Goal: Task Accomplishment & Management: Manage account settings

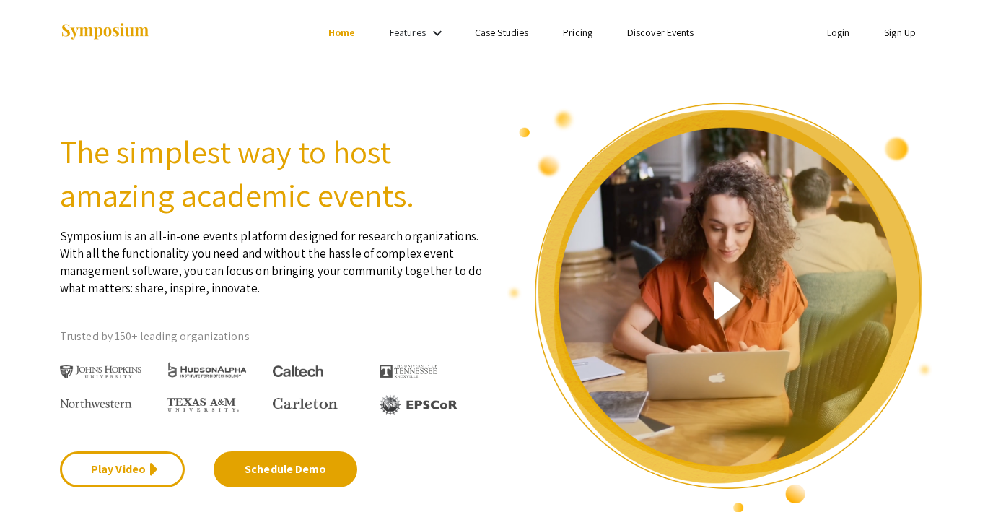
click at [828, 35] on link "Login" at bounding box center [838, 32] width 23 height 13
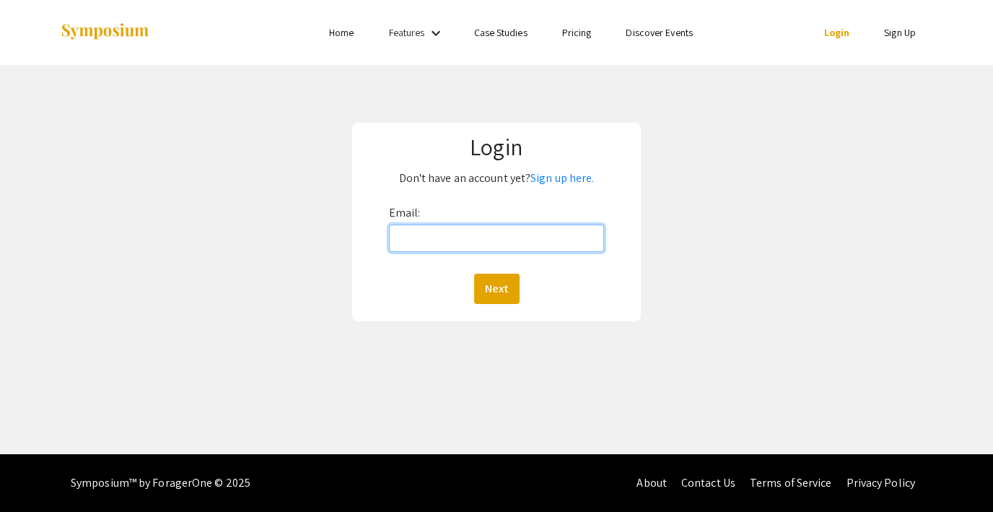
click at [462, 241] on input "Email:" at bounding box center [496, 237] width 215 height 27
type input "lutzsteph@gmail.com"
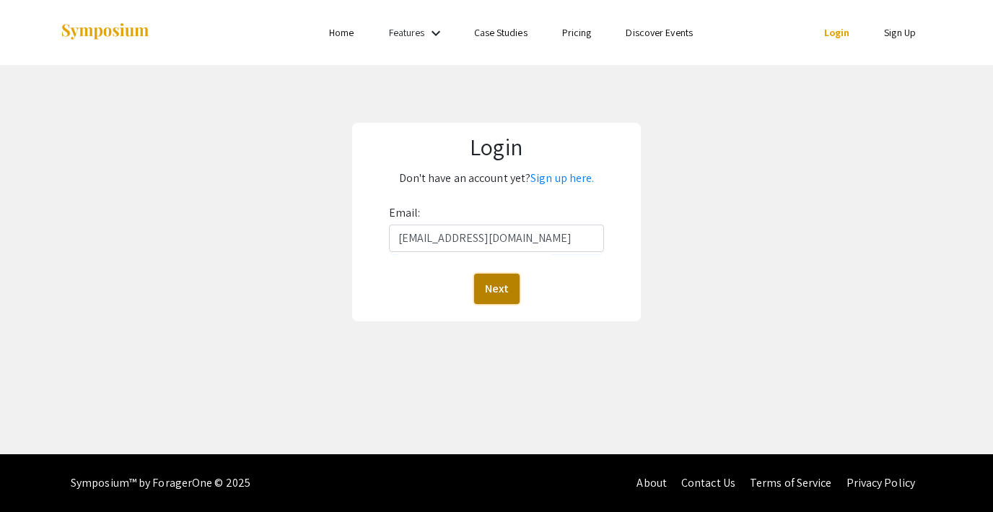
click at [483, 289] on button "Next" at bounding box center [496, 288] width 45 height 30
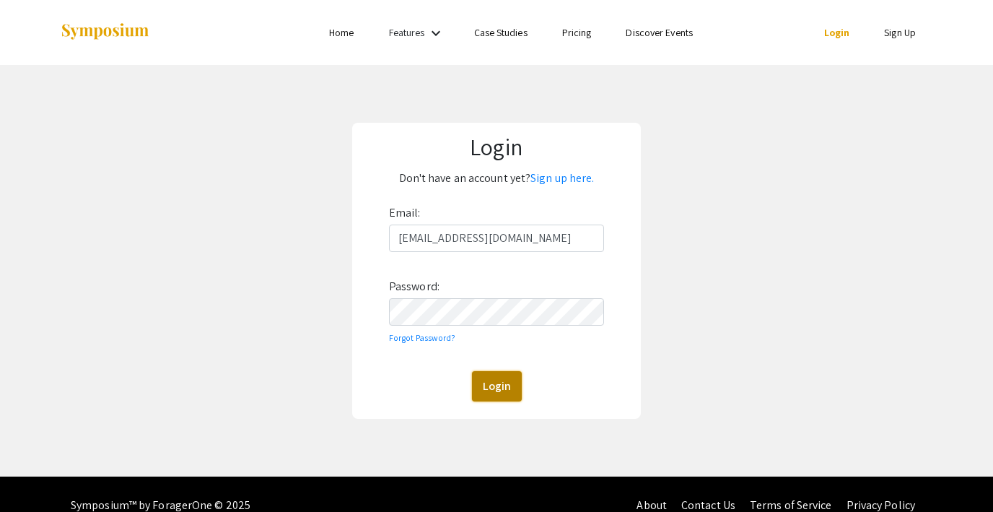
click at [493, 381] on button "Login" at bounding box center [497, 386] width 50 height 30
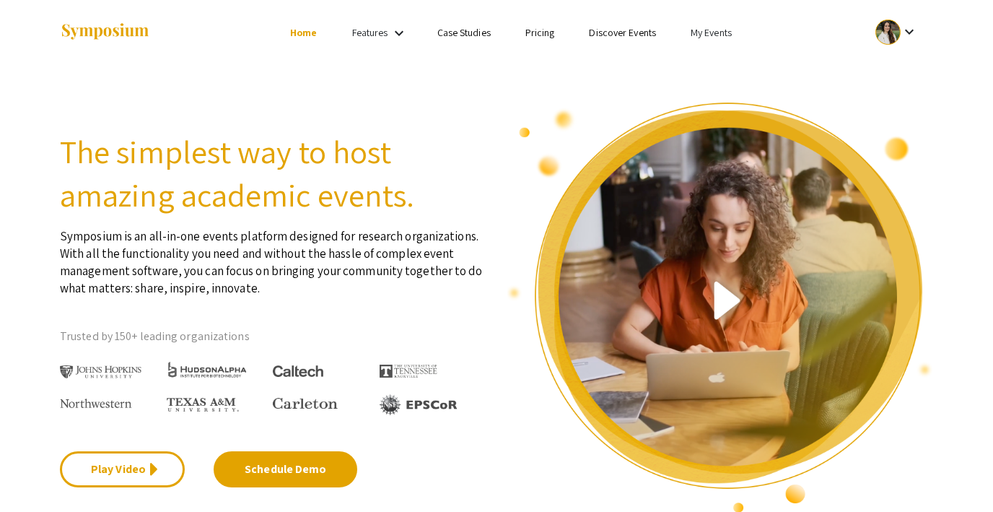
click at [717, 33] on link "My Events" at bounding box center [711, 32] width 41 height 13
click at [717, 57] on button "Events I've organized" at bounding box center [734, 64] width 123 height 35
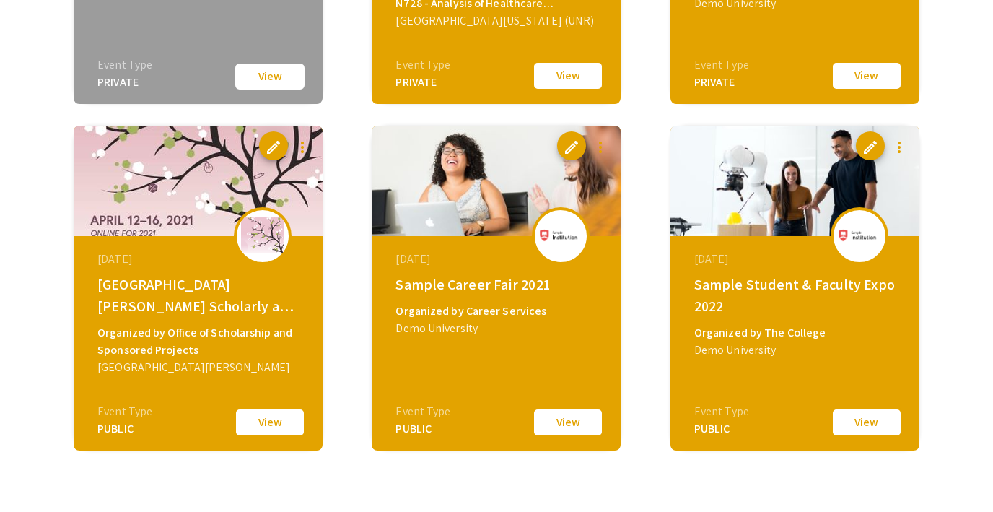
scroll to position [1833, 0]
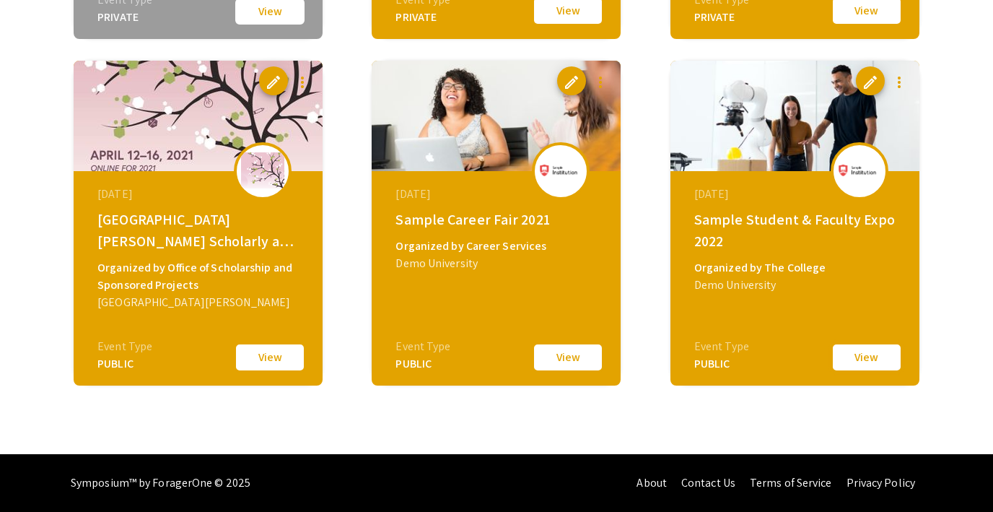
click at [865, 348] on button "View" at bounding box center [867, 357] width 72 height 30
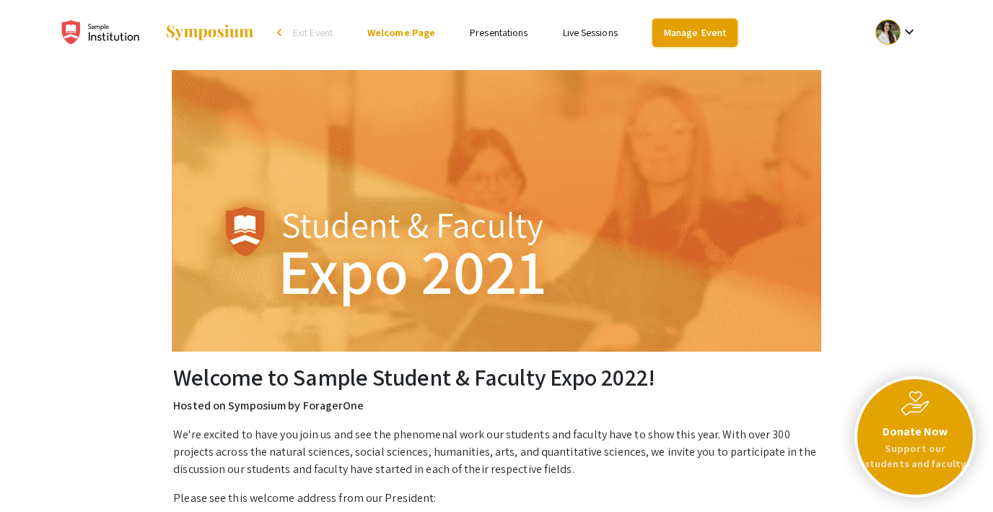
click at [685, 34] on link "Manage Event" at bounding box center [694, 33] width 85 height 28
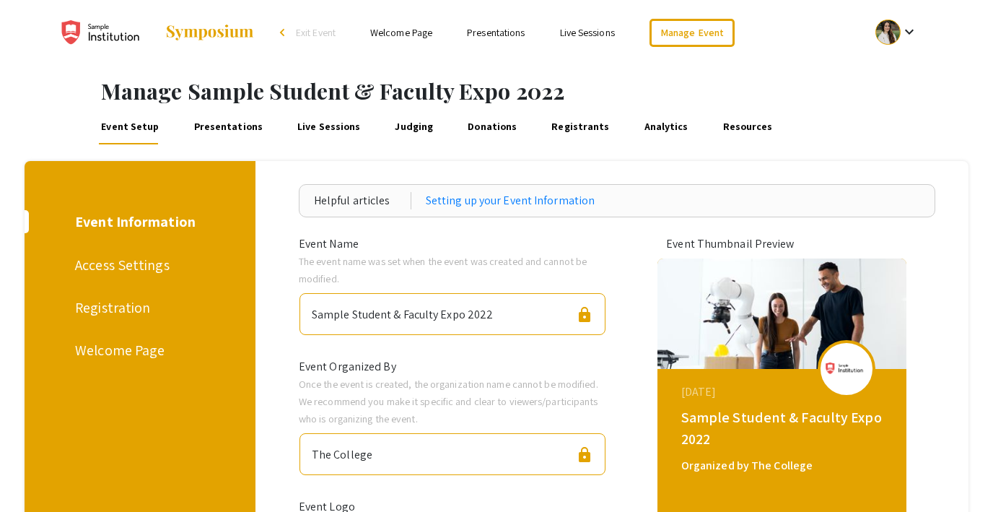
click at [136, 266] on div "Access Settings" at bounding box center [137, 265] width 125 height 22
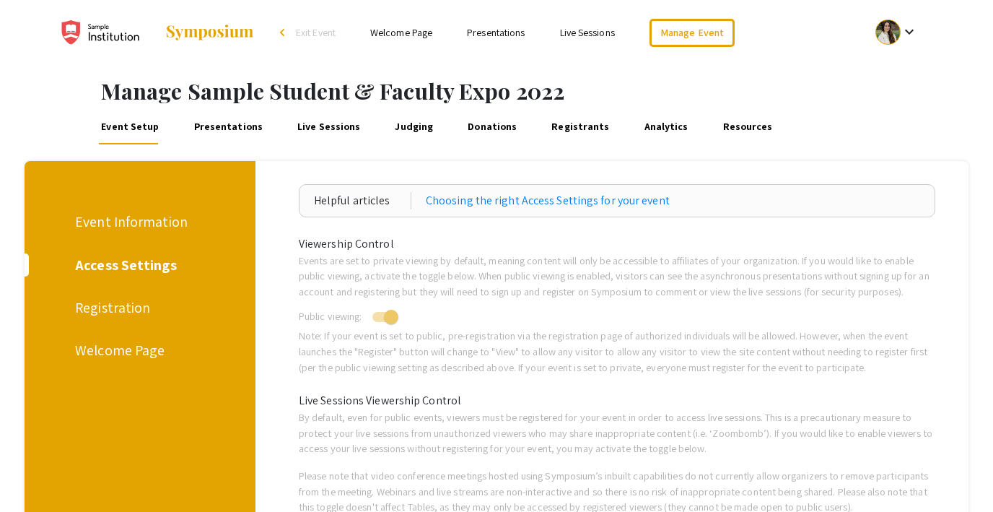
click at [105, 308] on div "Registration" at bounding box center [137, 308] width 125 height 22
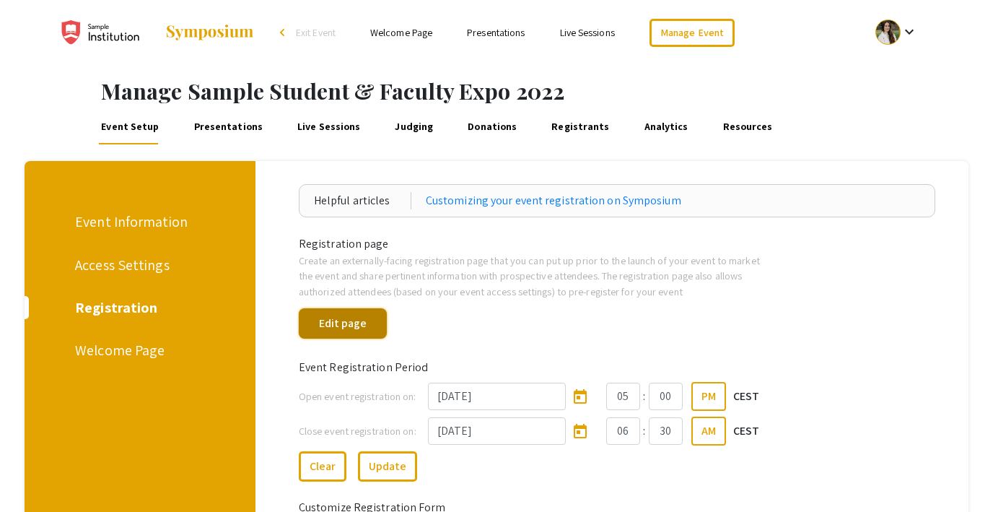
click at [370, 323] on button "Edit page" at bounding box center [343, 323] width 88 height 30
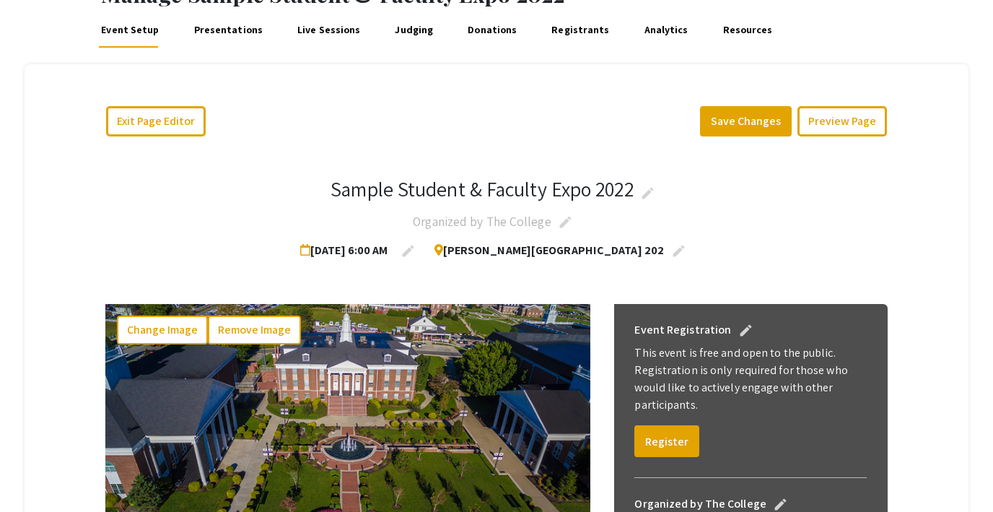
scroll to position [183, 0]
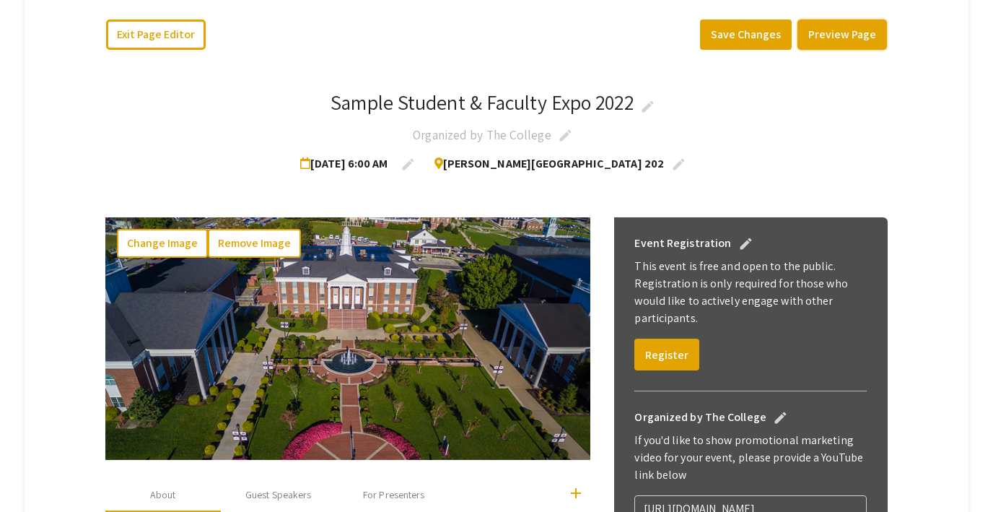
click at [828, 28] on button "Preview Page" at bounding box center [841, 34] width 89 height 30
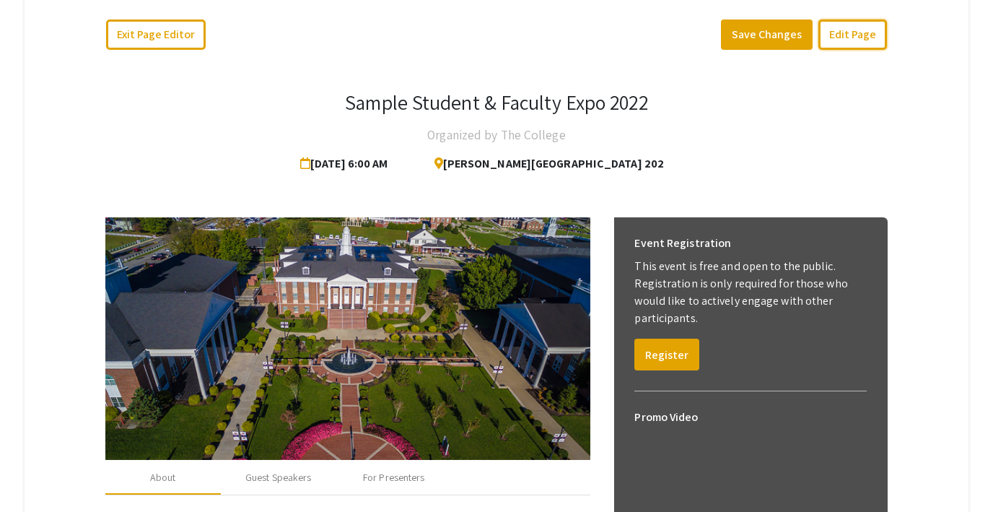
scroll to position [346, 0]
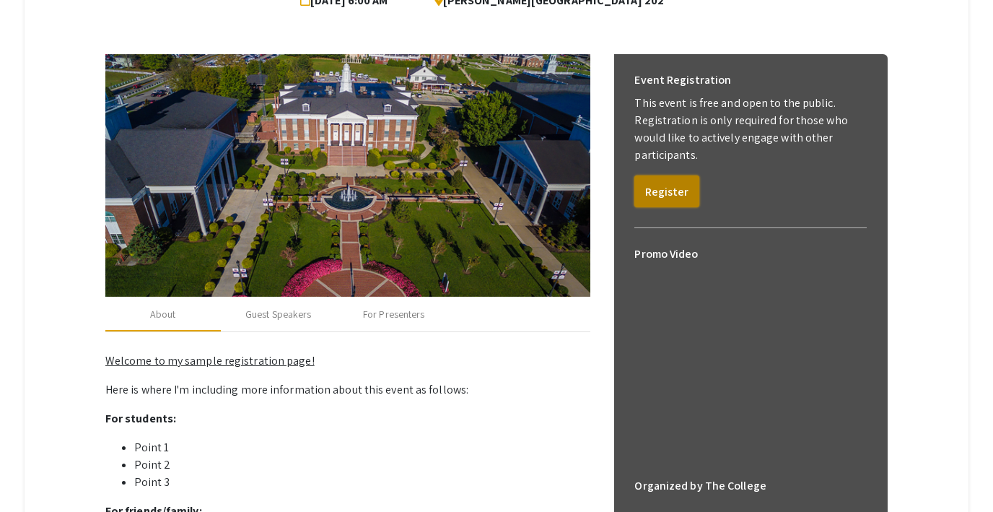
click at [675, 188] on button "Register" at bounding box center [666, 191] width 65 height 32
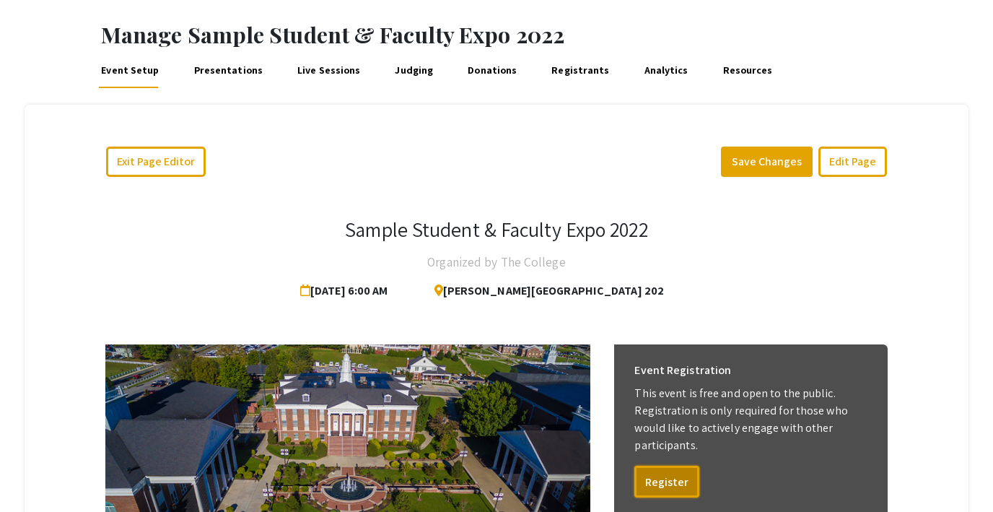
scroll to position [0, 0]
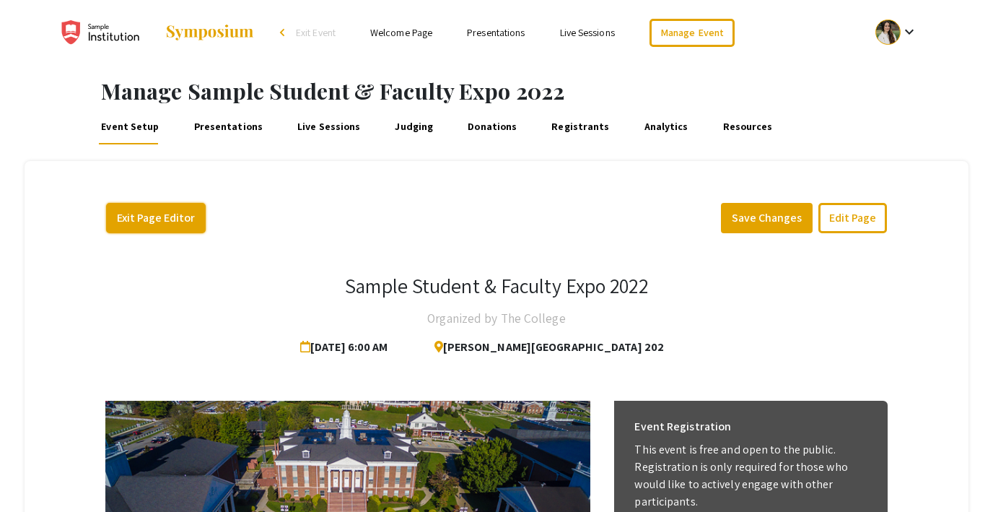
click at [162, 223] on button "Exit Page Editor" at bounding box center [156, 218] width 100 height 30
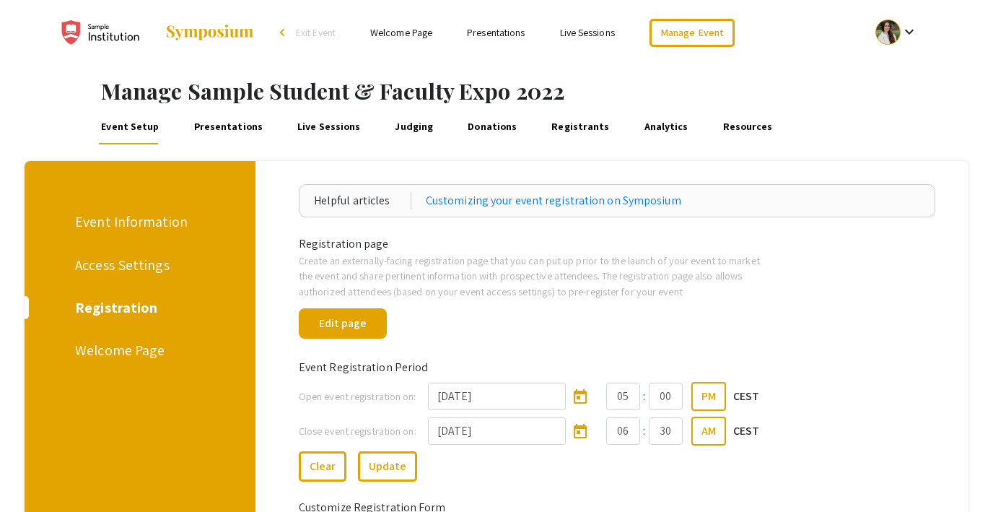
click at [311, 33] on span "Exit Event" at bounding box center [316, 32] width 40 height 13
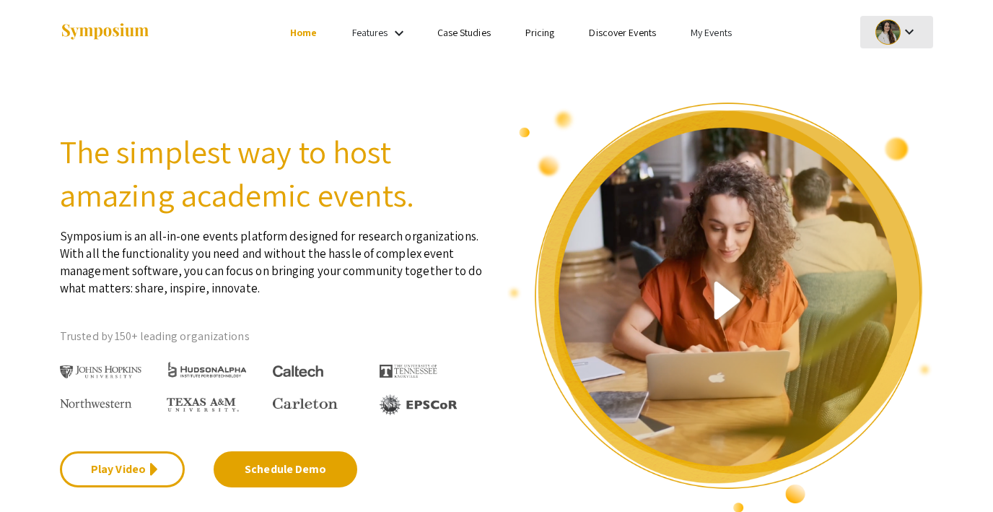
click at [864, 31] on button "keyboard_arrow_down" at bounding box center [896, 32] width 73 height 32
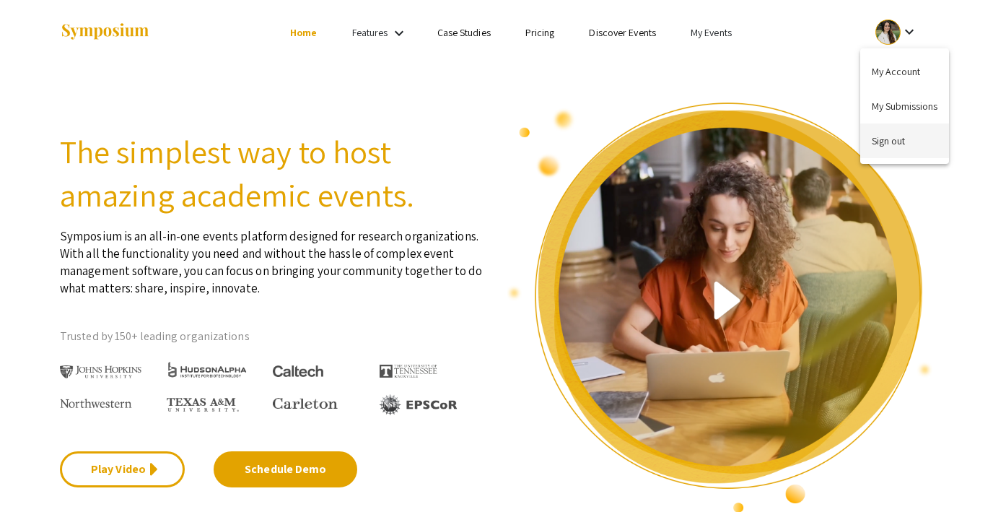
click at [882, 136] on button "Sign out" at bounding box center [904, 140] width 89 height 35
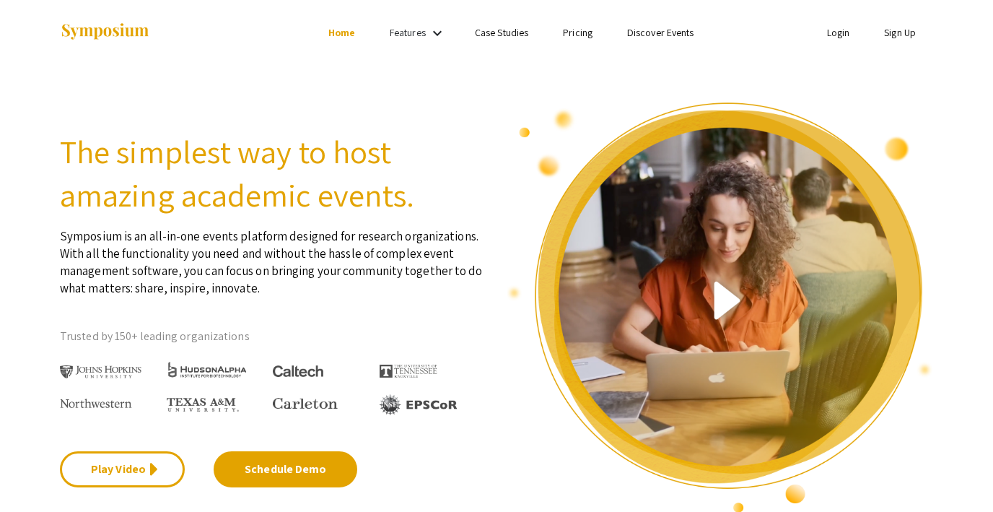
click at [660, 30] on link "Discover Events" at bounding box center [660, 32] width 67 height 13
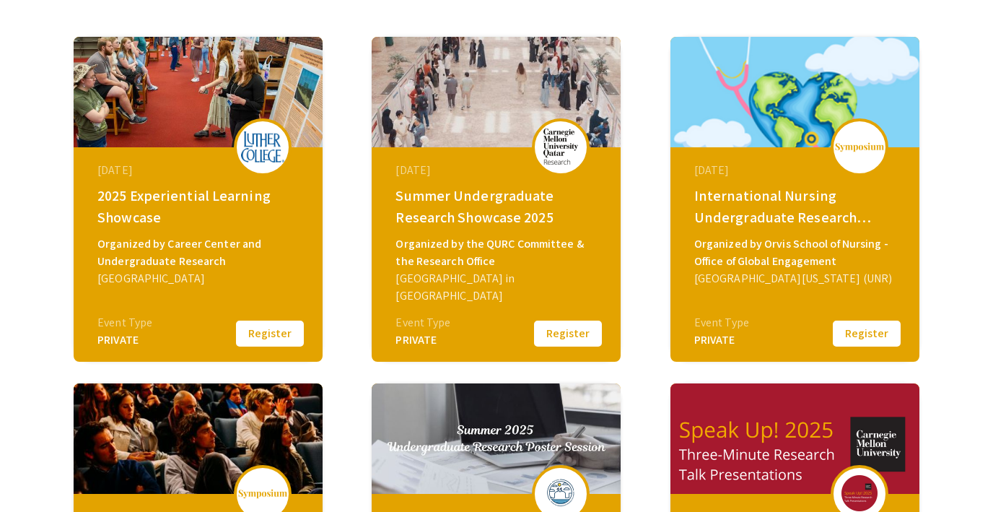
scroll to position [604, 0]
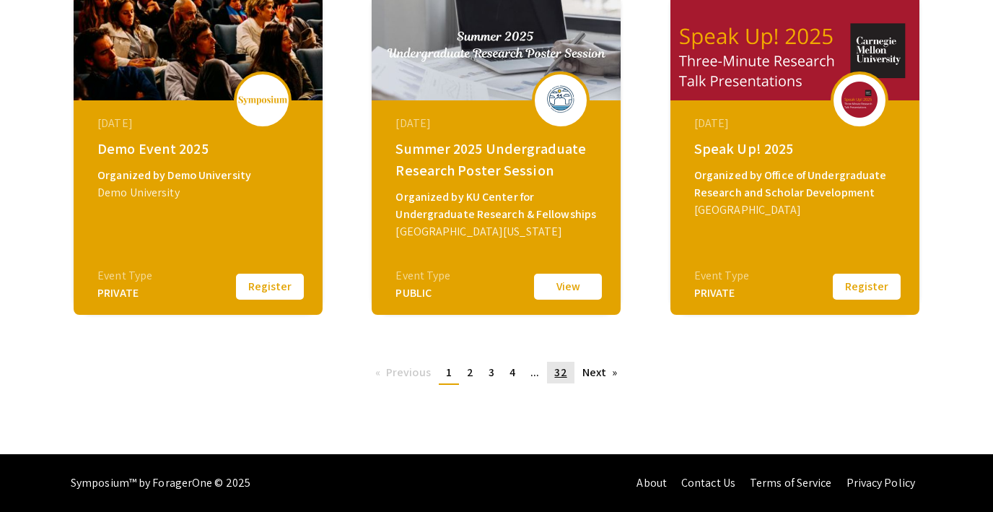
click at [559, 368] on span "32" at bounding box center [560, 371] width 12 height 15
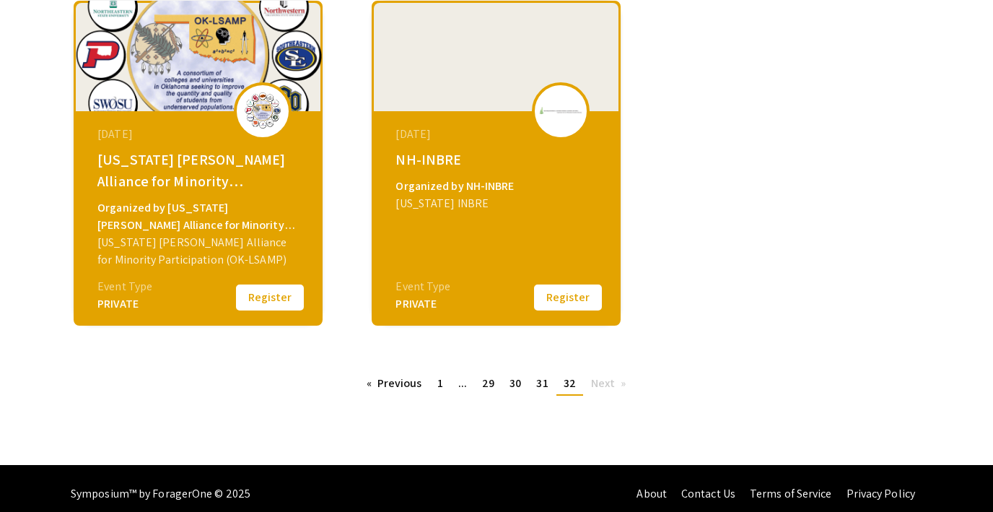
scroll to position [603, 0]
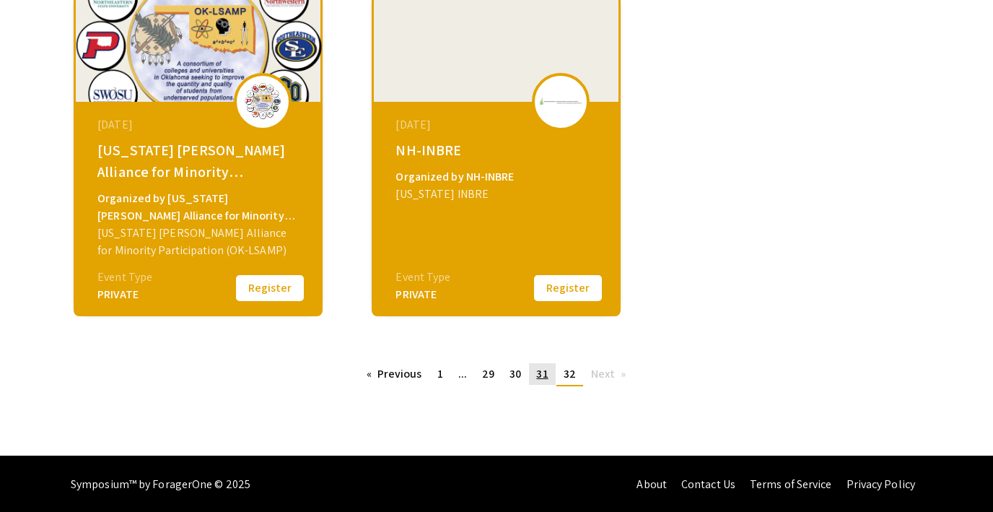
click at [540, 374] on span "31" at bounding box center [542, 373] width 12 height 15
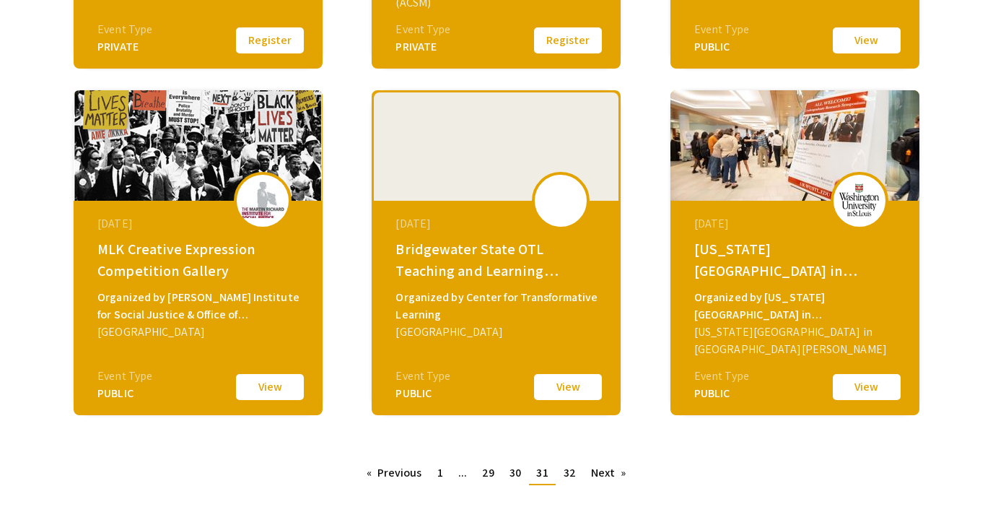
scroll to position [506, 0]
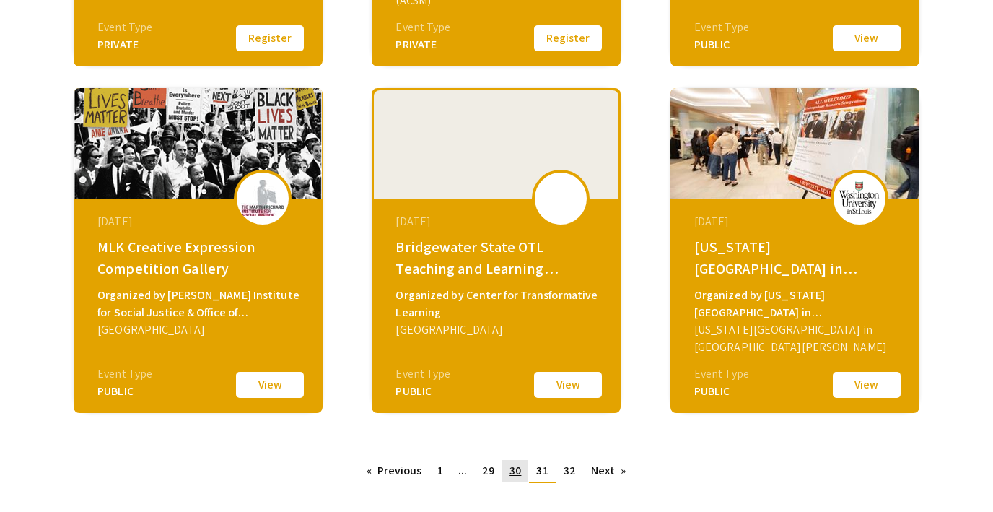
click at [521, 470] on span "30" at bounding box center [515, 470] width 12 height 15
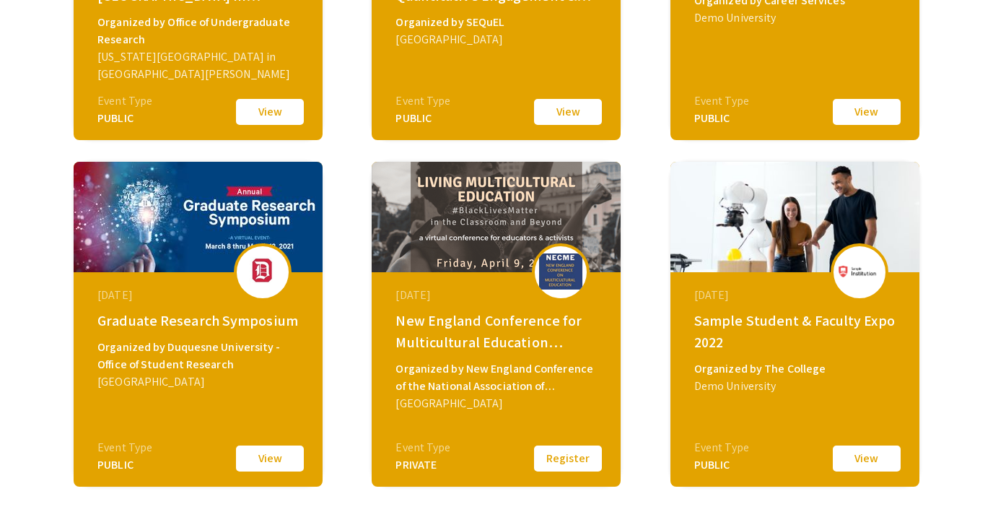
scroll to position [604, 0]
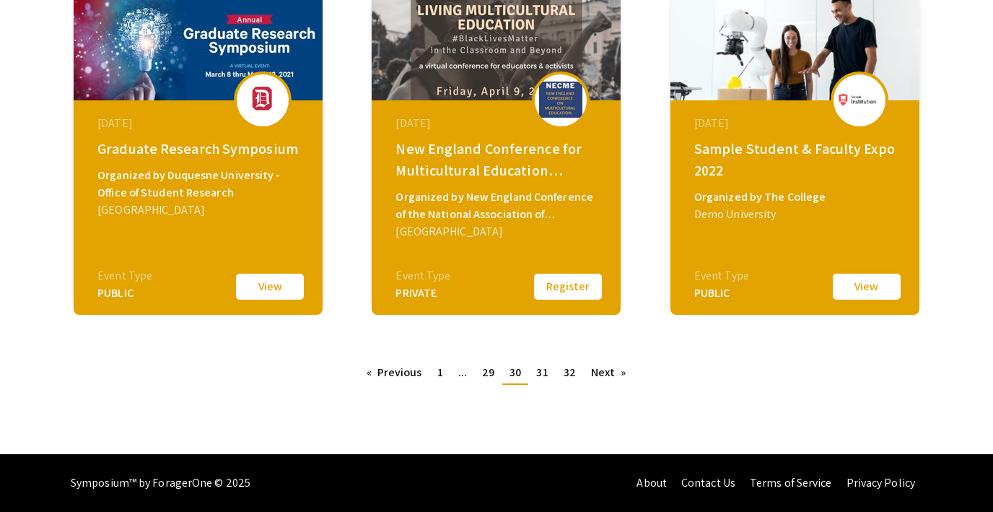
click at [853, 276] on button "View" at bounding box center [867, 286] width 72 height 30
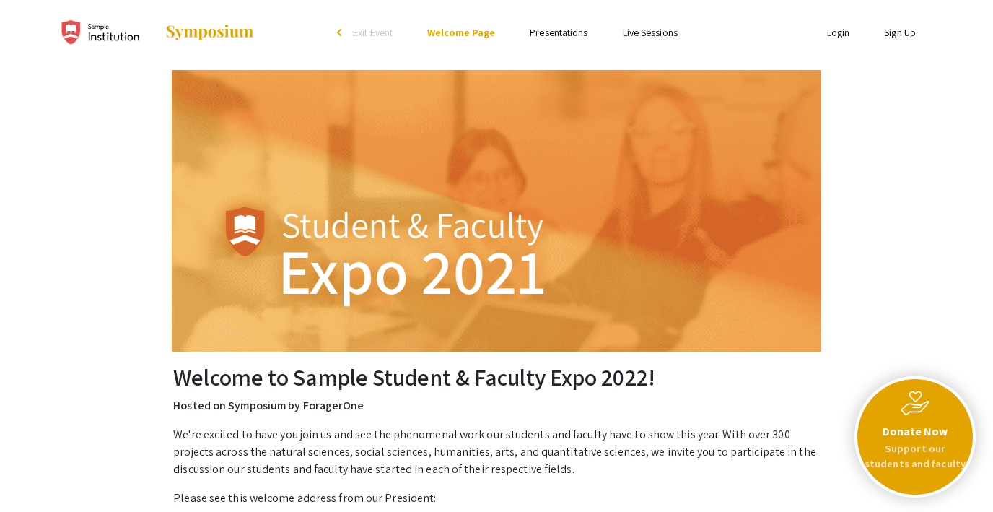
click at [645, 35] on link "Live Sessions" at bounding box center [650, 32] width 55 height 13
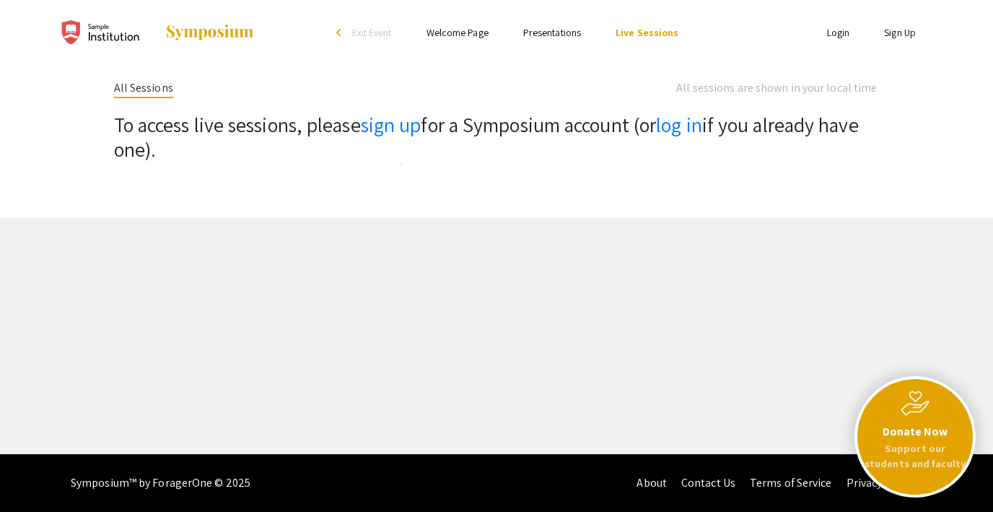
click at [545, 30] on link "Presentations" at bounding box center [552, 32] width 58 height 13
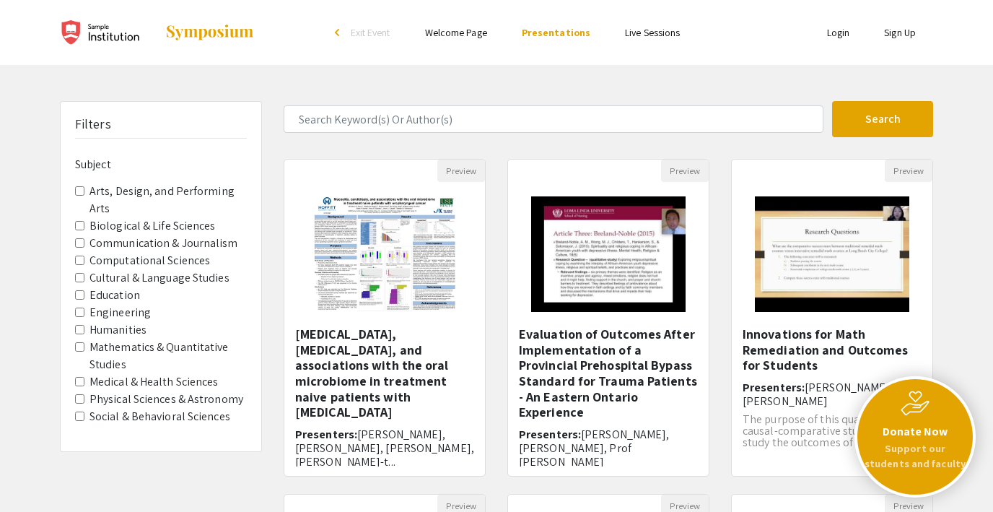
click at [463, 32] on link "Welcome Page" at bounding box center [456, 32] width 62 height 13
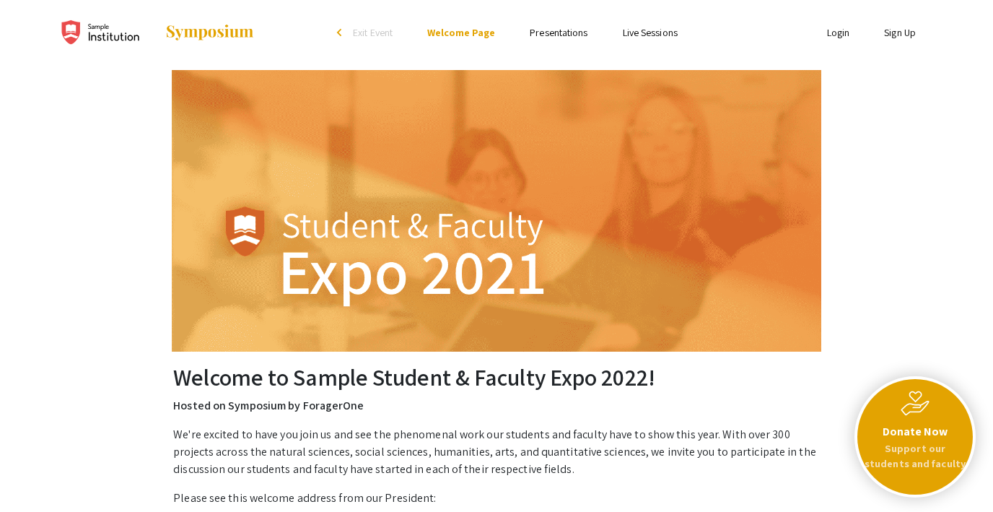
click at [542, 31] on link "Presentations" at bounding box center [559, 32] width 58 height 13
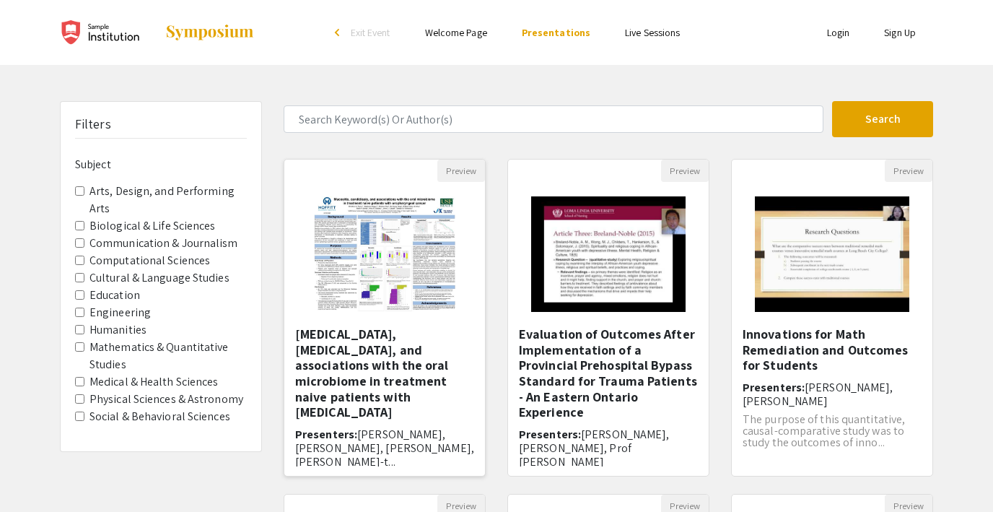
click at [400, 256] on img "Open Presentation <p>Mucositis, candidiasis, and associations with the oral mic…" at bounding box center [384, 254] width 170 height 144
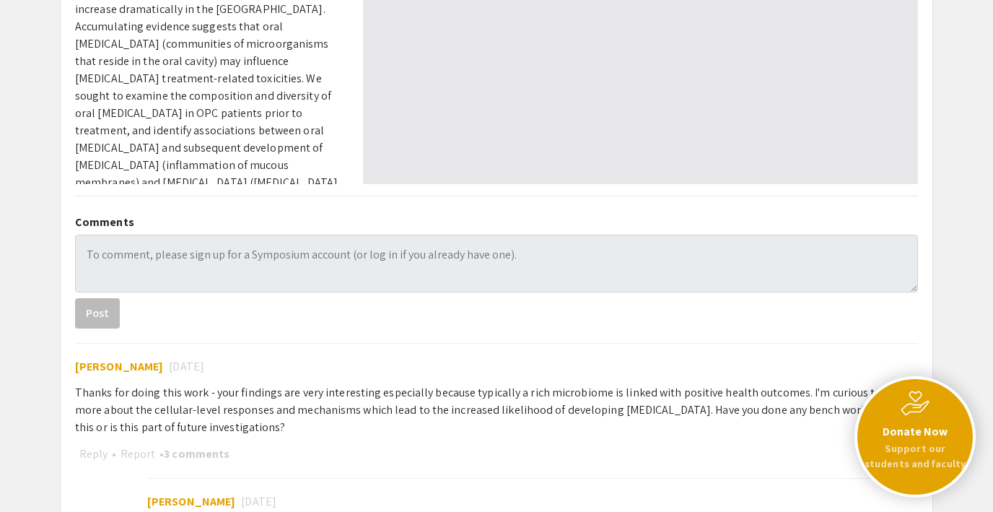
scroll to position [499, 0]
select select "custom"
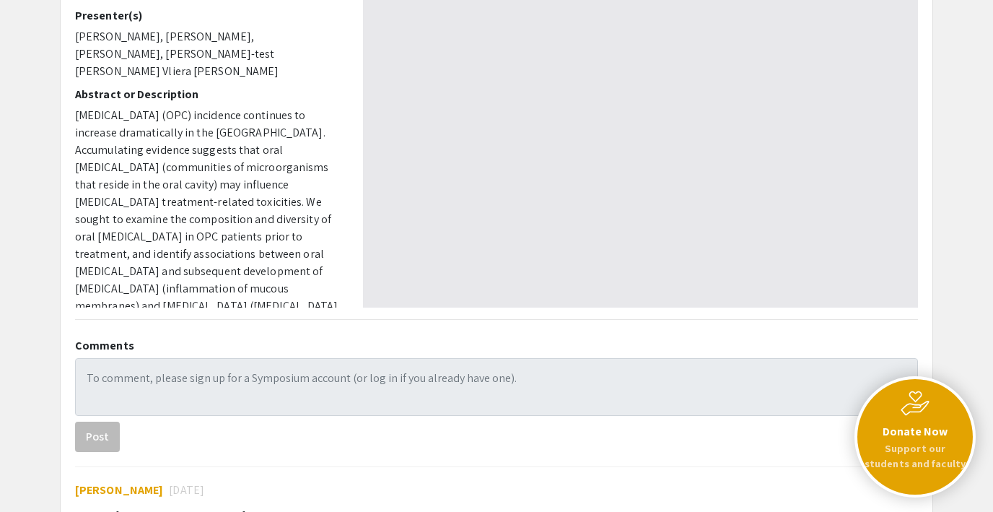
scroll to position [190, 0]
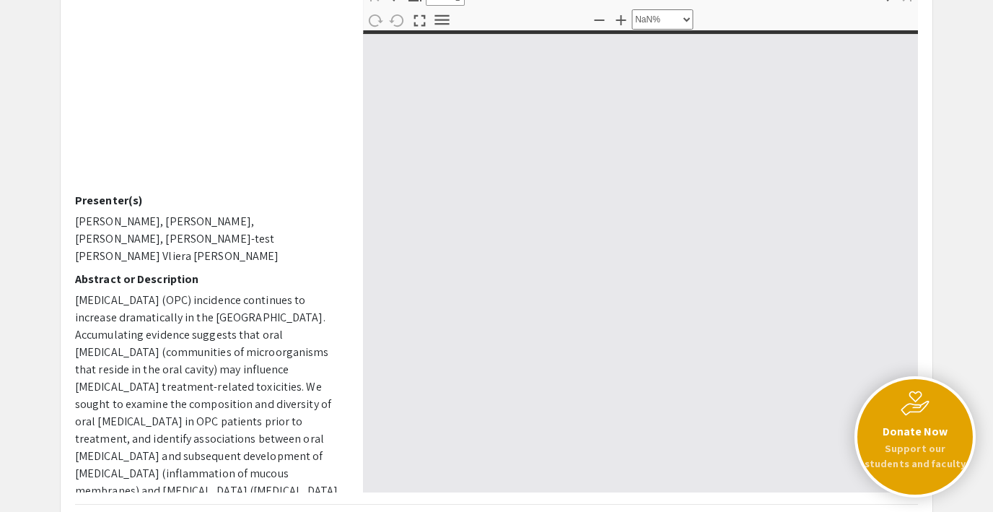
type input "0"
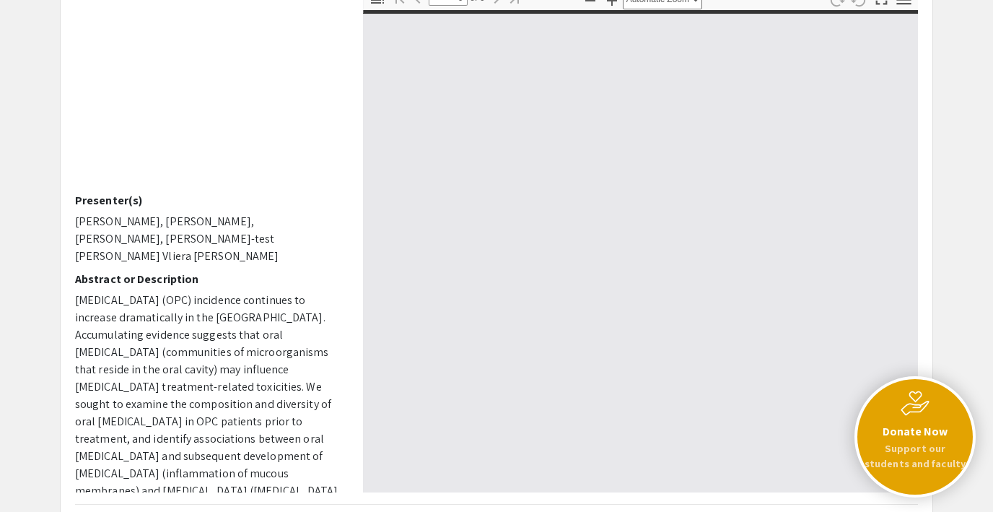
scroll to position [0, 0]
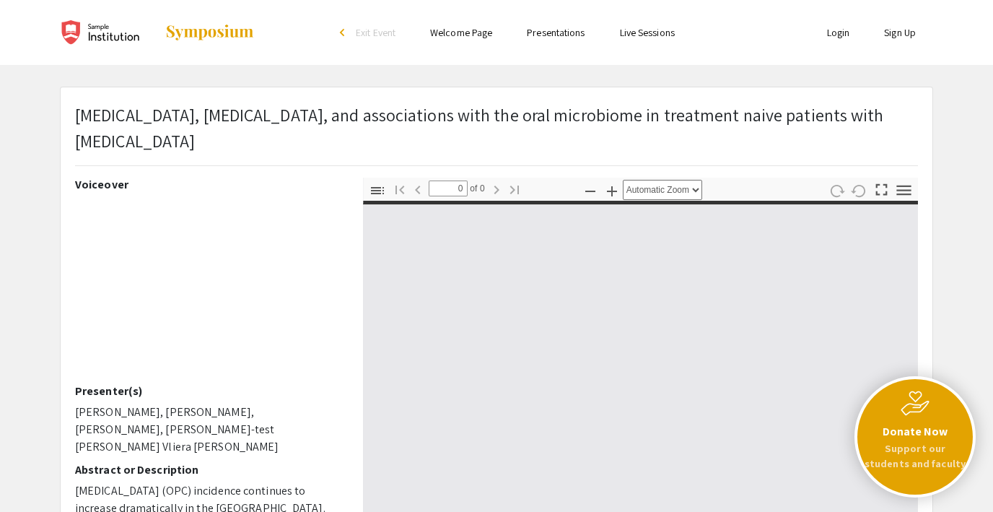
select select "custom"
click at [459, 30] on link "Welcome Page" at bounding box center [461, 32] width 62 height 13
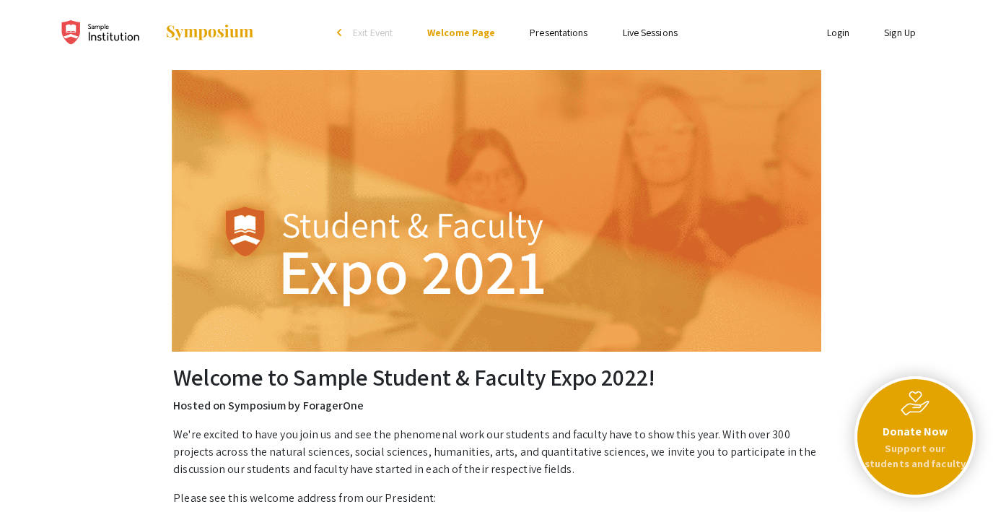
click at [903, 457] on p "Support our students and faculty" at bounding box center [915, 455] width 104 height 31
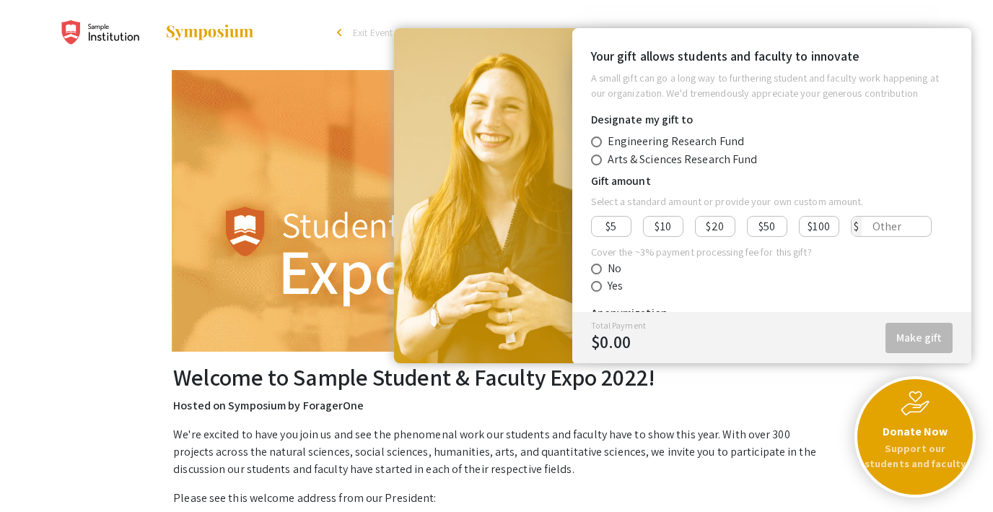
click at [881, 425] on div "Donate Now Support our students and faculty" at bounding box center [914, 436] width 115 height 115
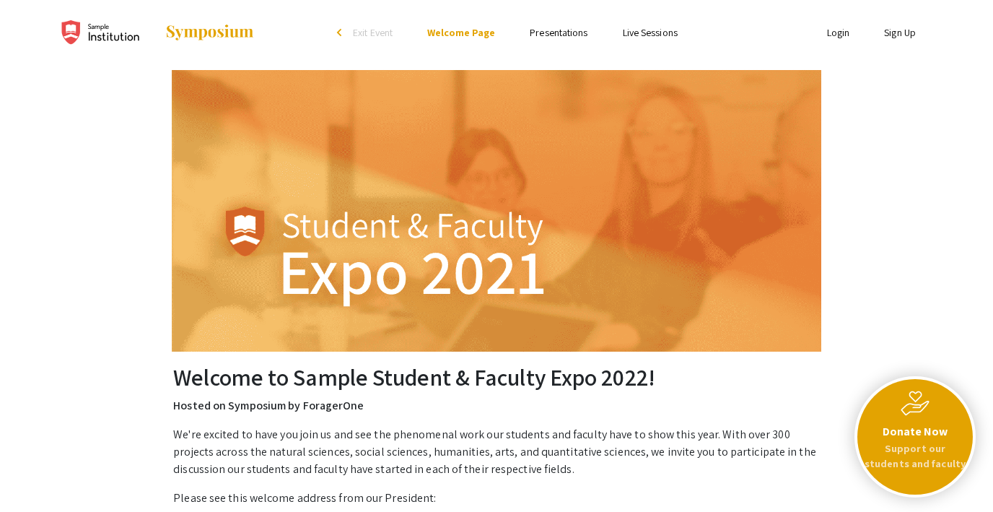
click at [374, 33] on span "Exit Event" at bounding box center [373, 32] width 40 height 13
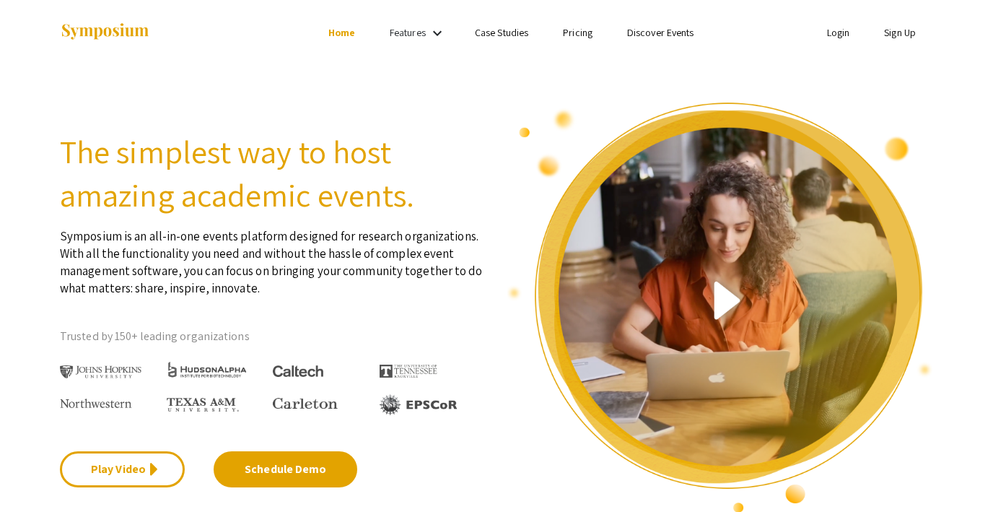
click at [647, 34] on link "Discover Events" at bounding box center [660, 32] width 67 height 13
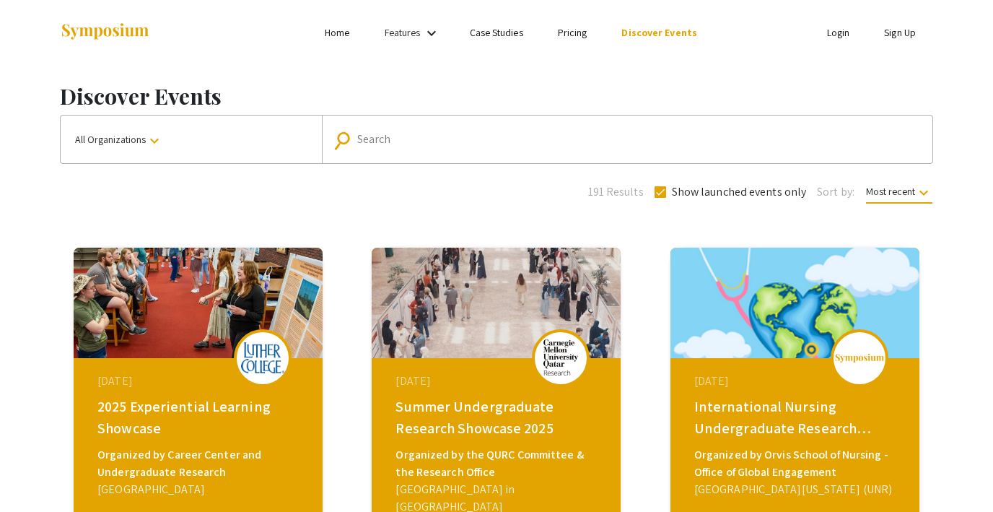
click at [836, 32] on link "Login" at bounding box center [838, 32] width 23 height 13
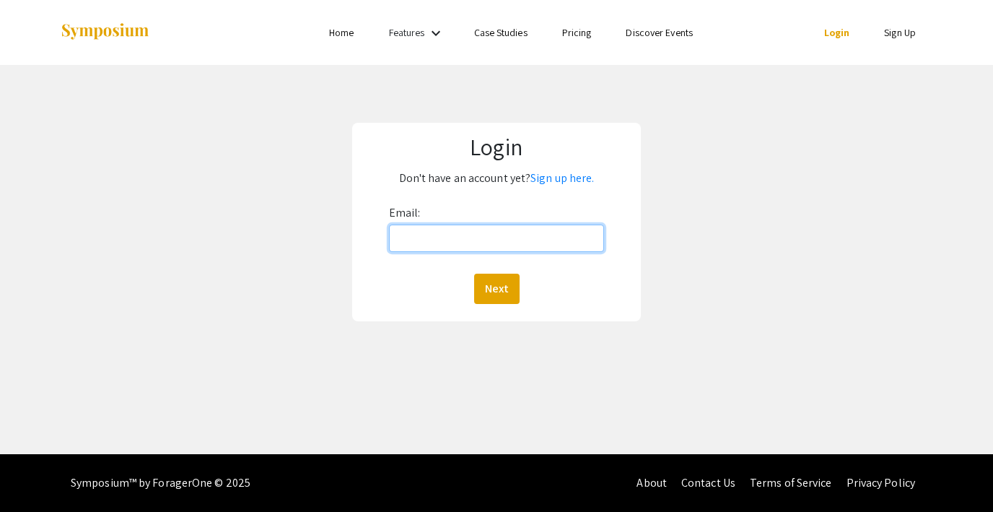
click at [483, 242] on input "Email:" at bounding box center [496, 237] width 215 height 27
type input "lutzsteph@gmail.com"
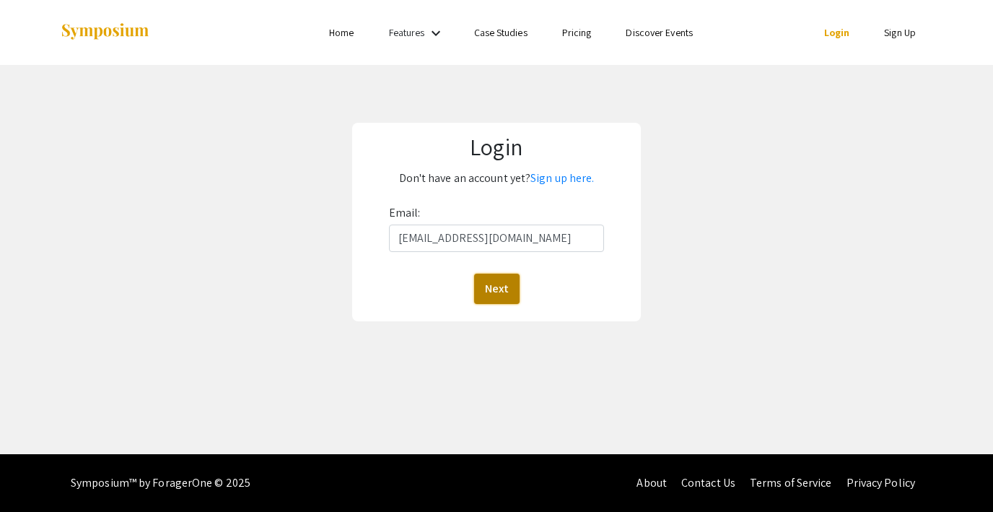
click at [493, 290] on button "Next" at bounding box center [496, 288] width 45 height 30
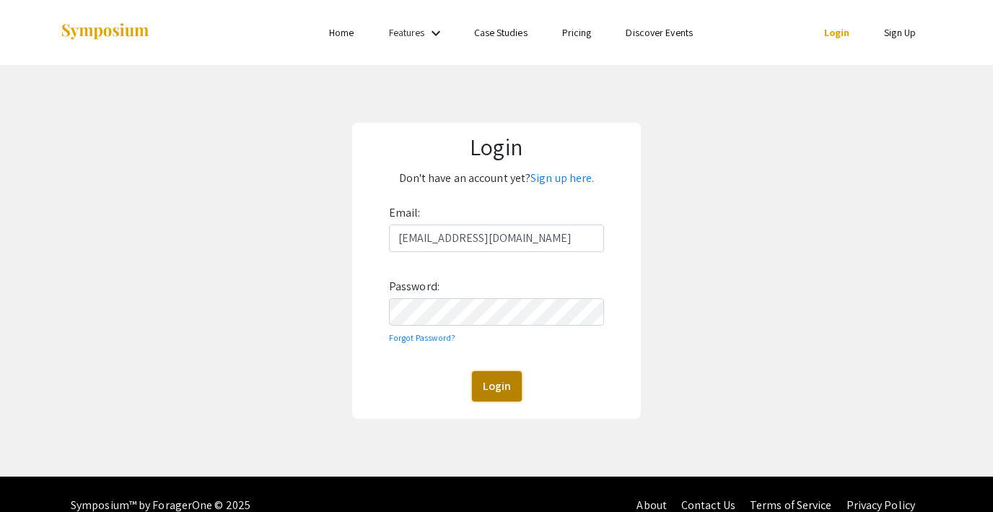
click at [503, 381] on button "Login" at bounding box center [497, 386] width 50 height 30
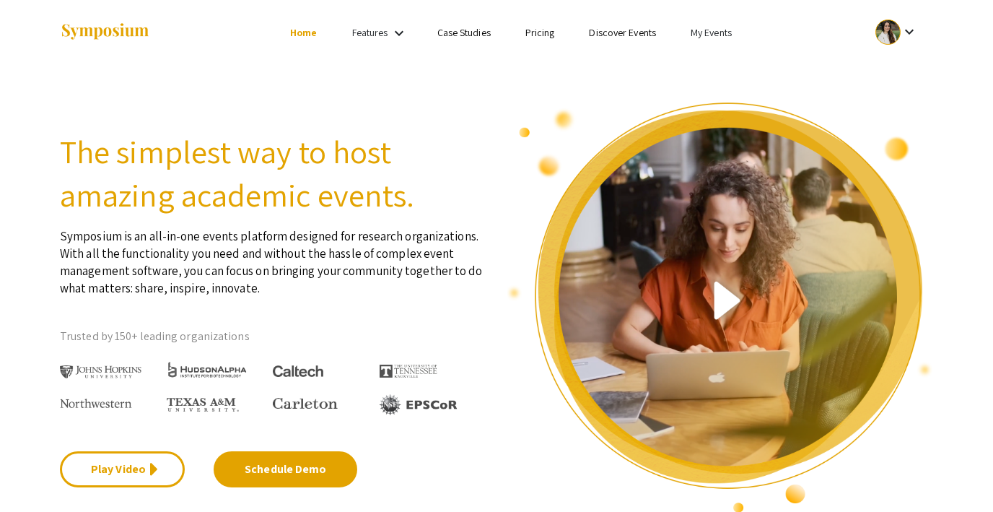
click at [631, 25] on li "Discover Events" at bounding box center [622, 32] width 102 height 17
click at [626, 33] on link "Discover Events" at bounding box center [622, 32] width 67 height 13
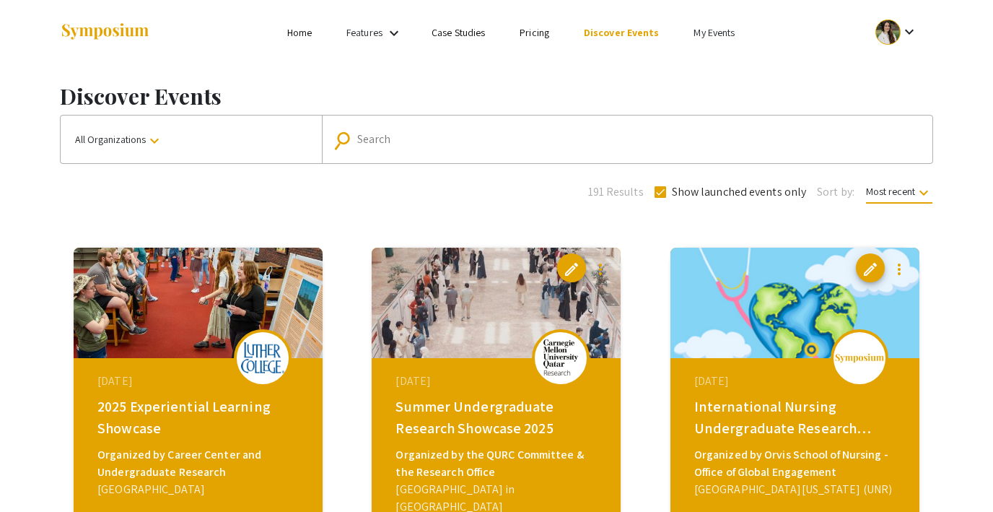
click at [719, 26] on link "My Events" at bounding box center [713, 32] width 41 height 13
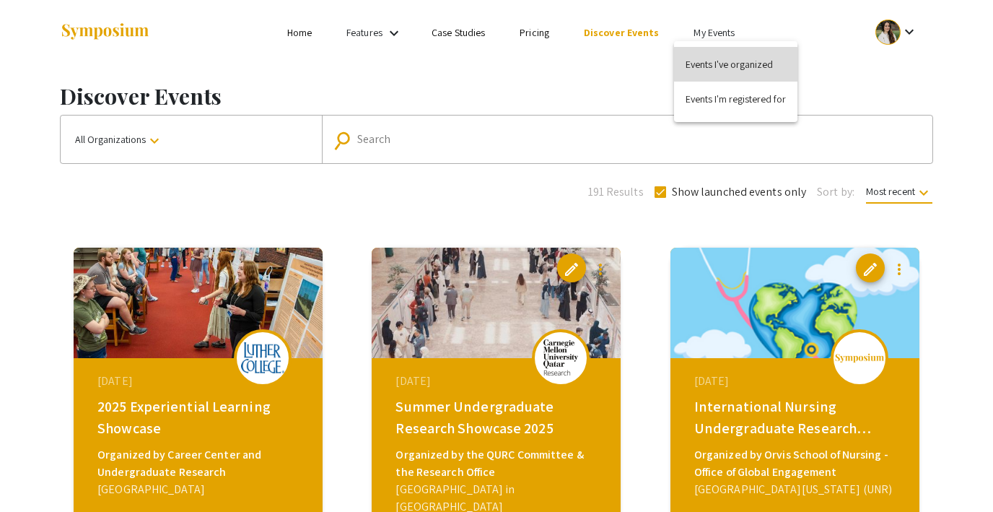
click at [714, 62] on button "Events I've organized" at bounding box center [735, 64] width 123 height 35
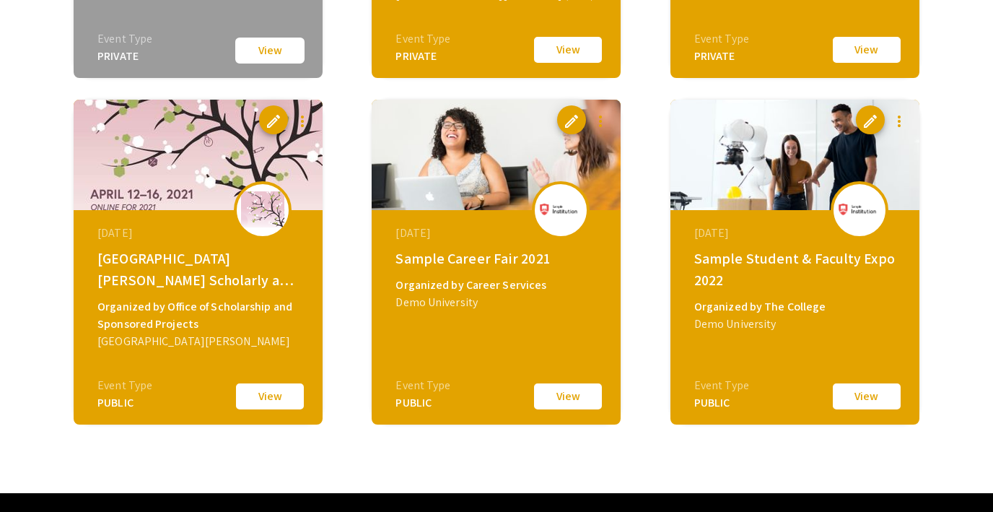
scroll to position [1833, 0]
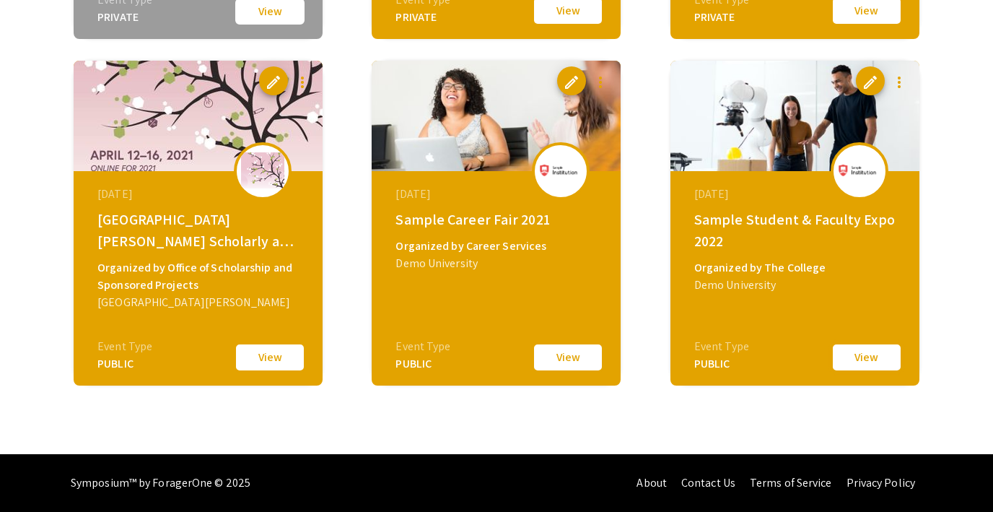
click at [853, 354] on button "View" at bounding box center [867, 357] width 72 height 30
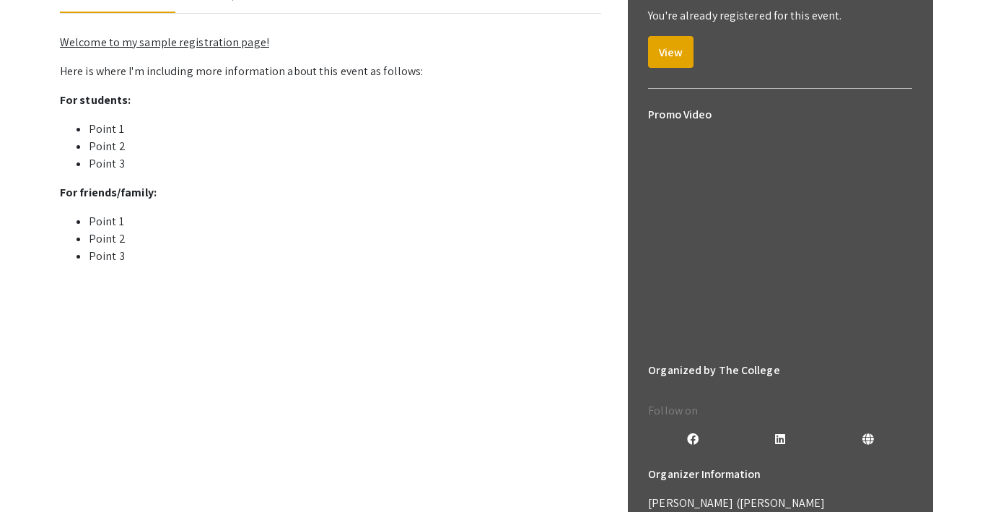
scroll to position [205, 0]
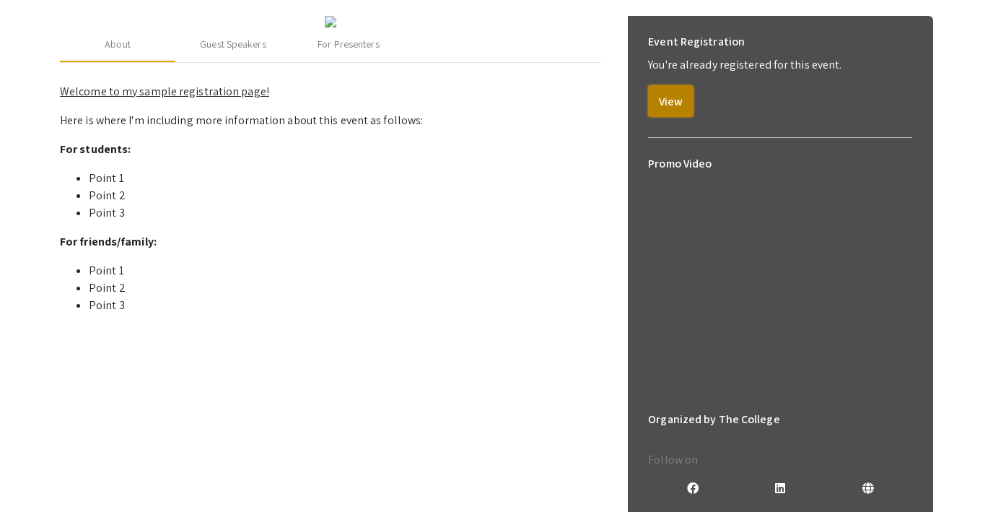
click at [681, 103] on button "View" at bounding box center [670, 101] width 45 height 32
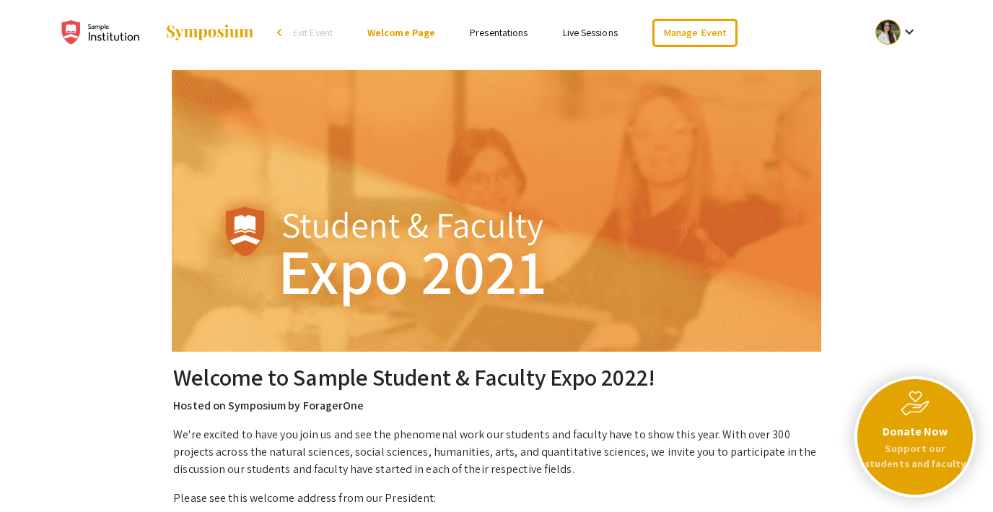
click at [318, 36] on span "Exit Event" at bounding box center [313, 32] width 40 height 13
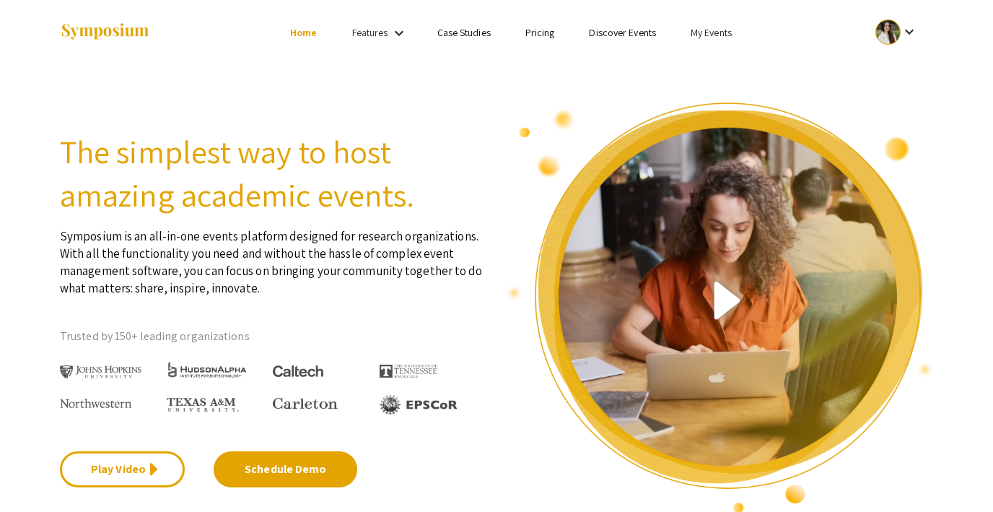
click at [598, 38] on link "Discover Events" at bounding box center [622, 32] width 67 height 13
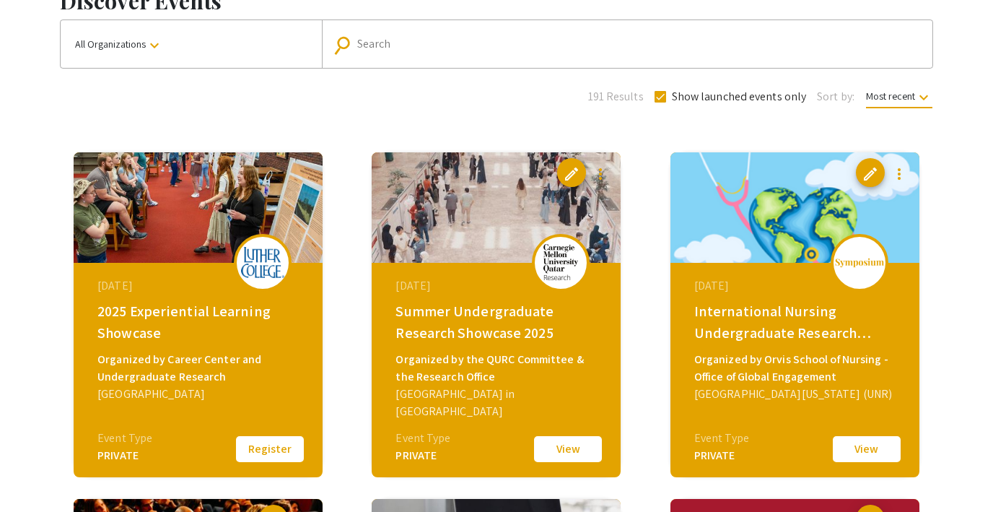
scroll to position [149, 0]
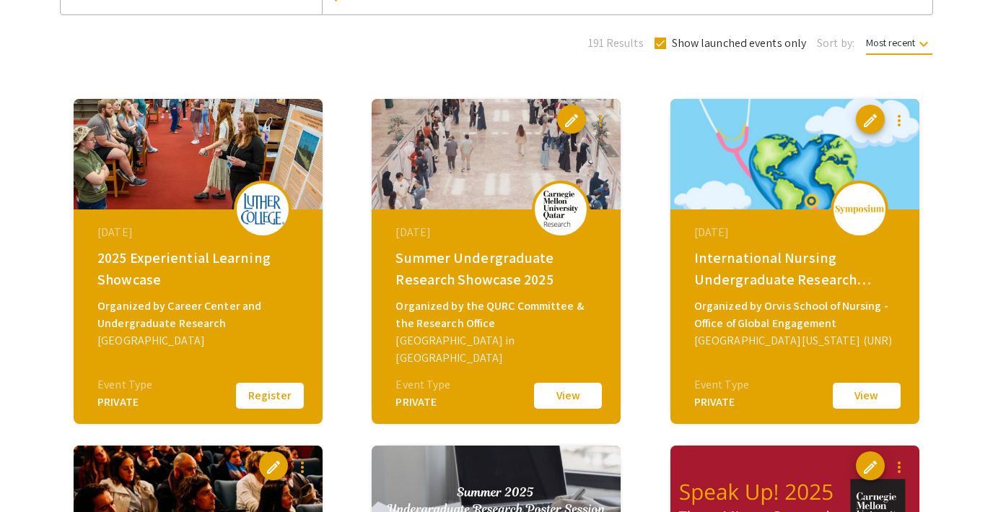
click at [549, 395] on button "View" at bounding box center [568, 395] width 72 height 30
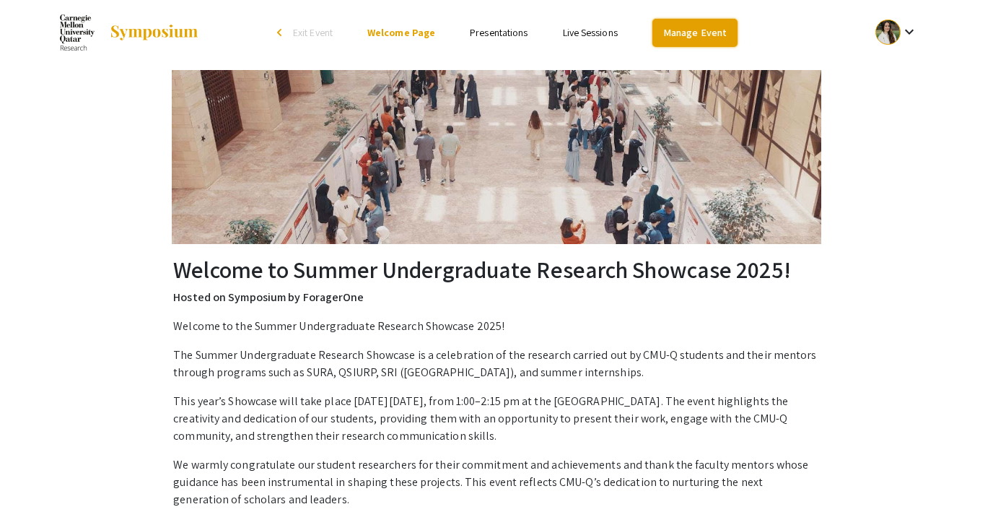
click at [669, 31] on link "Manage Event" at bounding box center [694, 33] width 85 height 28
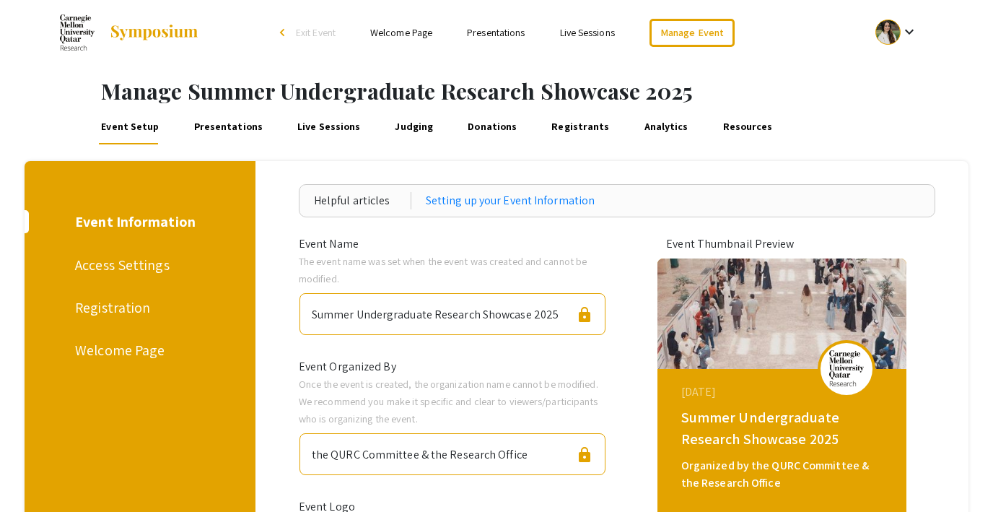
click at [308, 27] on span "Exit Event" at bounding box center [316, 32] width 40 height 13
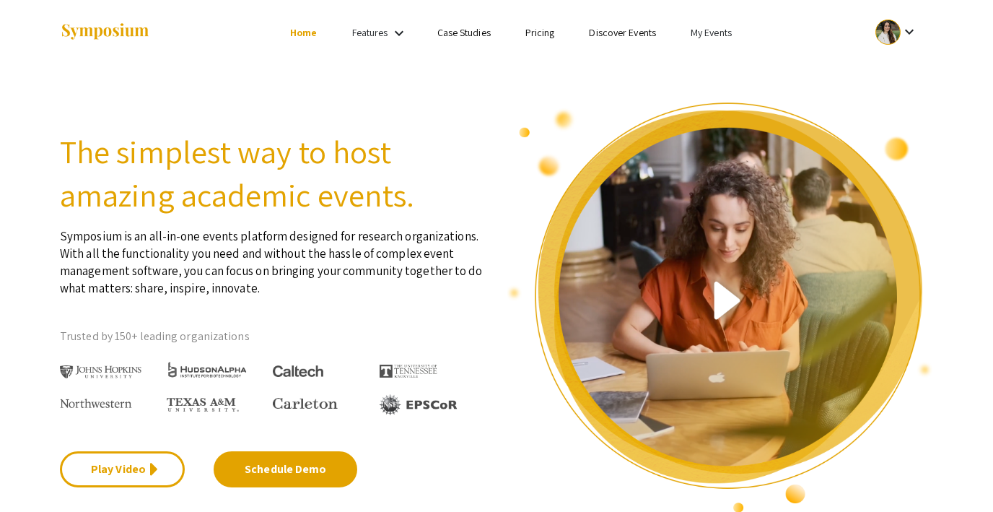
click at [704, 25] on li "My Events" at bounding box center [711, 32] width 76 height 17
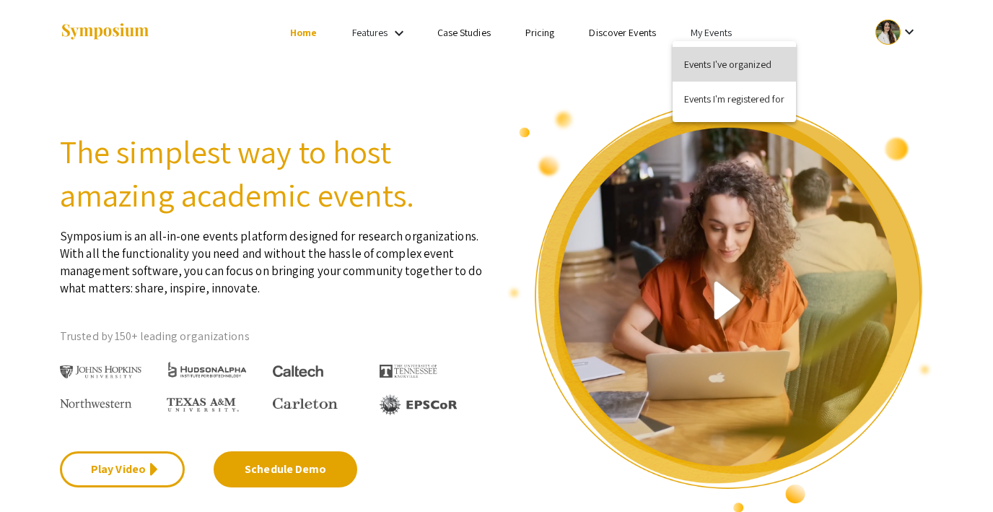
click at [701, 55] on button "Events I've organized" at bounding box center [734, 64] width 123 height 35
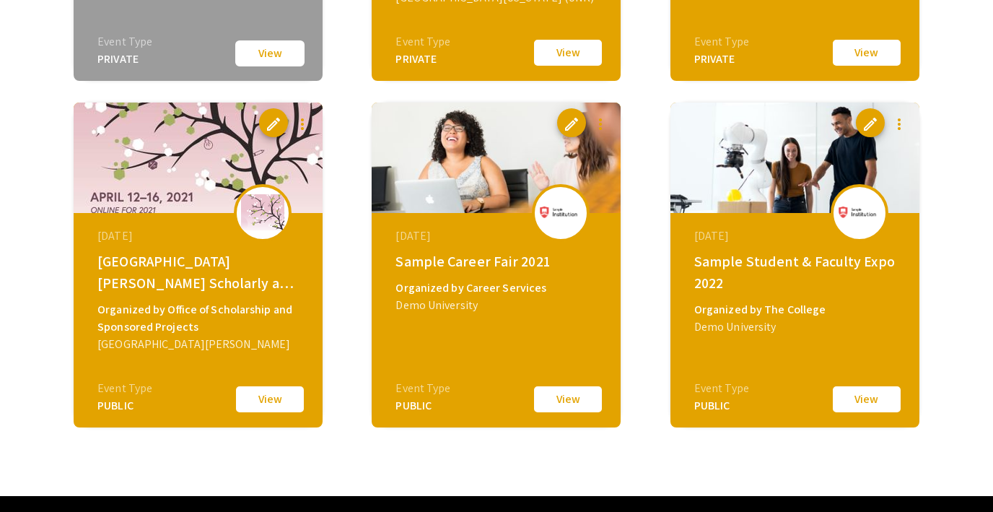
scroll to position [1833, 0]
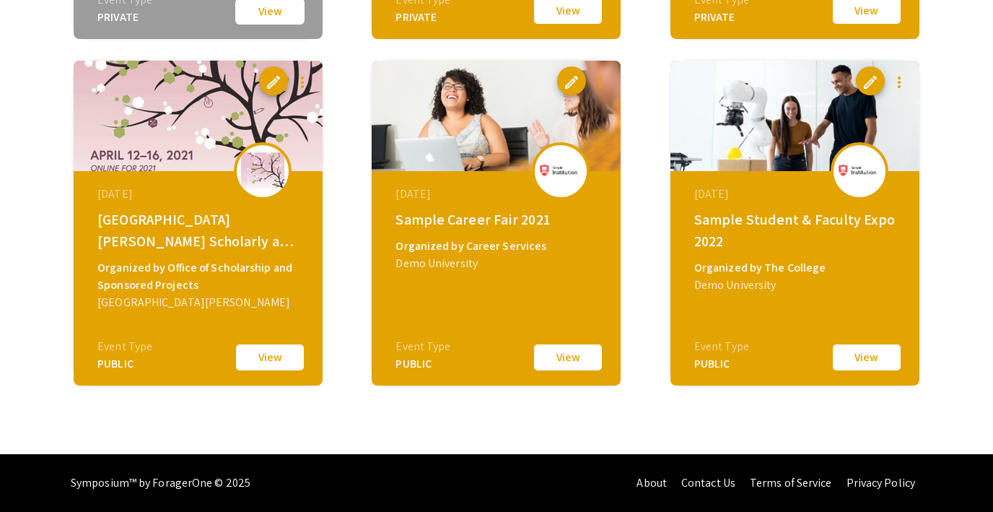
click at [577, 362] on button "View" at bounding box center [568, 357] width 72 height 30
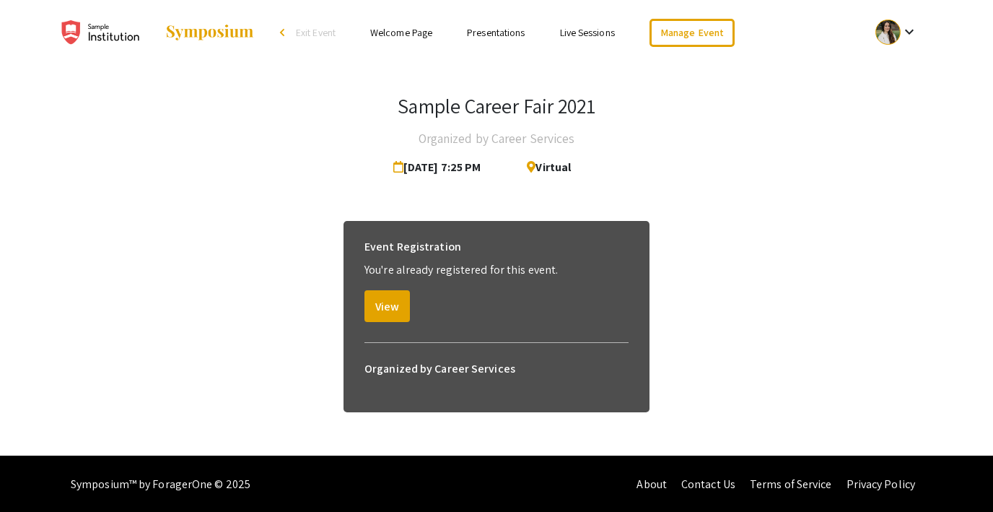
scroll to position [1, 0]
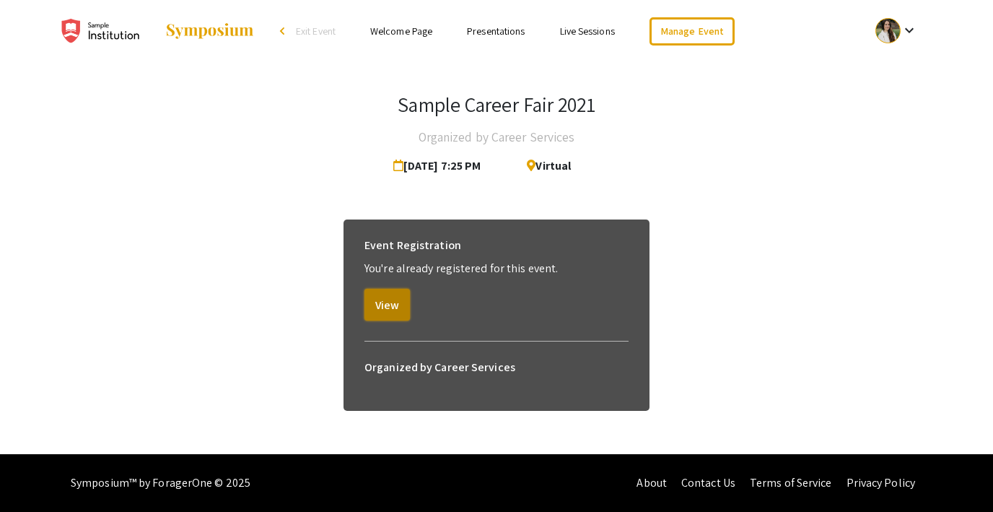
click at [393, 297] on button "View" at bounding box center [386, 305] width 45 height 32
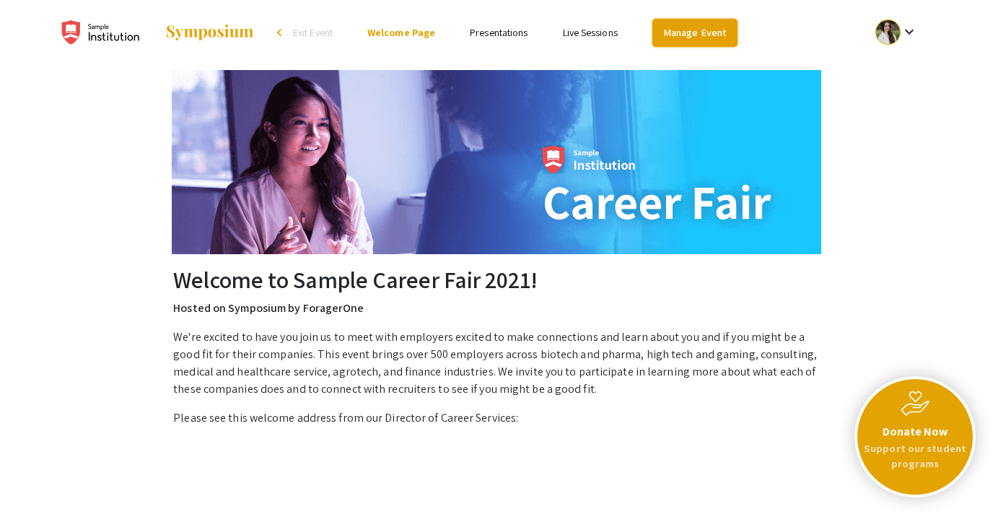
click at [688, 34] on link "Manage Event" at bounding box center [694, 33] width 85 height 28
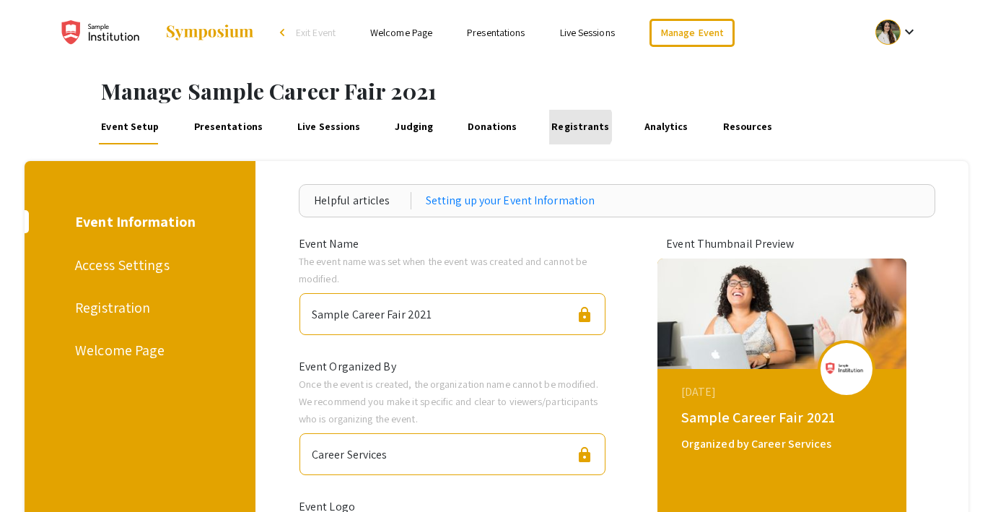
click at [561, 126] on link "Registrants" at bounding box center [580, 127] width 63 height 35
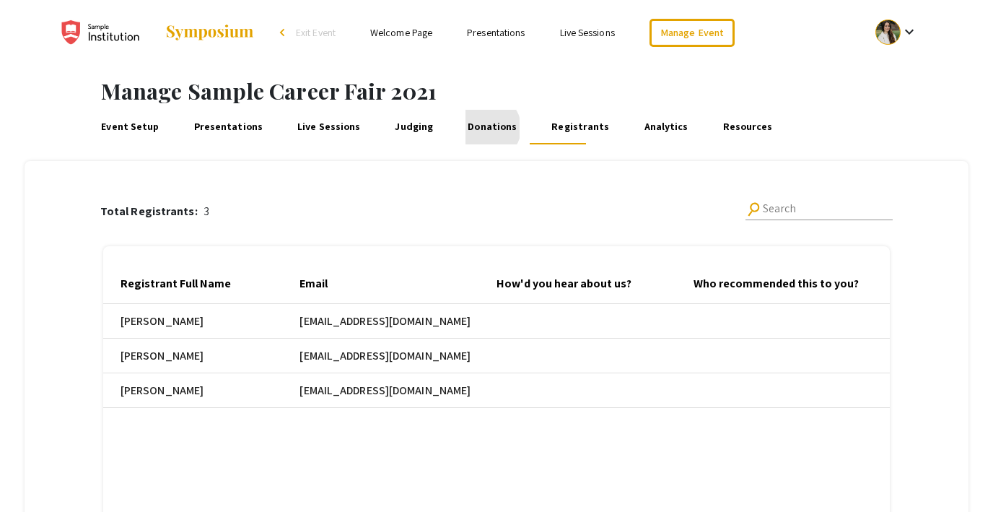
click at [471, 128] on link "Donations" at bounding box center [492, 127] width 54 height 35
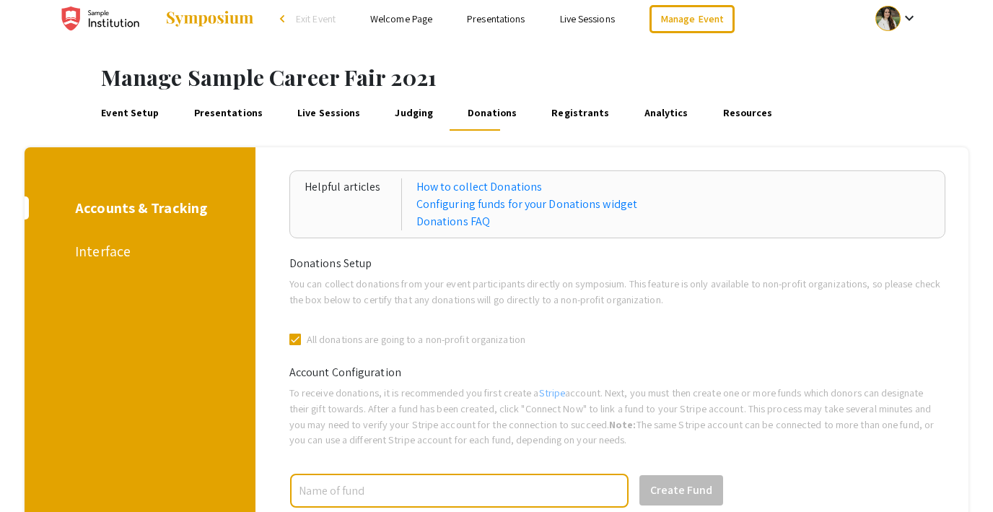
scroll to position [12, 0]
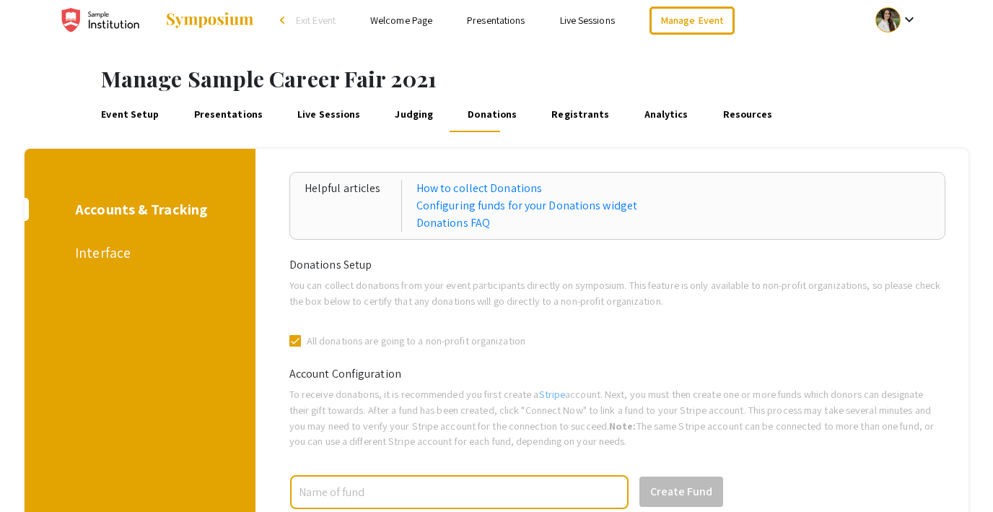
click at [549, 117] on link "Registrants" at bounding box center [580, 114] width 63 height 35
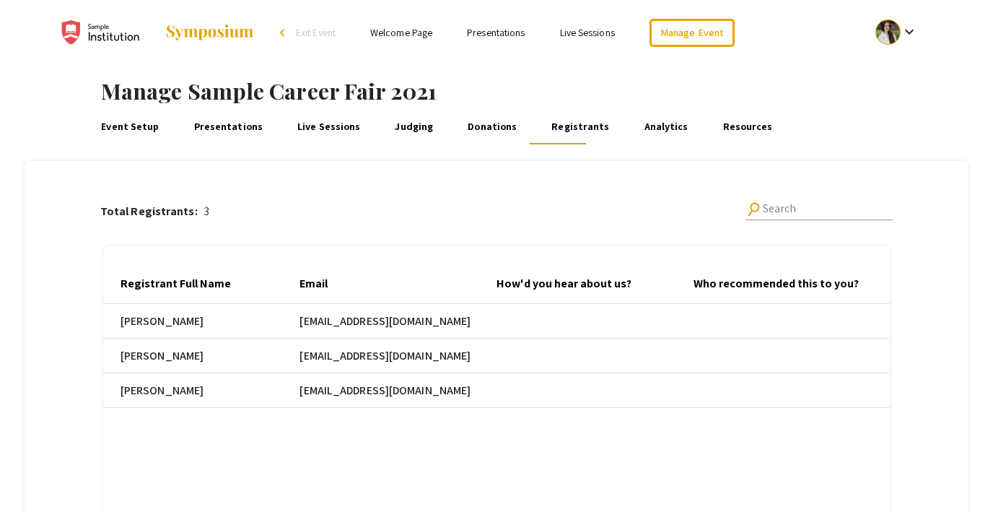
click at [641, 126] on link "Analytics" at bounding box center [665, 127] width 49 height 35
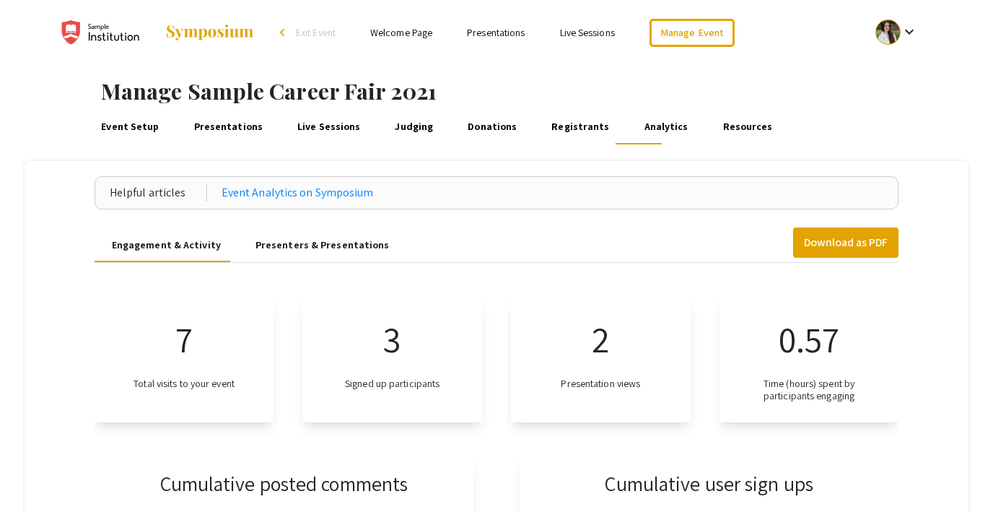
click at [573, 123] on link "Registrants" at bounding box center [580, 127] width 63 height 35
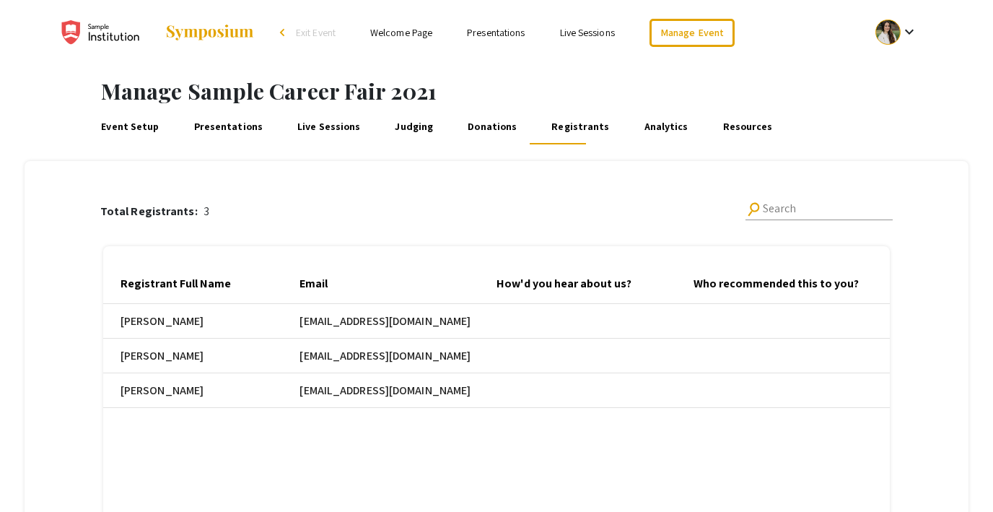
click at [317, 33] on span "Exit Event" at bounding box center [316, 32] width 40 height 13
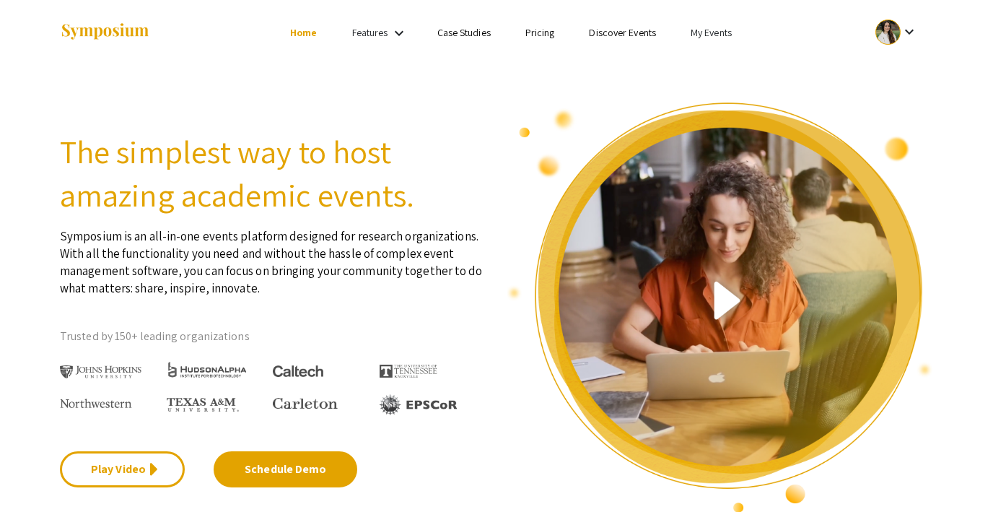
click at [711, 39] on li "My Events" at bounding box center [711, 32] width 76 height 17
click at [711, 61] on button "Events I've organized" at bounding box center [734, 64] width 123 height 35
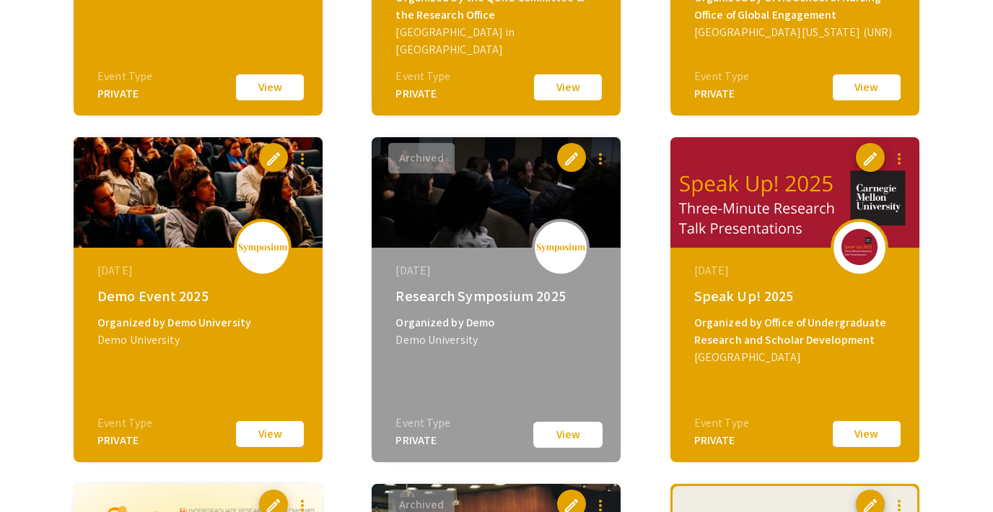
scroll to position [749, 0]
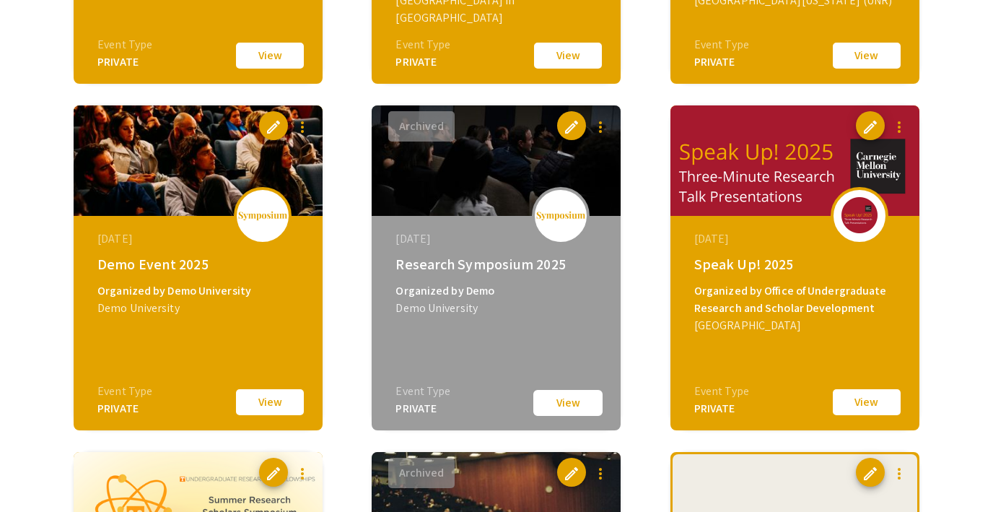
click at [271, 411] on button "View" at bounding box center [270, 402] width 72 height 30
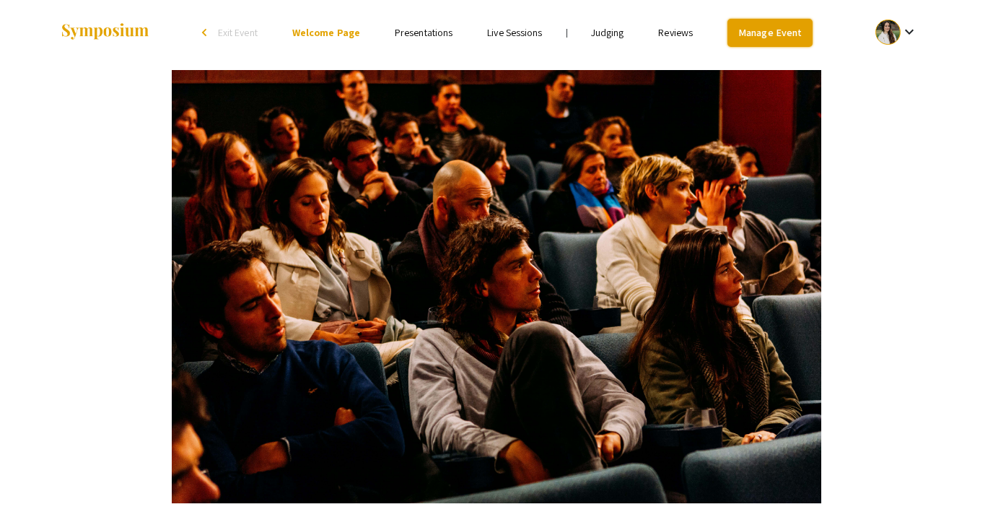
click at [753, 31] on link "Manage Event" at bounding box center [769, 33] width 85 height 28
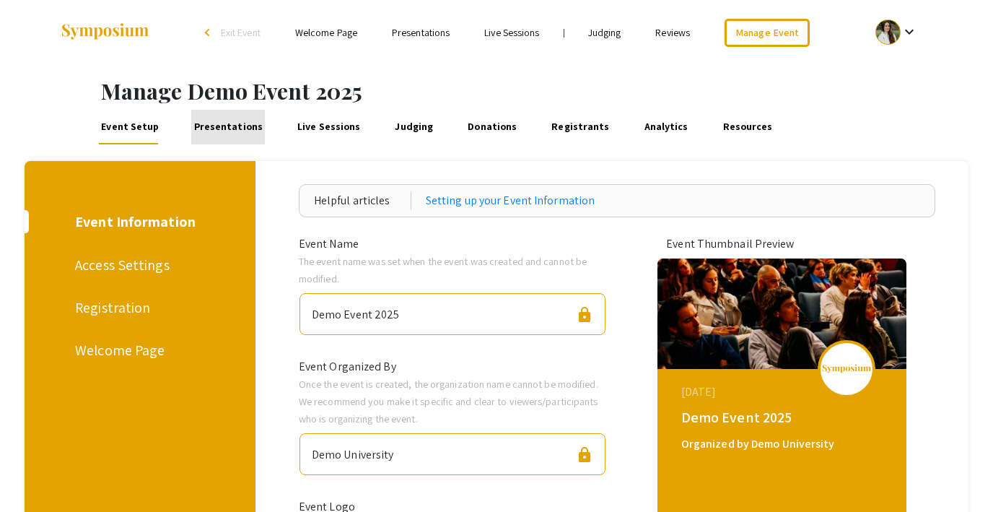
click at [229, 118] on link "Presentations" at bounding box center [228, 127] width 74 height 35
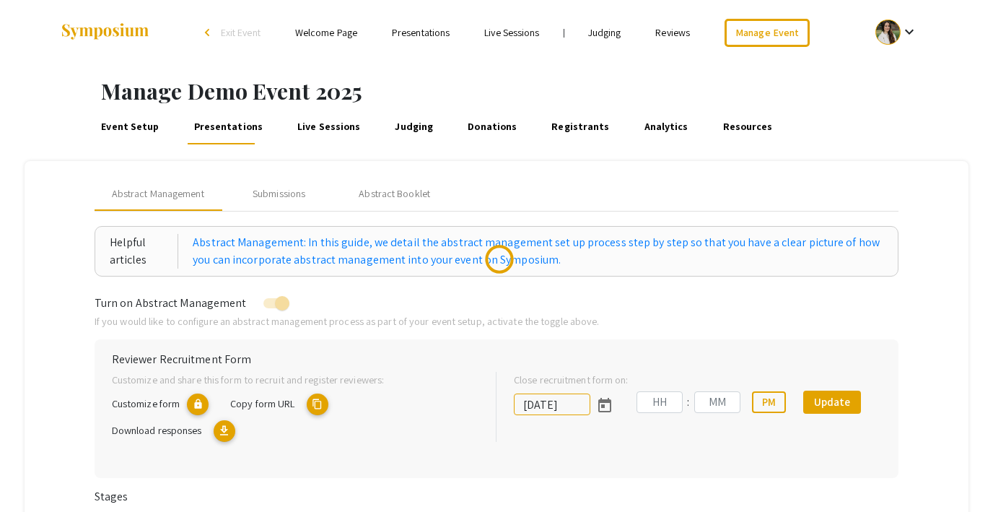
type input "8/1/2025"
type input "07"
type input "00"
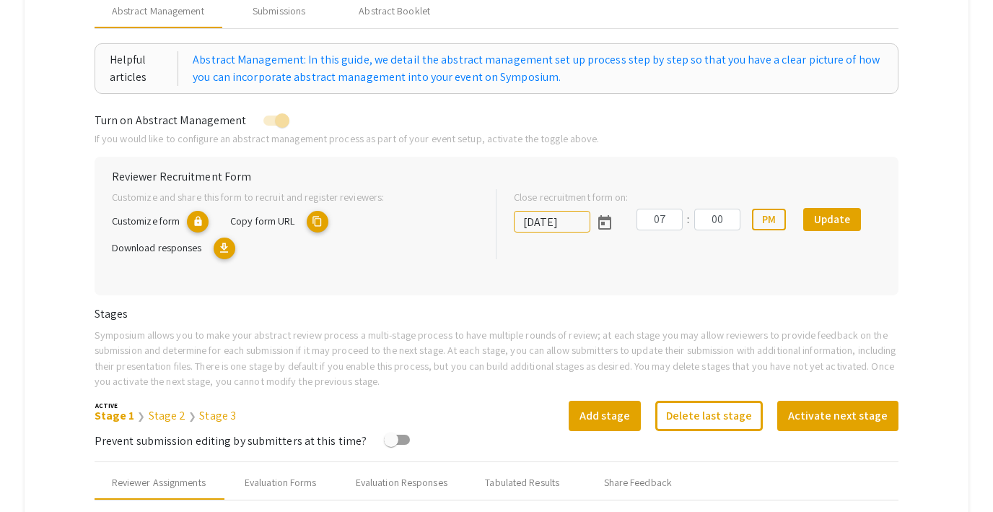
scroll to position [150, 0]
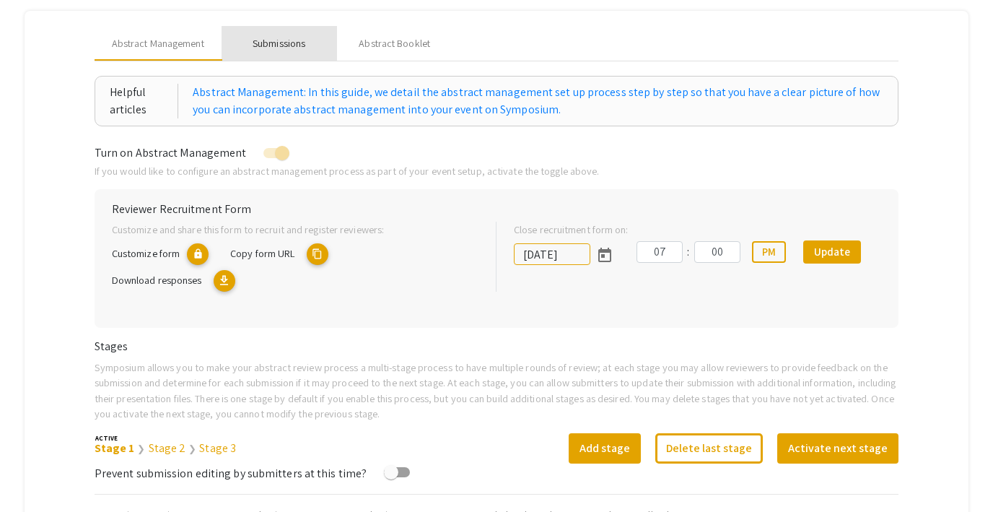
click at [260, 42] on div "Submissions" at bounding box center [279, 43] width 53 height 15
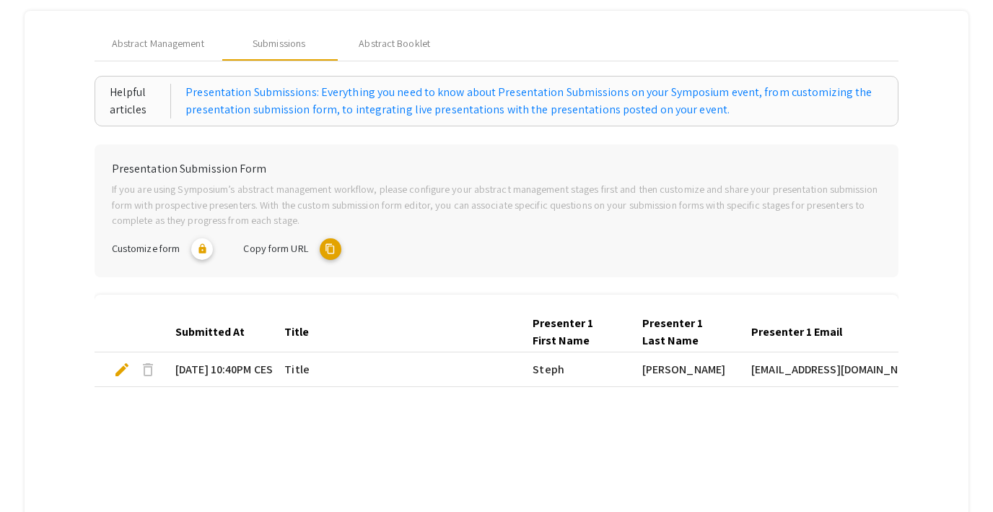
click at [331, 247] on mat-icon "content_copy" at bounding box center [331, 249] width 22 height 22
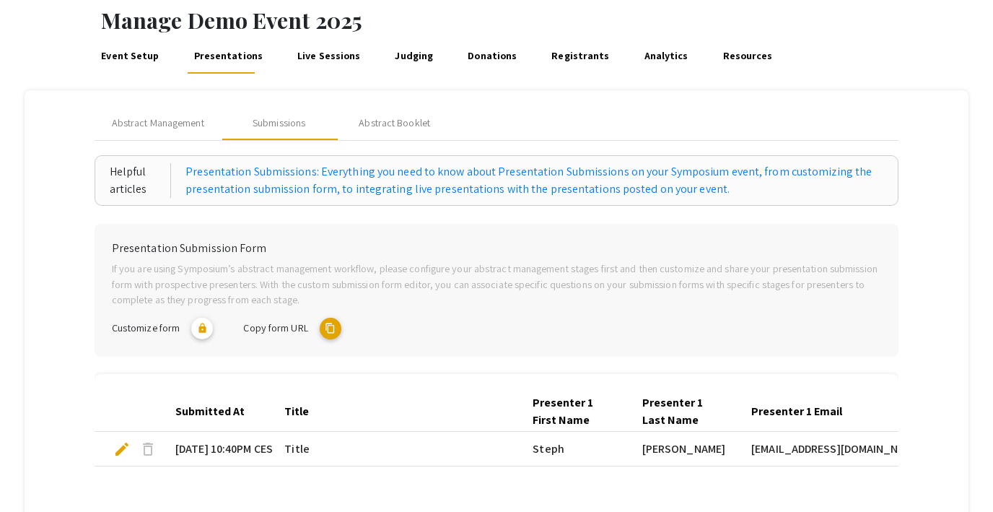
scroll to position [92, 0]
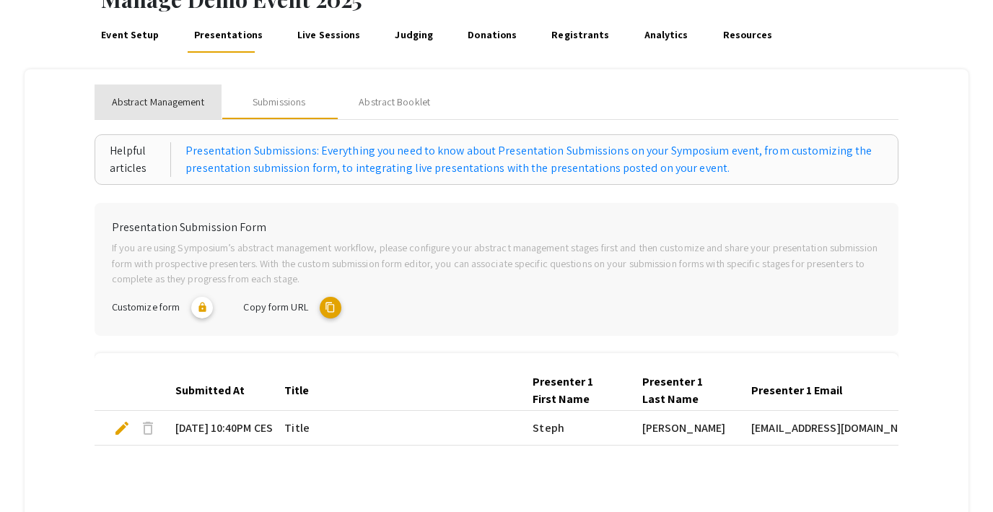
click at [136, 103] on span "Abstract Management" at bounding box center [158, 102] width 92 height 15
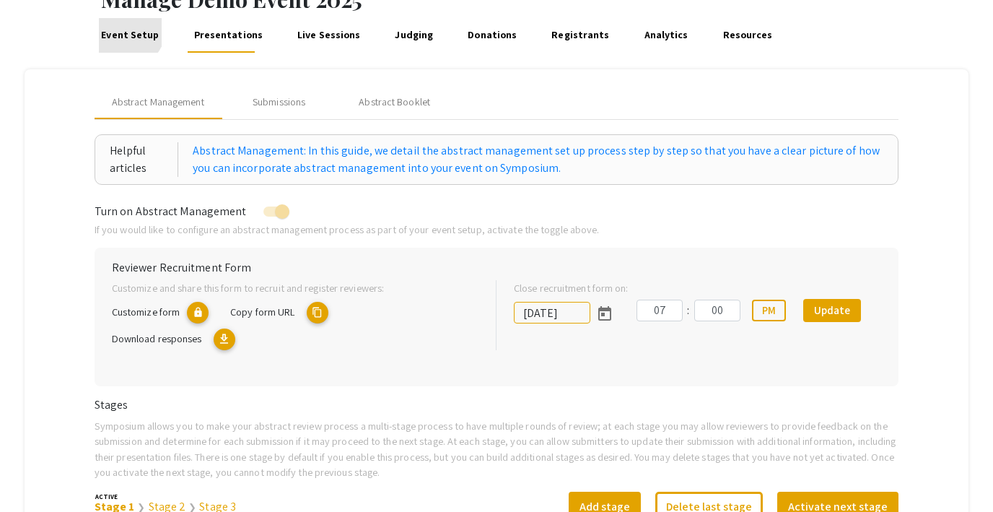
click at [123, 27] on link "Event Setup" at bounding box center [130, 35] width 63 height 35
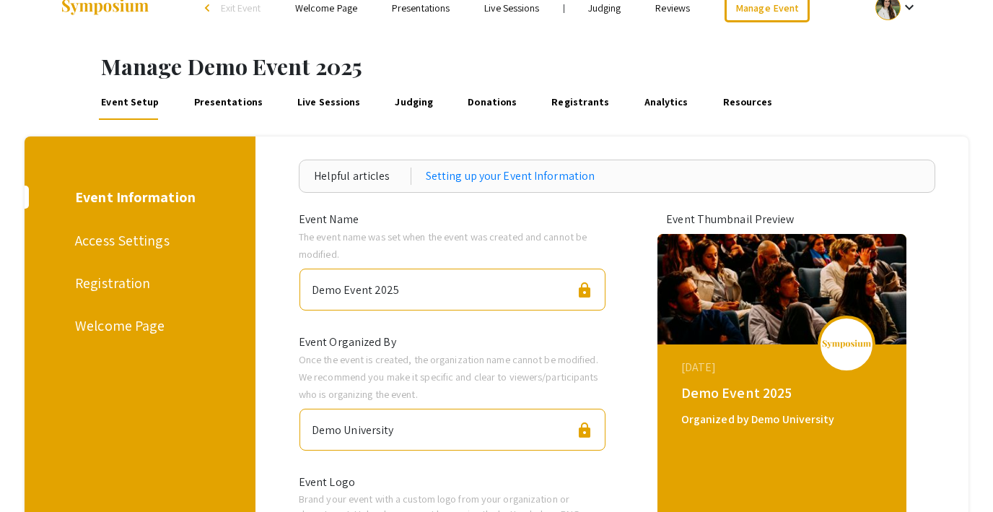
scroll to position [29, 0]
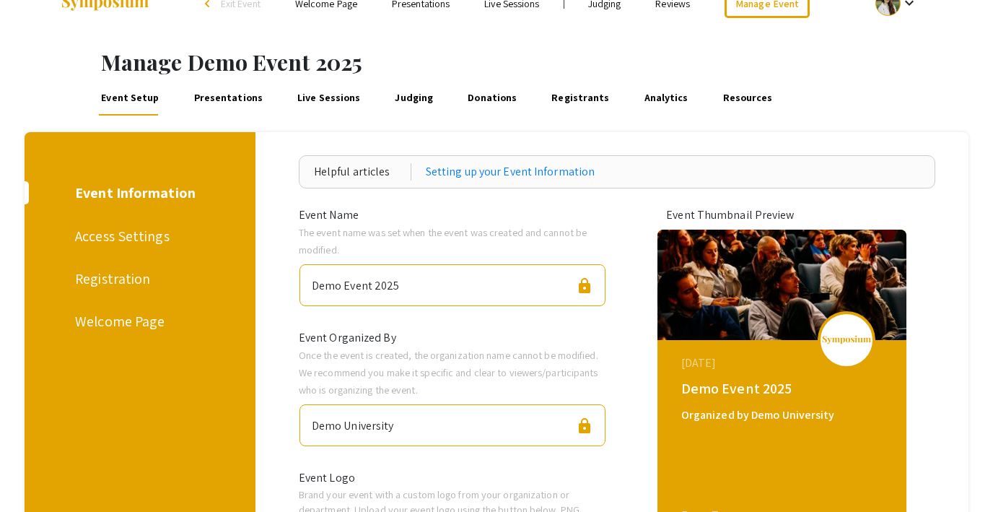
click at [95, 281] on div "Registration" at bounding box center [137, 279] width 125 height 22
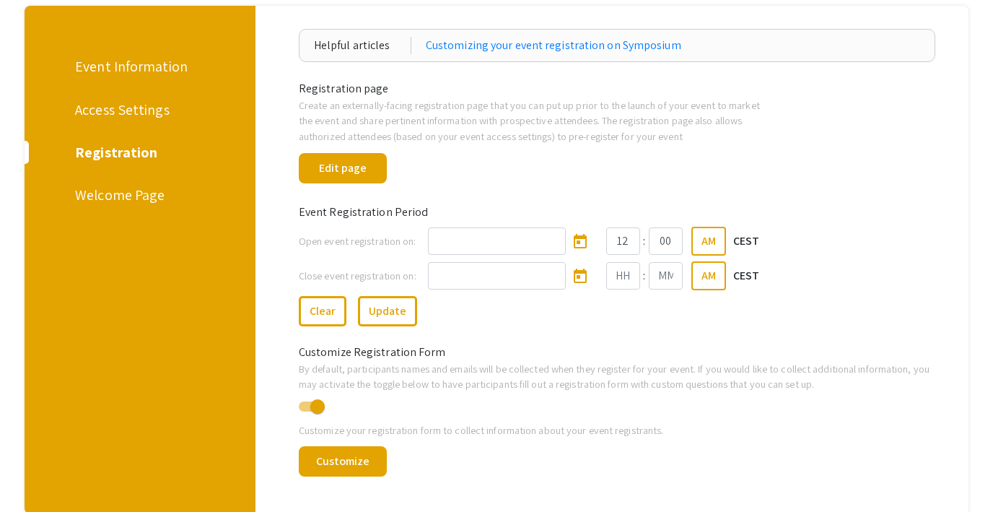
scroll to position [143, 0]
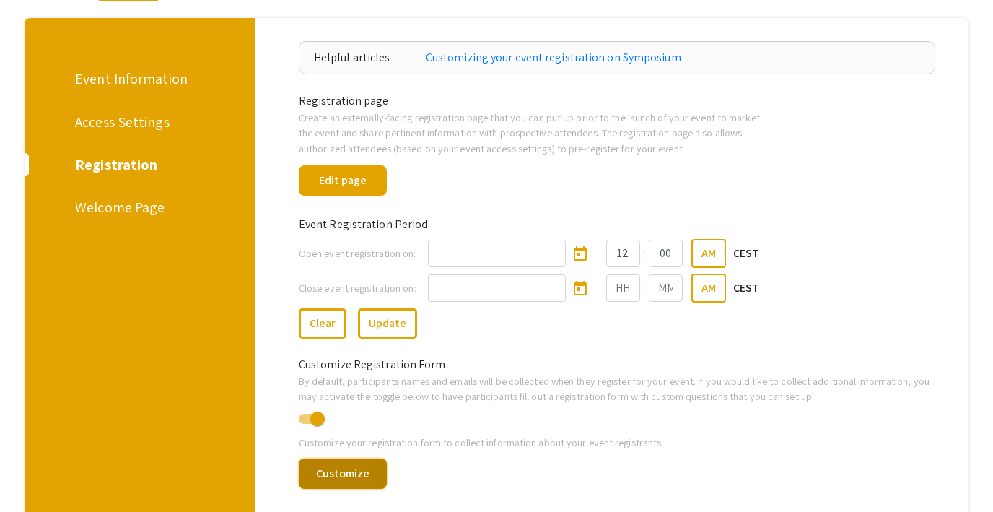
click at [371, 468] on button "Customize" at bounding box center [343, 473] width 88 height 30
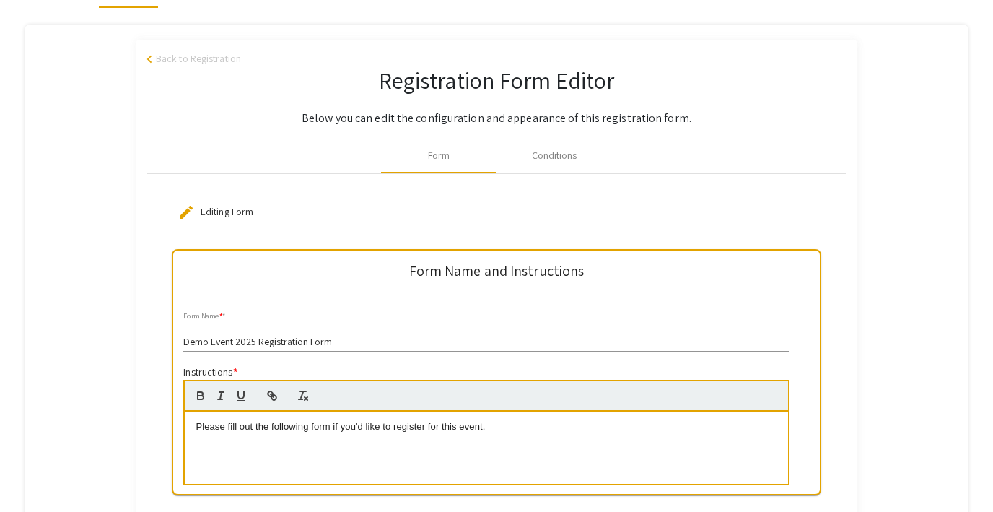
scroll to position [100, 0]
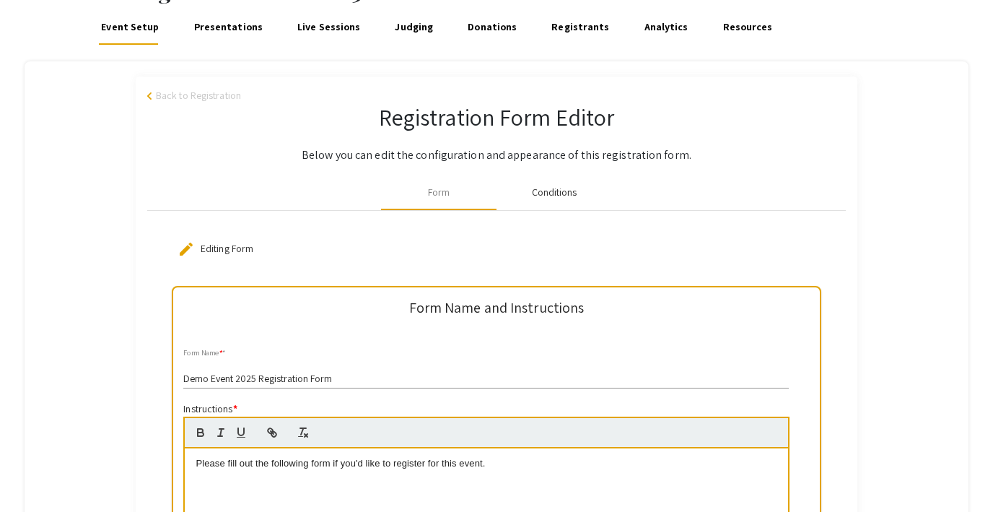
click at [559, 187] on div "Conditions" at bounding box center [554, 192] width 45 height 15
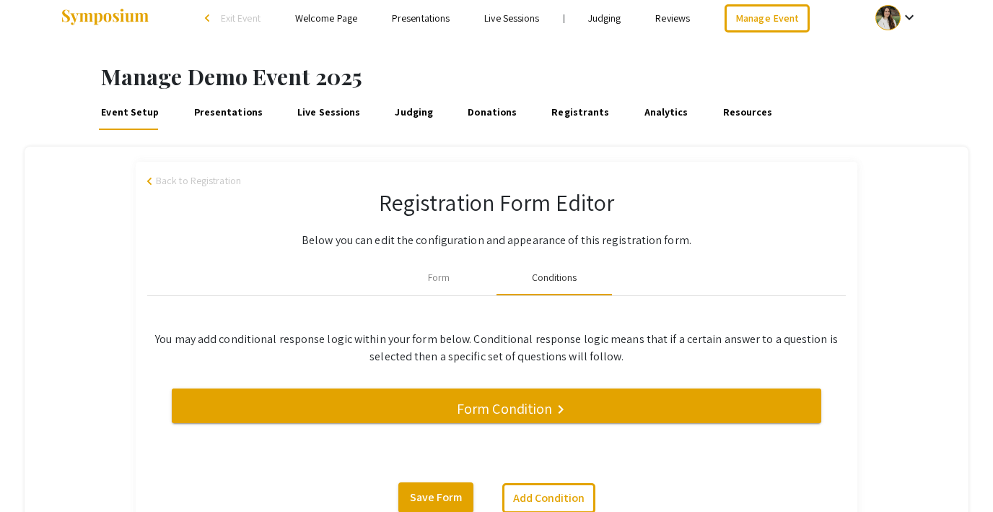
scroll to position [13, 0]
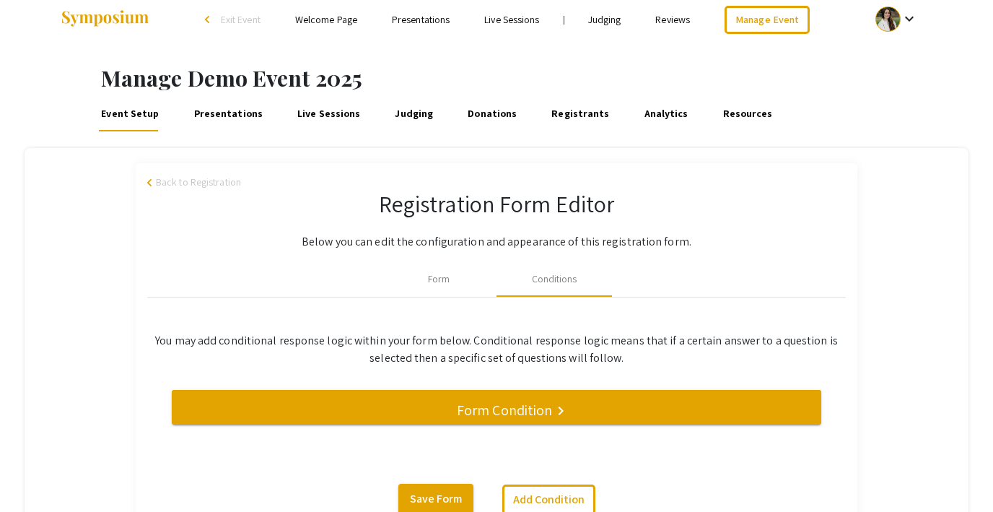
click at [566, 110] on link "Registrants" at bounding box center [580, 114] width 63 height 35
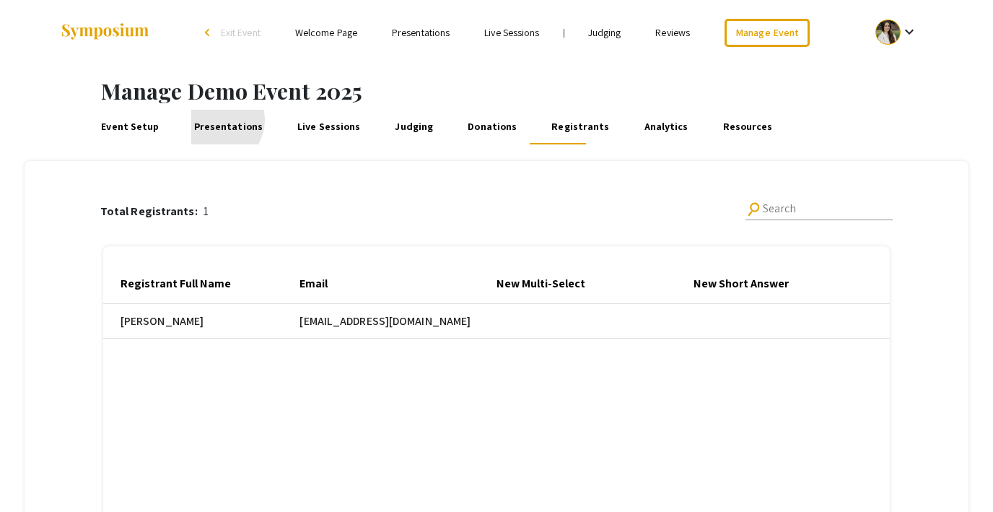
click at [212, 120] on link "Presentations" at bounding box center [228, 127] width 74 height 35
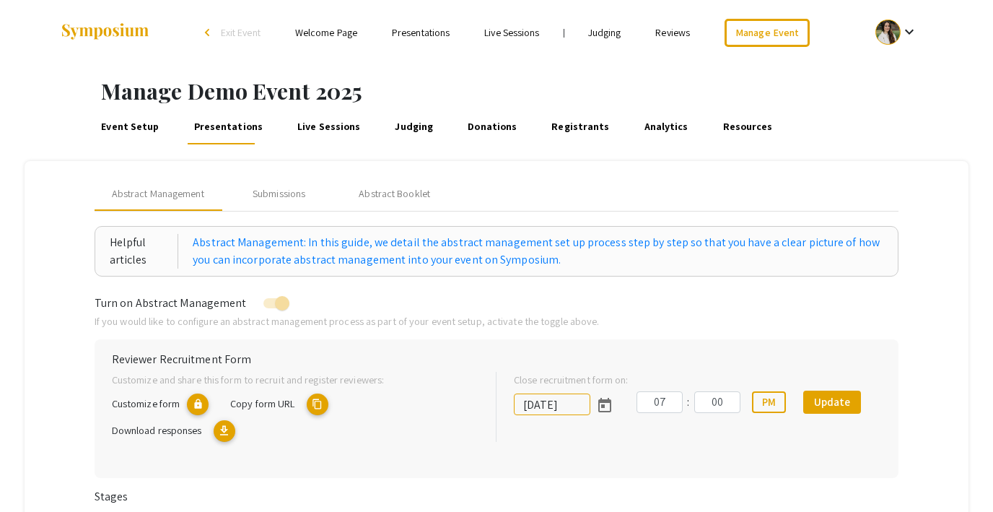
click at [131, 128] on link "Event Setup" at bounding box center [130, 127] width 63 height 35
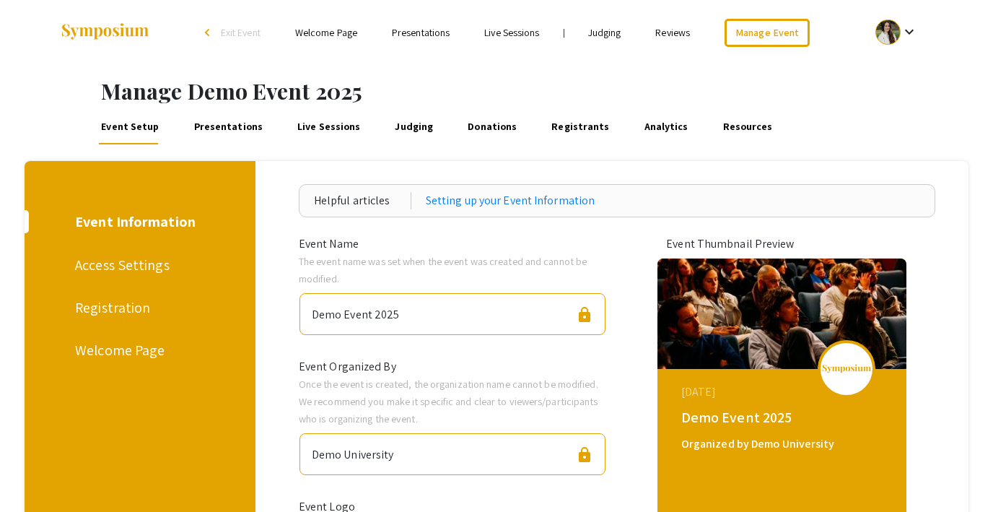
click at [214, 128] on link "Presentations" at bounding box center [228, 127] width 74 height 35
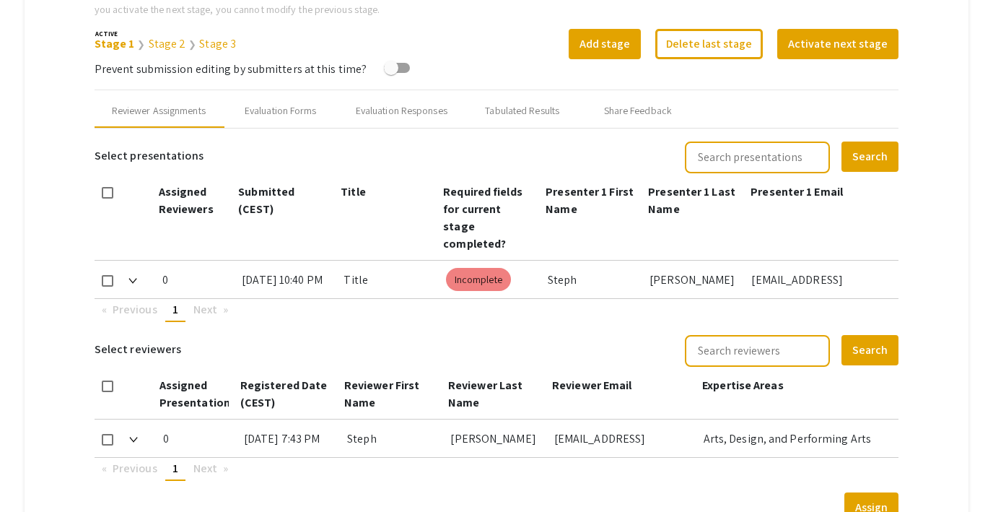
scroll to position [546, 0]
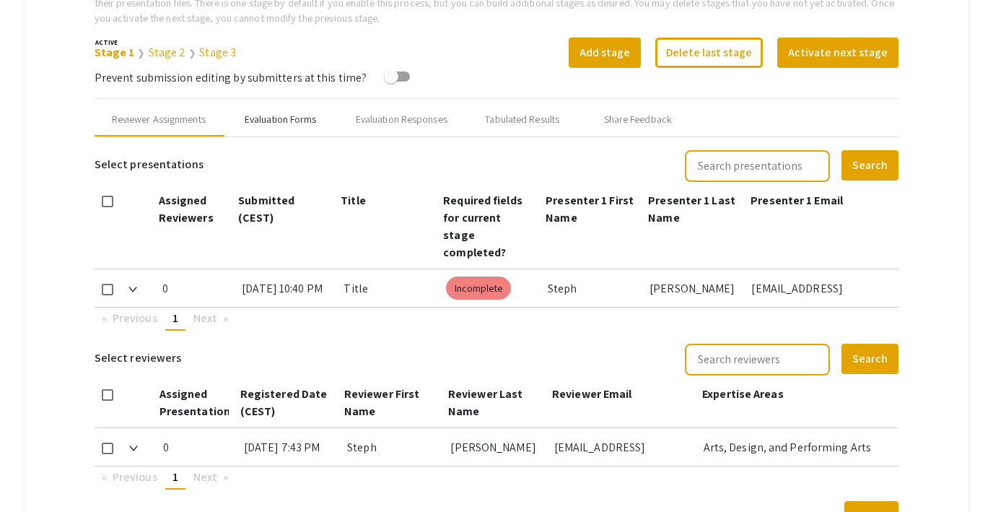
click at [287, 131] on div "Evaluation Forms" at bounding box center [280, 119] width 115 height 35
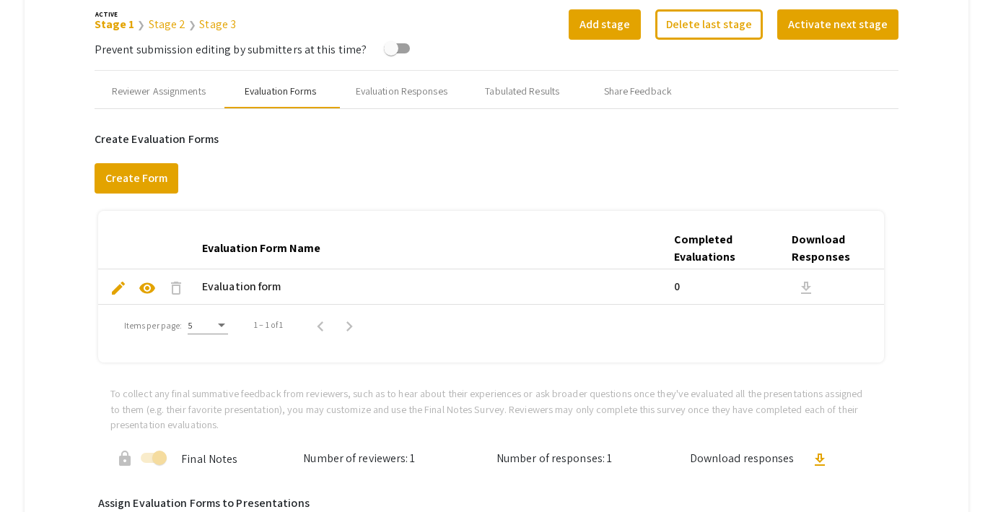
scroll to position [558, 0]
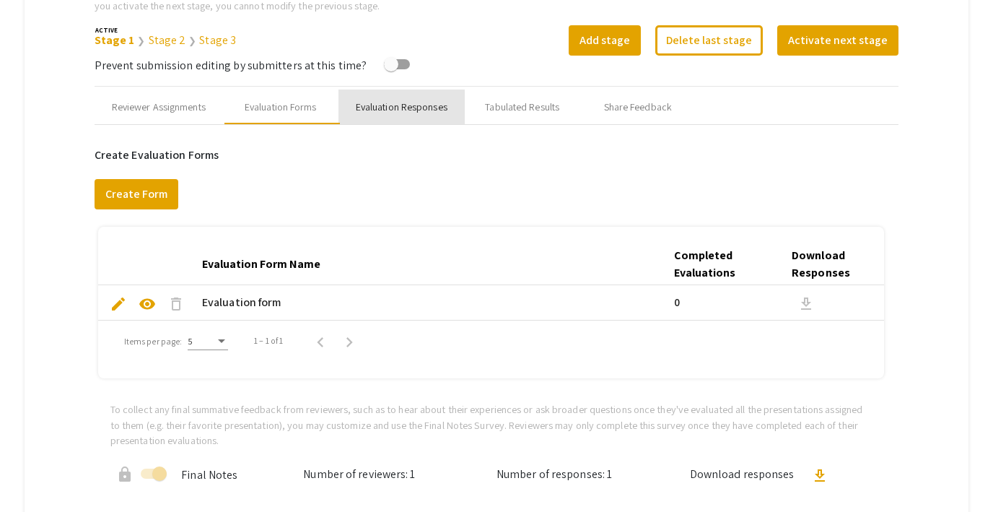
click at [392, 107] on div "Evaluation Responses" at bounding box center [402, 107] width 92 height 15
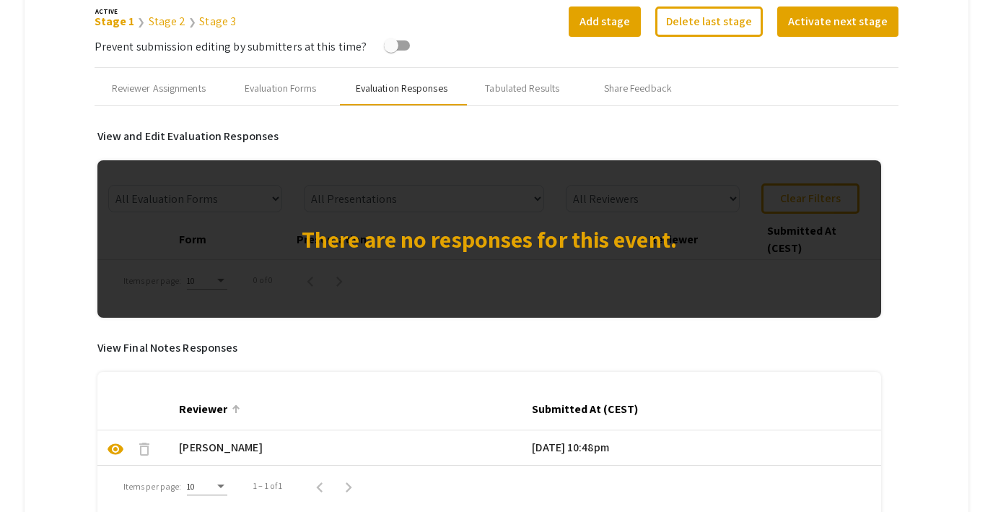
scroll to position [574, 0]
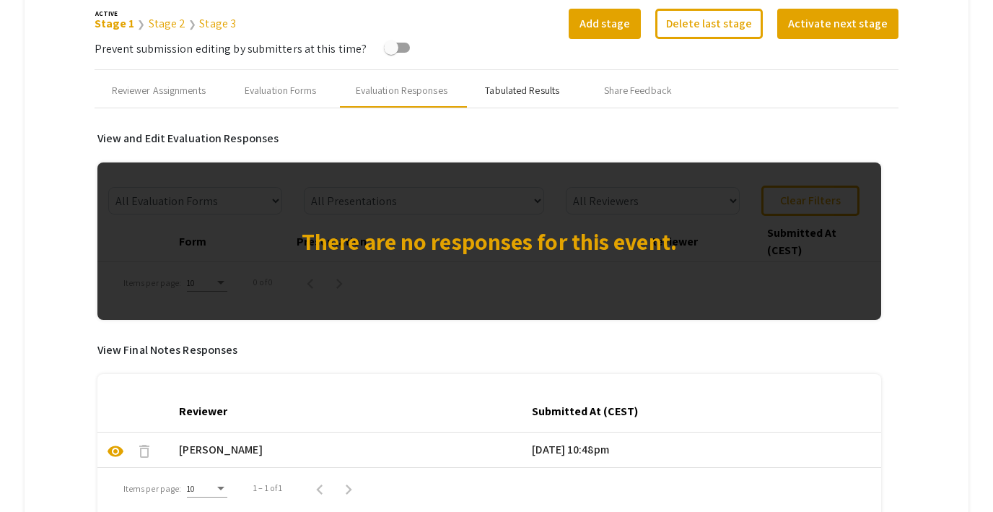
click at [517, 93] on div "Tabulated Results" at bounding box center [522, 90] width 74 height 15
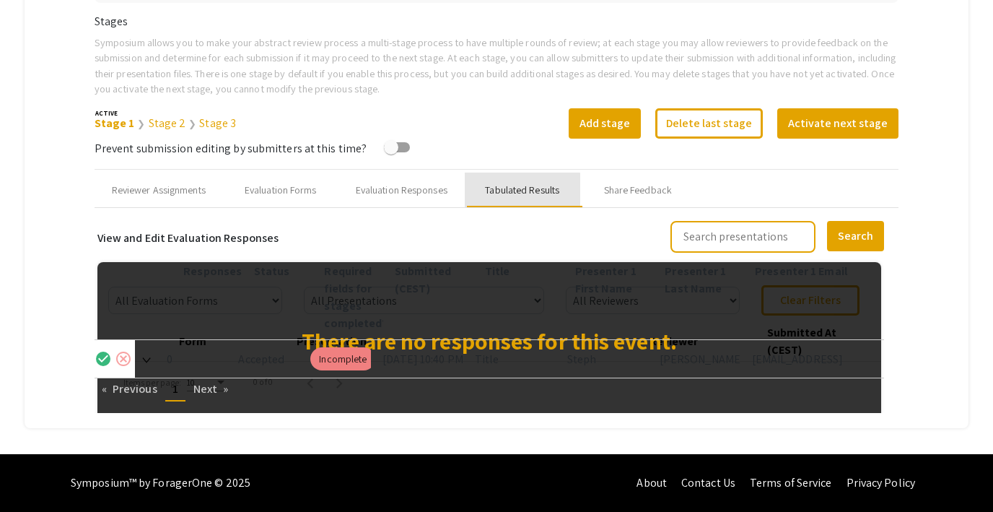
scroll to position [475, 0]
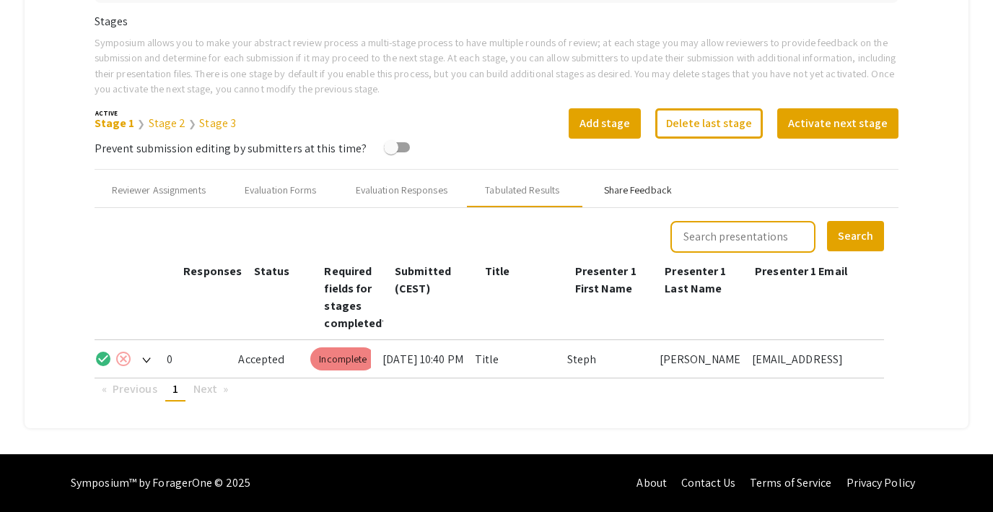
click at [639, 190] on div "Share Feedback" at bounding box center [638, 190] width 68 height 15
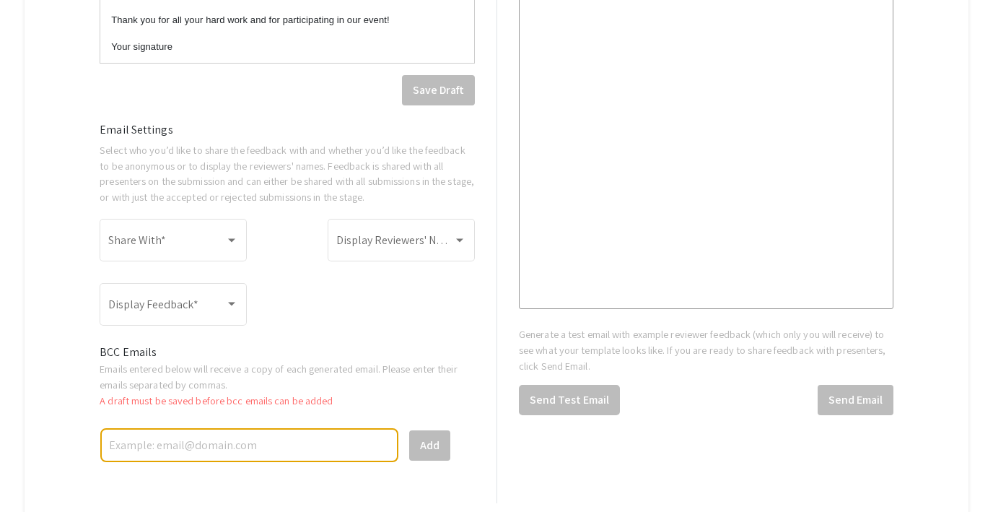
scroll to position [1068, 0]
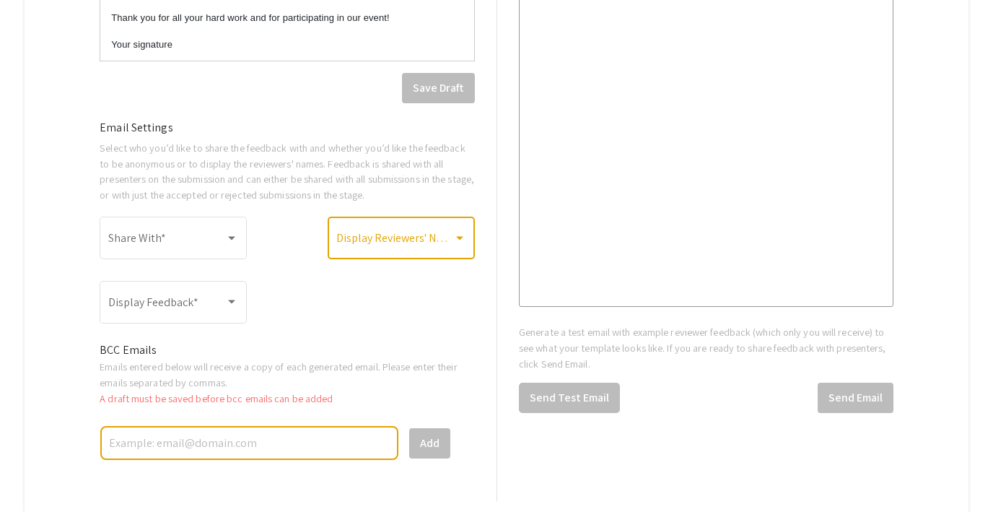
click at [402, 247] on span at bounding box center [394, 241] width 117 height 13
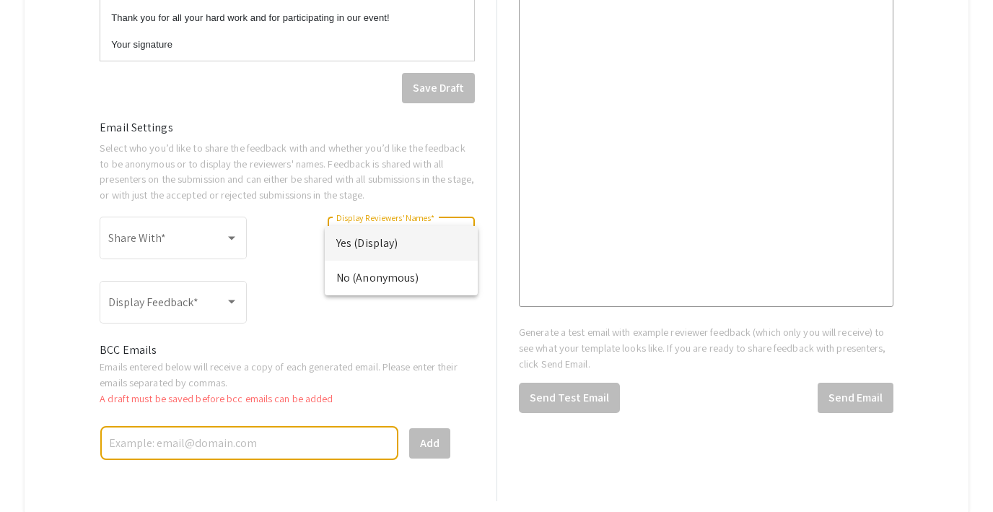
click at [284, 221] on div at bounding box center [496, 256] width 993 height 512
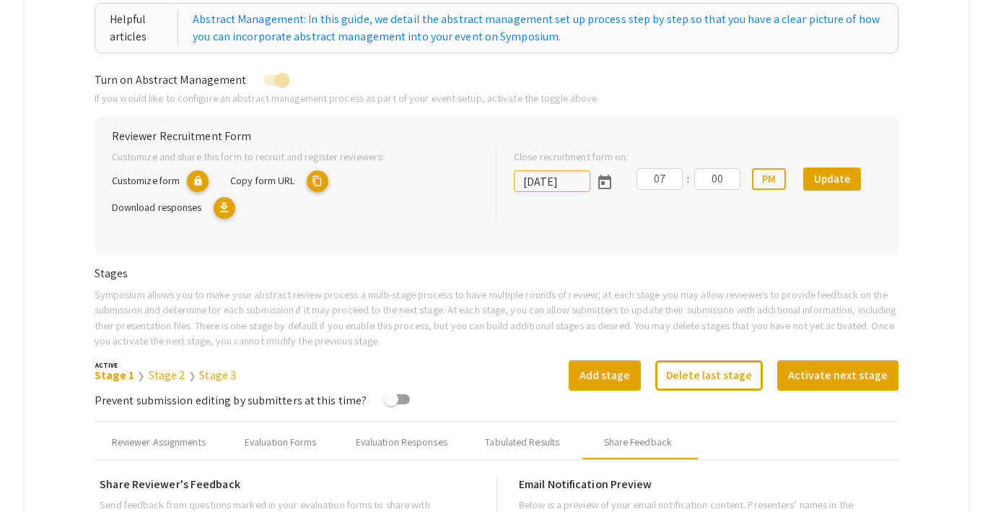
scroll to position [0, 0]
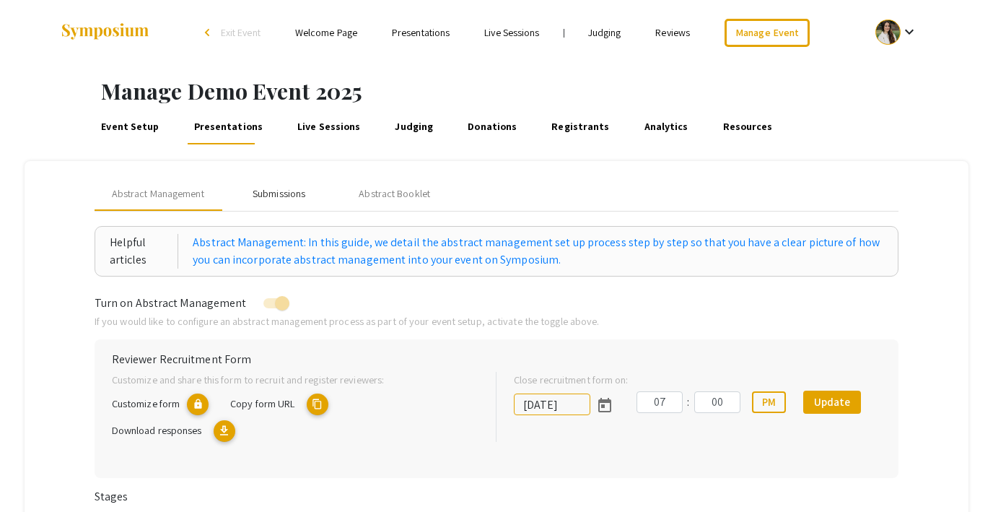
click at [250, 195] on div "Submissions" at bounding box center [279, 193] width 115 height 35
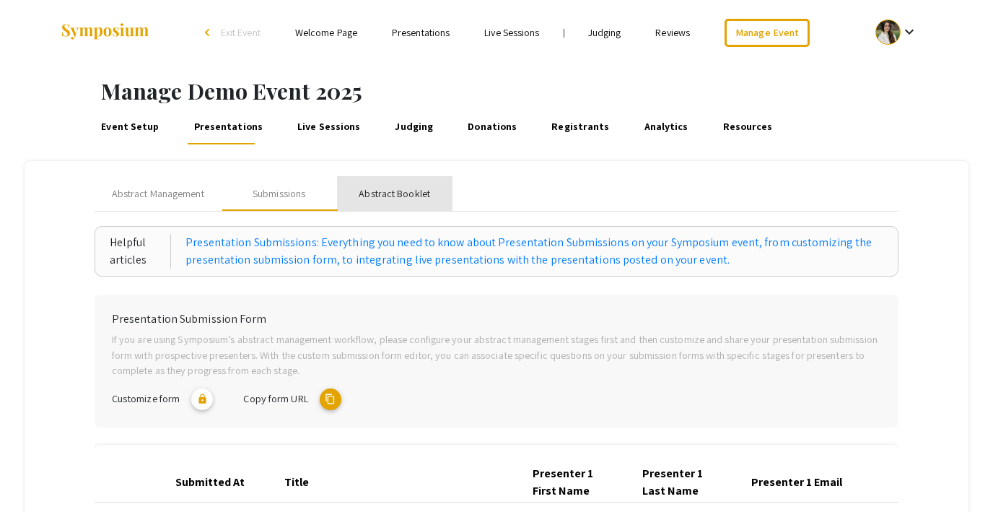
click at [403, 194] on div "Abstract Booklet" at bounding box center [394, 193] width 71 height 15
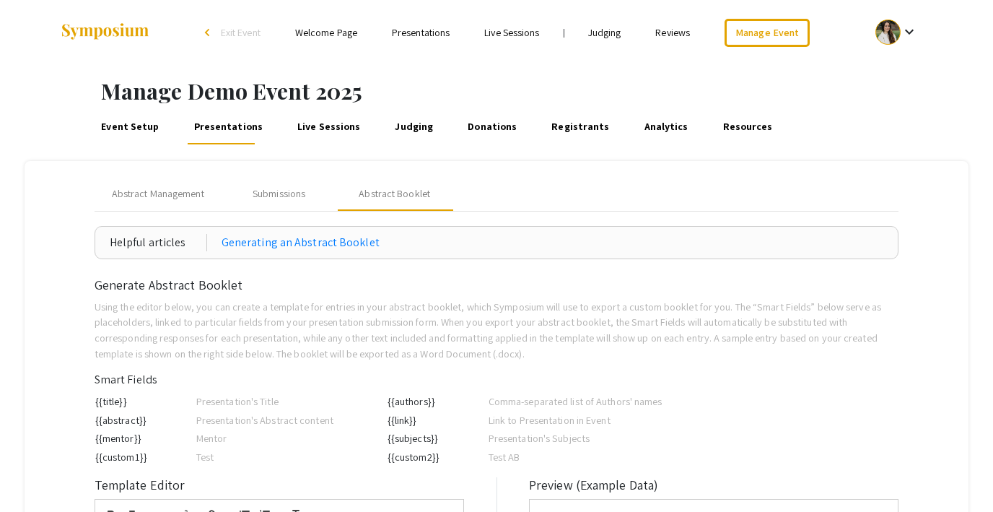
click at [891, 30] on div at bounding box center [887, 31] width 25 height 25
click at [901, 74] on button "My Account" at bounding box center [904, 71] width 89 height 35
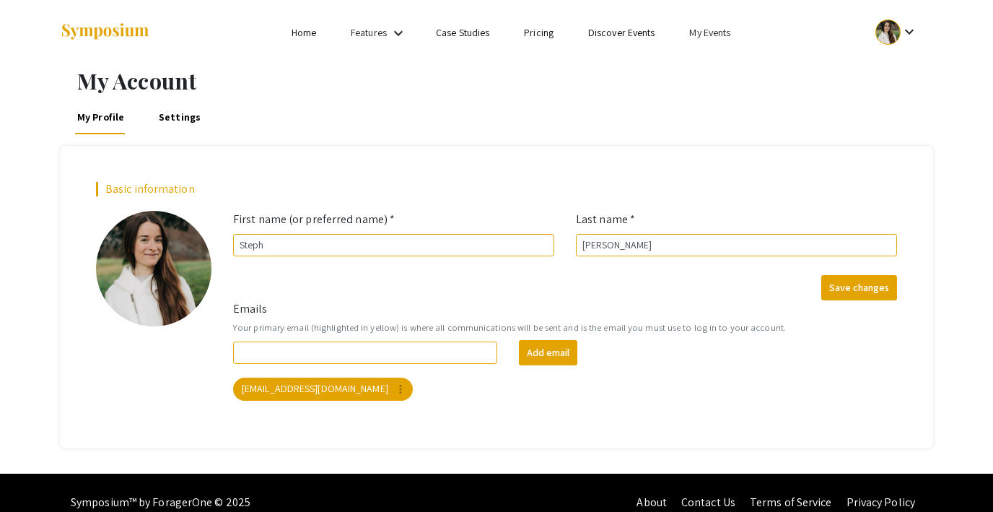
click at [175, 117] on link "Settings" at bounding box center [180, 117] width 47 height 35
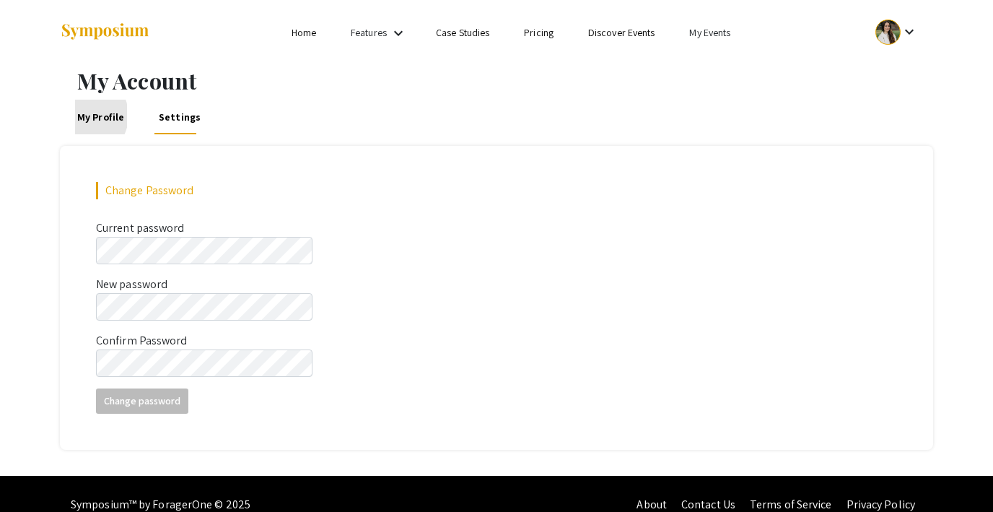
click at [81, 115] on link "My Profile" at bounding box center [101, 117] width 52 height 35
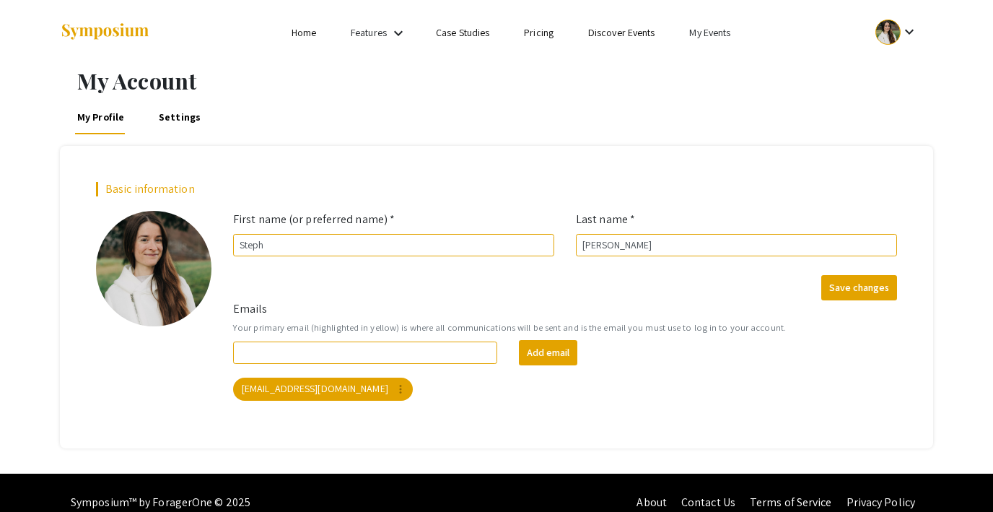
click at [590, 32] on link "Discover Events" at bounding box center [621, 32] width 67 height 13
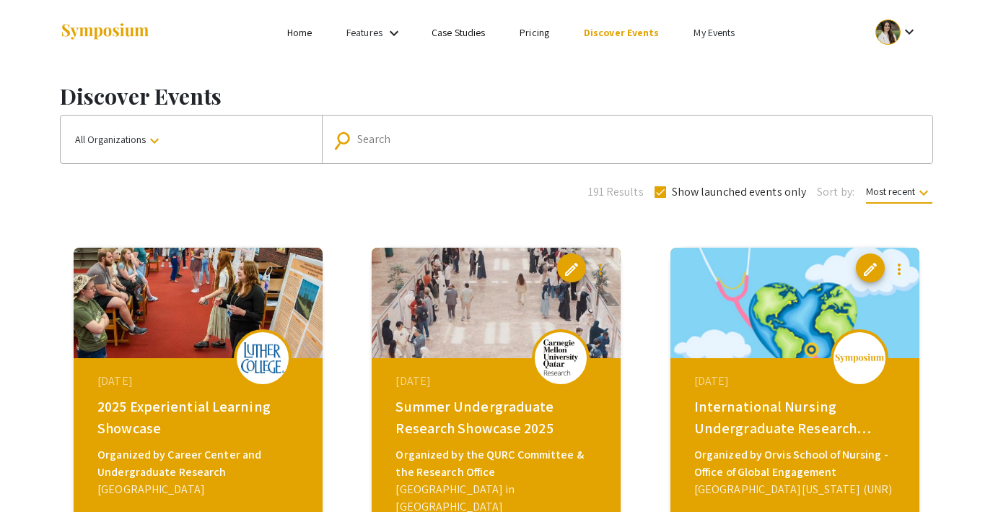
click at [390, 30] on mat-icon "keyboard_arrow_down" at bounding box center [393, 33] width 17 height 17
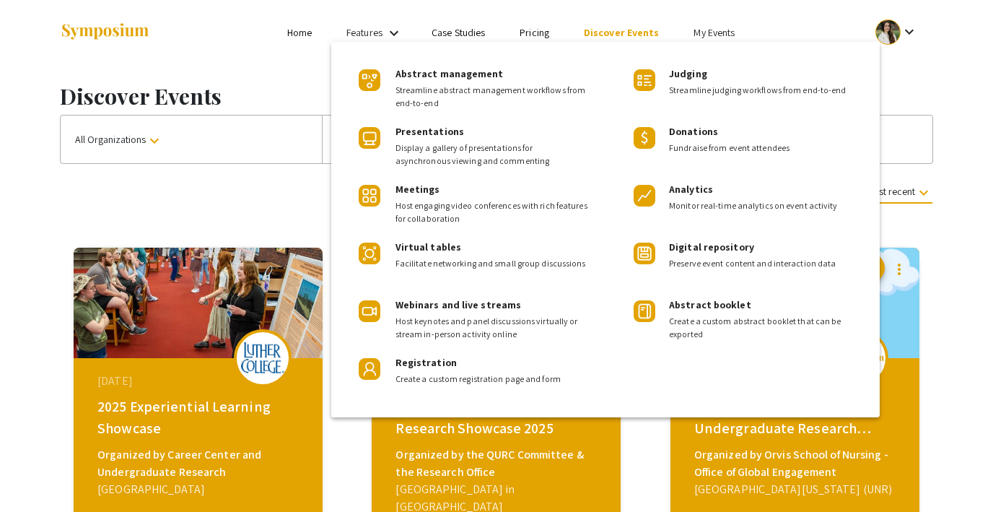
click at [286, 68] on div at bounding box center [496, 256] width 993 height 512
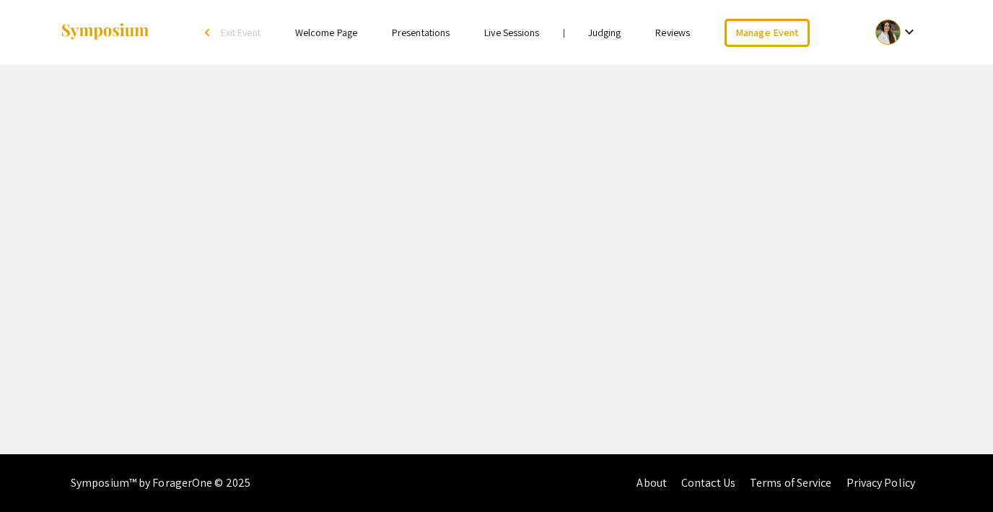
select select "8"
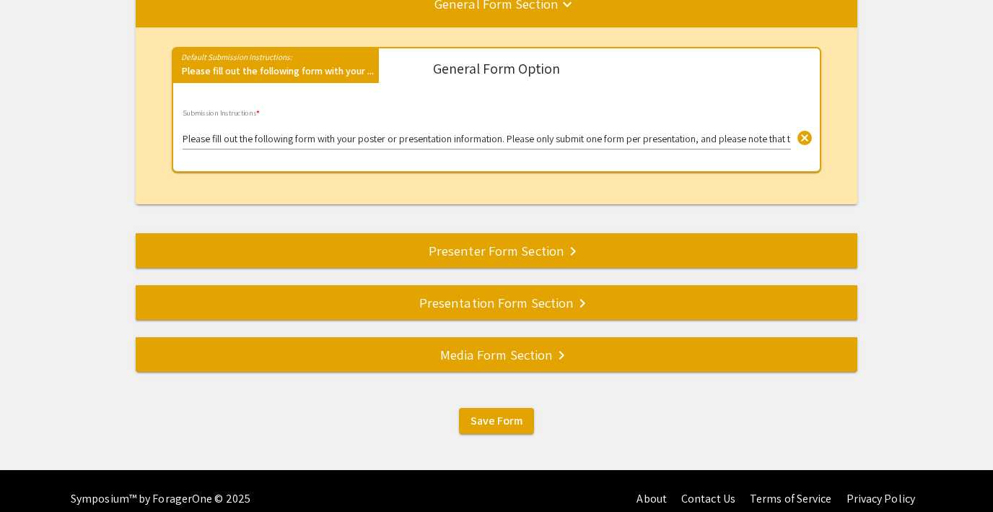
scroll to position [215, 0]
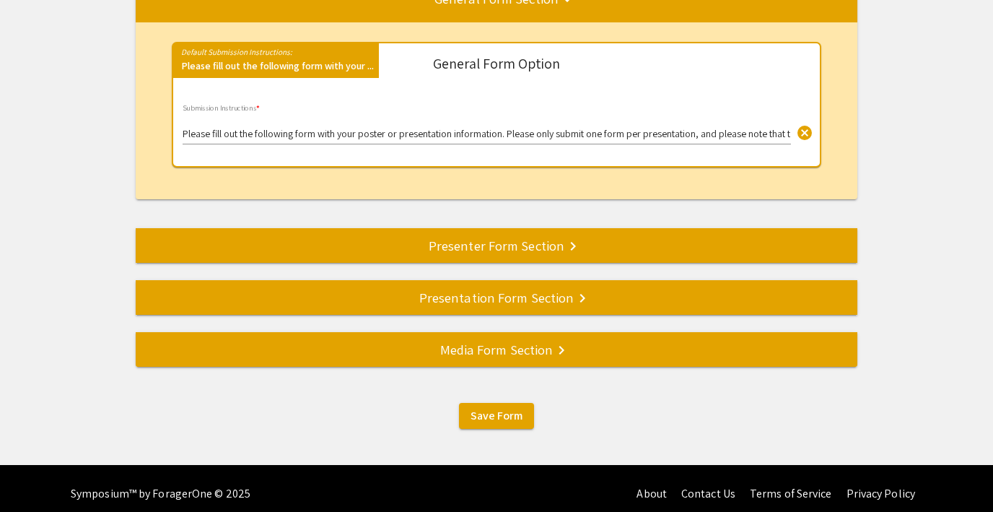
click at [491, 242] on div "Presenter Form Section keyboard_arrow_right" at bounding box center [497, 245] width 722 height 20
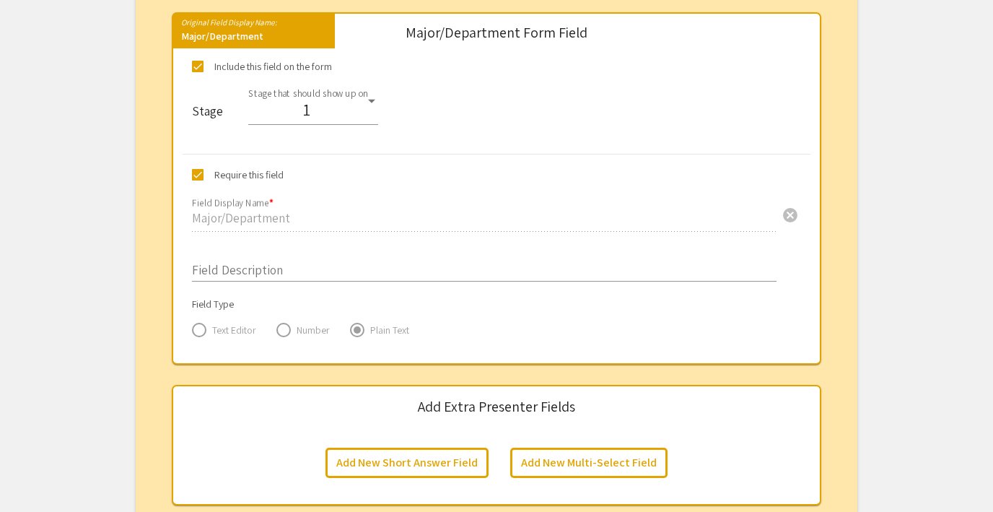
scroll to position [2510, 0]
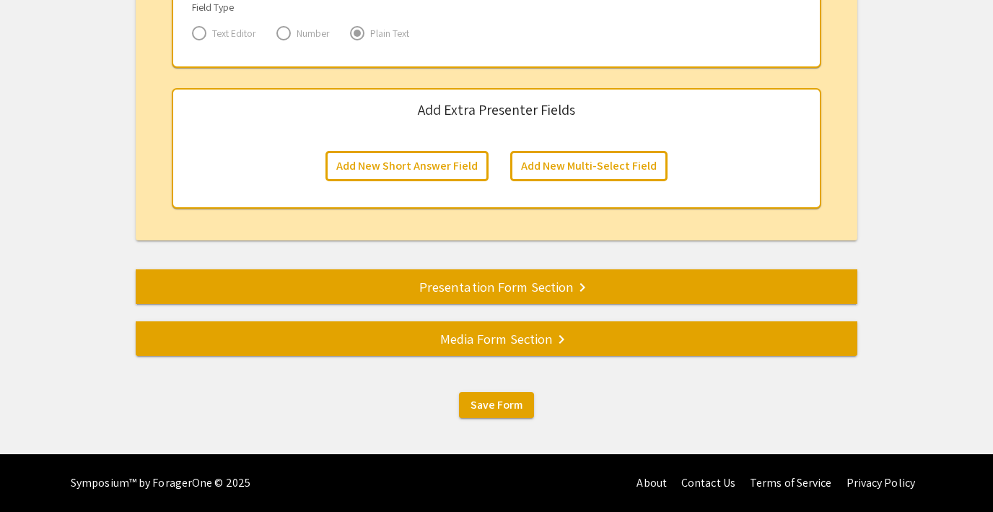
click at [467, 286] on div "Presentation Form Section keyboard_arrow_right" at bounding box center [497, 286] width 722 height 20
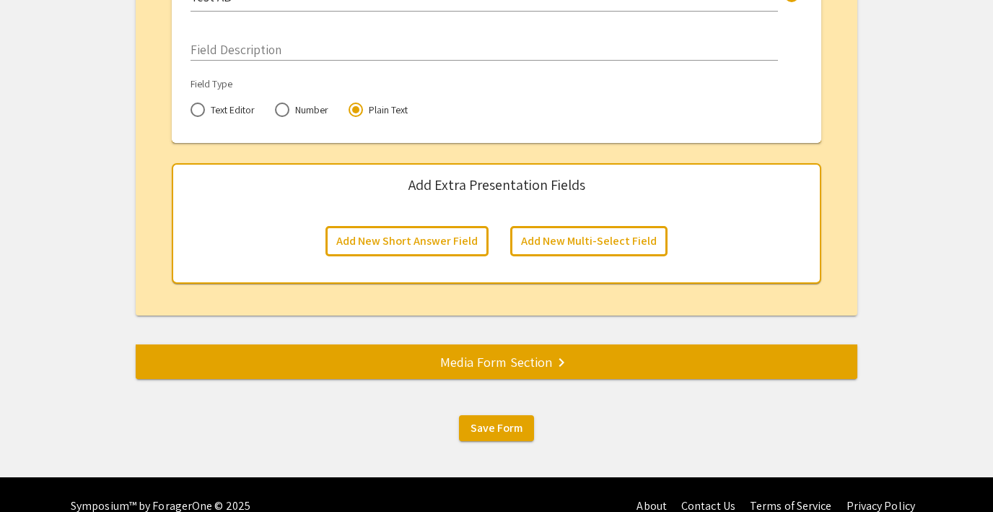
scroll to position [3143, 0]
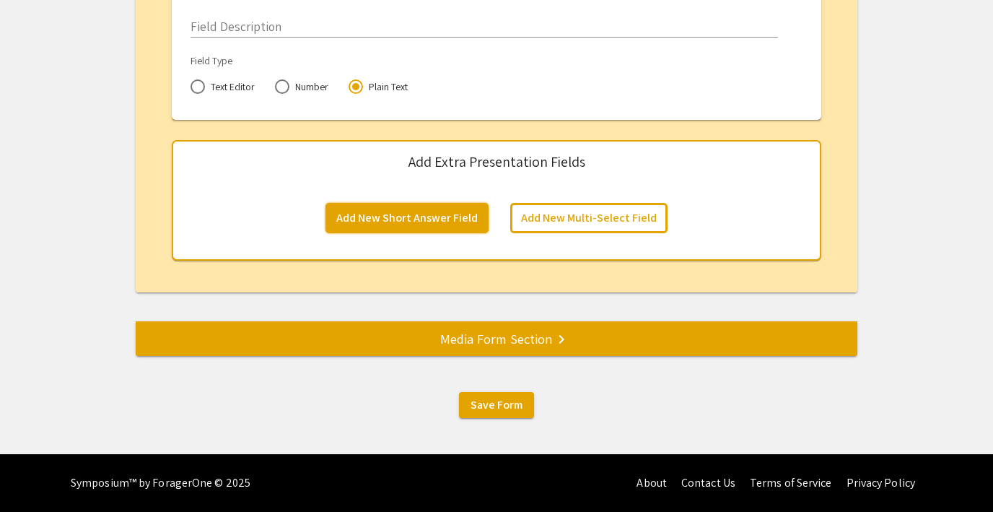
click at [434, 225] on button "Add New Short Answer Field" at bounding box center [406, 218] width 163 height 30
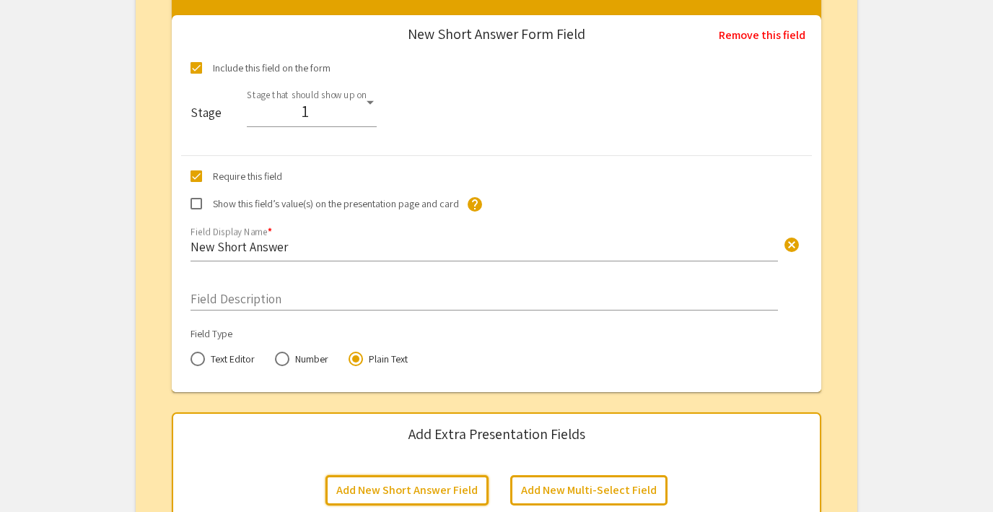
scroll to position [3311, 0]
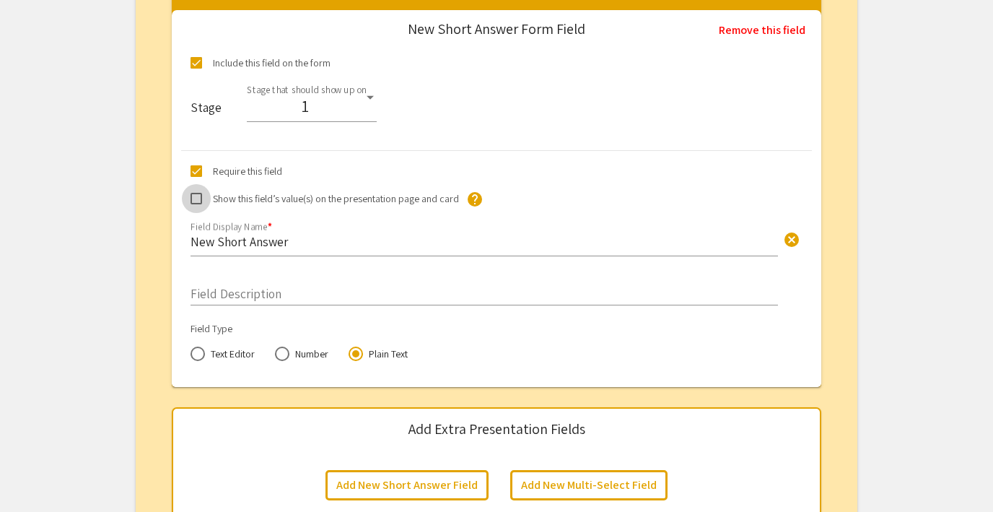
click at [193, 196] on span at bounding box center [196, 199] width 12 height 12
click at [196, 204] on input "Show this field’s value(s) on the presentation page and card" at bounding box center [196, 204] width 1 height 1
checkbox input "true"
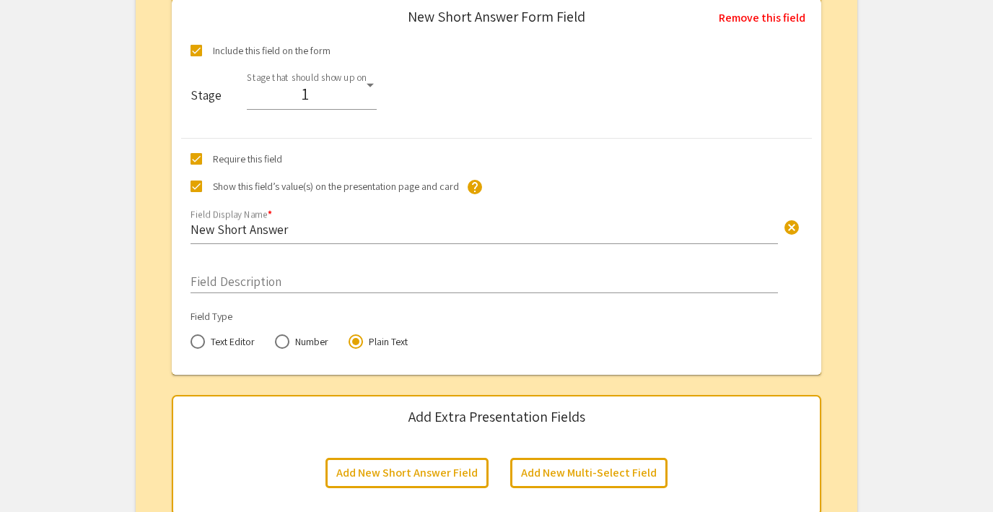
scroll to position [3324, 0]
click at [270, 232] on input "New Short Answer" at bounding box center [483, 228] width 587 height 17
type input "New Short Ansliwer"
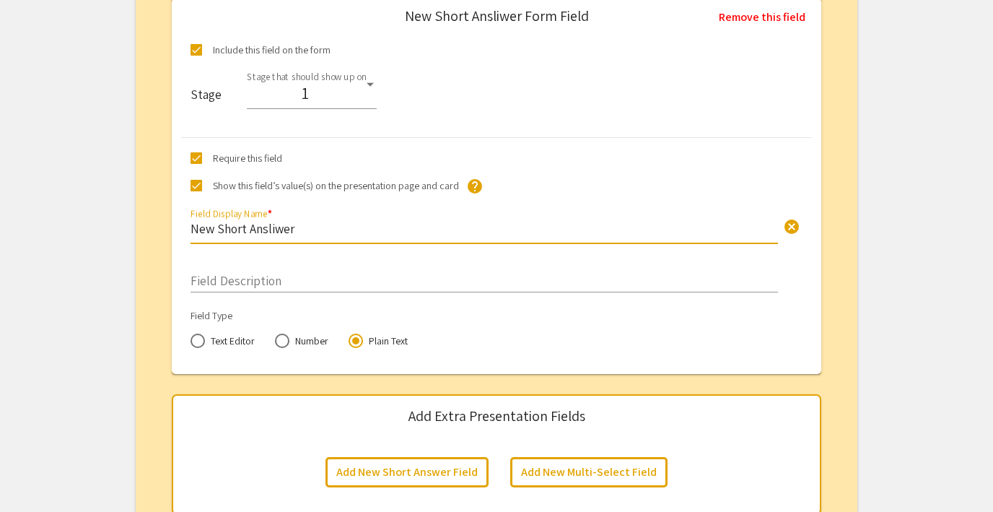
click at [224, 232] on input "New Short Ansliwer" at bounding box center [483, 228] width 587 height 17
type input "Linkedin url"
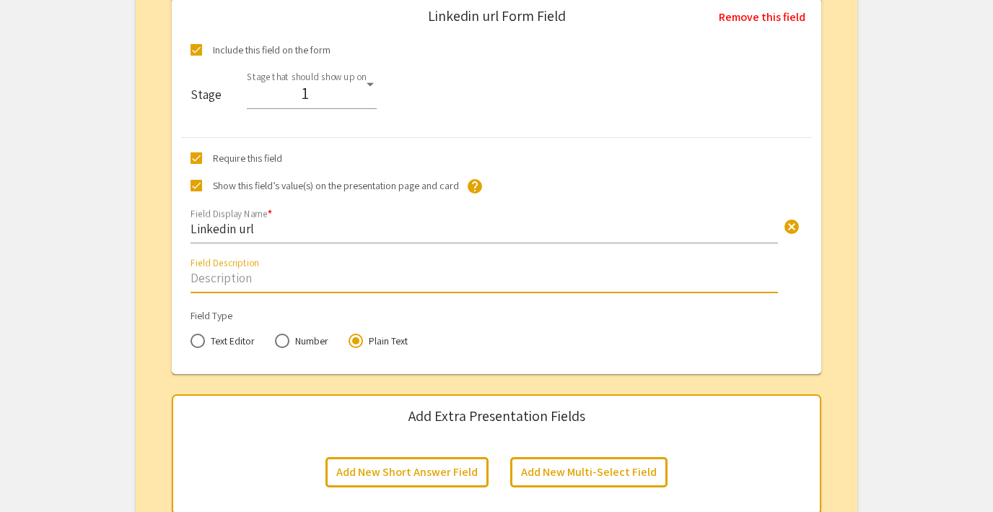
click at [270, 277] on input "Field Description" at bounding box center [483, 277] width 587 height 17
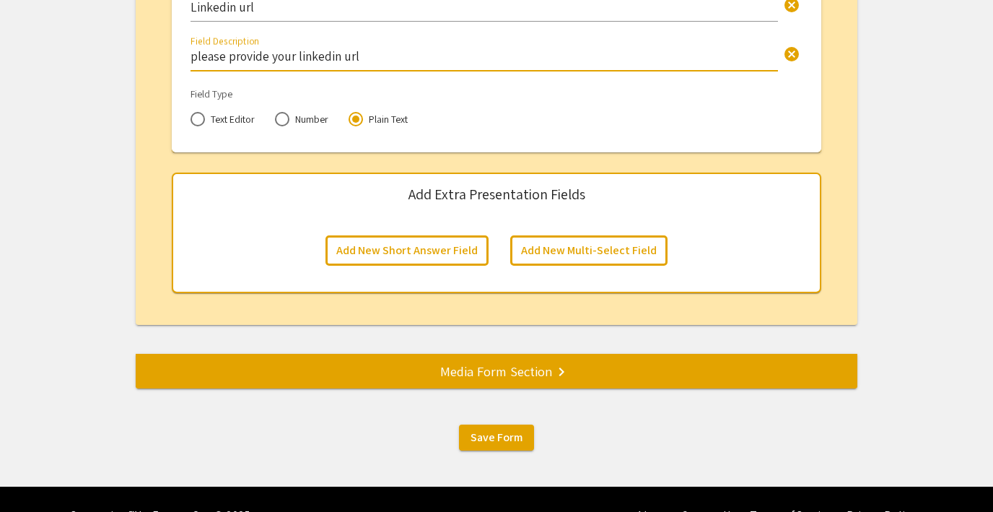
scroll to position [3566, 0]
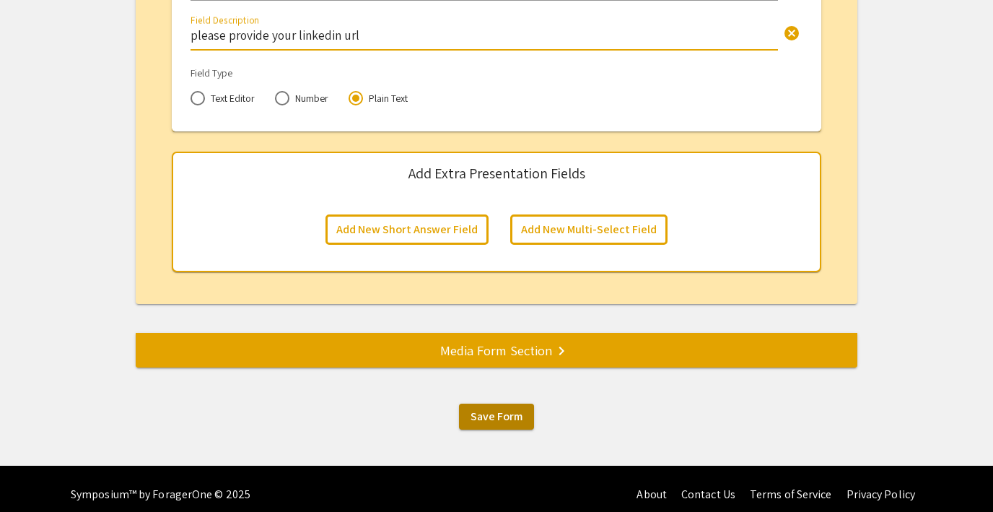
type input "please provide your linkedin url"
click at [493, 421] on span "Save Form" at bounding box center [496, 415] width 52 height 15
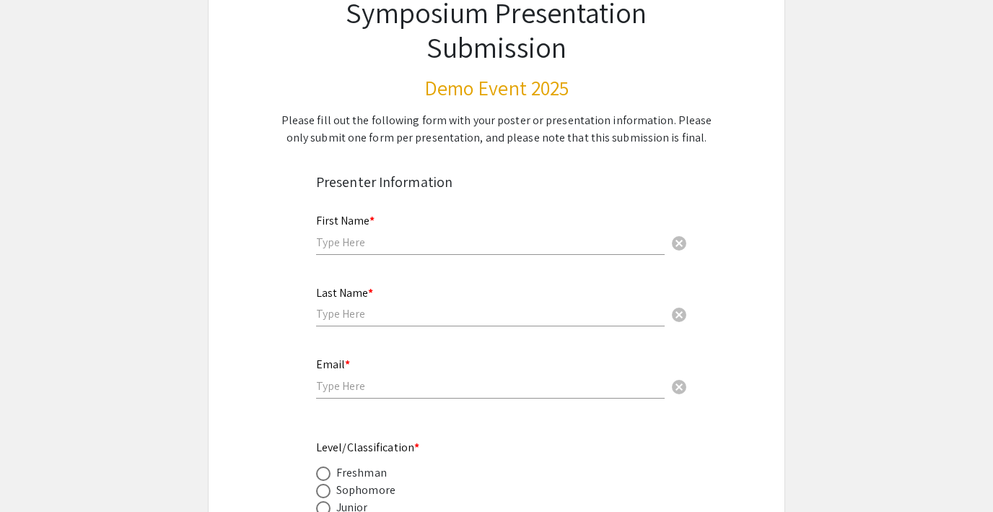
scroll to position [123, 0]
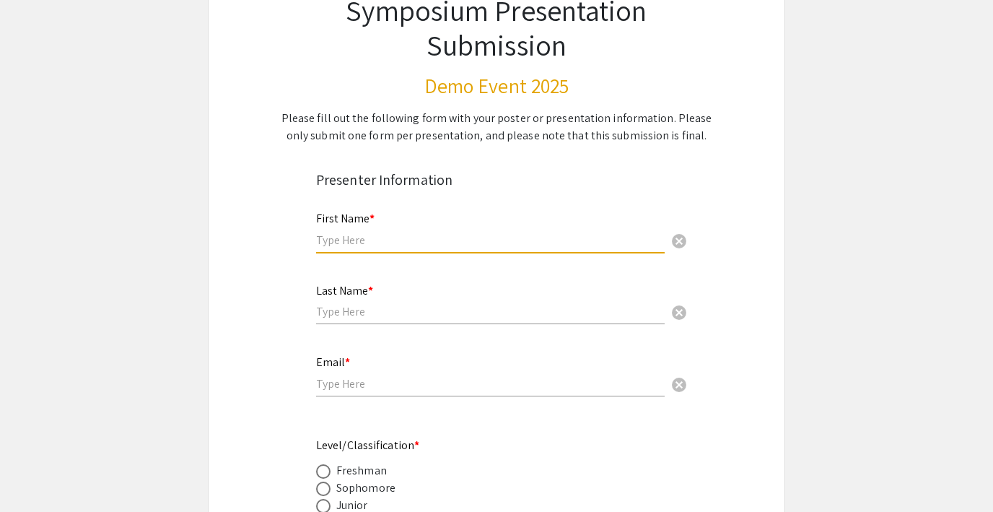
click at [351, 239] on input "text" at bounding box center [490, 239] width 349 height 15
type input "Test"
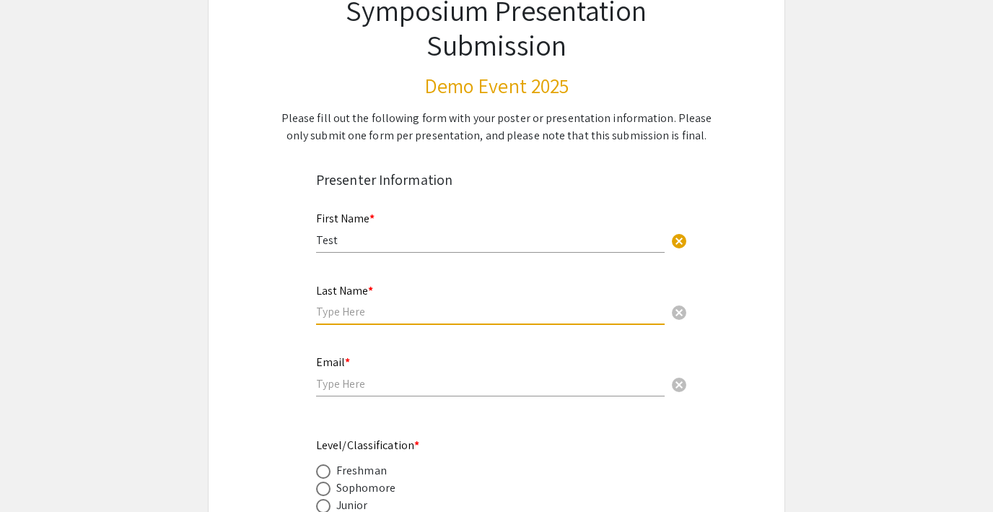
click at [372, 317] on input "text" at bounding box center [490, 311] width 349 height 15
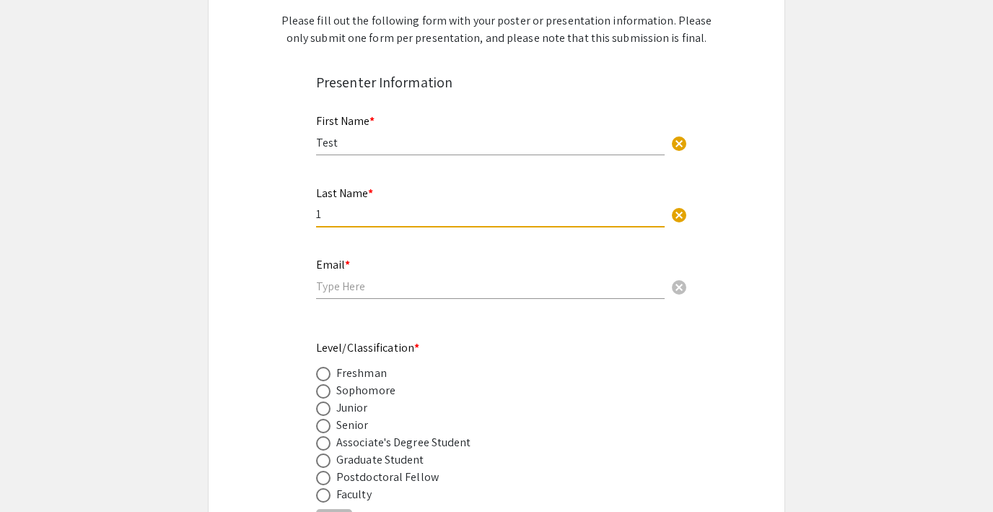
scroll to position [245, 0]
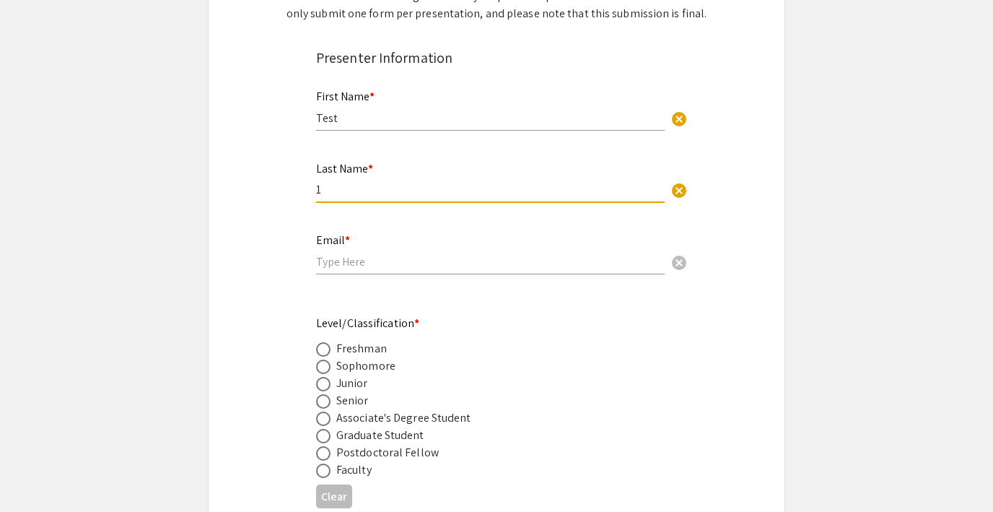
type input "1"
click at [341, 263] on input "email" at bounding box center [490, 261] width 349 height 15
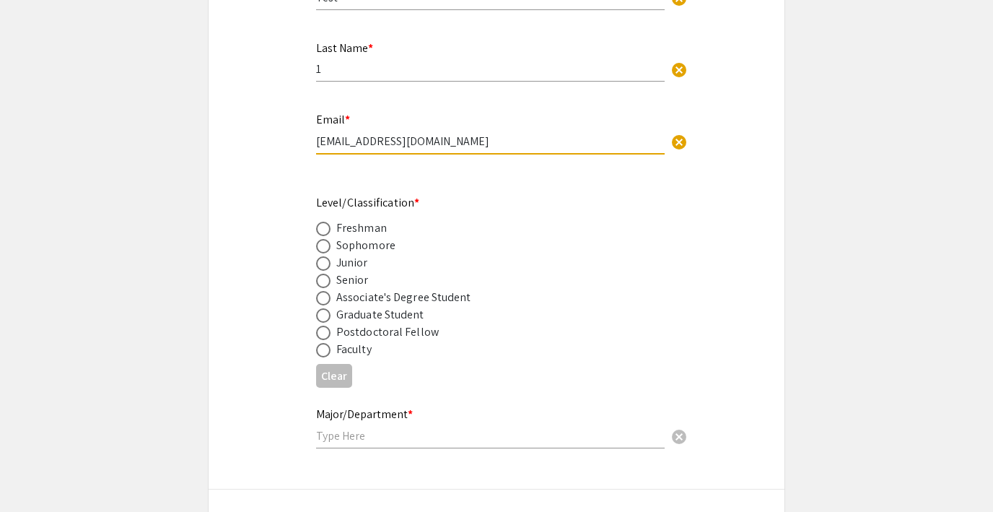
scroll to position [411, 0]
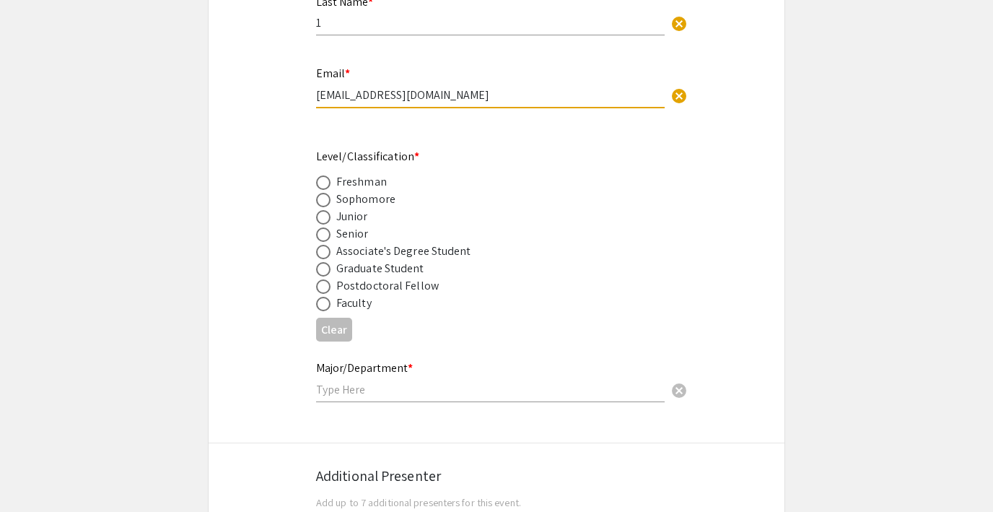
type input "[EMAIL_ADDRESS][DOMAIN_NAME]"
click at [328, 185] on span at bounding box center [323, 182] width 14 height 14
click at [328, 185] on input "radio" at bounding box center [323, 182] width 14 height 14
radio input "true"
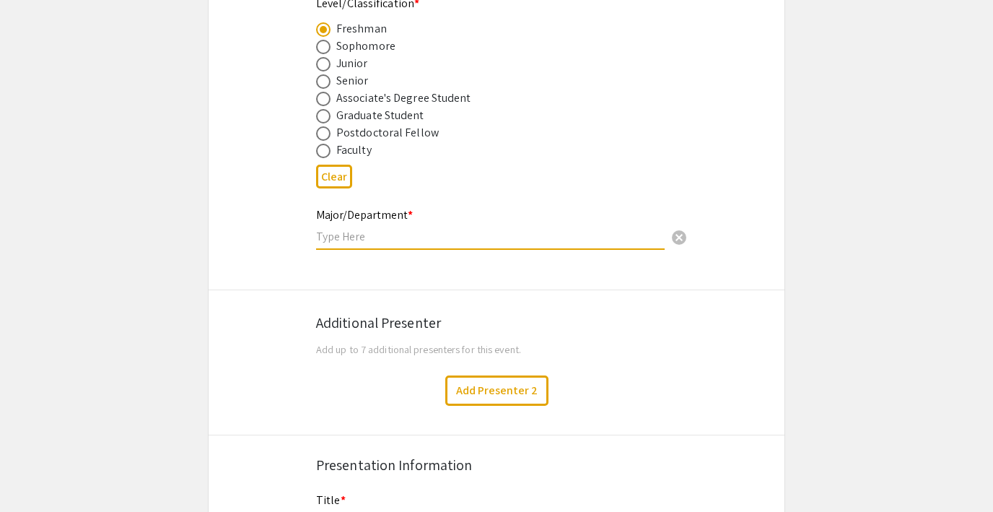
click at [350, 236] on input "text" at bounding box center [490, 236] width 349 height 15
type input "Chemistry"
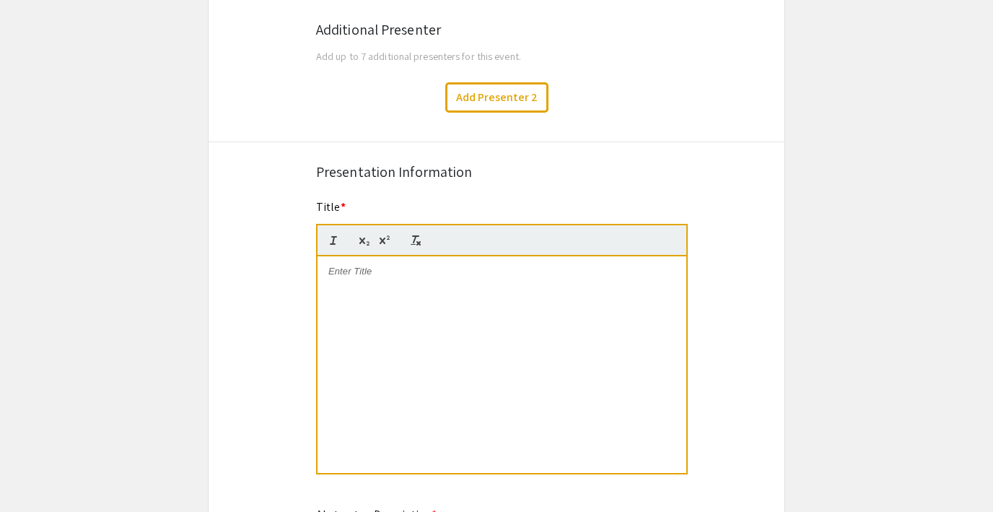
scroll to position [867, 0]
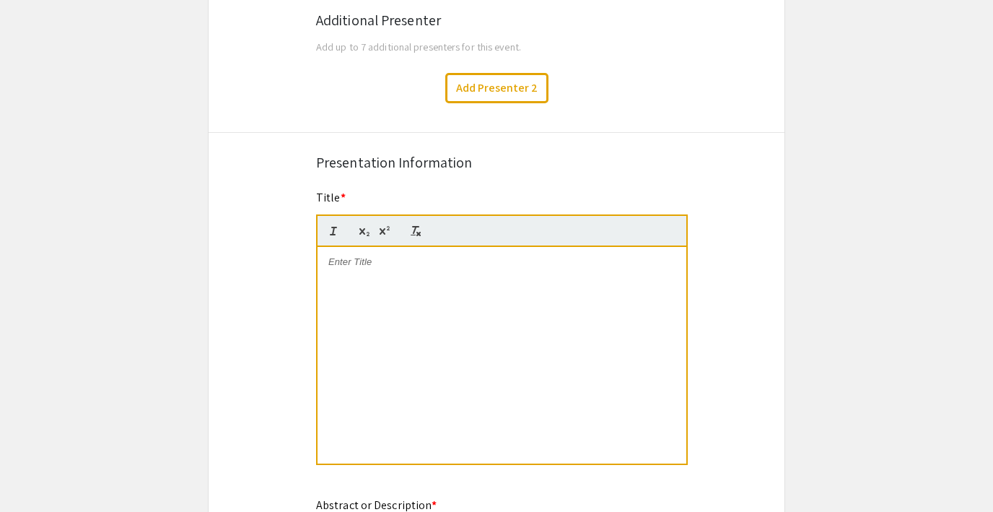
click at [341, 261] on p at bounding box center [501, 261] width 347 height 13
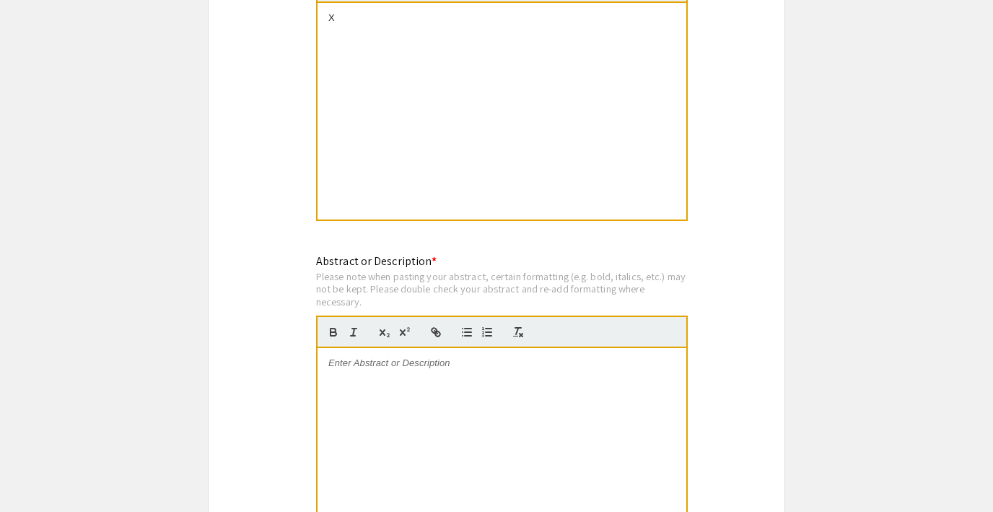
scroll to position [1143, 0]
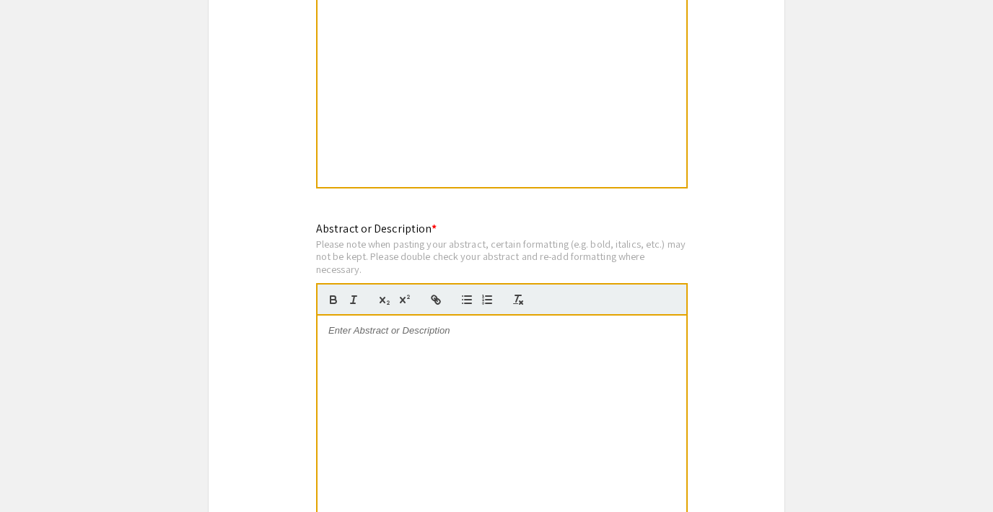
click at [355, 349] on div at bounding box center [501, 423] width 369 height 216
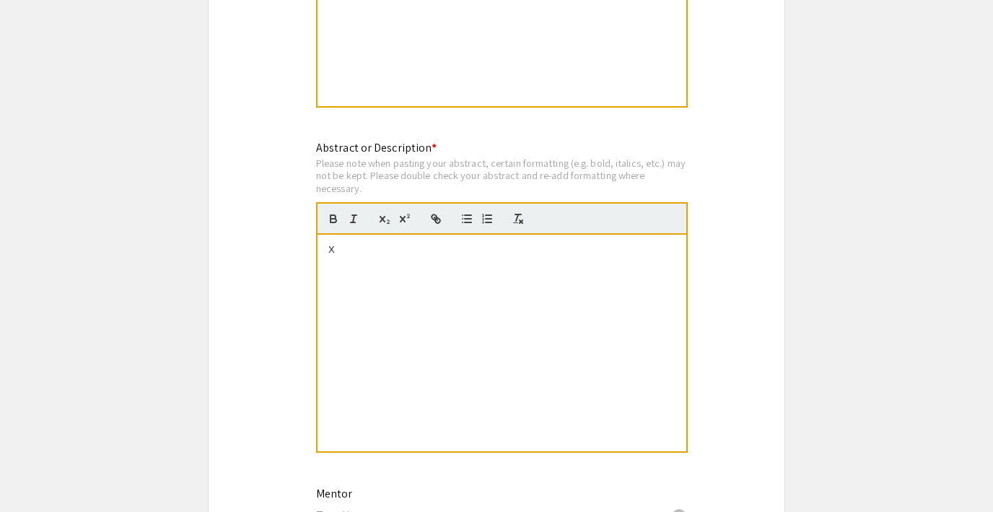
scroll to position [1258, 0]
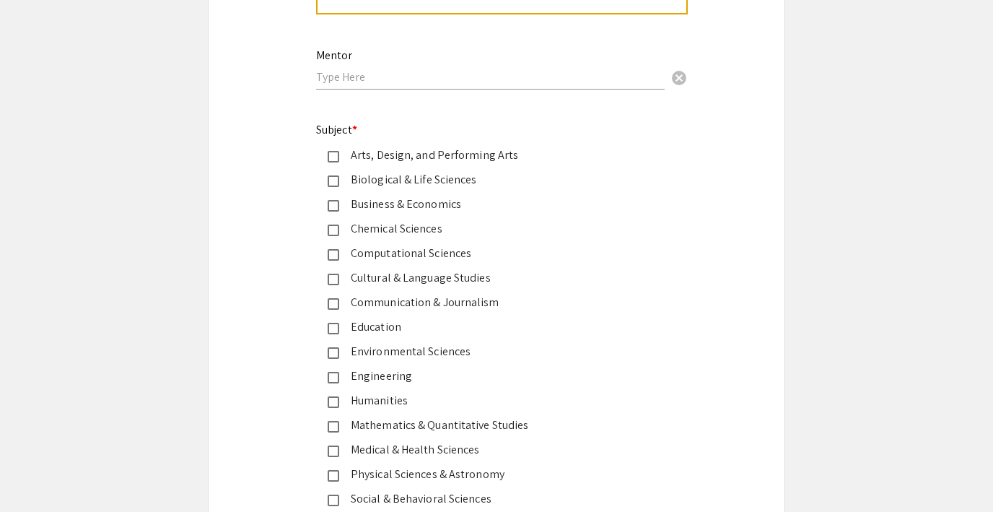
click at [337, 154] on mat-pseudo-checkbox at bounding box center [334, 157] width 12 height 12
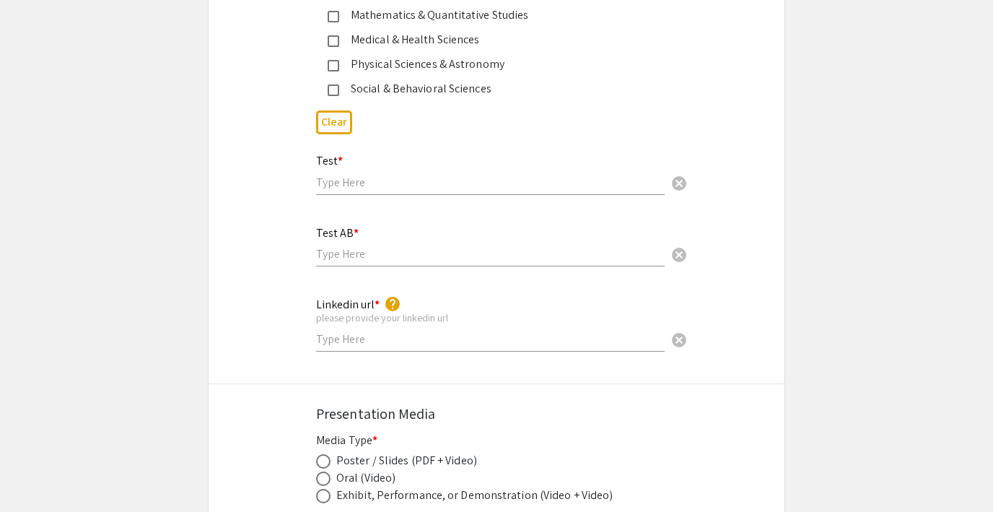
scroll to position [2072, 0]
click at [347, 183] on input "text" at bounding box center [490, 181] width 349 height 15
type input "X"
click at [345, 252] on input "text" at bounding box center [490, 252] width 349 height 15
type input "X"
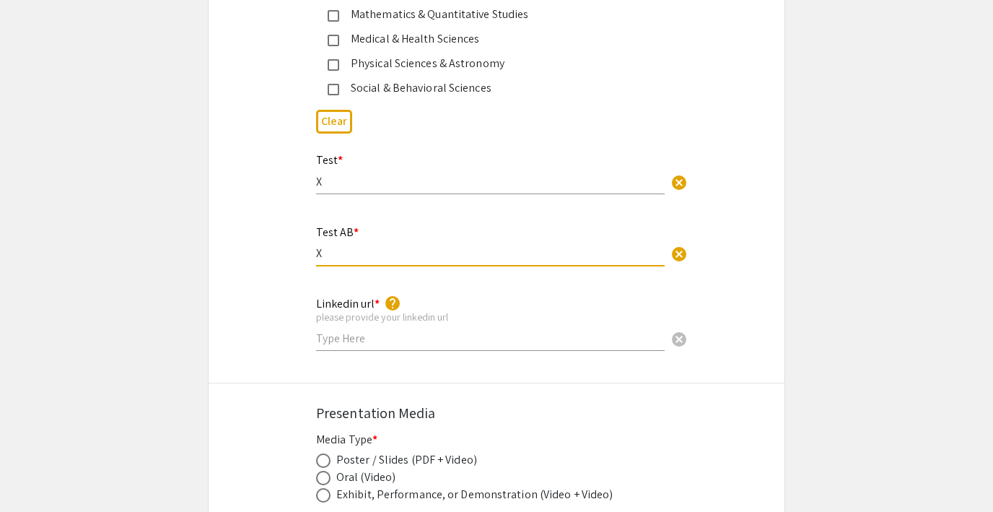
click at [335, 337] on input "text" at bounding box center [490, 337] width 349 height 15
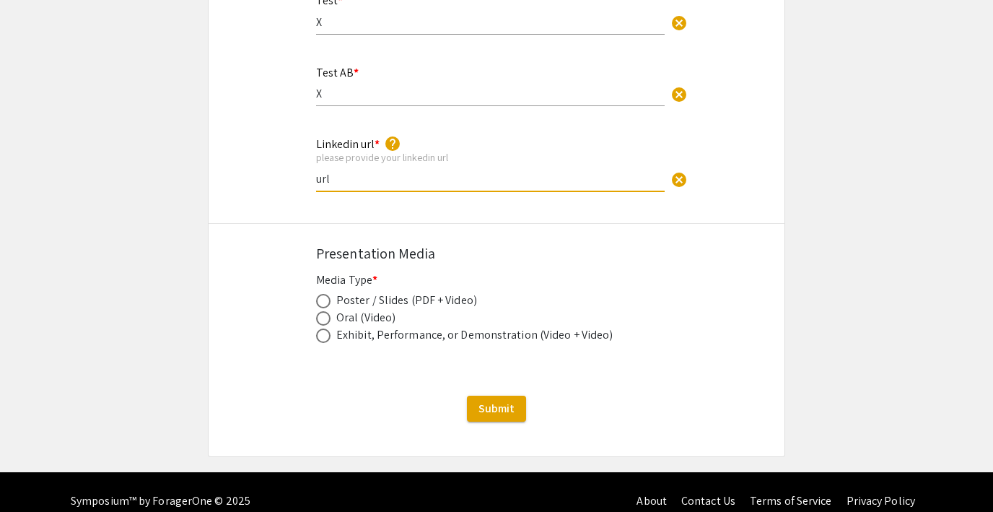
scroll to position [2251, 0]
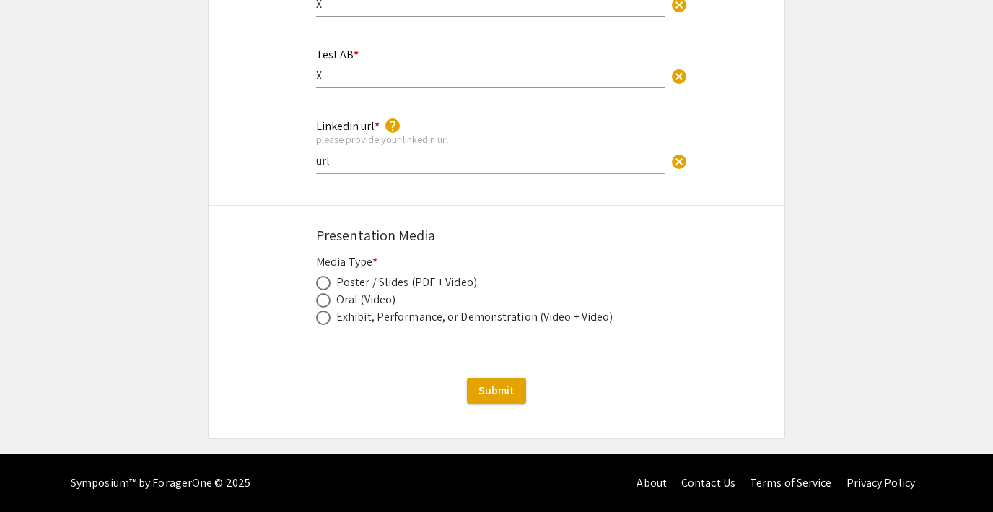
type input "url"
click at [323, 289] on span at bounding box center [323, 283] width 14 height 14
click at [323, 289] on input "radio" at bounding box center [323, 283] width 14 height 14
radio input "true"
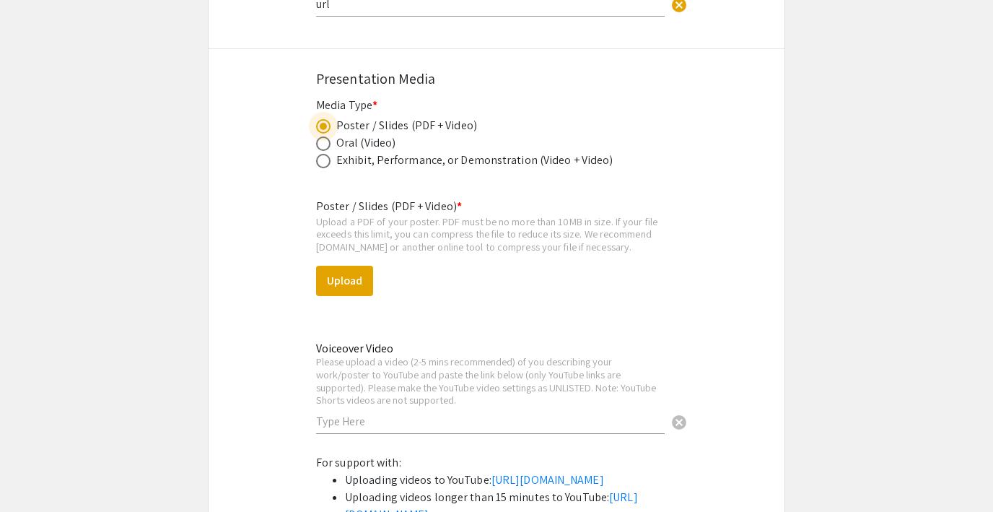
scroll to position [2415, 0]
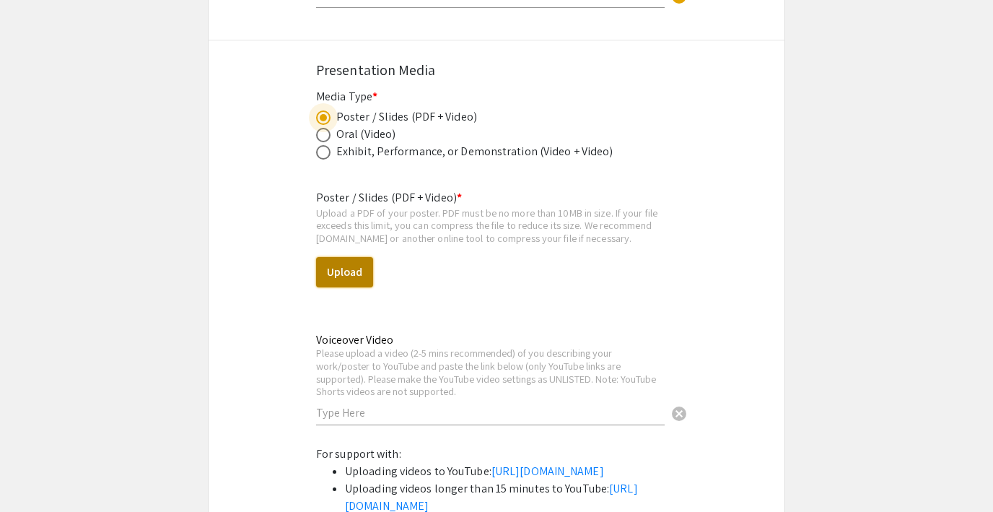
click at [352, 271] on button "Upload" at bounding box center [344, 272] width 57 height 30
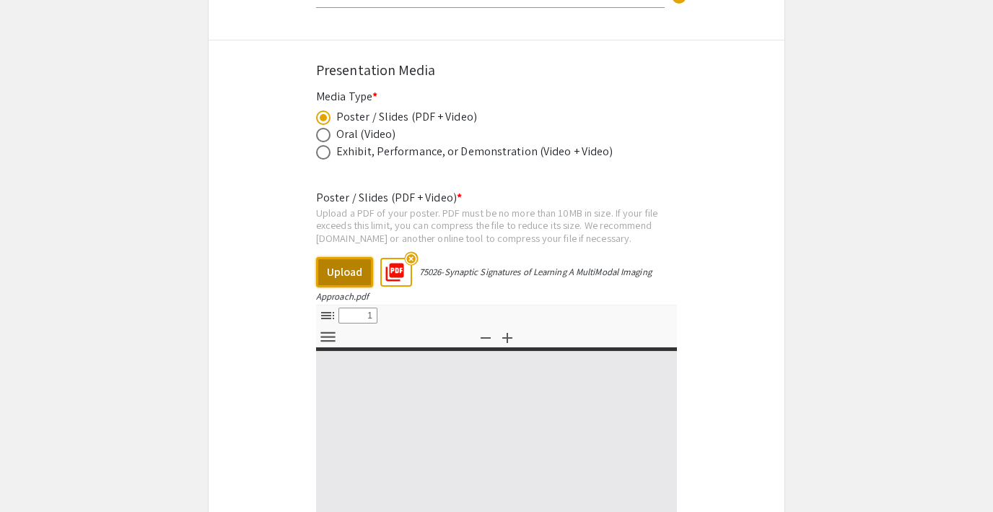
select select "custom"
type input "0"
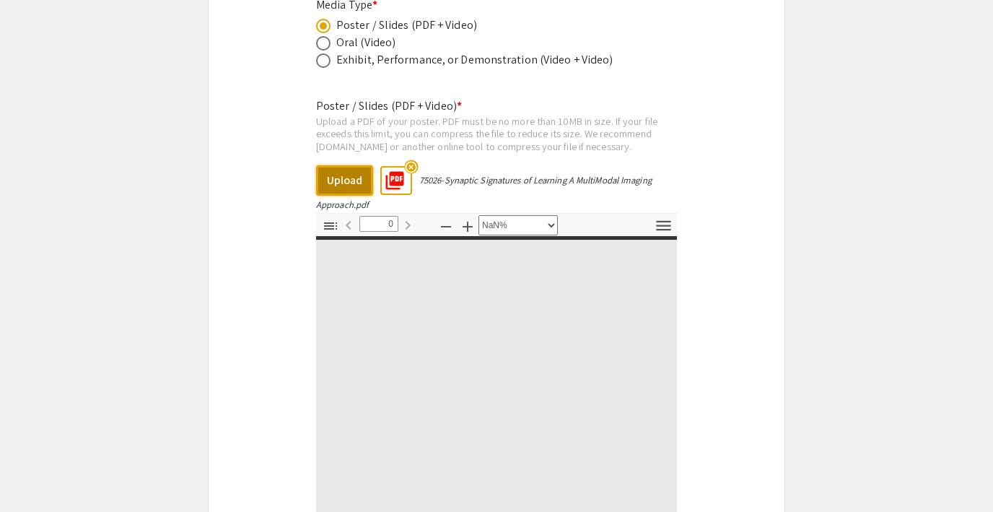
select select "auto"
type input "1"
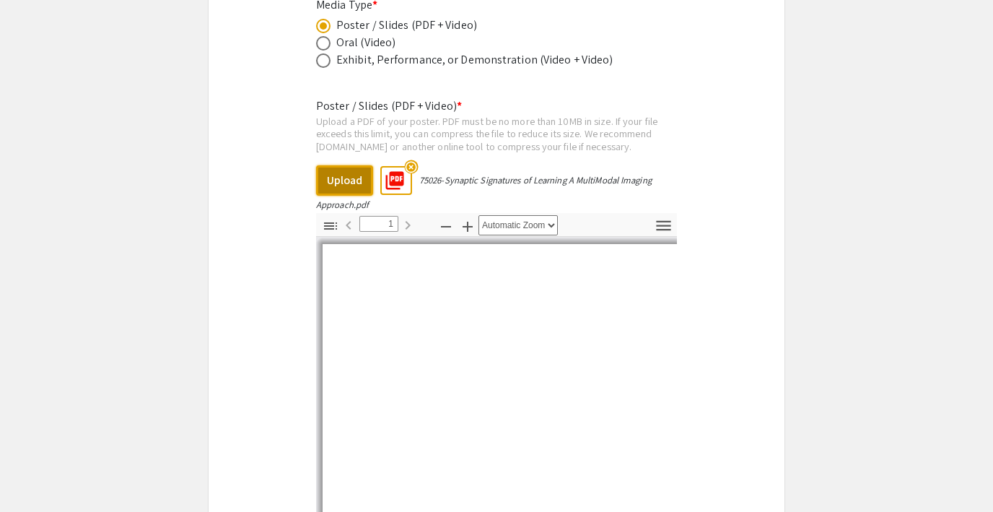
scroll to position [2546, 0]
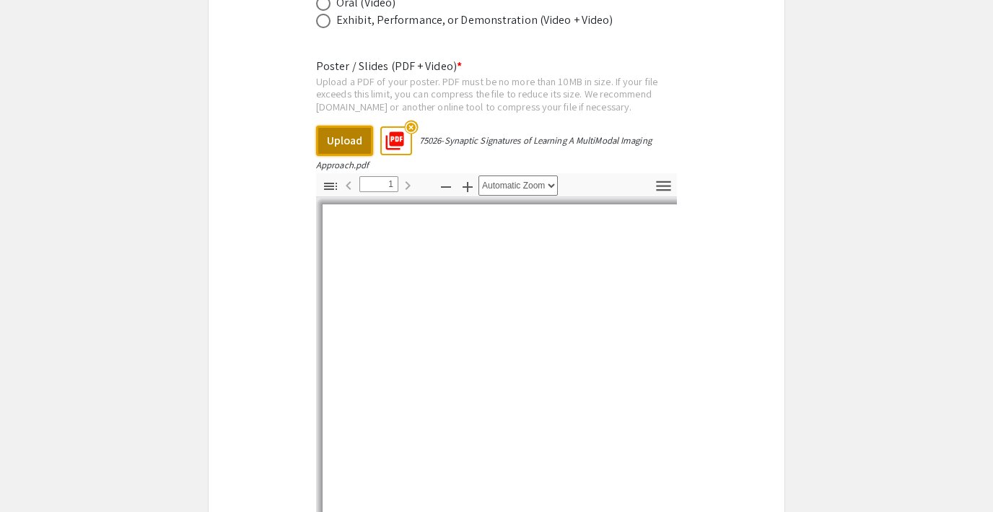
select select "auto"
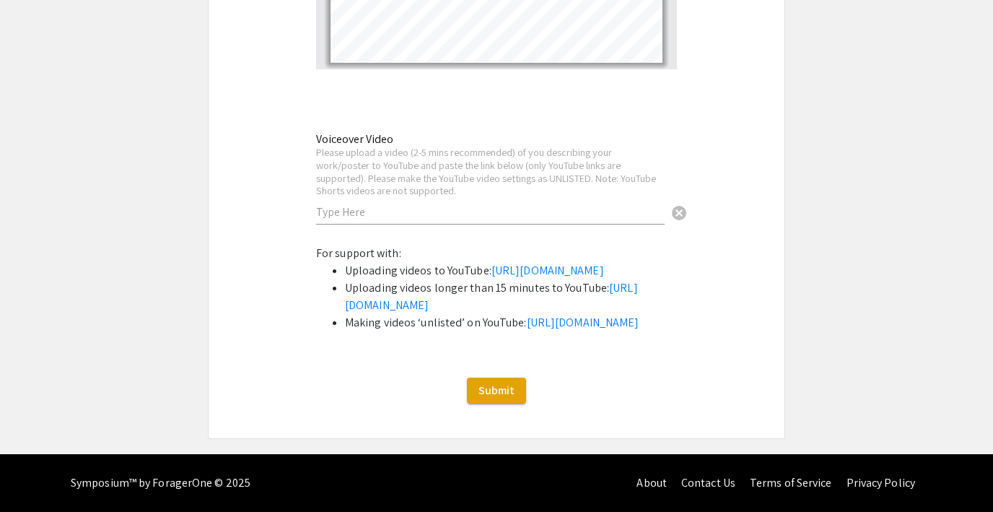
scroll to position [3099, 0]
click at [509, 386] on span "Submit" at bounding box center [496, 389] width 36 height 15
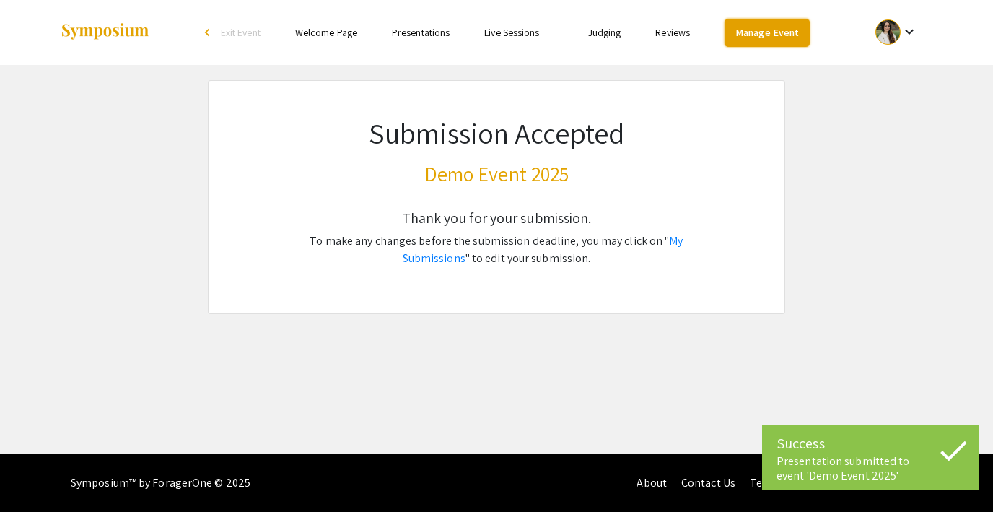
click at [745, 27] on link "Manage Event" at bounding box center [766, 33] width 85 height 28
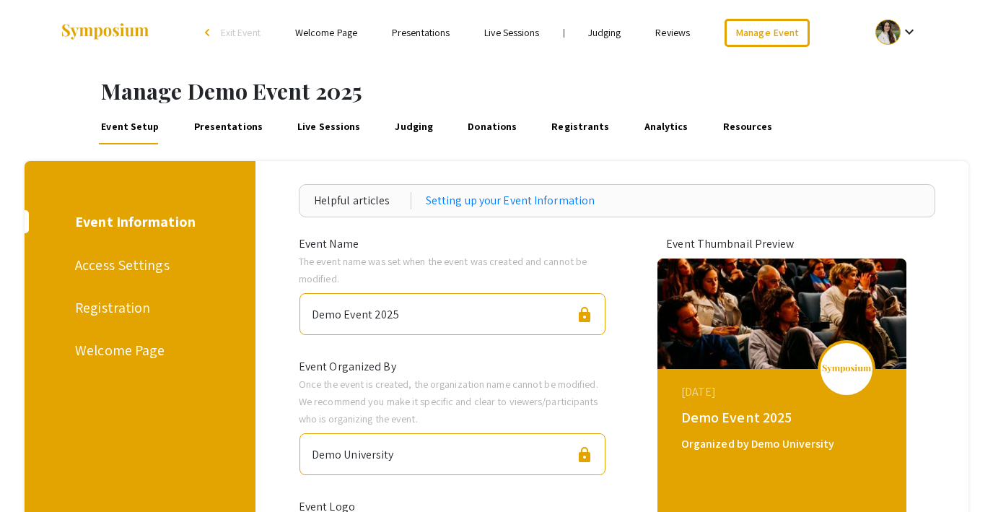
click at [486, 125] on link "Donations" at bounding box center [492, 127] width 54 height 35
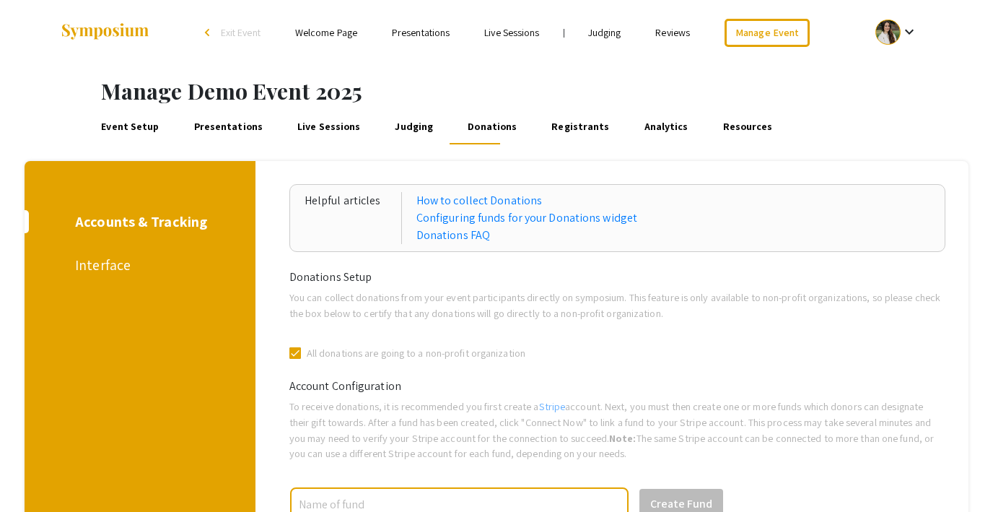
click at [561, 133] on link "Registrants" at bounding box center [580, 127] width 63 height 35
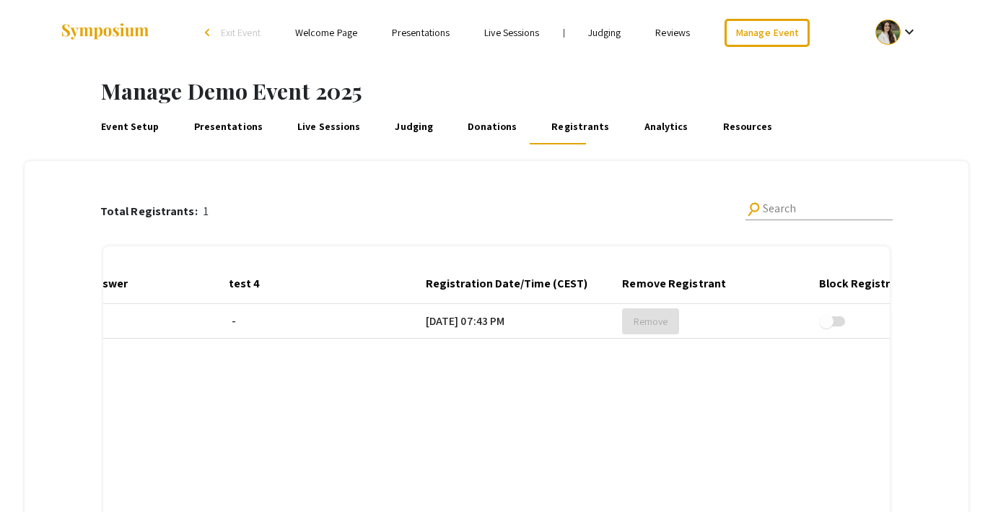
scroll to position [0, 787]
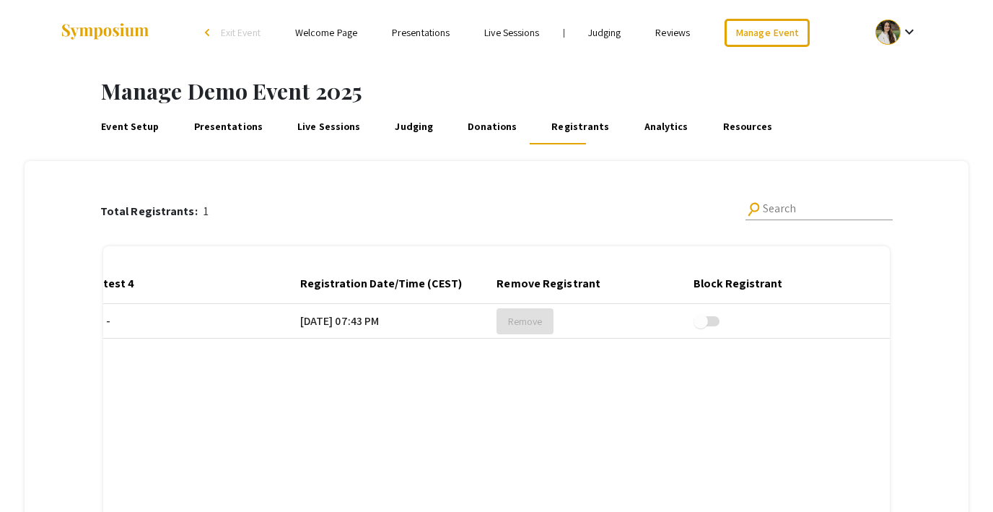
click at [222, 126] on link "Presentations" at bounding box center [228, 127] width 74 height 35
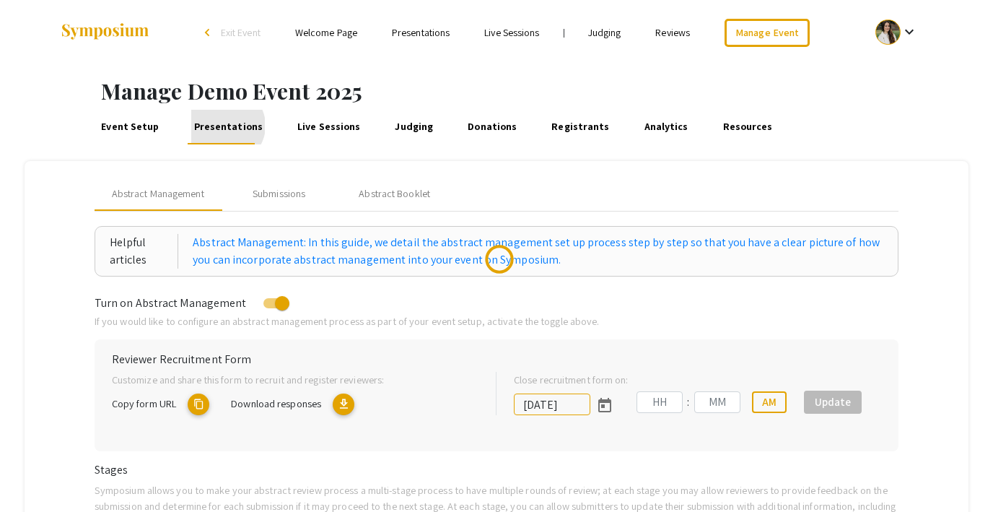
type input "8/1/2025"
type input "07"
type input "00"
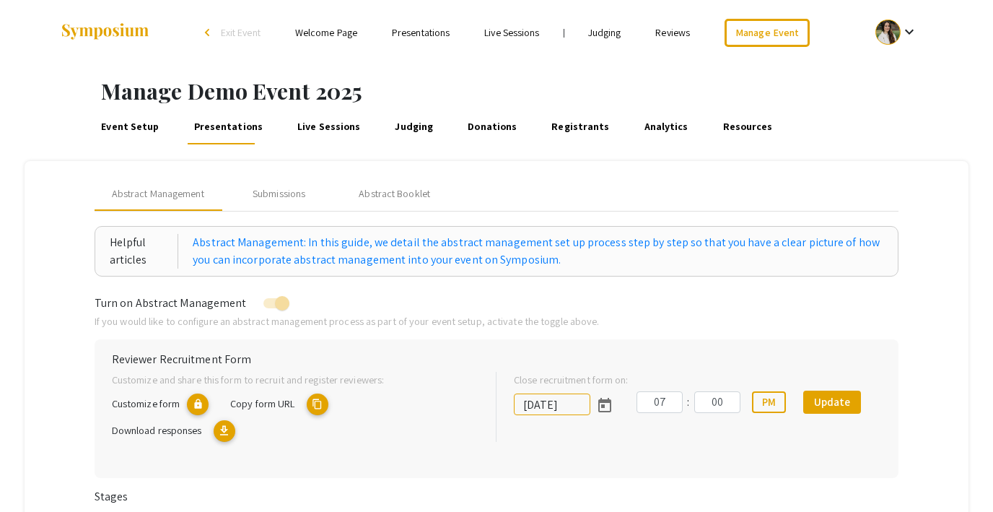
click at [441, 37] on link "Presentations" at bounding box center [421, 32] width 58 height 13
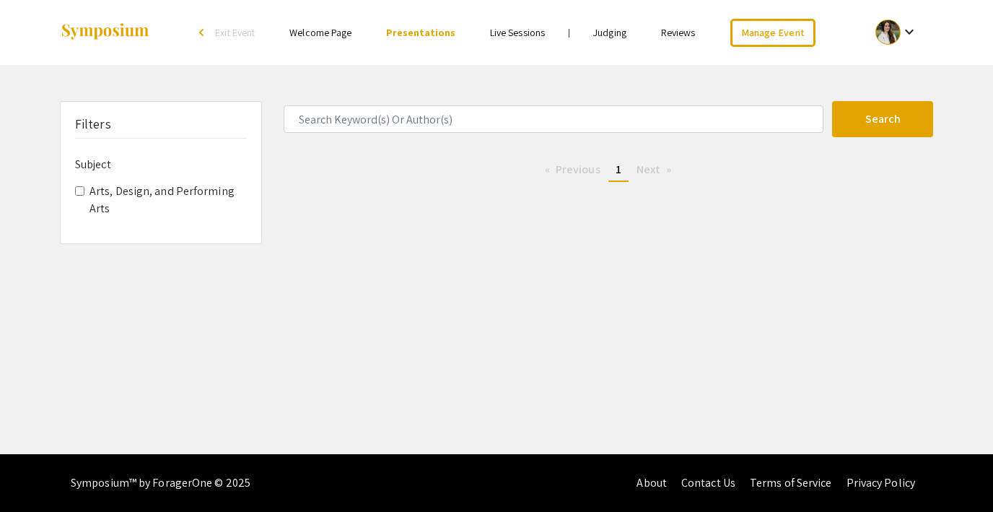
click at [672, 32] on link "Reviews" at bounding box center [678, 32] width 35 height 13
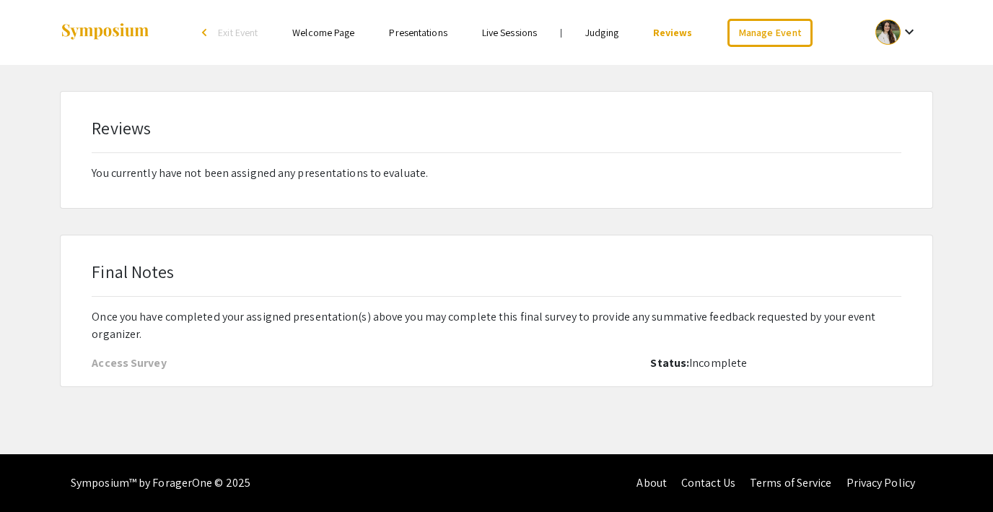
click at [403, 32] on link "Presentations" at bounding box center [418, 32] width 58 height 13
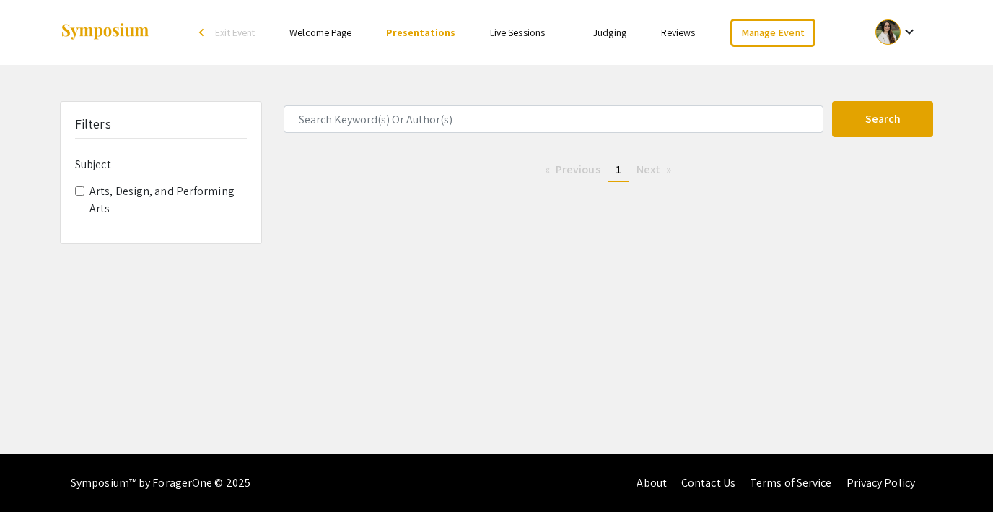
click at [326, 30] on link "Welcome Page" at bounding box center [320, 32] width 62 height 13
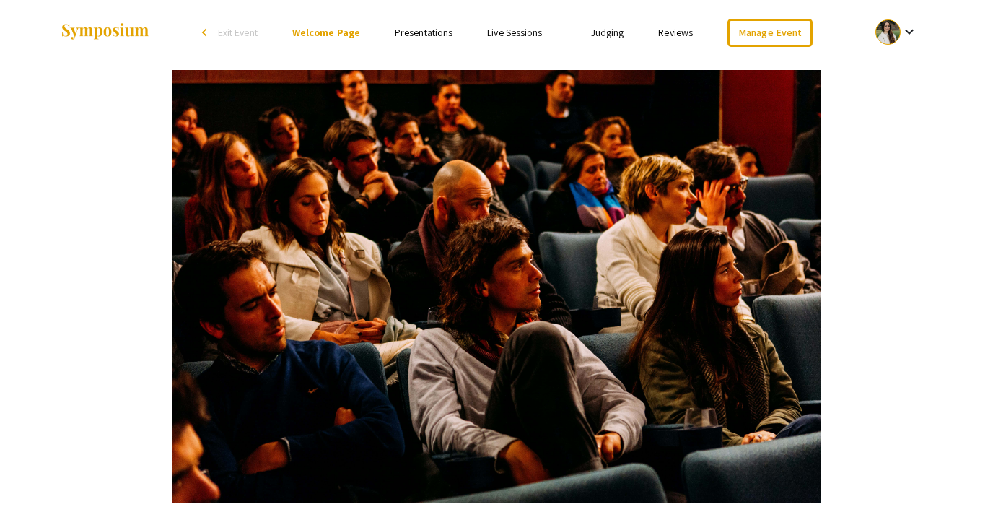
click at [434, 31] on link "Presentations" at bounding box center [424, 32] width 58 height 13
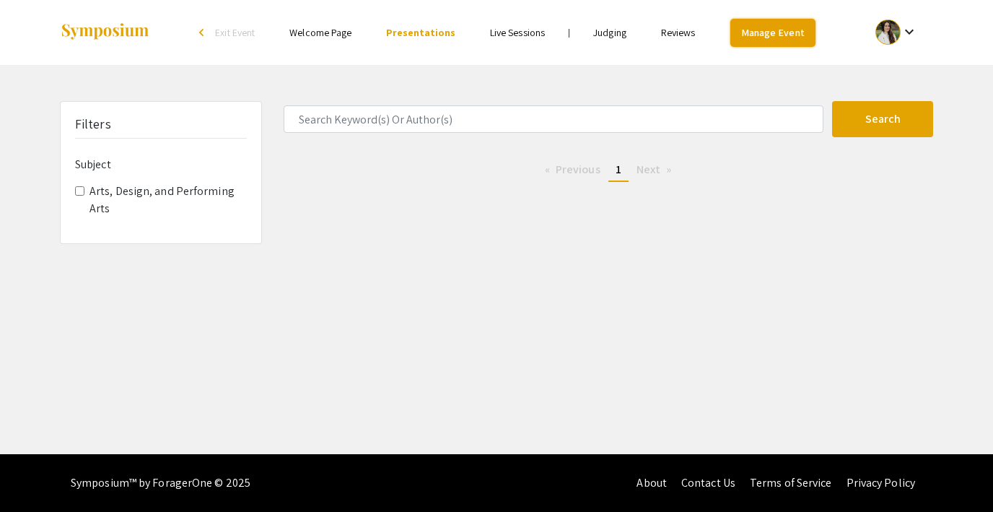
click at [748, 30] on link "Manage Event" at bounding box center [772, 33] width 85 height 28
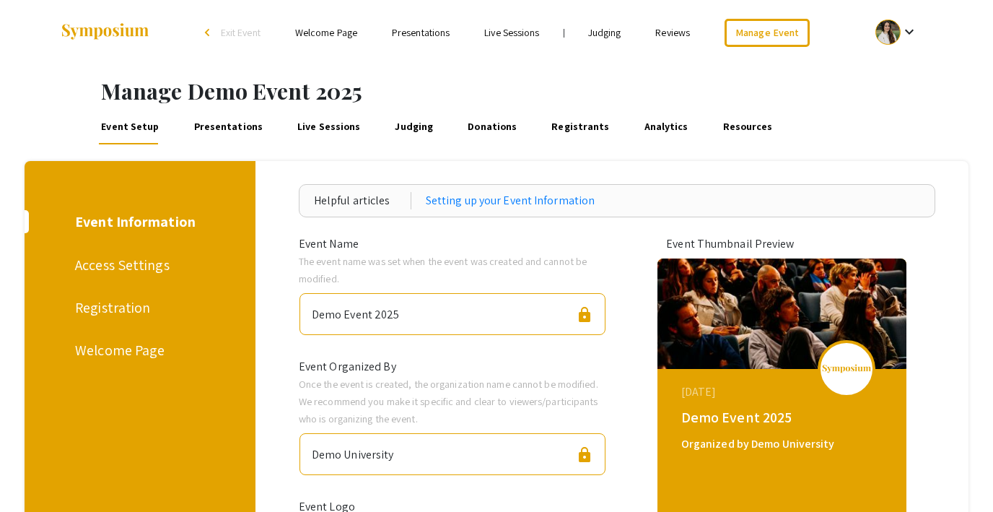
click at [217, 127] on link "Presentations" at bounding box center [228, 127] width 74 height 35
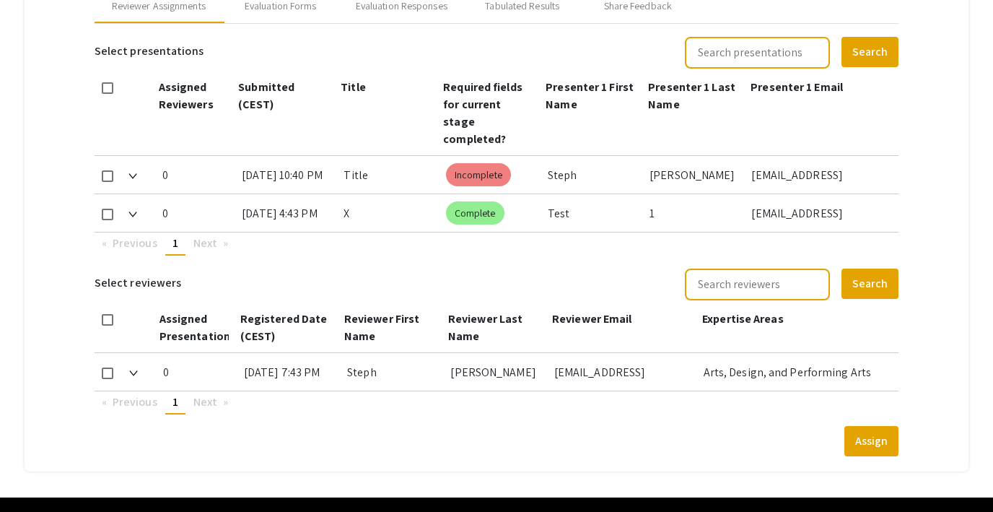
scroll to position [660, 0]
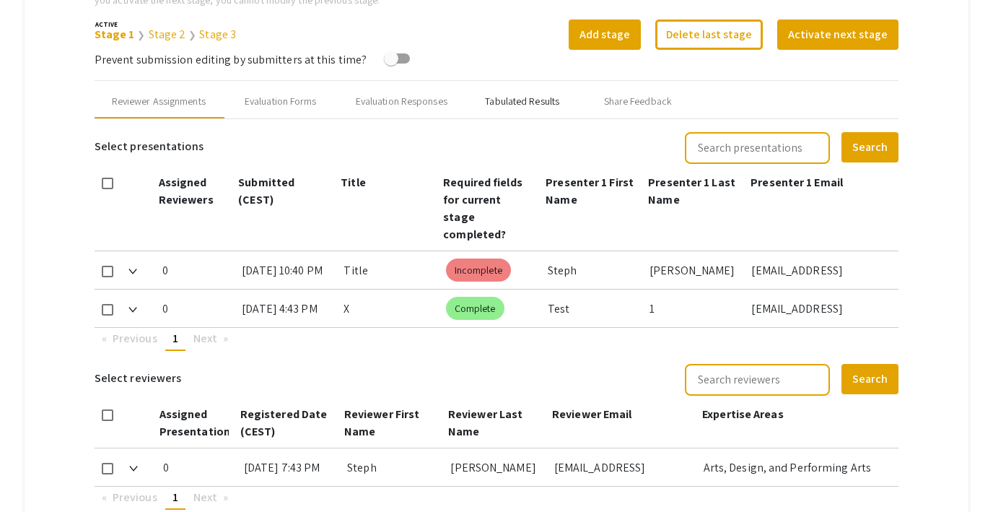
click at [529, 100] on div "Tabulated Results" at bounding box center [522, 101] width 74 height 15
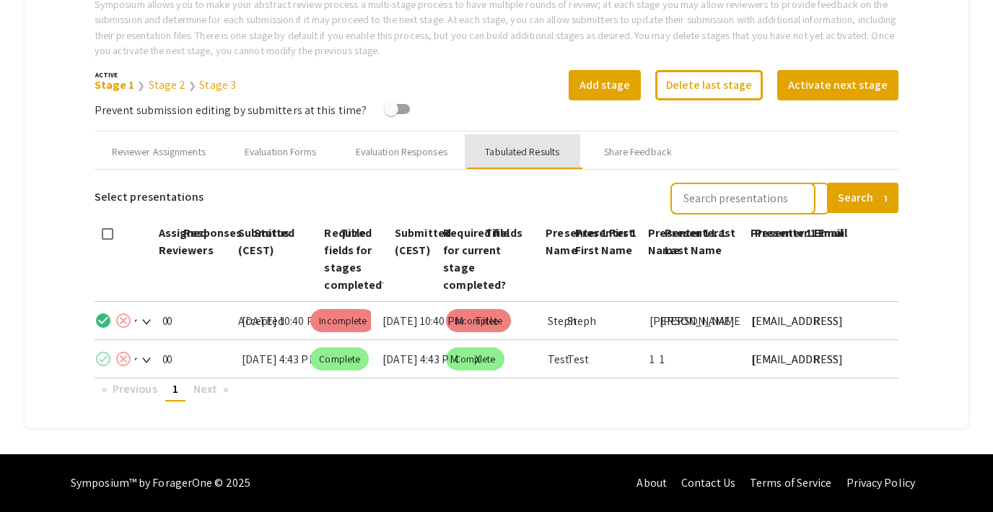
scroll to position [513, 0]
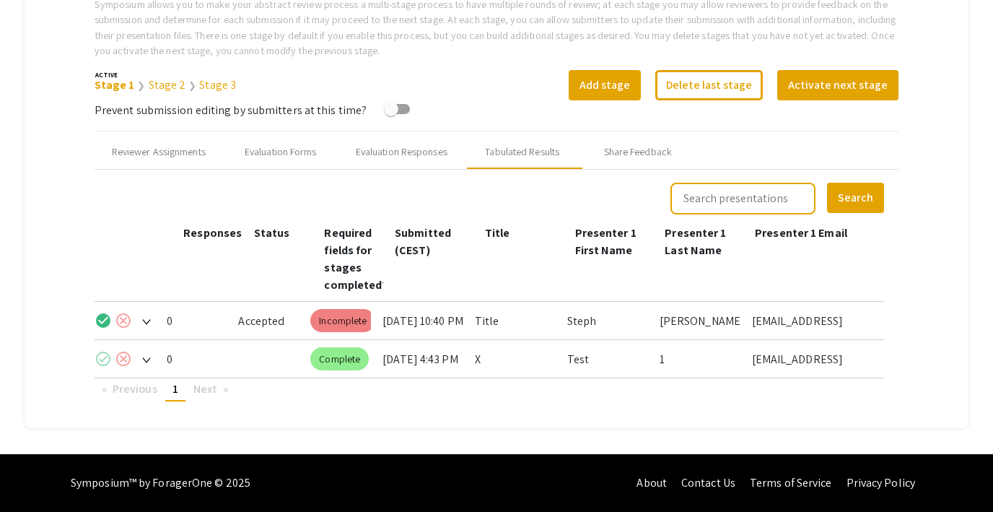
click at [105, 357] on mat-icon "check_circle" at bounding box center [103, 358] width 17 height 17
click at [631, 151] on div "Share Feedback" at bounding box center [638, 151] width 68 height 15
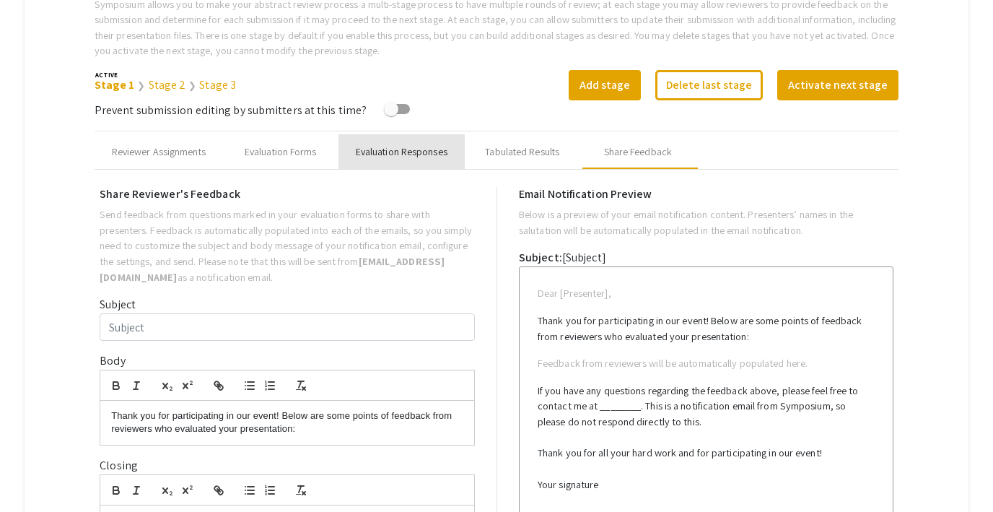
click at [421, 150] on div "Evaluation Responses" at bounding box center [402, 151] width 92 height 15
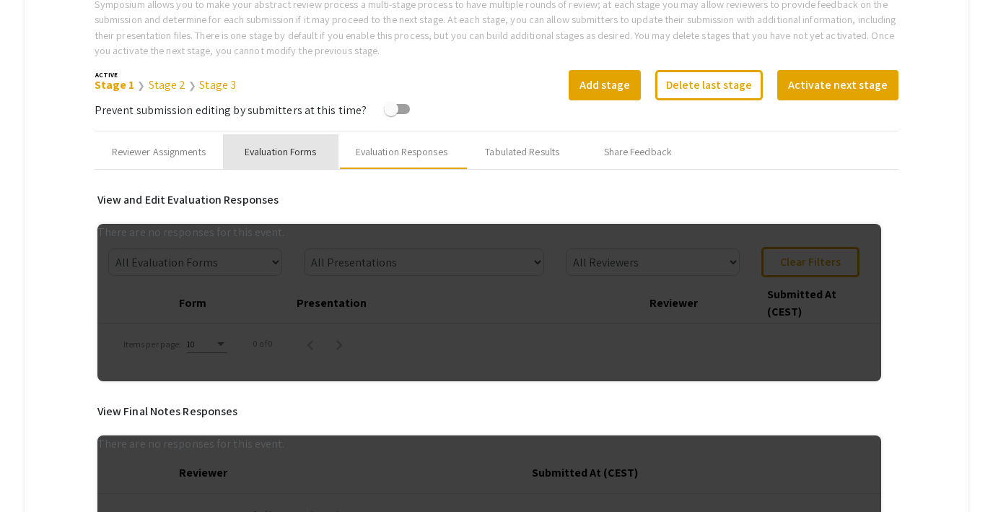
click at [295, 146] on div "Evaluation Forms" at bounding box center [281, 151] width 72 height 15
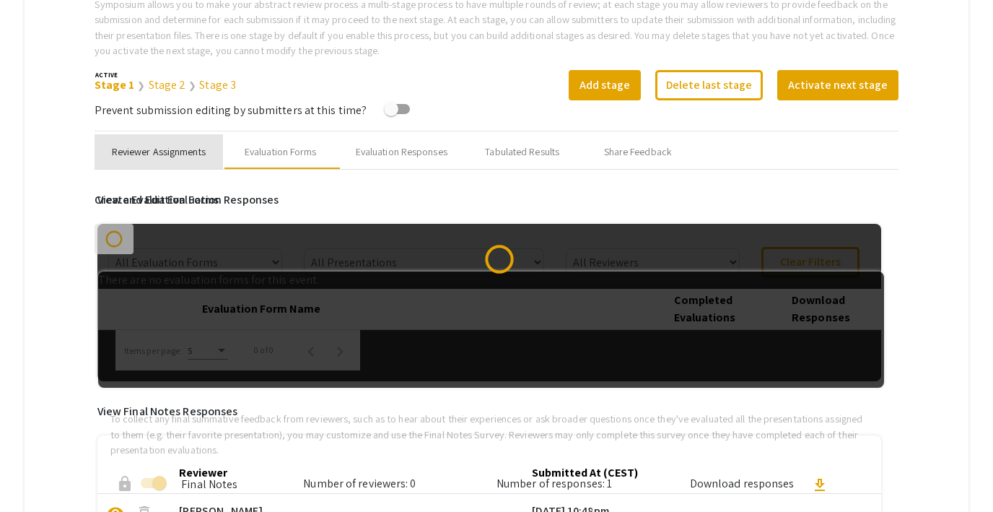
click at [159, 150] on div "Reviewer Assignments" at bounding box center [159, 151] width 94 height 15
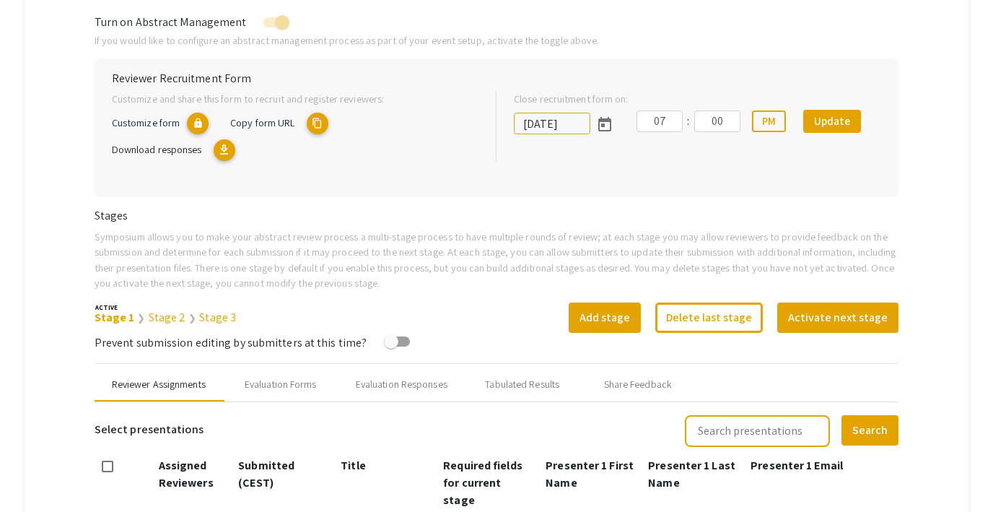
scroll to position [0, 0]
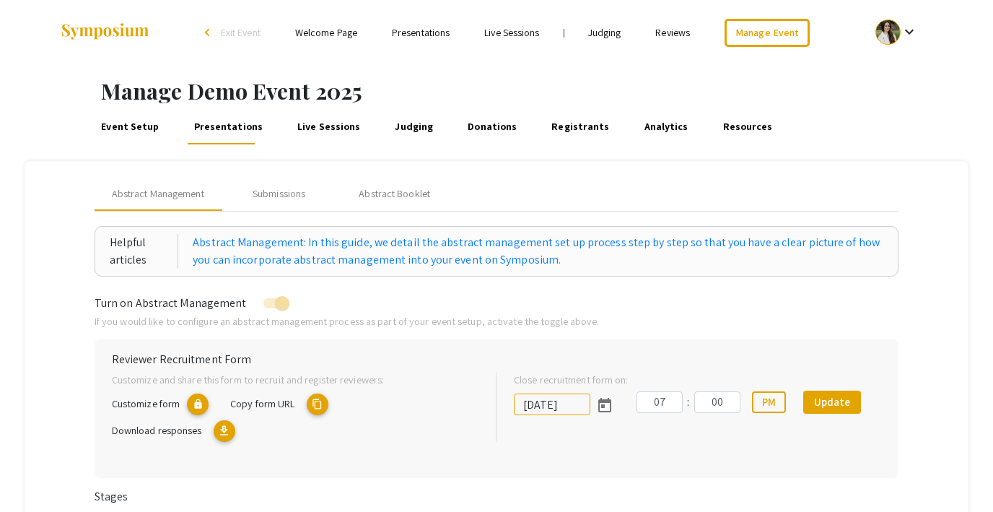
click at [442, 35] on link "Presentations" at bounding box center [421, 32] width 58 height 13
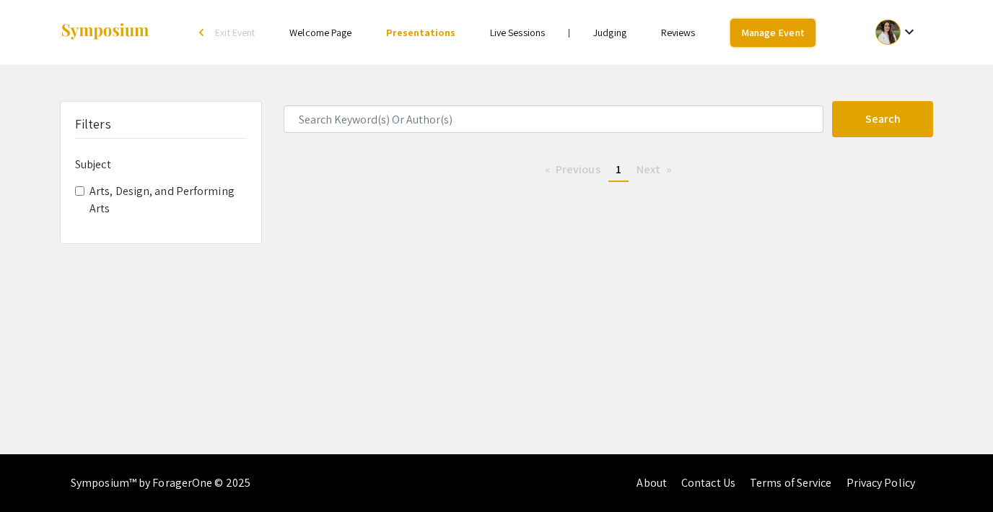
click at [769, 36] on link "Manage Event" at bounding box center [772, 33] width 85 height 28
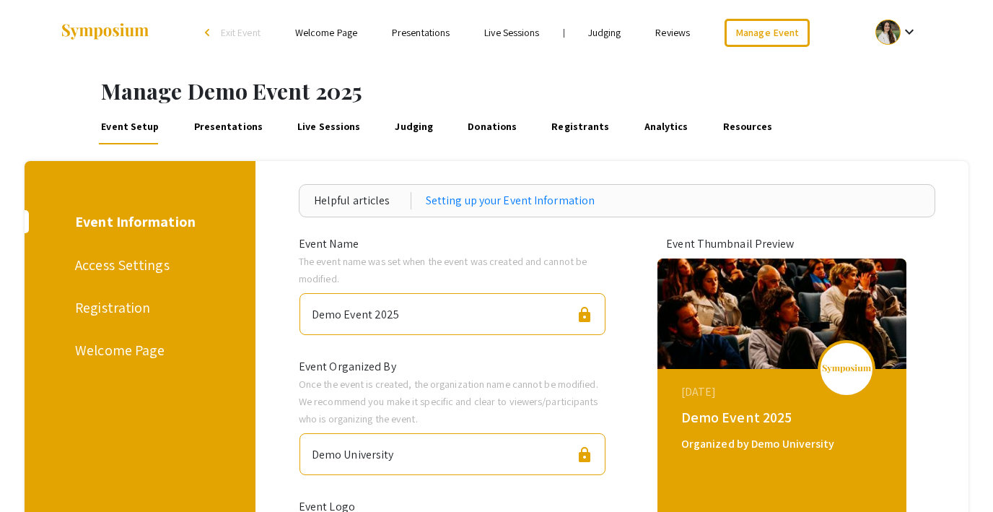
click at [209, 129] on link "Presentations" at bounding box center [228, 127] width 74 height 35
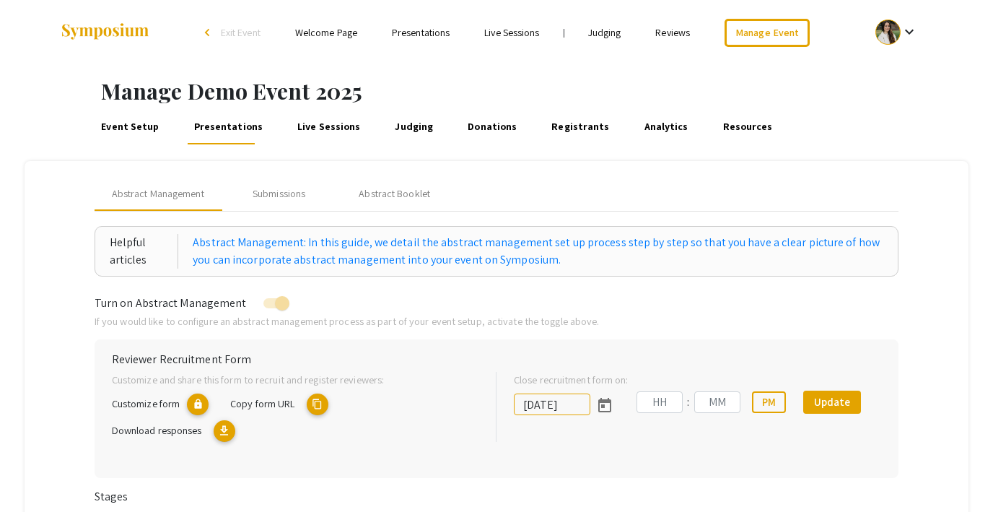
type input "8/1/2025"
type input "07"
type input "00"
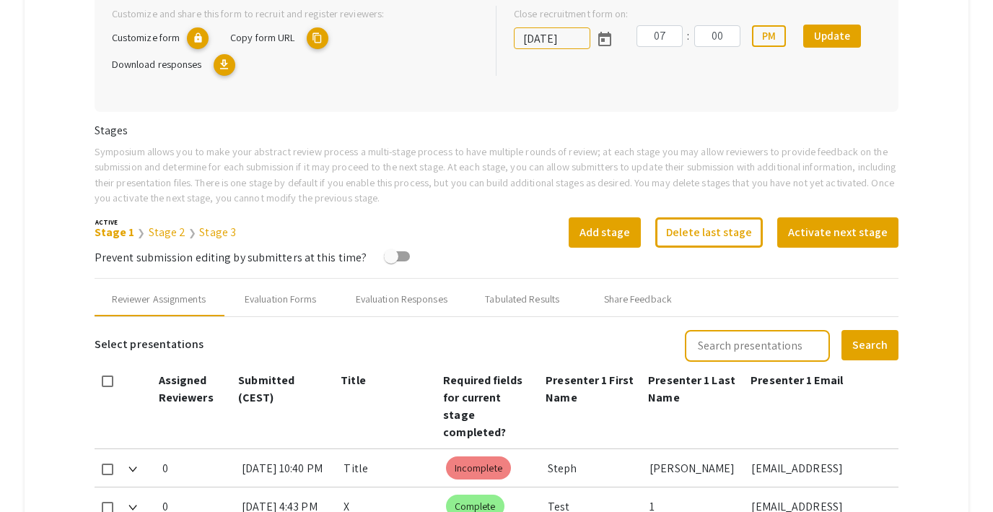
scroll to position [365, 0]
click at [202, 229] on link "Stage 3" at bounding box center [217, 232] width 37 height 15
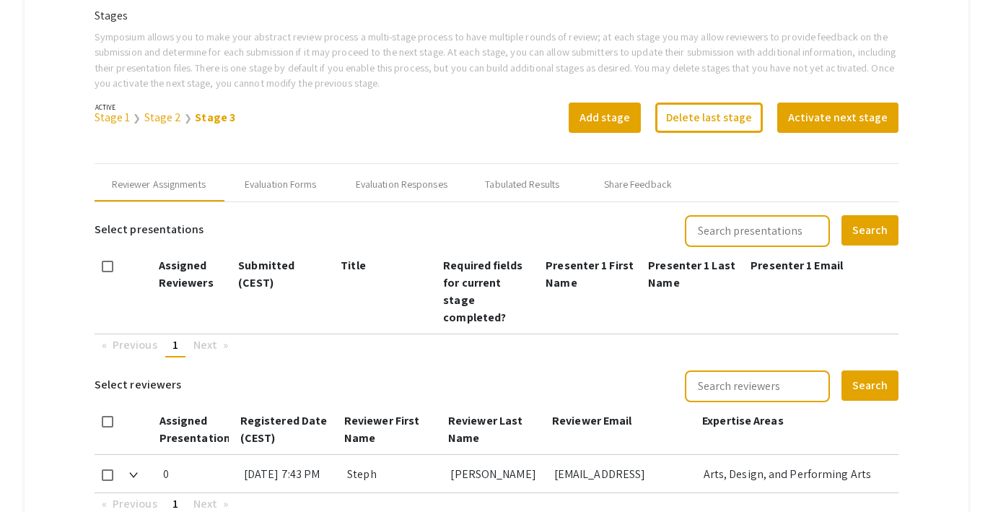
scroll to position [483, 0]
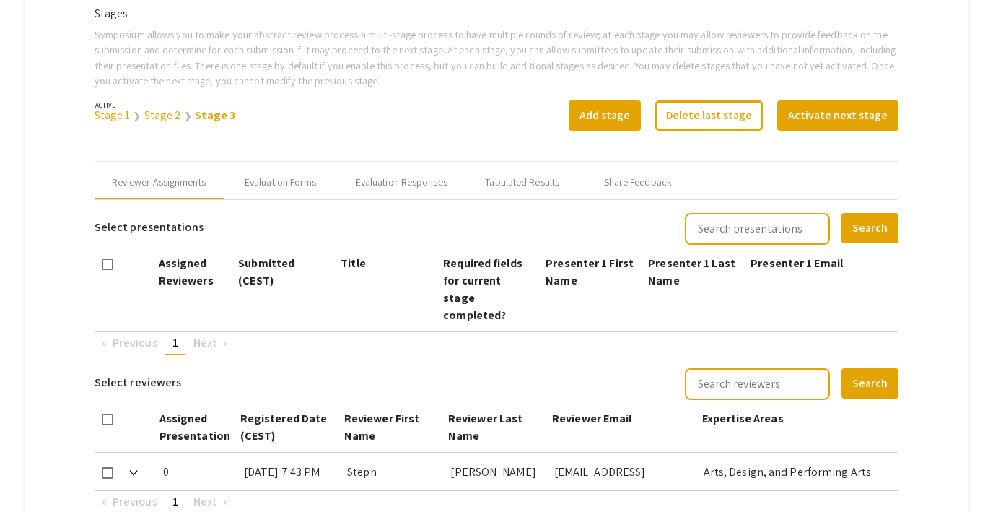
click at [154, 113] on link "Stage 2" at bounding box center [163, 115] width 38 height 15
click at [818, 114] on button "Activate next stage" at bounding box center [837, 115] width 121 height 30
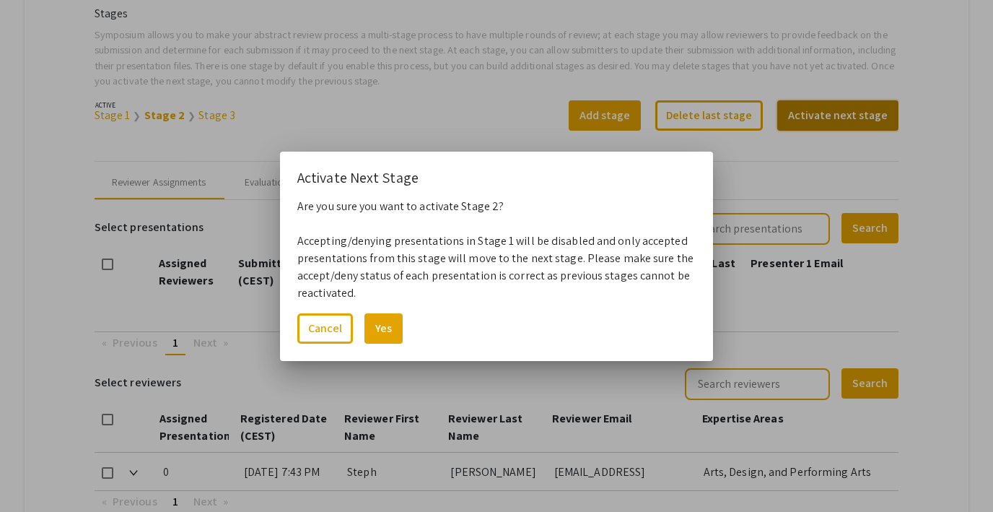
scroll to position [0, 0]
click at [380, 323] on button "Yes" at bounding box center [383, 328] width 38 height 30
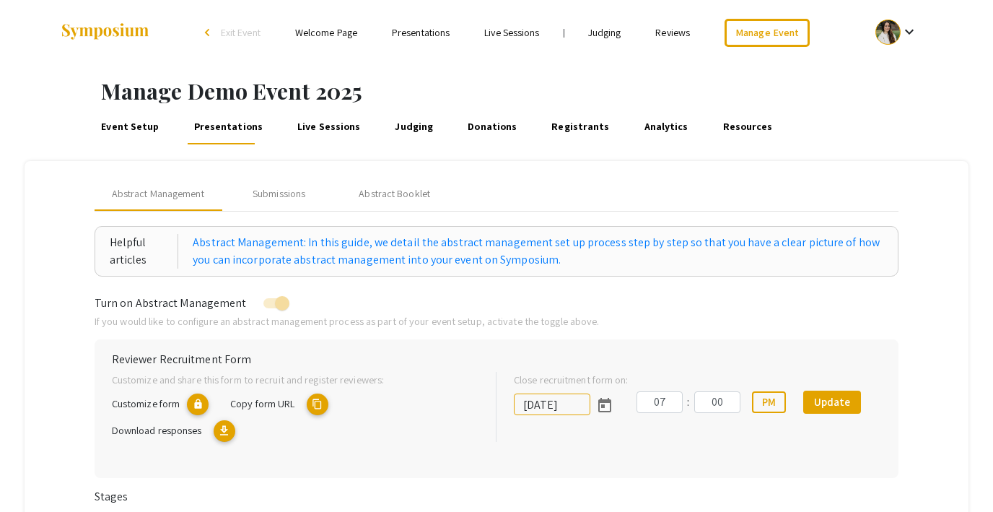
scroll to position [483, 0]
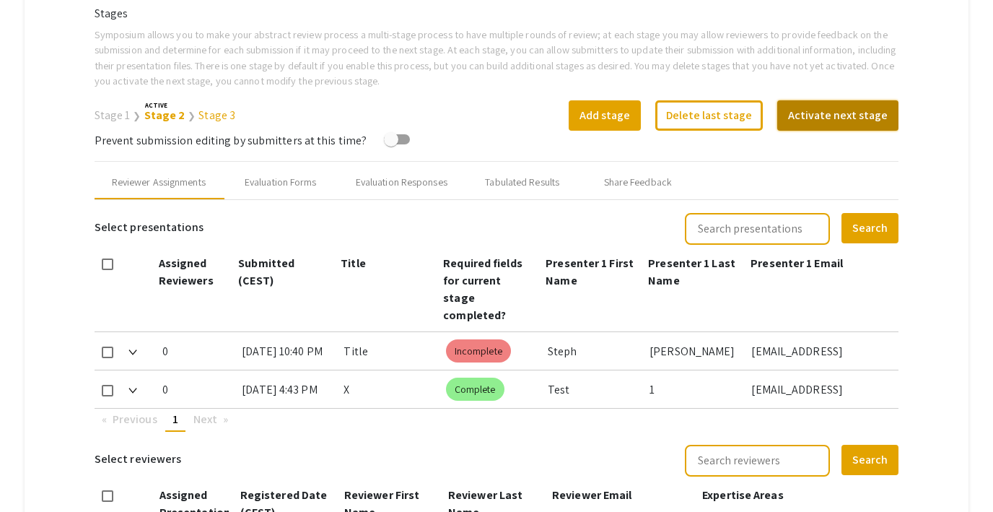
click at [846, 110] on button "Activate next stage" at bounding box center [837, 115] width 121 height 30
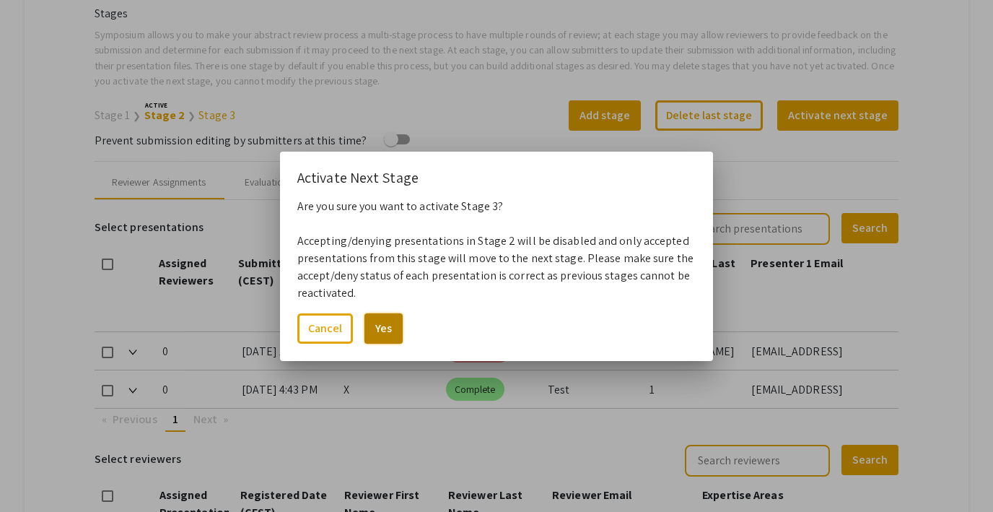
click at [384, 324] on button "Yes" at bounding box center [383, 328] width 38 height 30
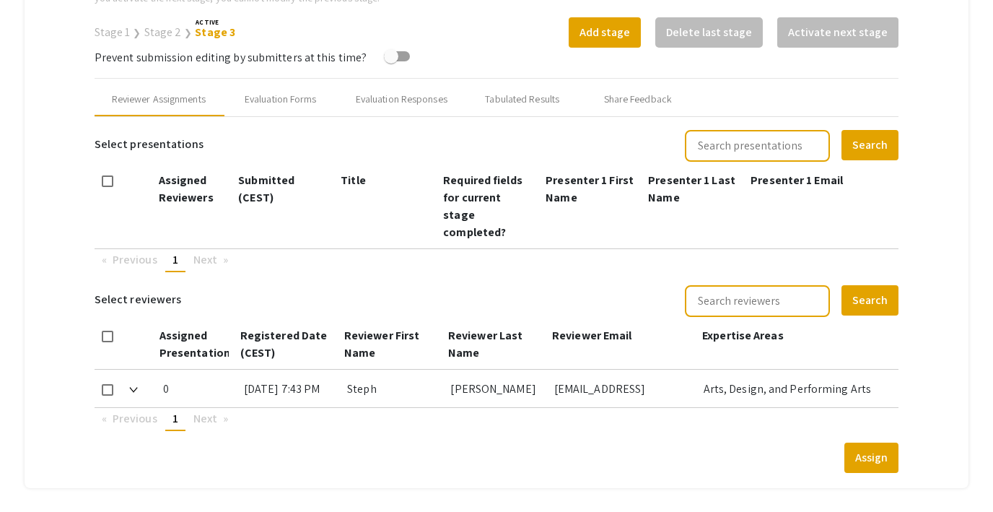
scroll to position [568, 0]
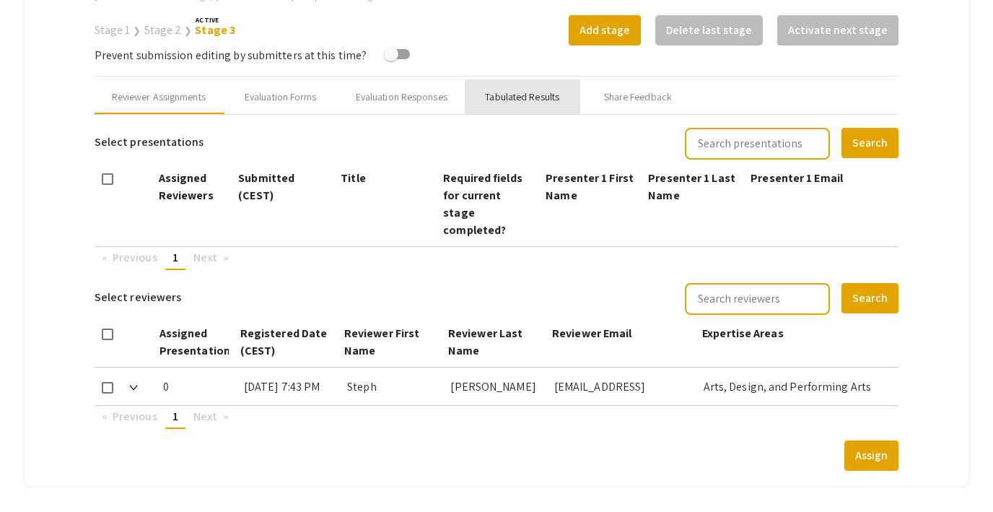
click at [513, 100] on div "Tabulated Results" at bounding box center [522, 96] width 74 height 15
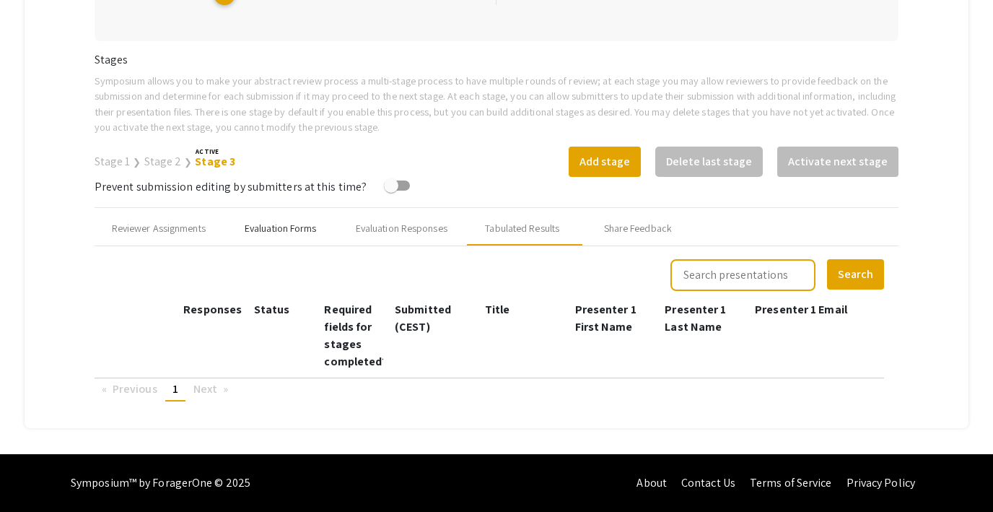
click at [276, 229] on div "Evaluation Forms" at bounding box center [281, 228] width 72 height 15
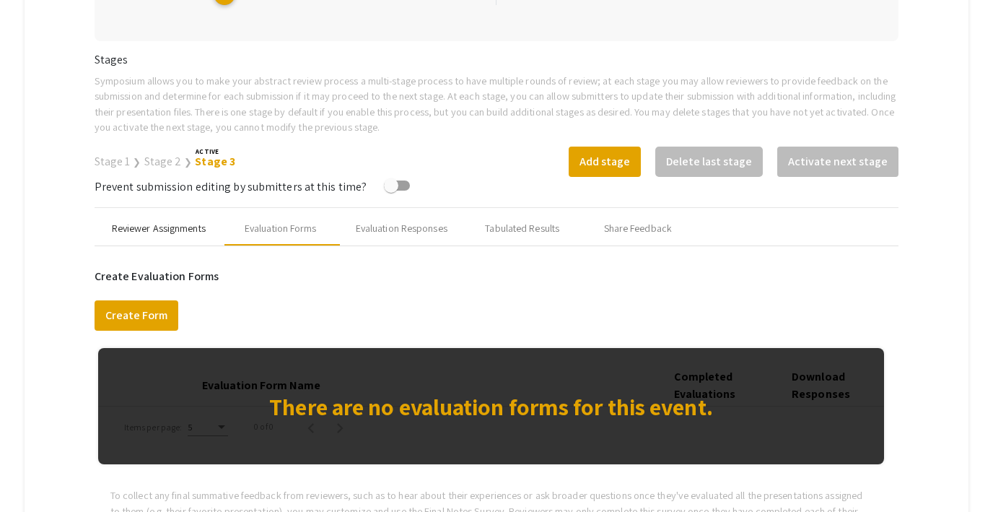
click at [146, 221] on div "Reviewer Assignments" at bounding box center [159, 228] width 94 height 15
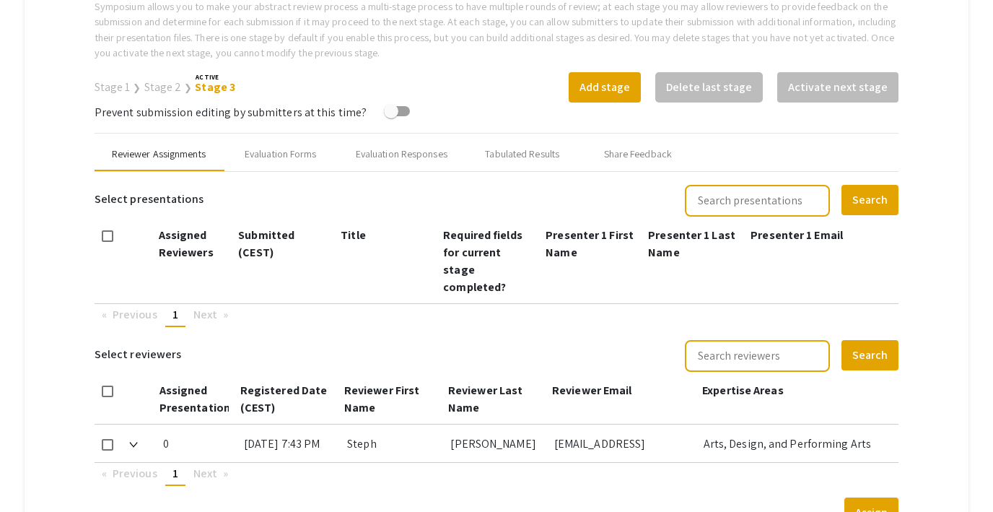
scroll to position [0, 0]
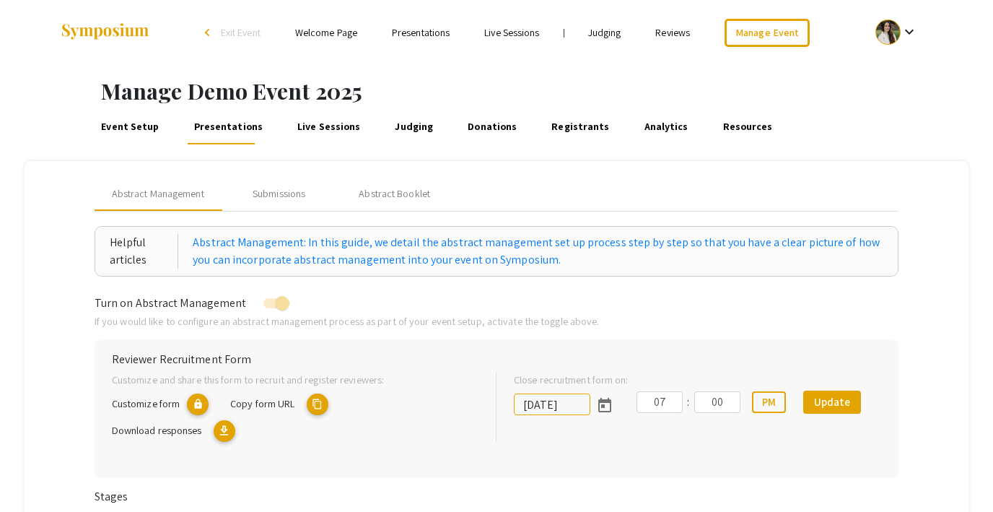
click at [418, 36] on link "Presentations" at bounding box center [421, 32] width 58 height 13
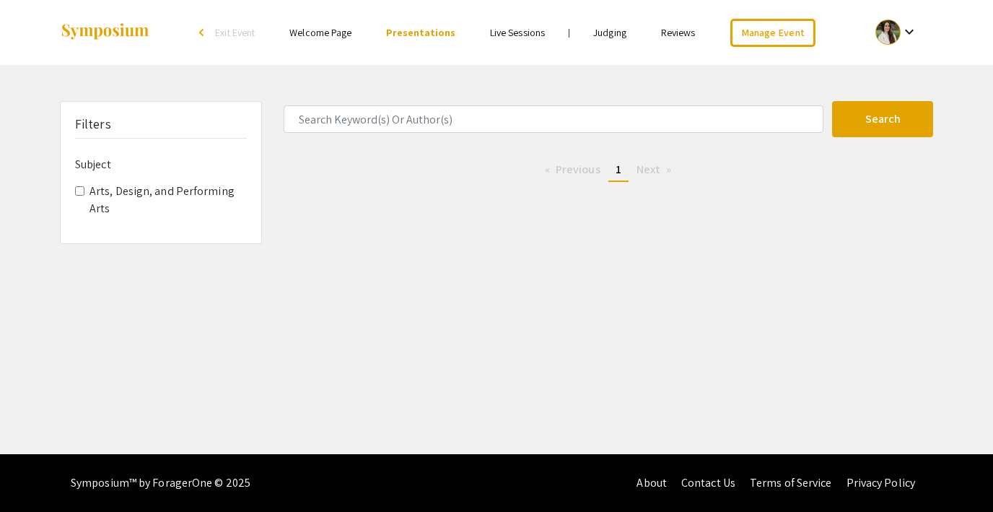
click at [235, 28] on span "Exit Event" at bounding box center [235, 32] width 40 height 13
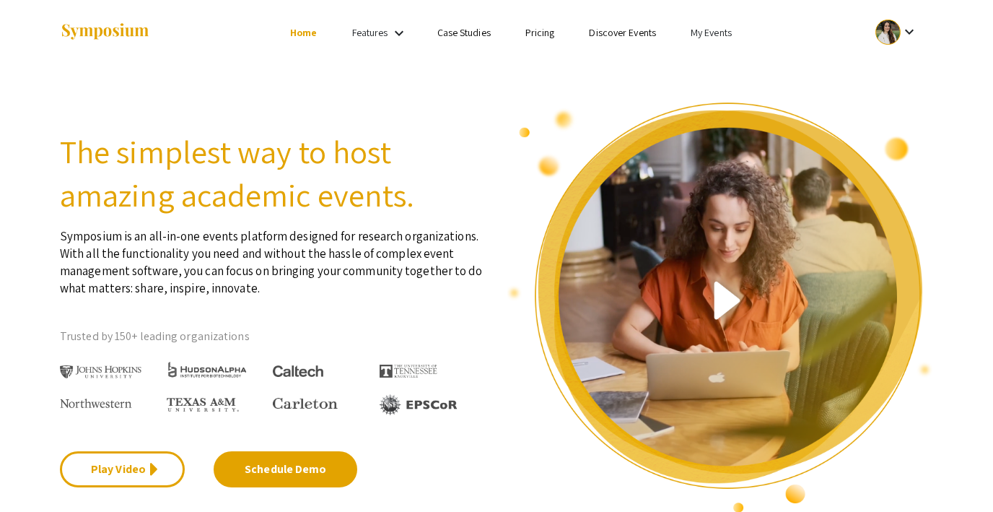
click at [711, 31] on link "My Events" at bounding box center [711, 32] width 41 height 13
click at [712, 66] on button "Events I've organized" at bounding box center [734, 64] width 123 height 35
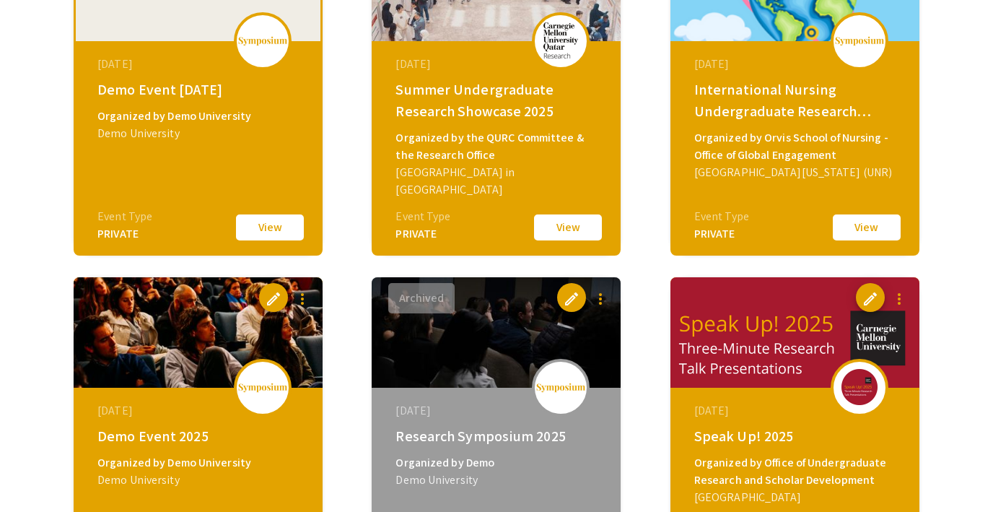
scroll to position [600, 0]
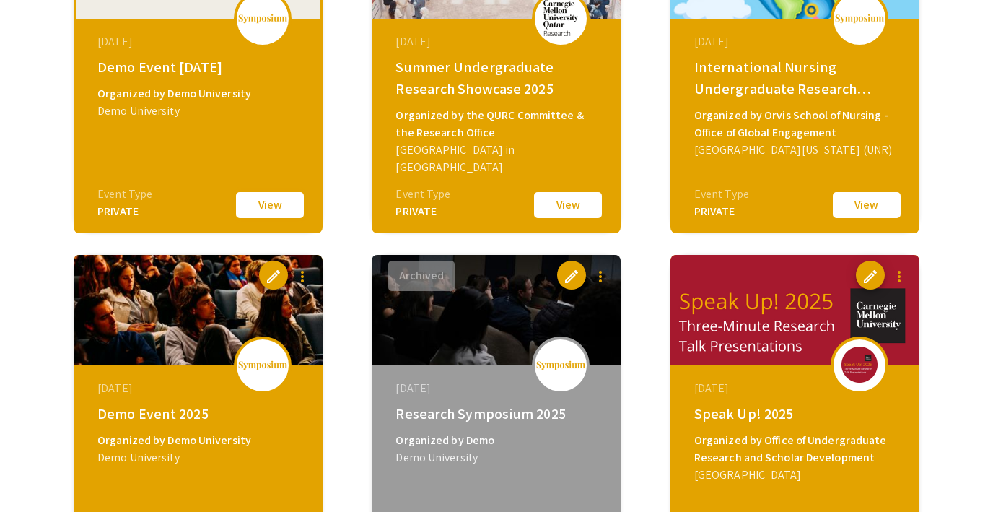
click at [293, 205] on button "View" at bounding box center [270, 205] width 72 height 30
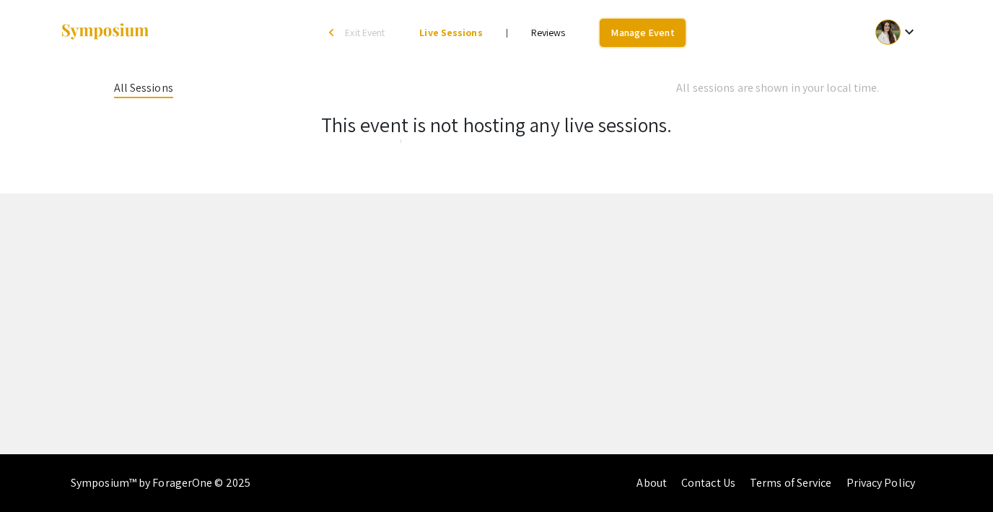
click at [662, 25] on link "Manage Event" at bounding box center [642, 33] width 85 height 28
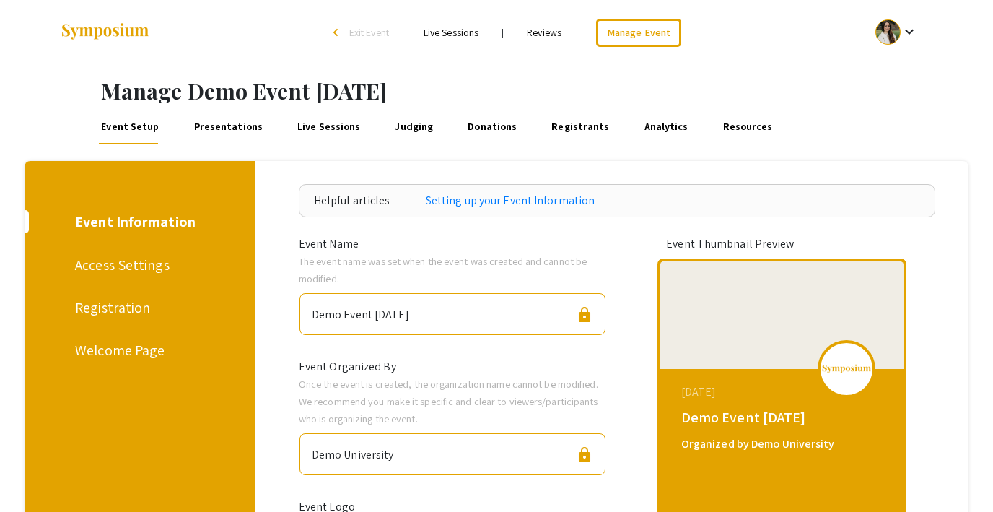
click at [245, 131] on link "Presentations" at bounding box center [228, 127] width 74 height 35
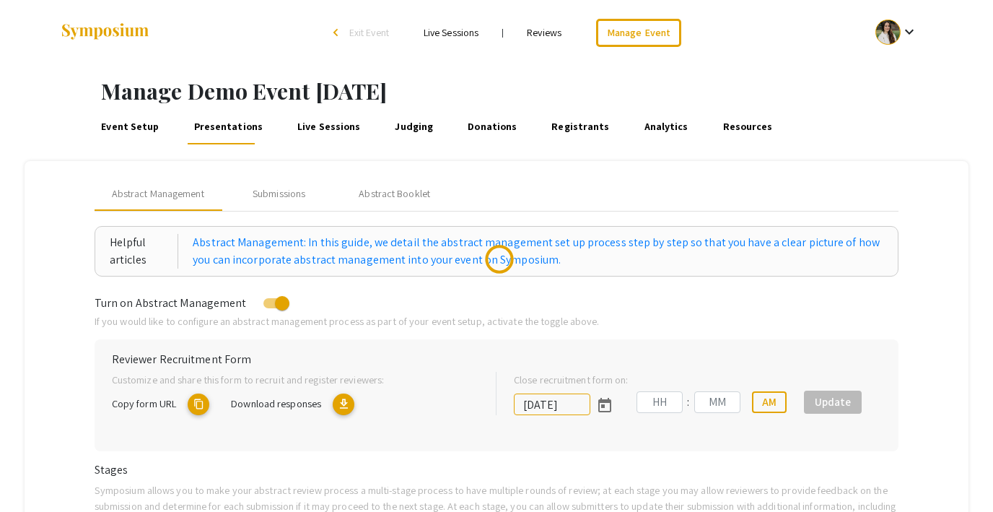
type input "9/27/2025"
type input "07"
type input "14"
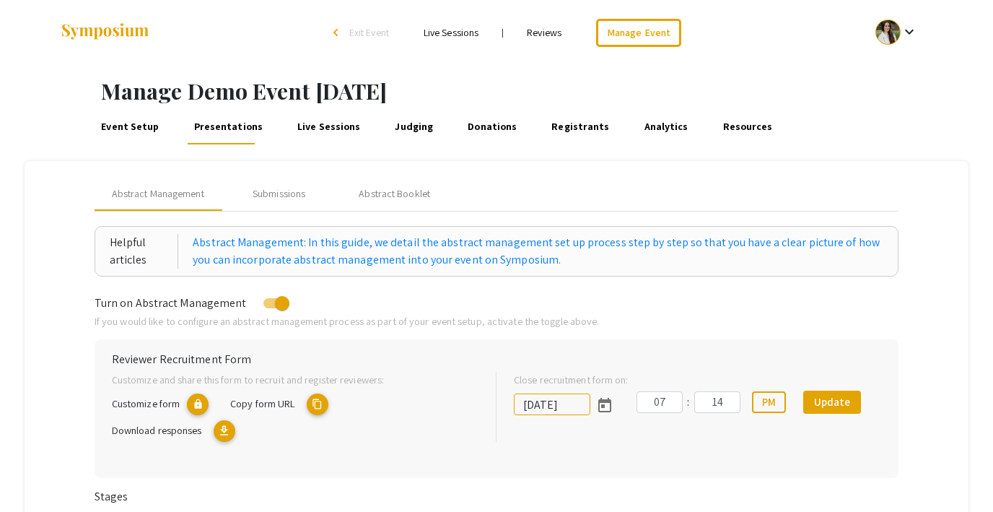
click at [374, 31] on span "Exit Event" at bounding box center [369, 32] width 40 height 13
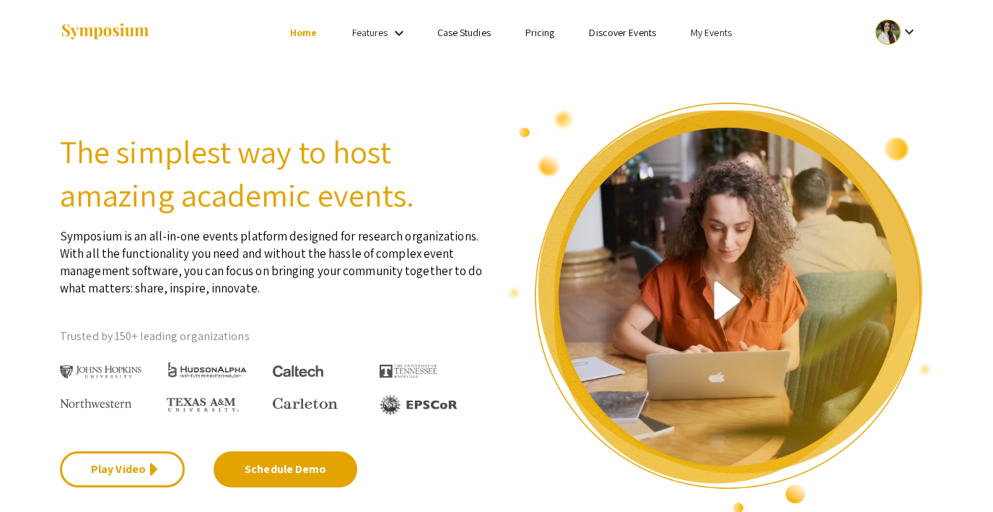
click at [696, 27] on link "My Events" at bounding box center [711, 32] width 41 height 13
click at [709, 55] on button "Events I've organized" at bounding box center [734, 64] width 123 height 35
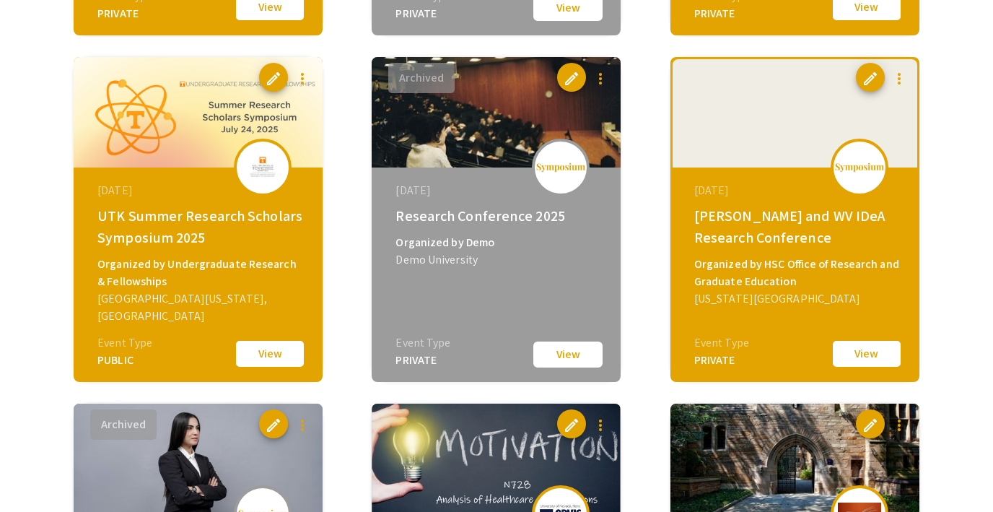
scroll to position [1146, 0]
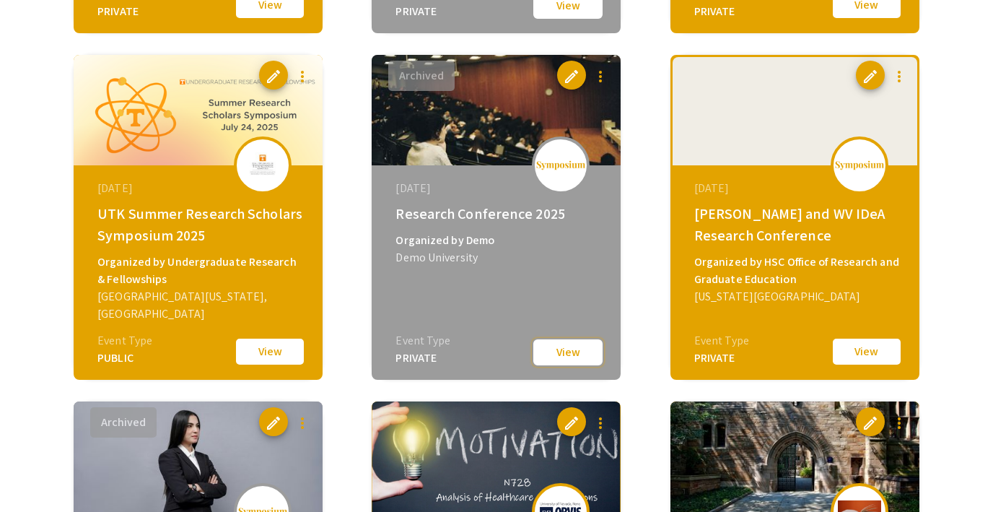
click at [571, 358] on button "View" at bounding box center [568, 352] width 72 height 29
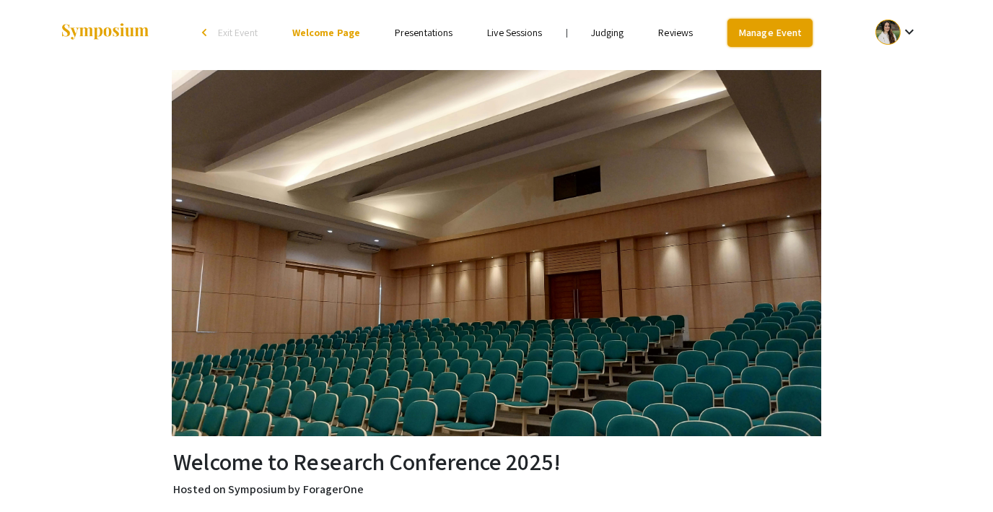
click at [759, 22] on link "Manage Event" at bounding box center [769, 33] width 85 height 28
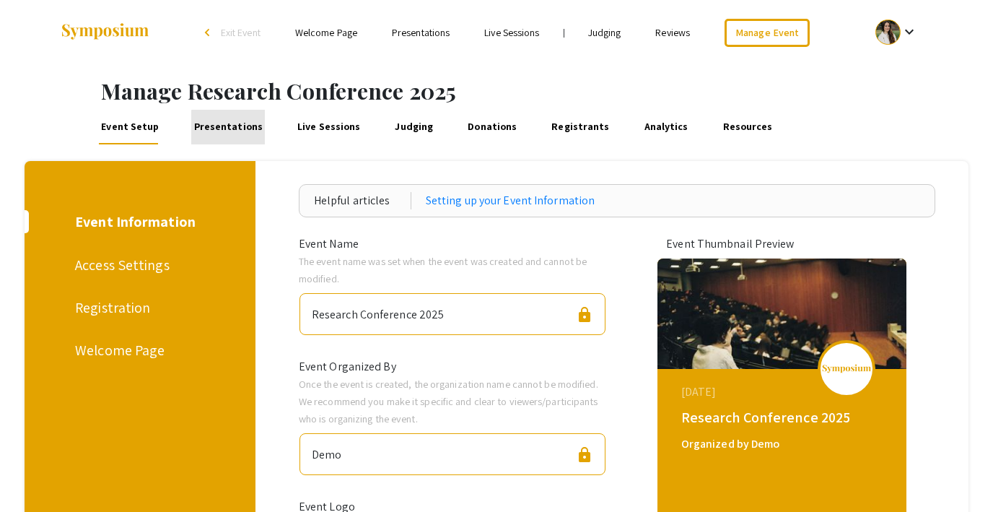
click at [237, 130] on link "Presentations" at bounding box center [228, 127] width 74 height 35
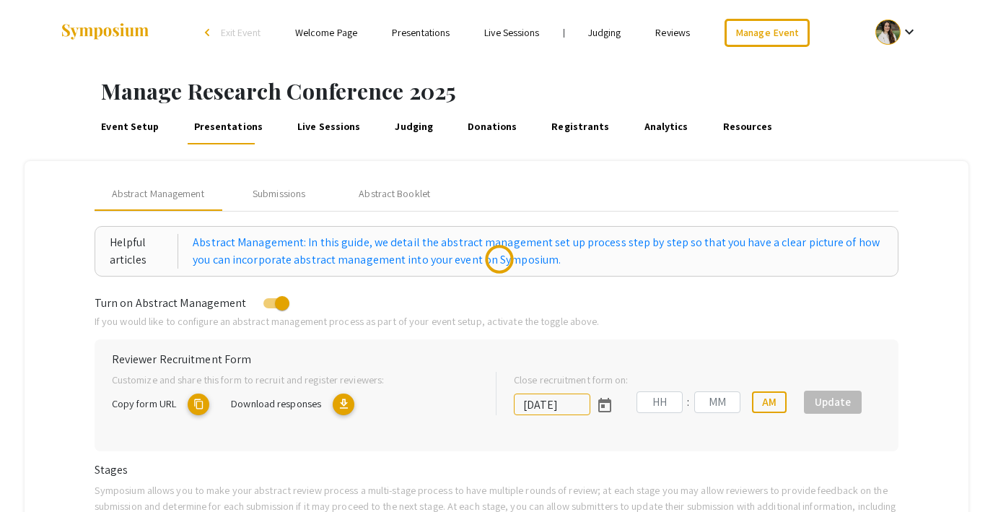
type input "7/31/2025"
type input "09"
type input "55"
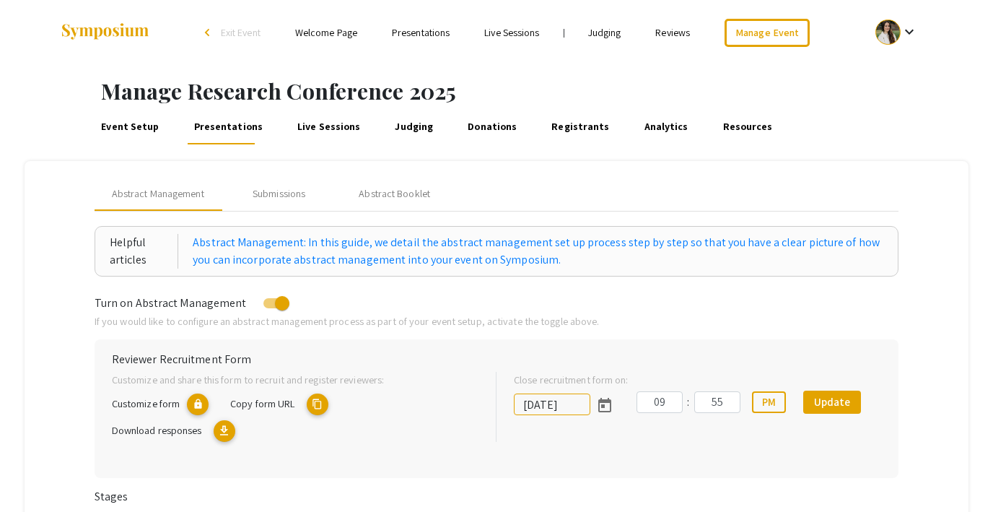
click at [276, 300] on span at bounding box center [282, 303] width 14 height 14
click at [271, 308] on input "checkbox" at bounding box center [270, 308] width 1 height 1
checkbox input "false"
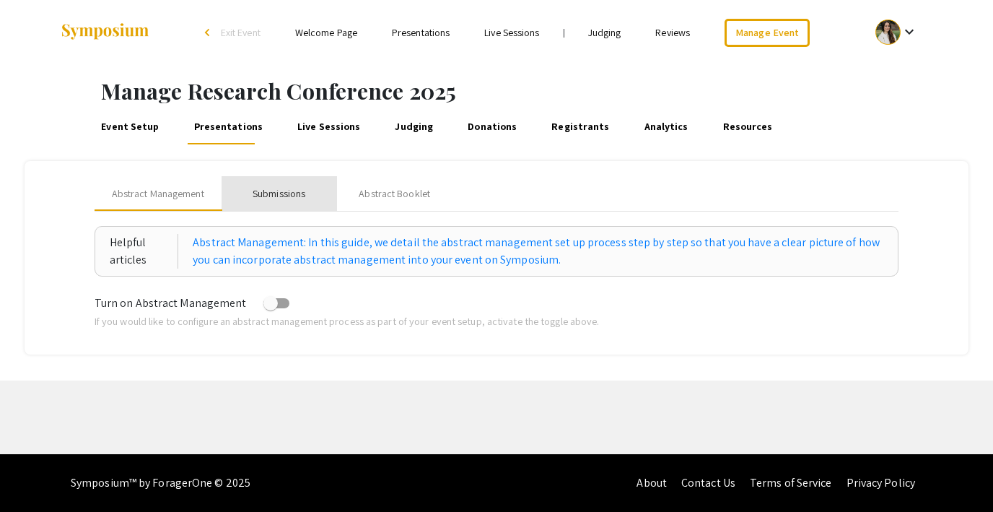
click at [297, 190] on div "Submissions" at bounding box center [279, 193] width 53 height 15
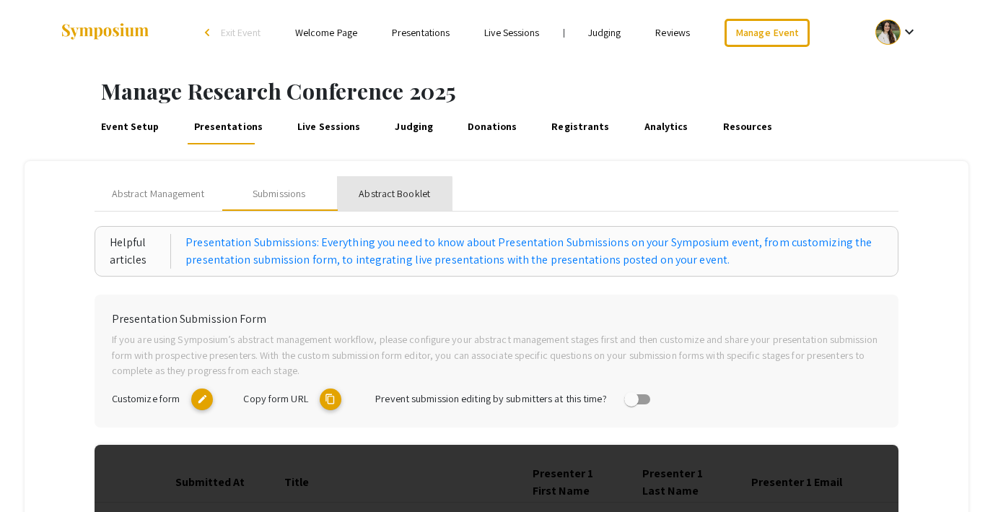
click at [393, 198] on div "Abstract Booklet" at bounding box center [394, 193] width 71 height 15
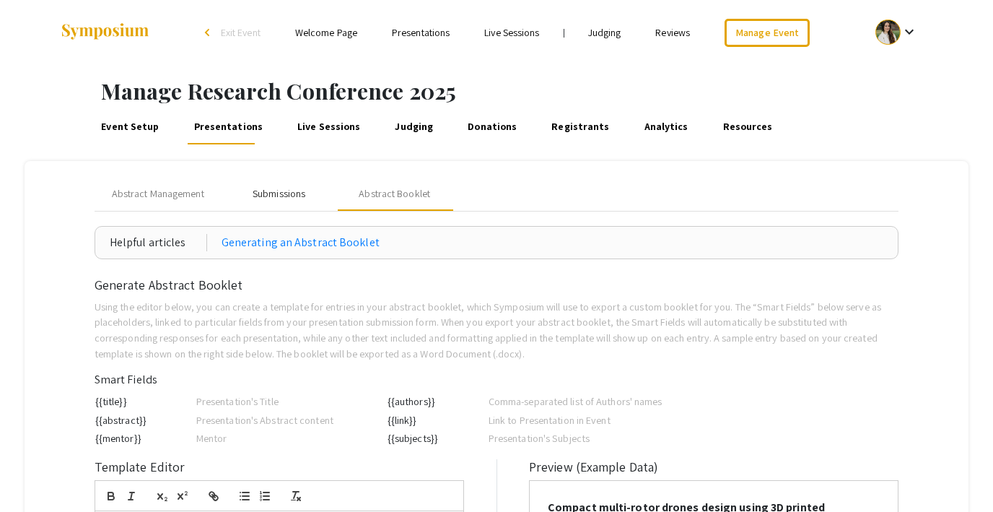
click at [268, 198] on div "Submissions" at bounding box center [279, 193] width 53 height 15
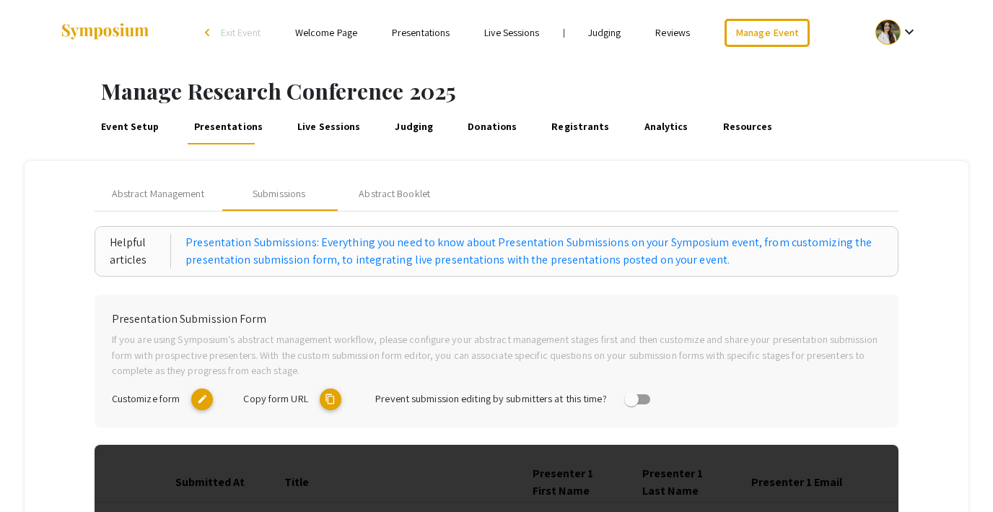
click at [419, 31] on link "Presentations" at bounding box center [421, 32] width 58 height 13
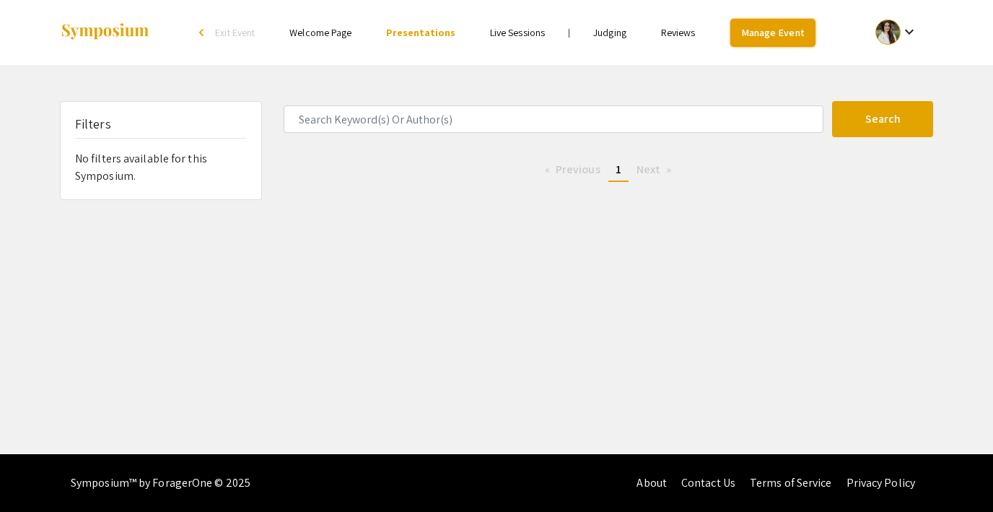
click at [763, 42] on link "Manage Event" at bounding box center [772, 33] width 85 height 28
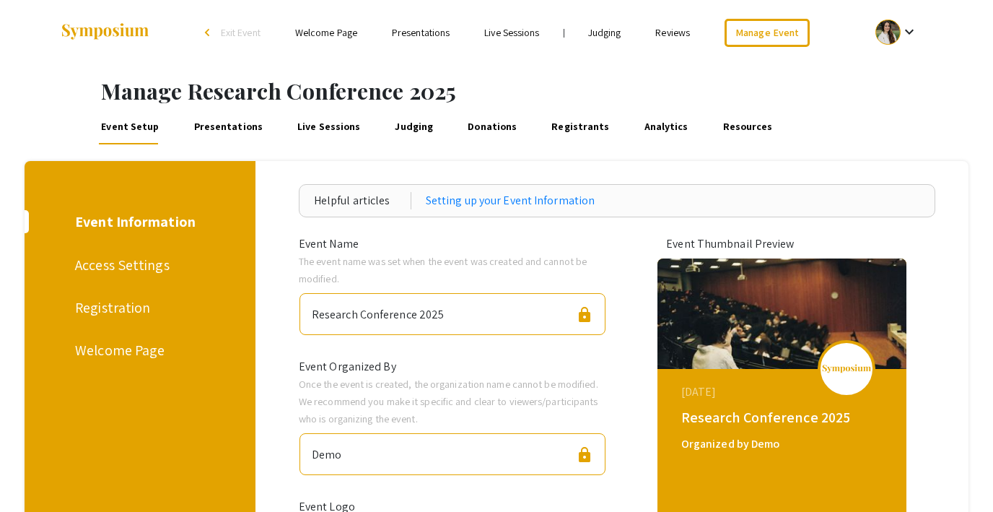
click at [232, 123] on link "Presentations" at bounding box center [228, 127] width 74 height 35
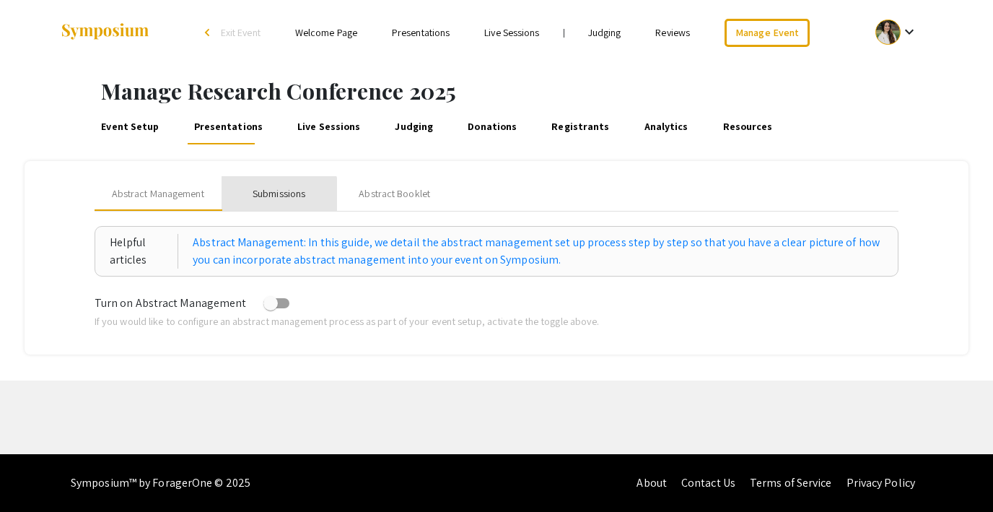
click at [271, 202] on div "Submissions" at bounding box center [279, 193] width 115 height 35
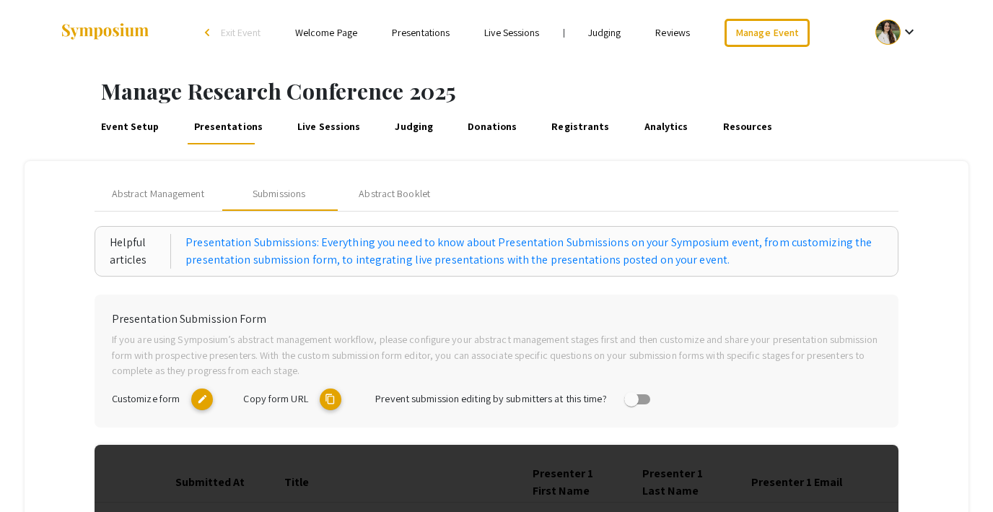
click at [331, 392] on mat-icon "content_copy" at bounding box center [331, 399] width 22 height 22
click at [720, 123] on link "Resources" at bounding box center [747, 127] width 55 height 35
click at [221, 29] on span "Exit Event" at bounding box center [241, 32] width 40 height 13
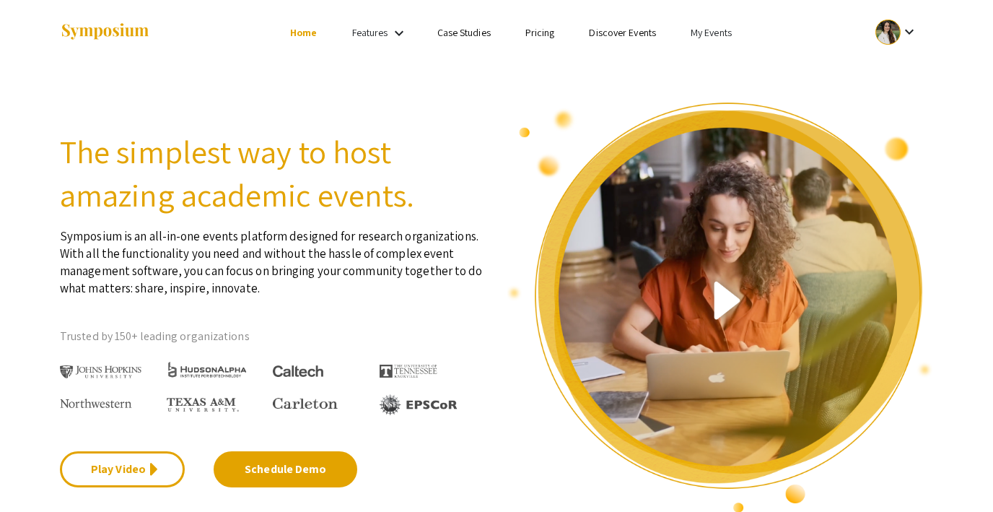
click at [711, 31] on link "My Events" at bounding box center [711, 32] width 41 height 13
click at [719, 61] on button "Events I've organized" at bounding box center [734, 64] width 123 height 35
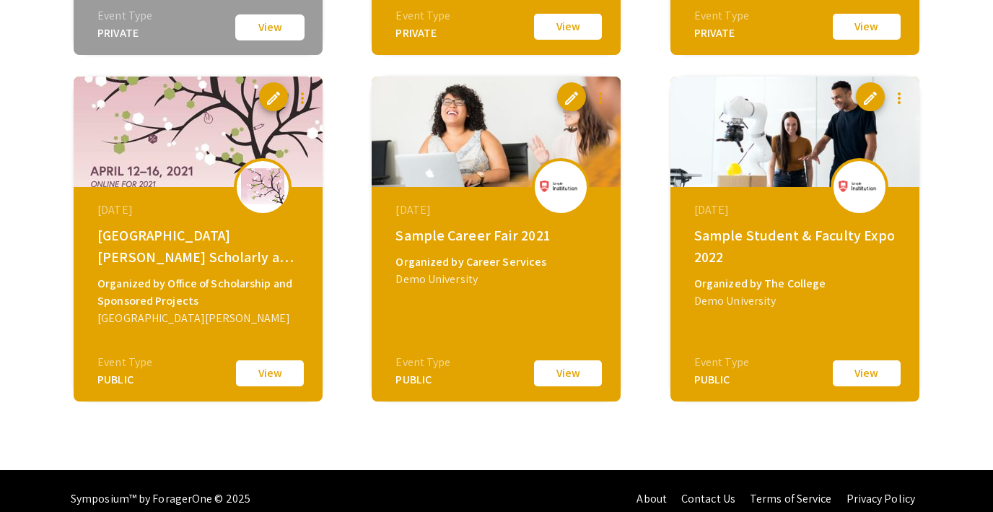
scroll to position [1820, 0]
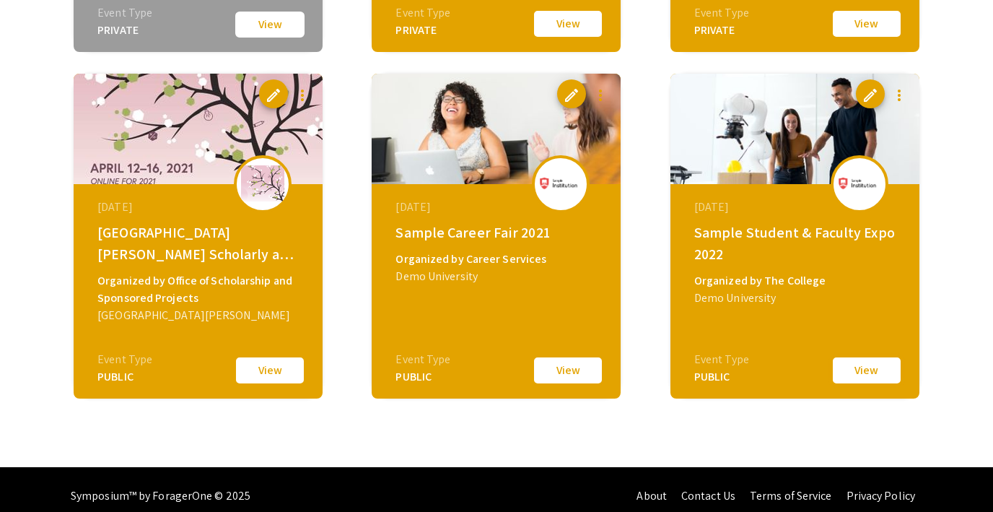
click at [860, 378] on button "View" at bounding box center [867, 370] width 72 height 30
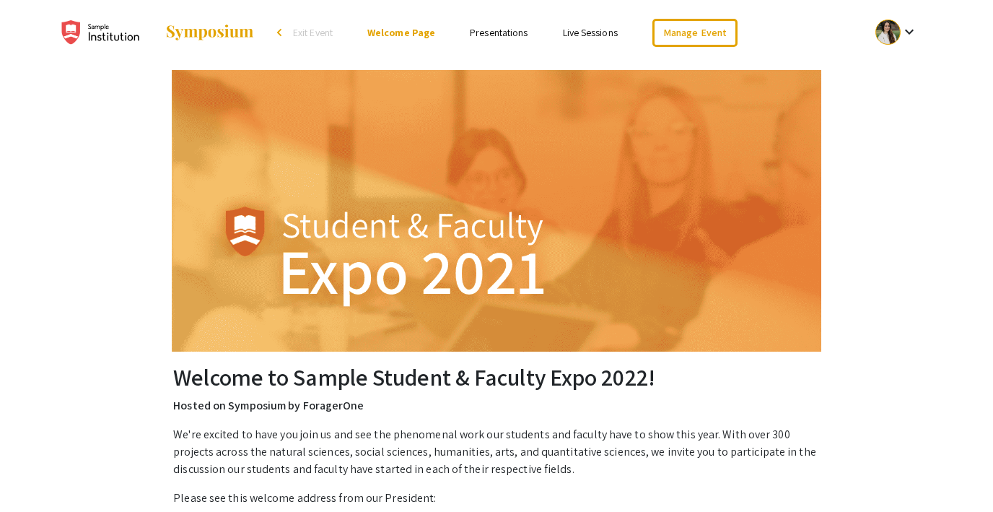
click at [503, 37] on link "Presentations" at bounding box center [499, 32] width 58 height 13
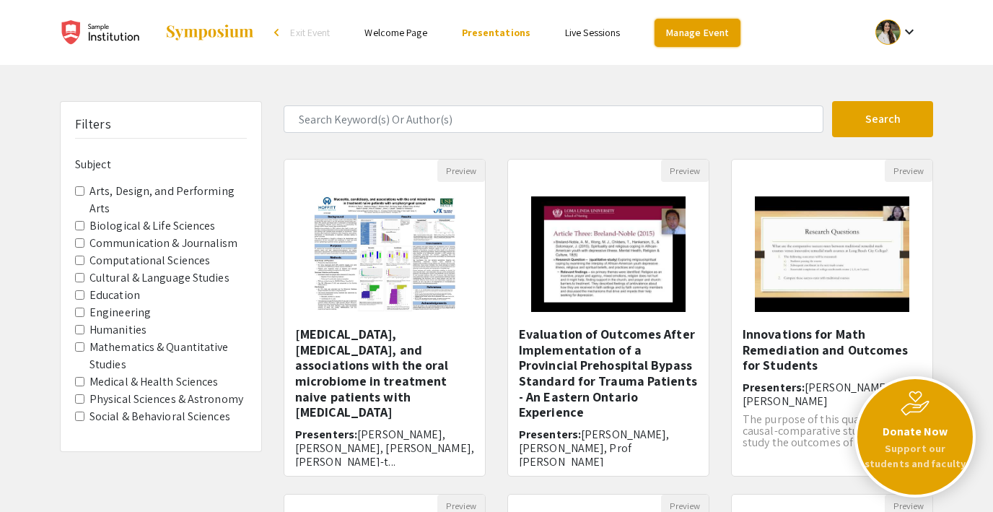
click at [696, 34] on link "Manage Event" at bounding box center [696, 33] width 85 height 28
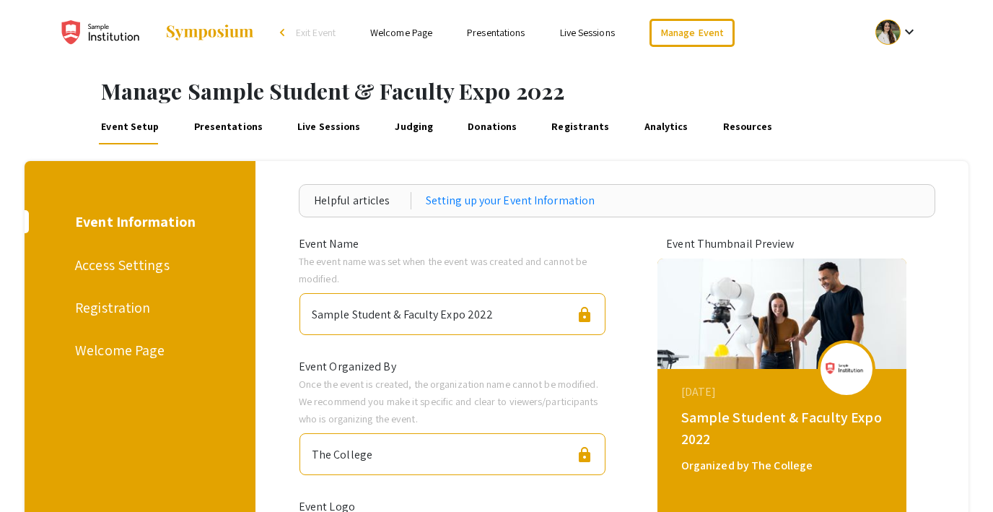
click at [245, 126] on link "Presentations" at bounding box center [228, 127] width 74 height 35
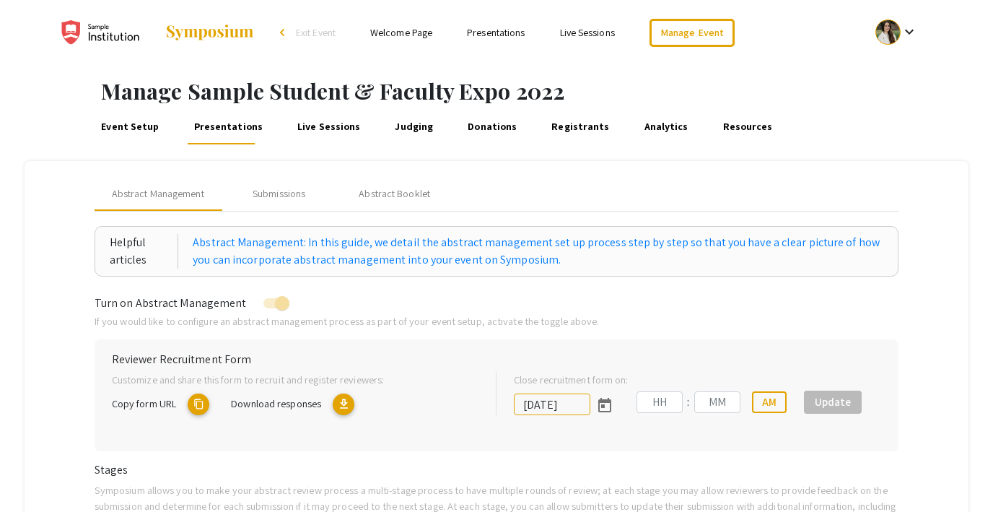
type input "7/8/2022"
type input "09"
type input "00"
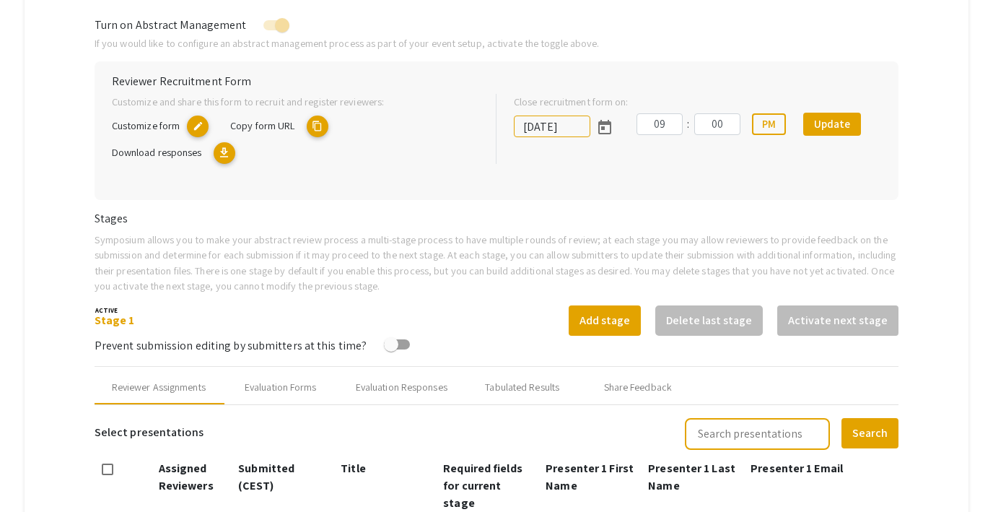
scroll to position [99, 0]
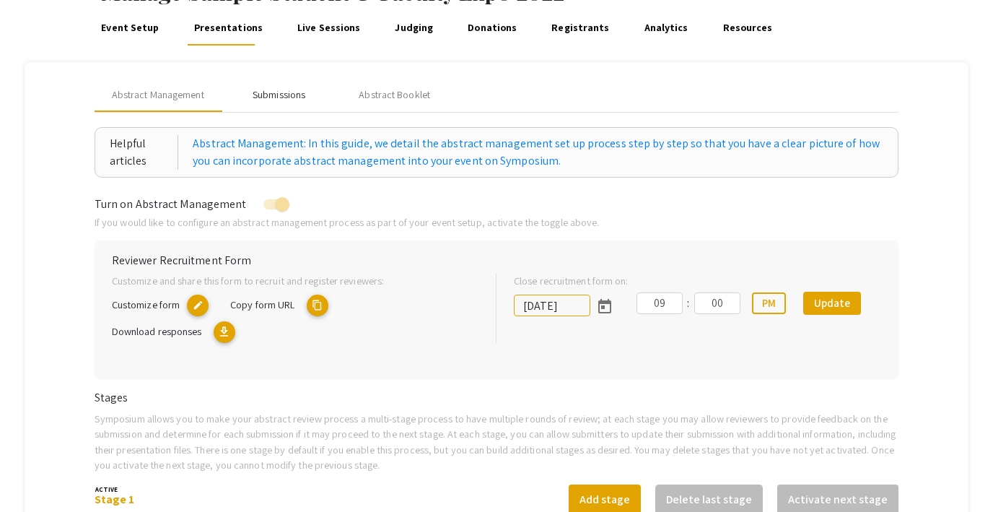
click at [266, 100] on div "Submissions" at bounding box center [279, 94] width 53 height 15
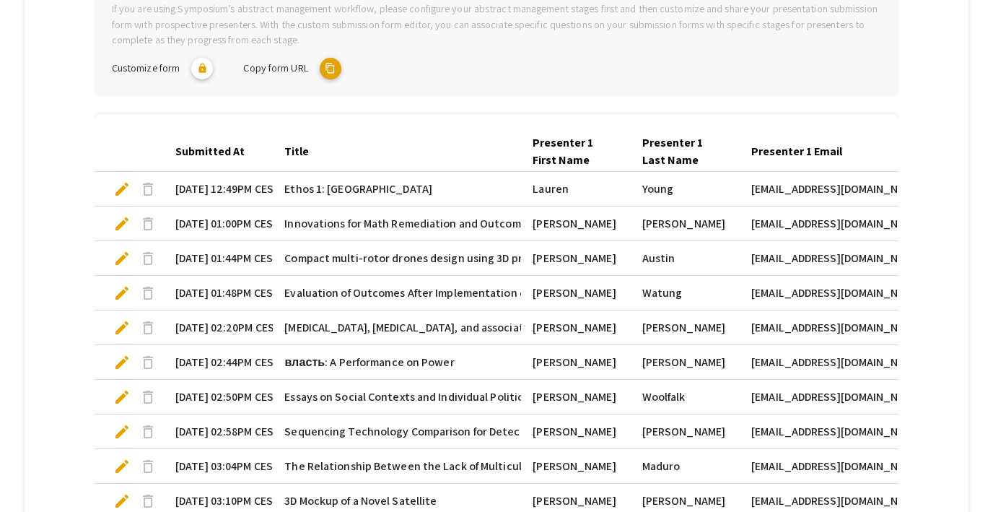
scroll to position [494, 0]
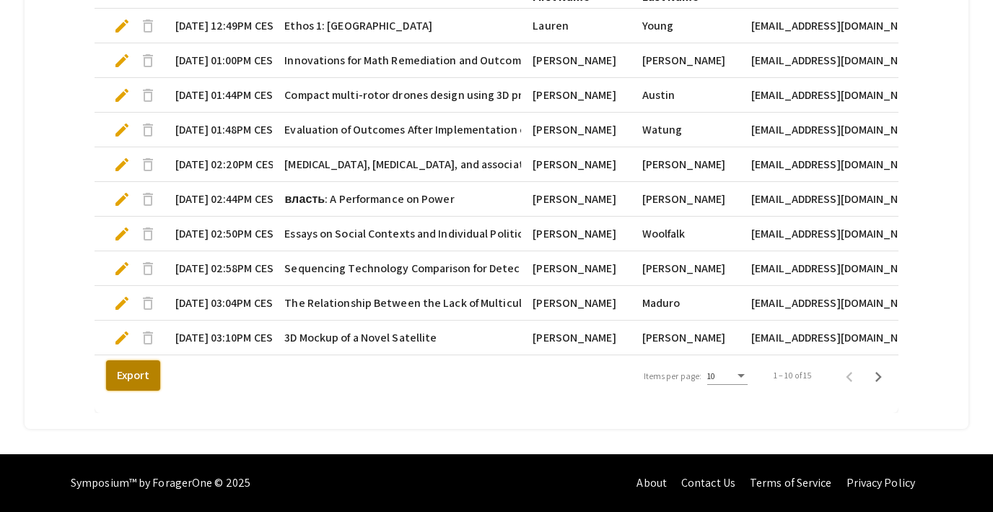
click at [115, 373] on button "Export" at bounding box center [133, 375] width 54 height 30
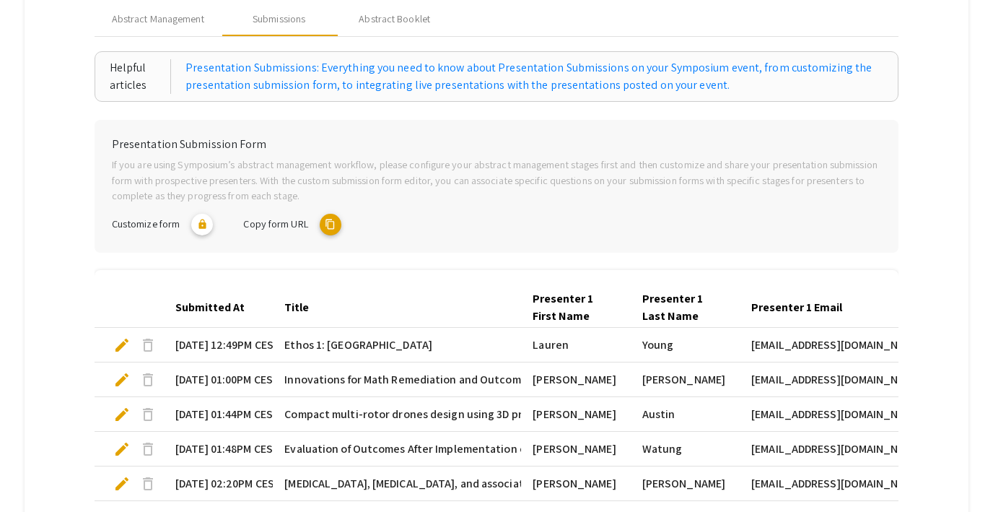
scroll to position [0, 0]
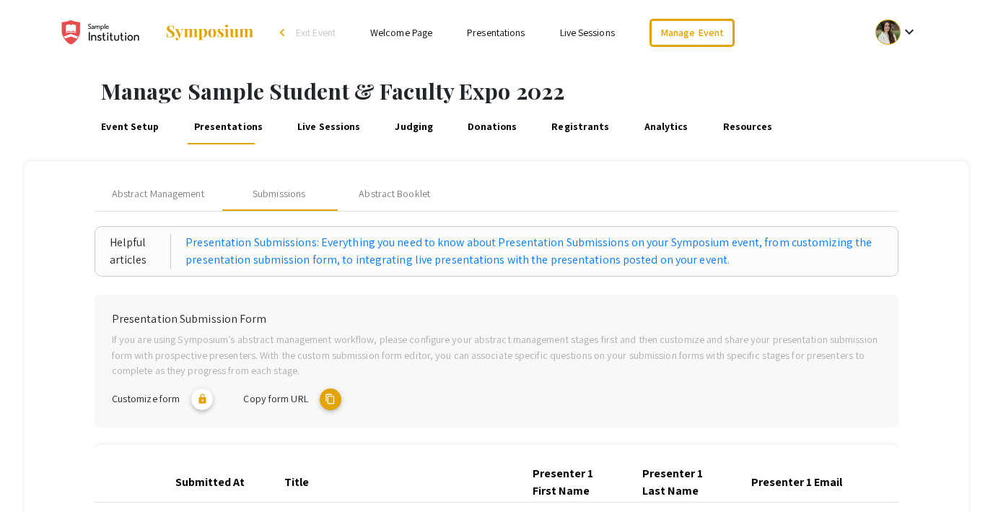
click at [321, 34] on span "Exit Event" at bounding box center [316, 32] width 40 height 13
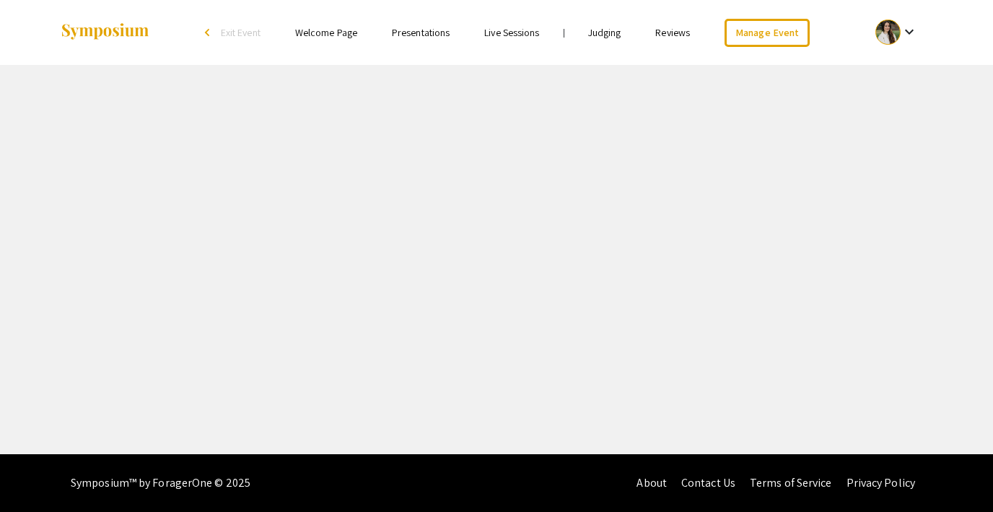
select select "8"
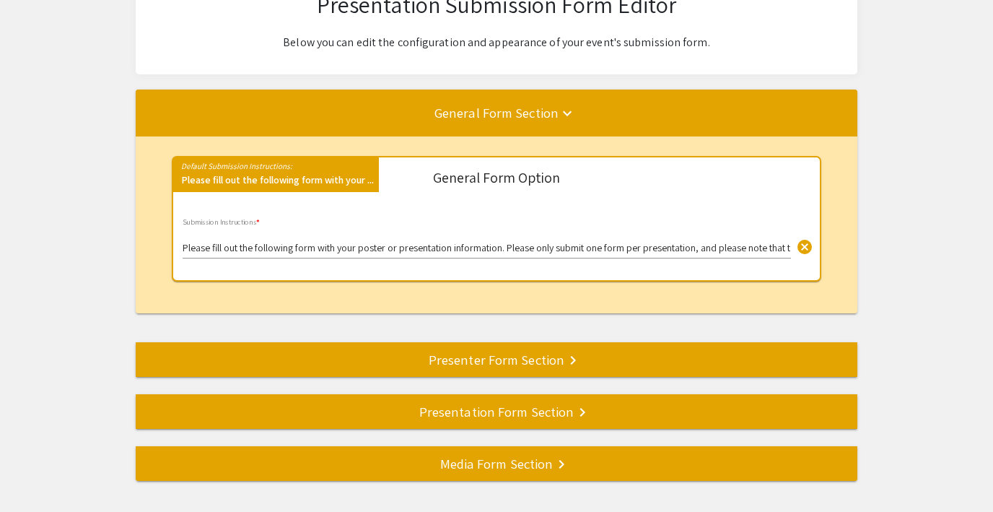
scroll to position [226, 0]
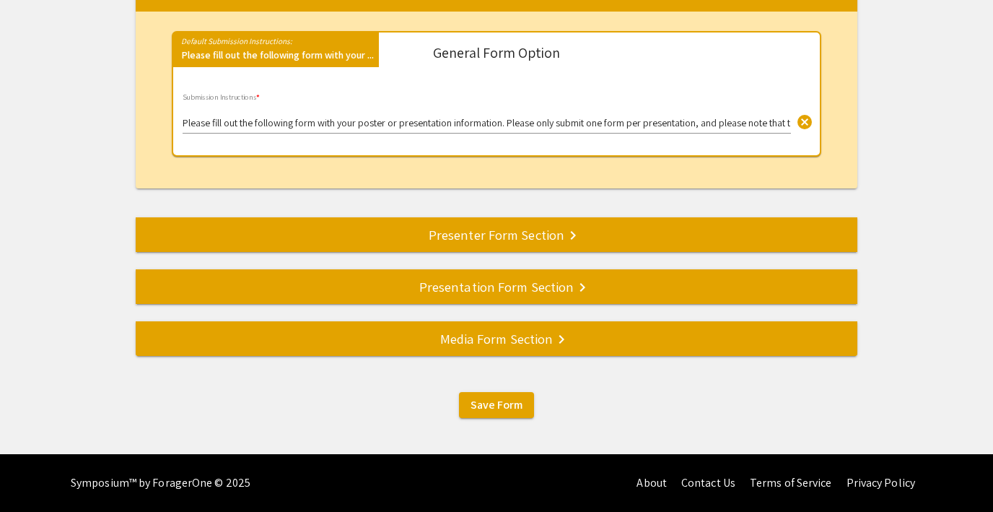
click at [478, 286] on div "Presentation Form Section keyboard_arrow_right" at bounding box center [497, 286] width 722 height 20
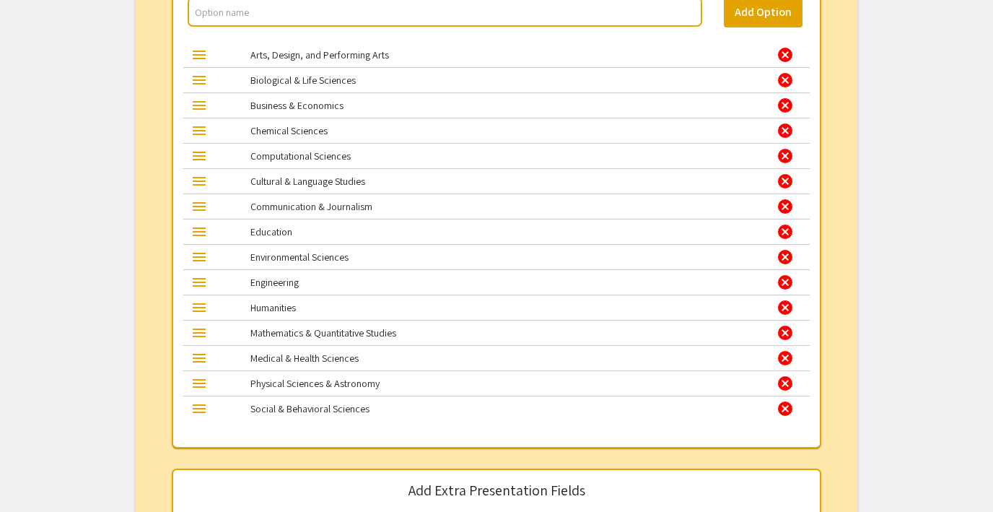
scroll to position [2005, 0]
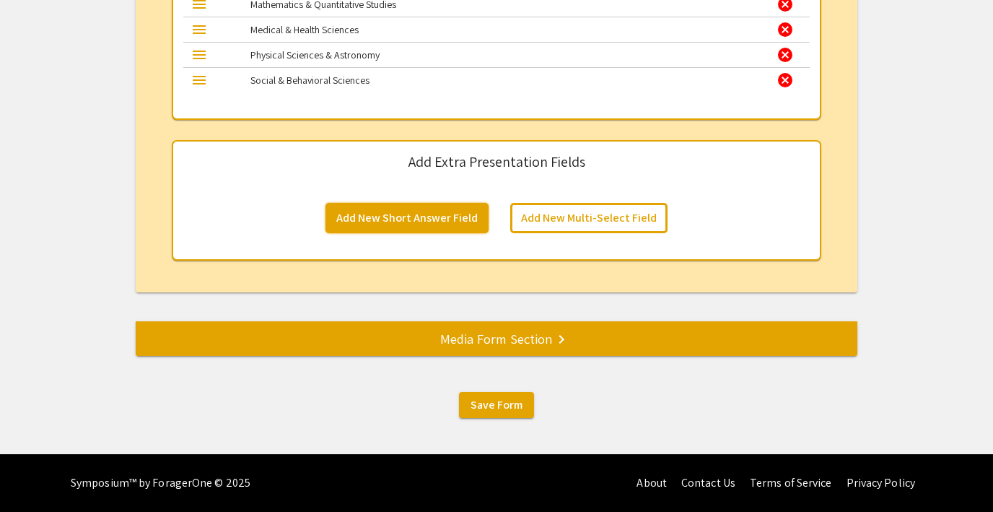
click at [428, 217] on button "Add New Short Answer Field" at bounding box center [406, 218] width 163 height 30
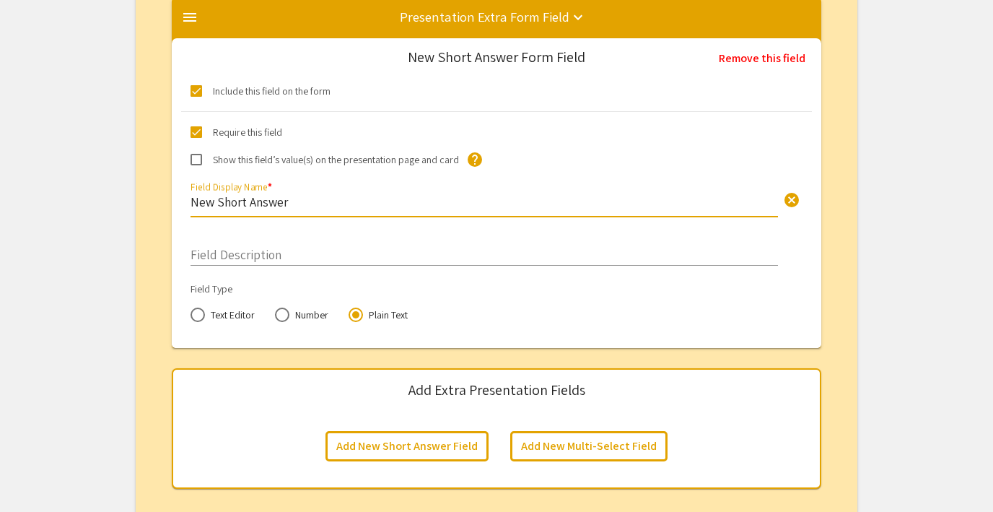
click at [255, 204] on input "New Short Answer" at bounding box center [483, 201] width 587 height 17
type input "Test"
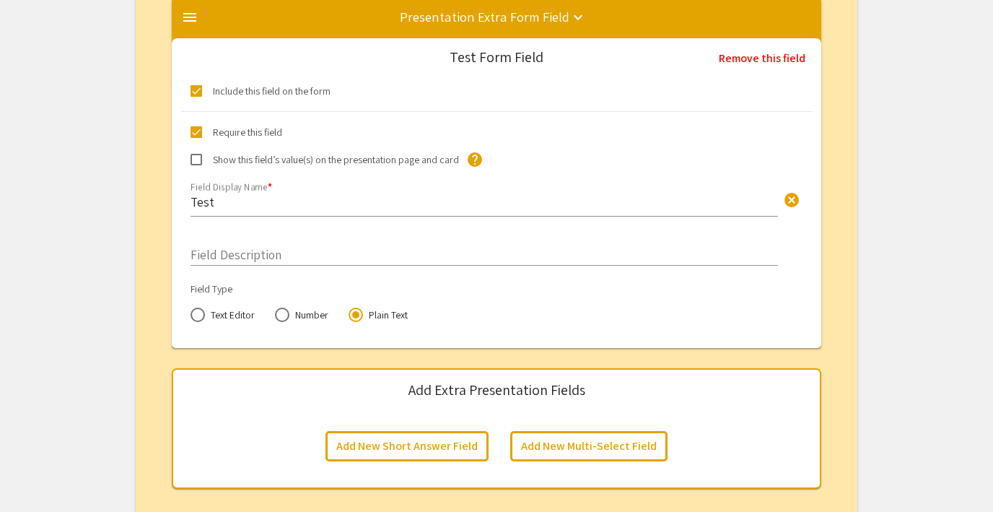
click at [245, 260] on div "Field Description" at bounding box center [483, 246] width 587 height 38
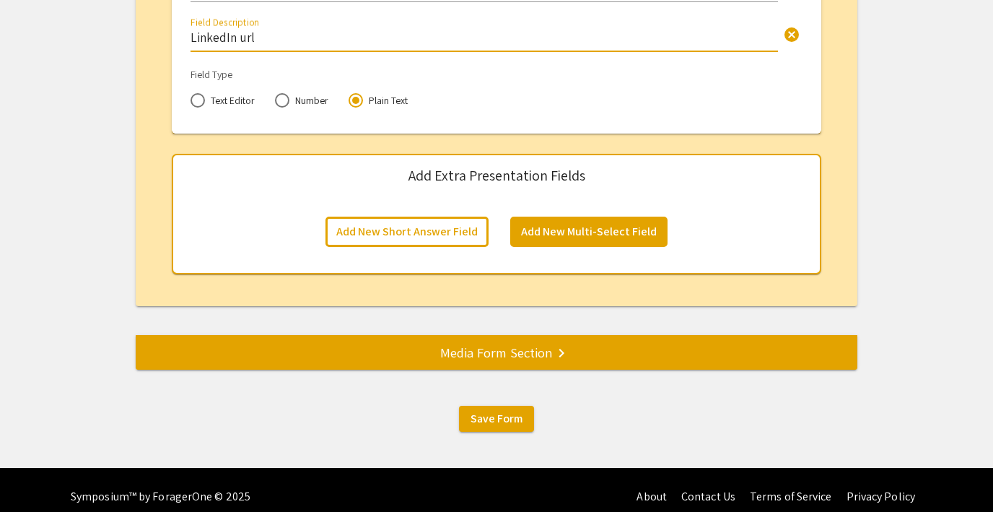
scroll to position [2373, 0]
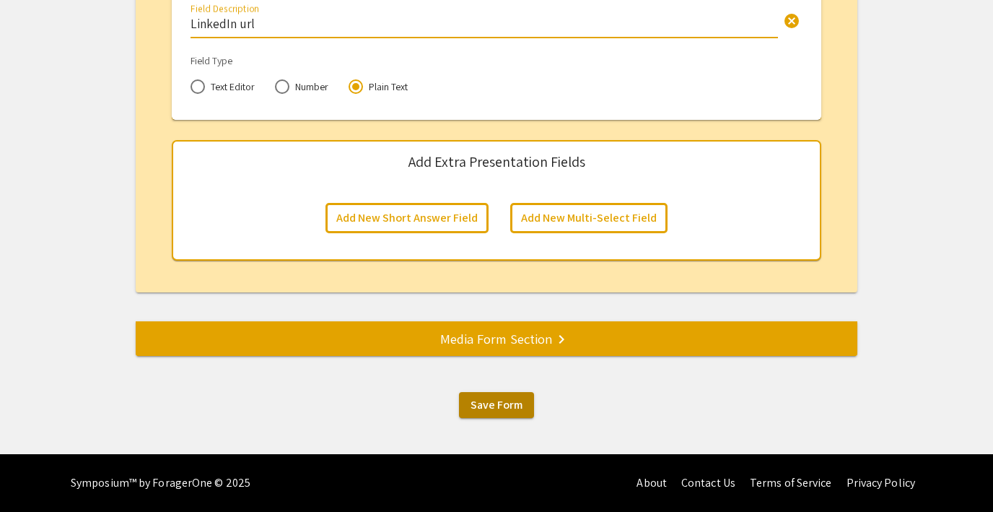
type input "LinkedIn url"
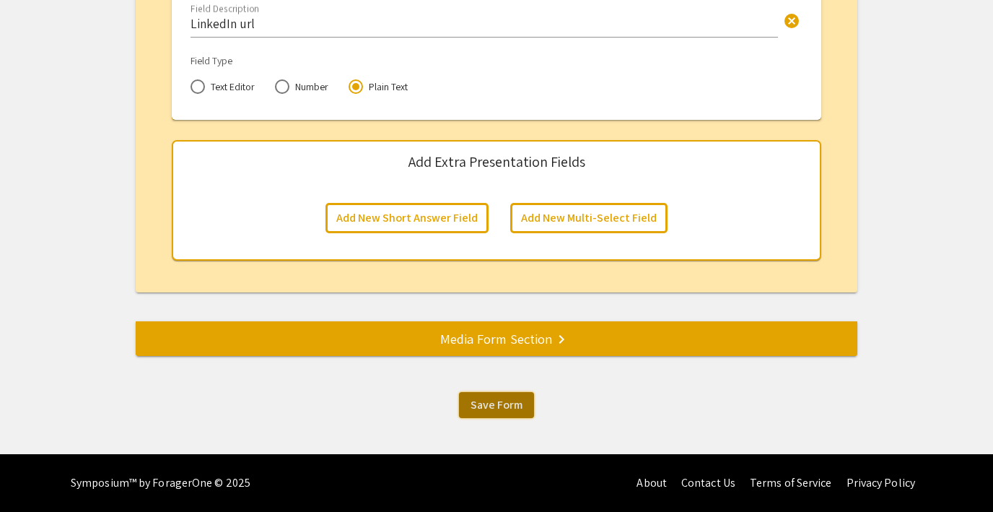
click at [493, 408] on span "Save Form" at bounding box center [496, 404] width 52 height 15
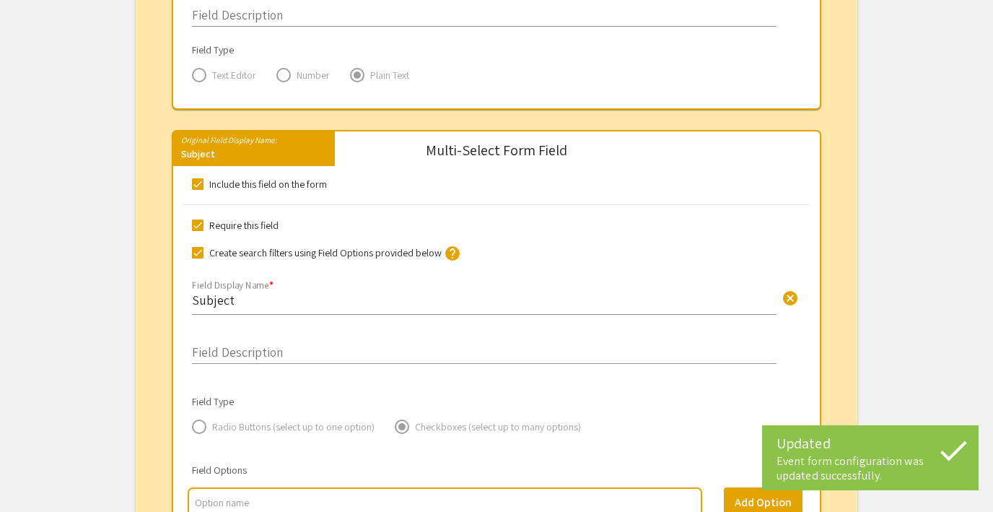
scroll to position [976, 0]
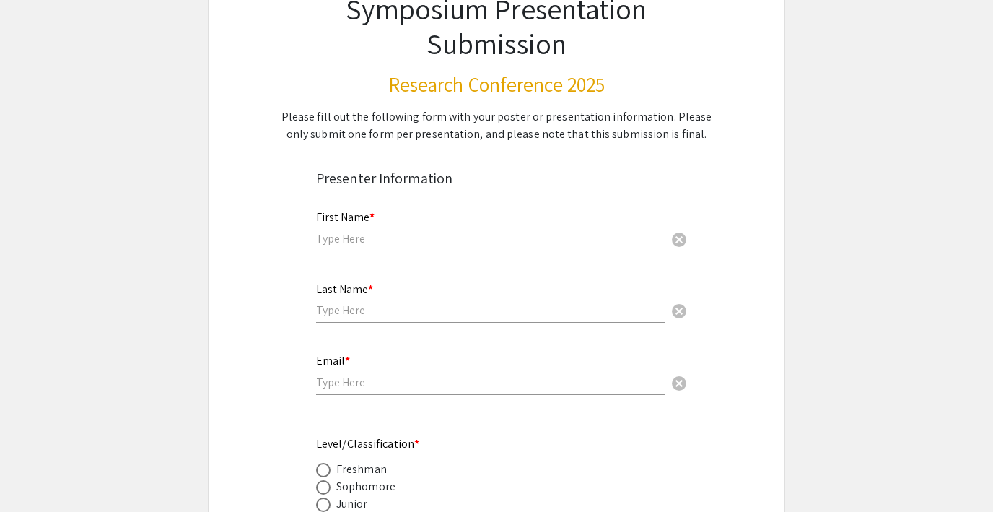
scroll to position [130, 0]
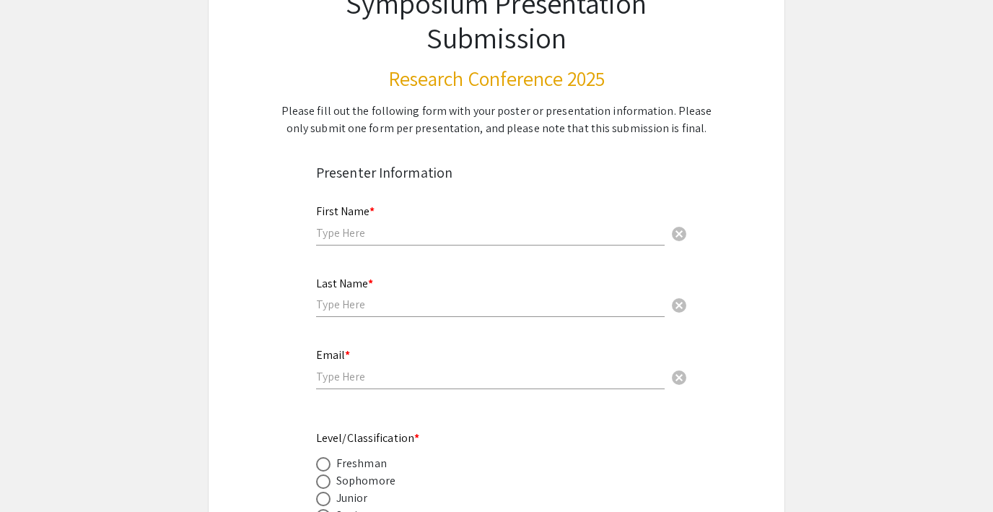
click at [329, 231] on input "text" at bounding box center [490, 232] width 349 height 15
click at [364, 230] on input "text" at bounding box center [490, 232] width 349 height 15
type input "Test"
click at [332, 297] on input "text" at bounding box center [490, 304] width 349 height 15
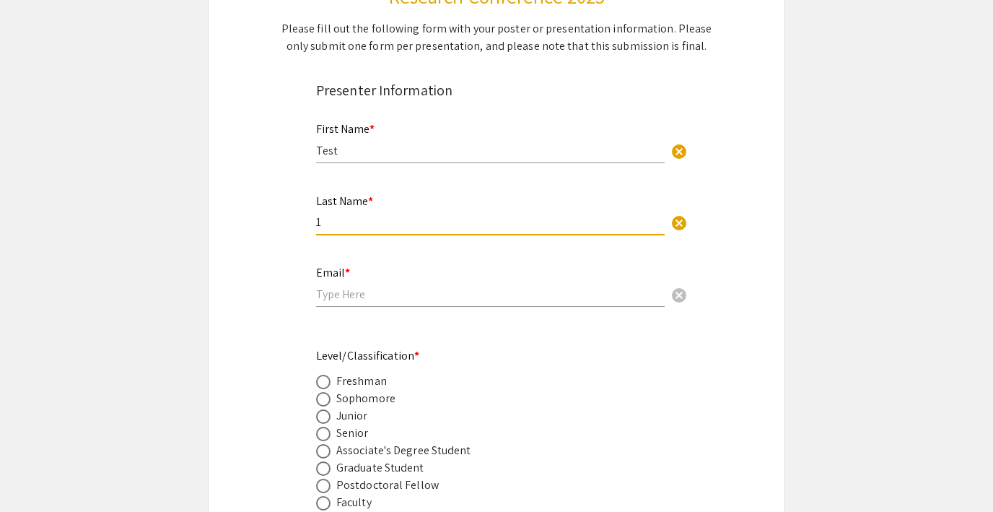
scroll to position [242, 0]
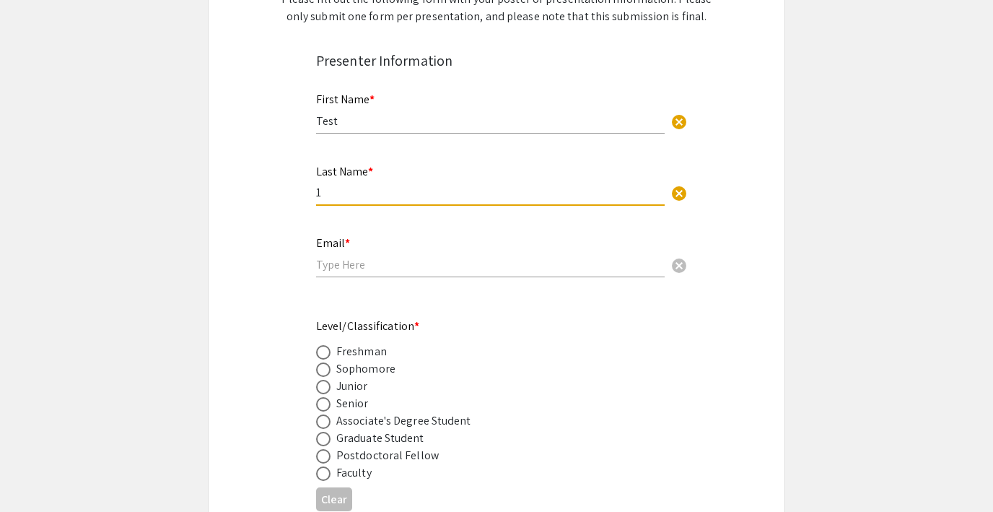
type input "1"
click at [328, 263] on input "email" at bounding box center [490, 264] width 349 height 15
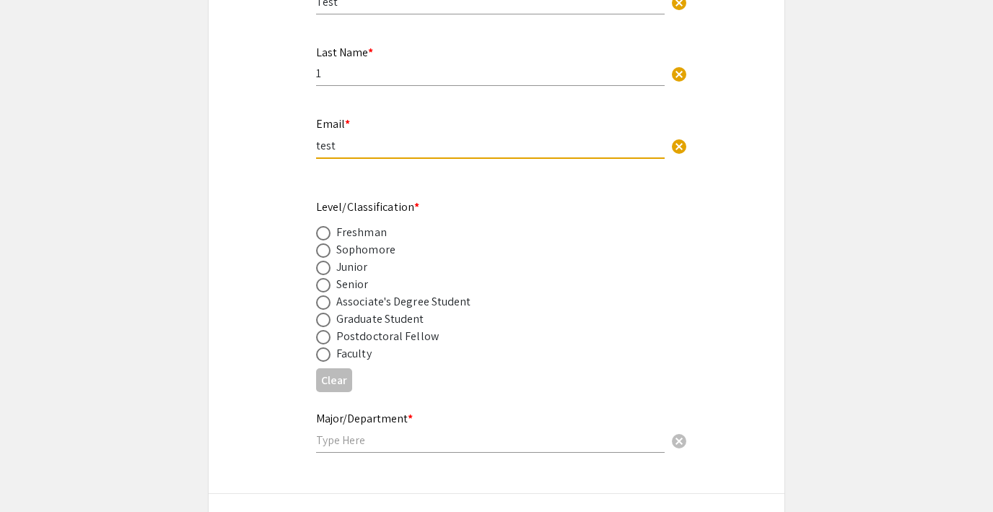
scroll to position [367, 0]
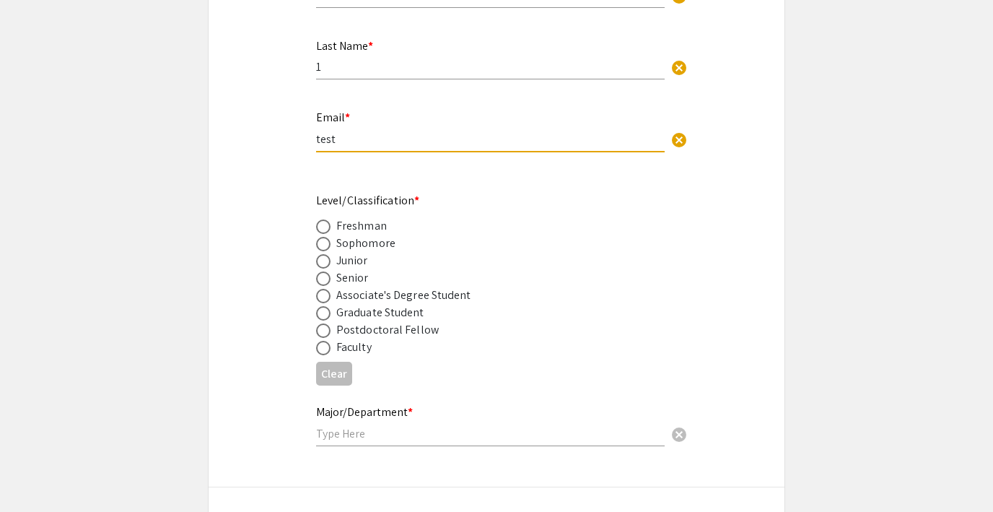
type input "test"
click at [321, 225] on span at bounding box center [323, 226] width 14 height 14
click at [321, 225] on input "radio" at bounding box center [323, 226] width 14 height 14
radio input "true"
click at [375, 140] on input "test" at bounding box center [490, 138] width 349 height 15
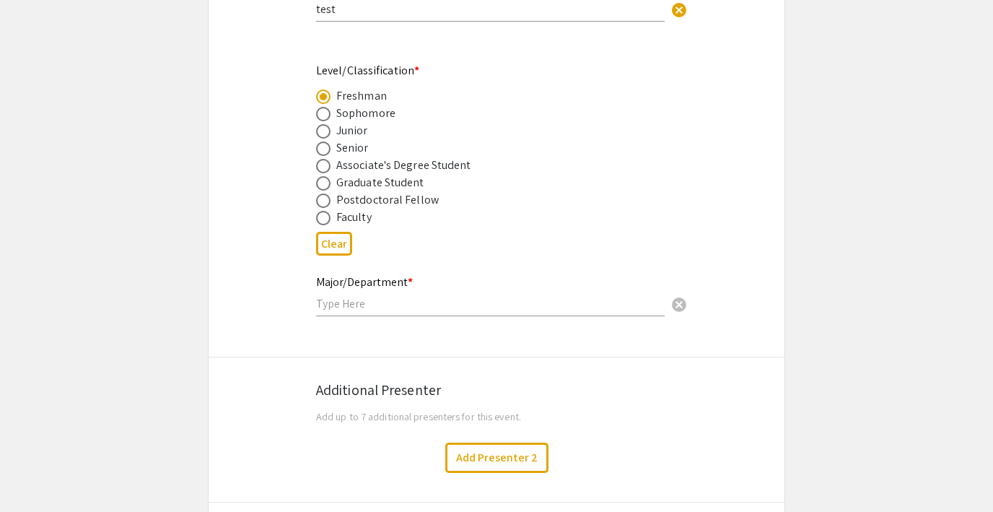
scroll to position [685, 0]
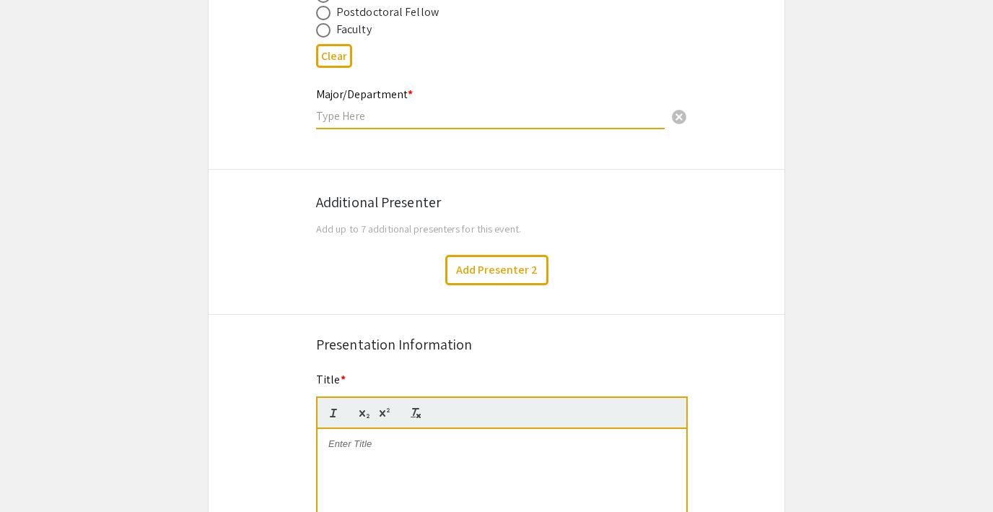
click at [404, 115] on input "text" at bounding box center [490, 115] width 349 height 15
type input "Chemistry"
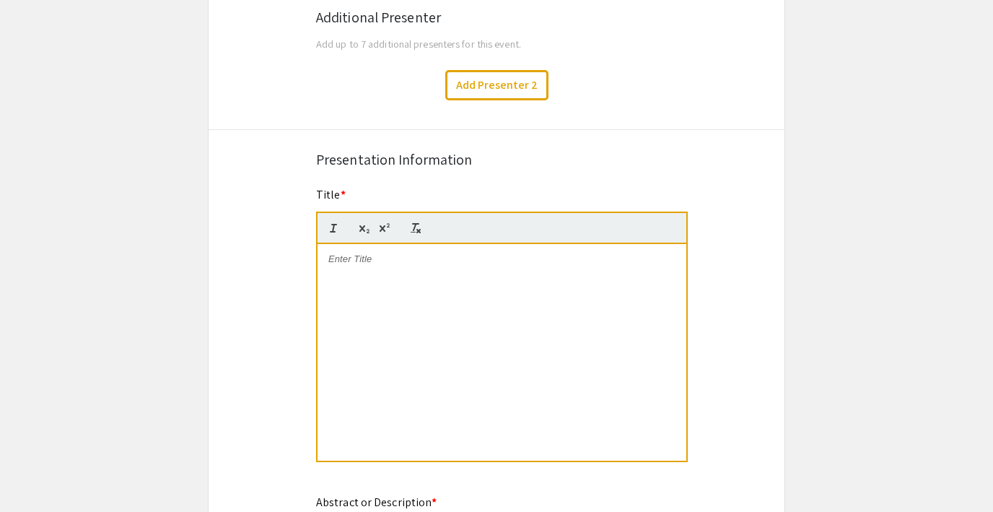
scroll to position [889, 0]
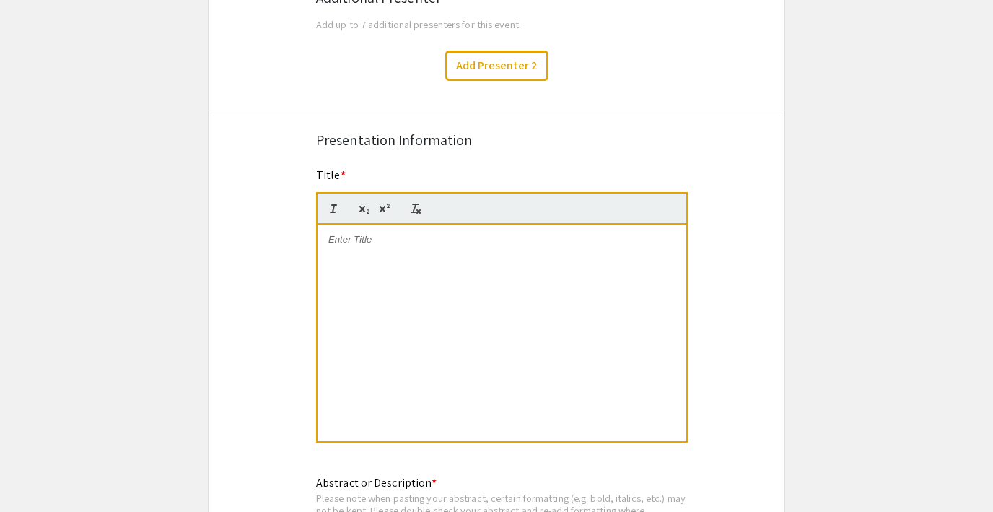
click at [364, 253] on div at bounding box center [501, 332] width 369 height 216
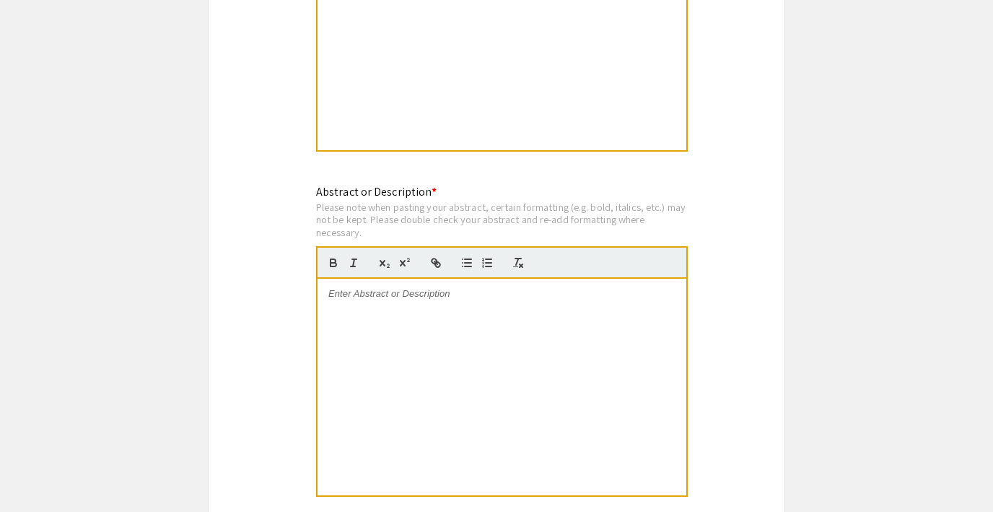
click at [342, 315] on div at bounding box center [501, 387] width 369 height 216
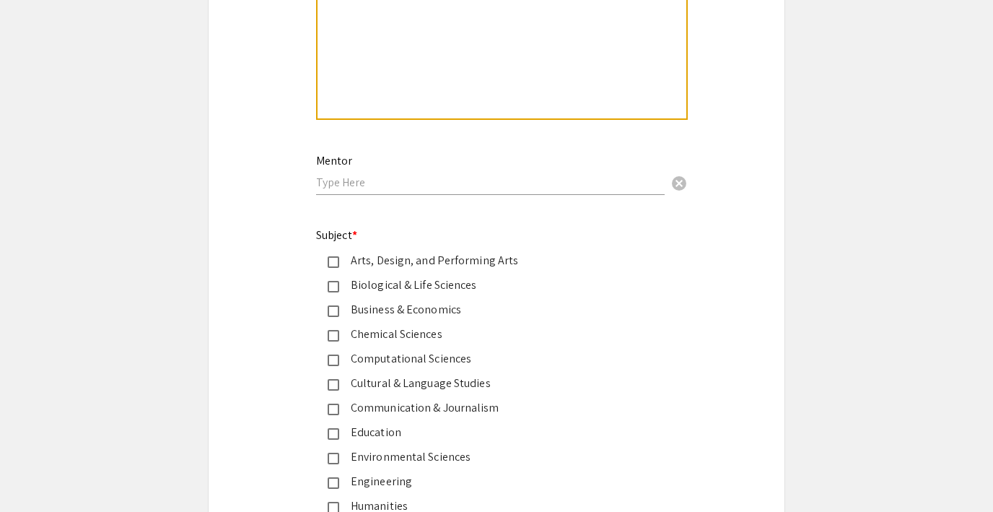
scroll to position [1587, 0]
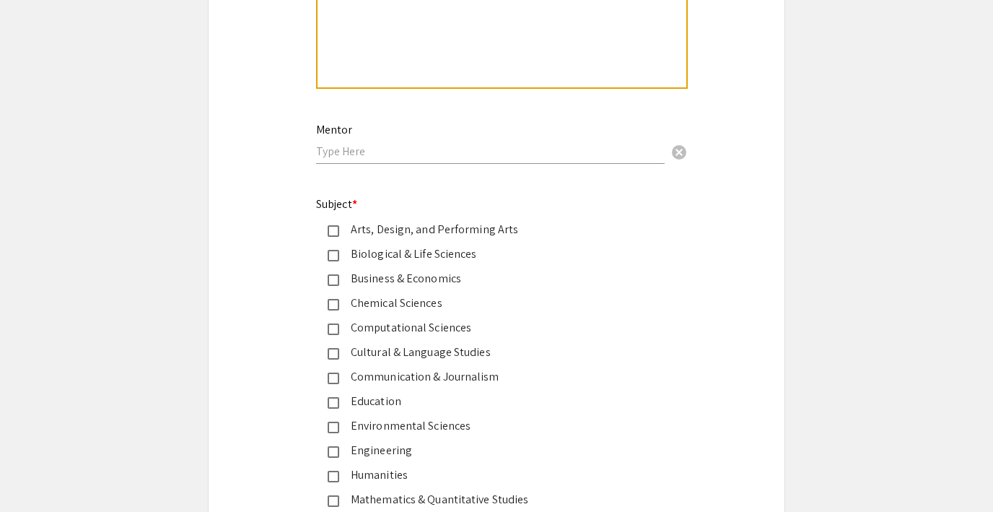
click at [332, 235] on mat-pseudo-checkbox at bounding box center [334, 231] width 12 height 12
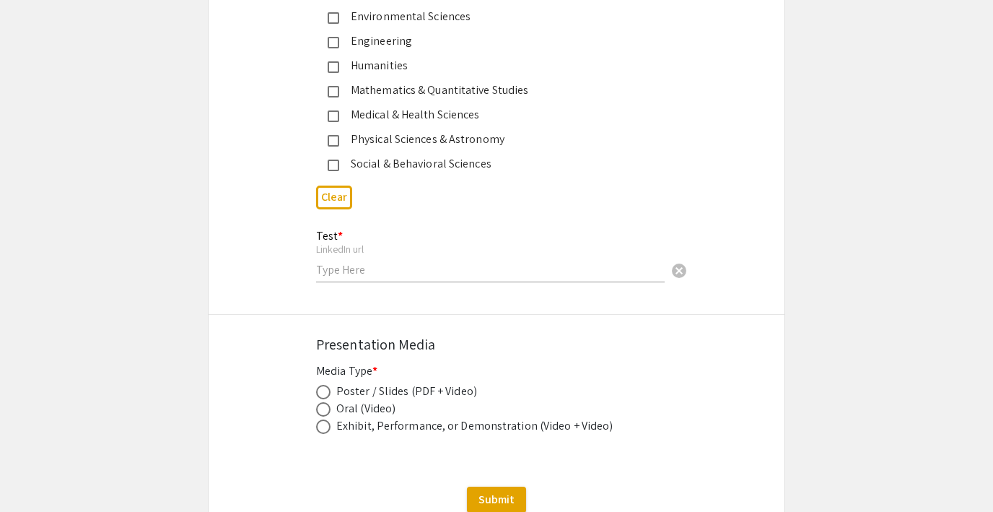
scroll to position [2005, 0]
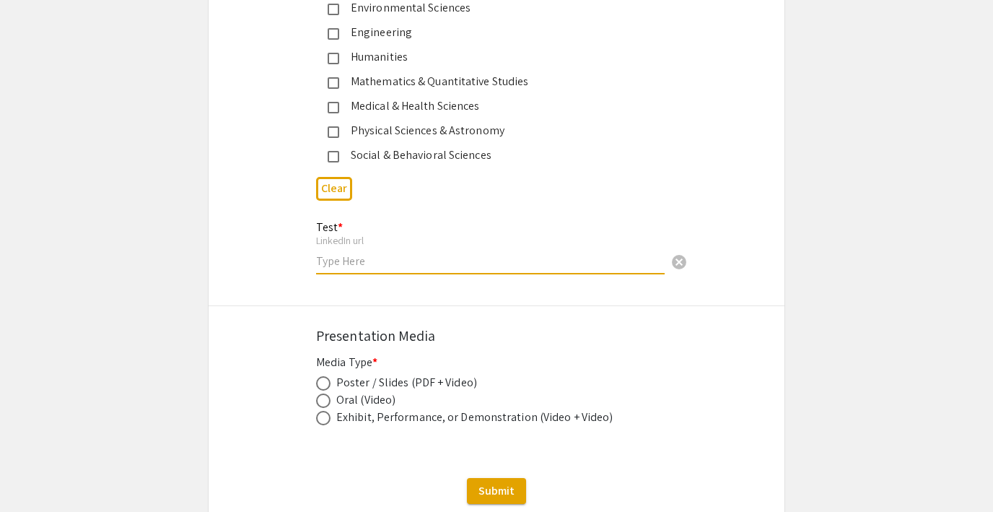
click at [372, 263] on input "text" at bounding box center [490, 260] width 349 height 15
click at [351, 265] on input "text" at bounding box center [490, 260] width 349 height 15
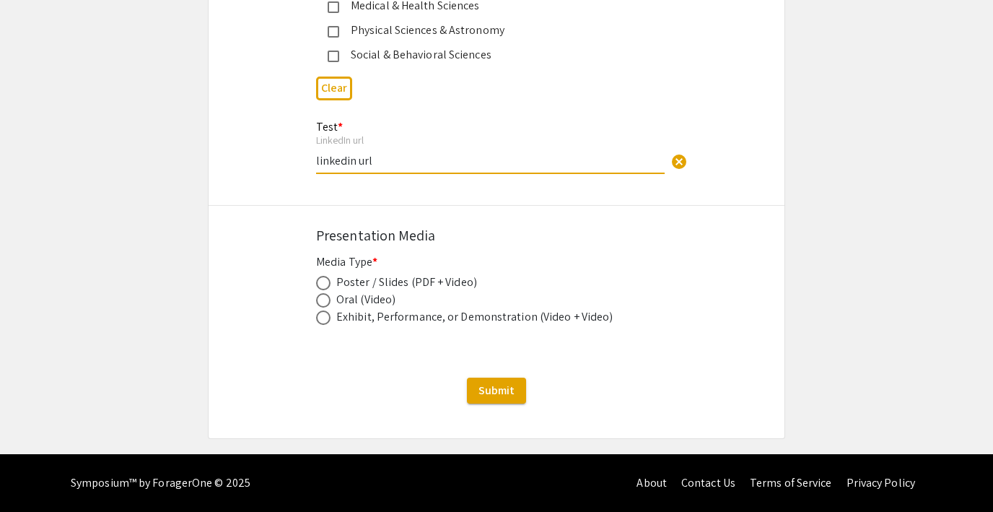
type input "linkedin url"
click at [323, 291] on mat-radio-button at bounding box center [326, 299] width 20 height 17
click at [323, 280] on span at bounding box center [323, 283] width 14 height 14
click at [323, 280] on input "radio" at bounding box center [323, 283] width 14 height 14
radio input "true"
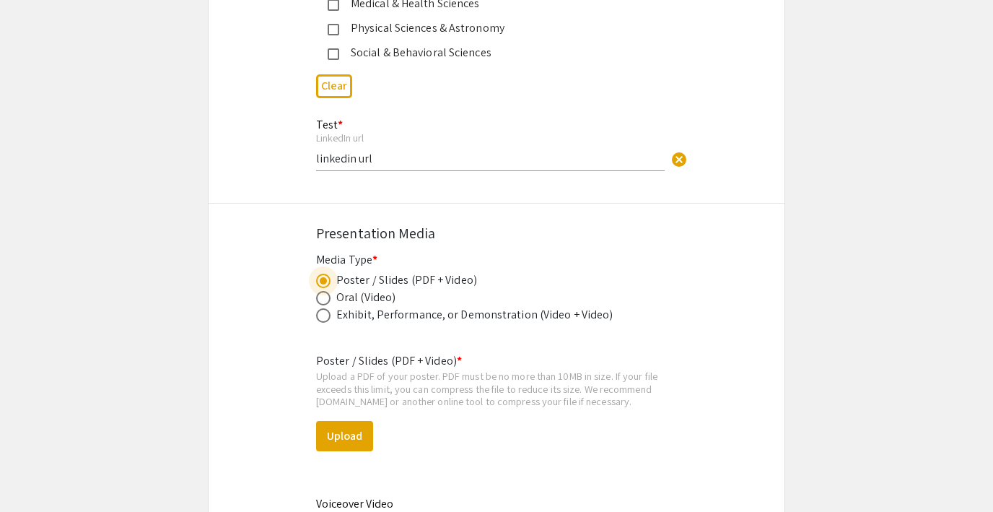
scroll to position [2121, 0]
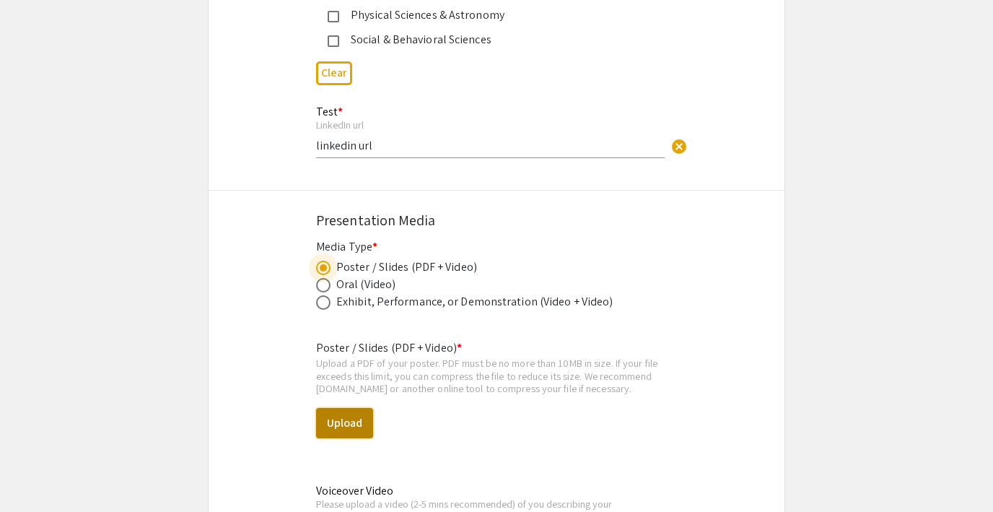
click at [328, 423] on button "Upload" at bounding box center [344, 423] width 57 height 30
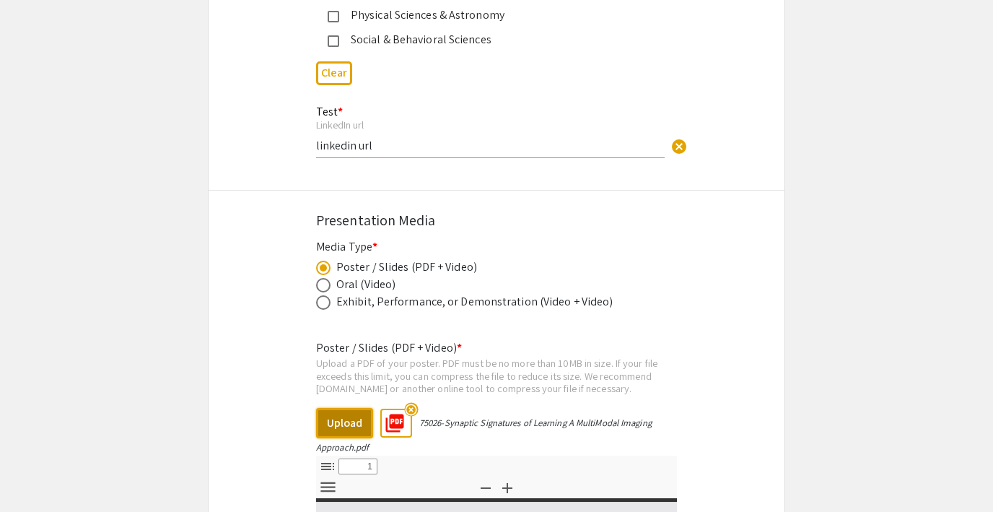
select select "custom"
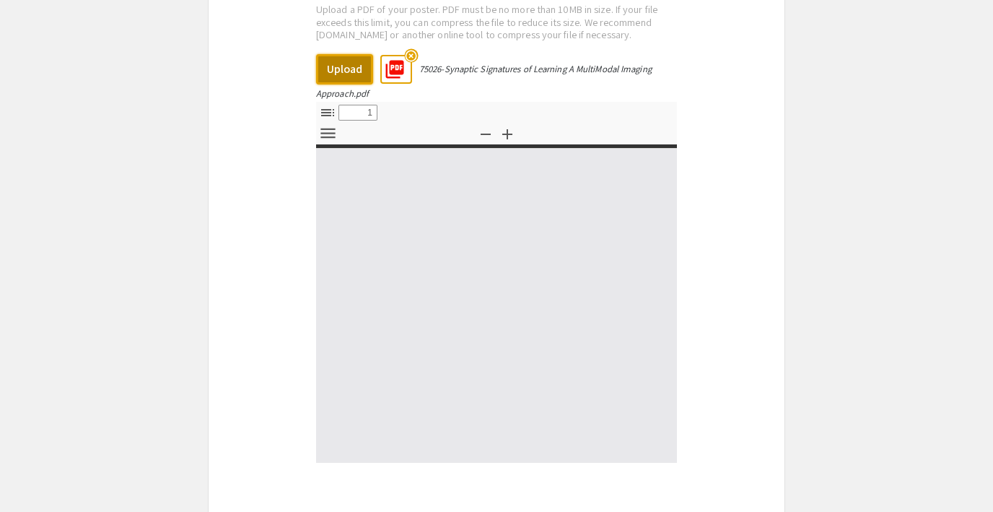
type input "0"
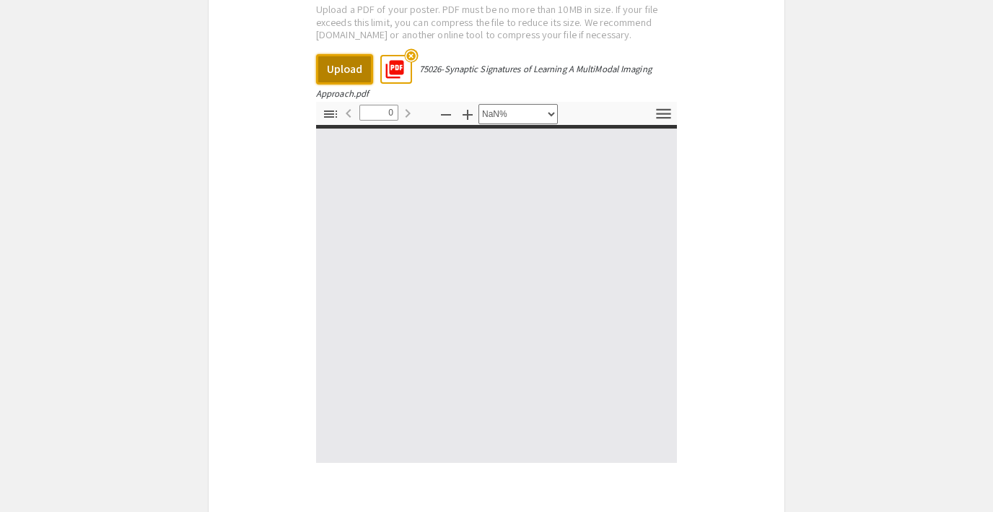
scroll to position [2477, 0]
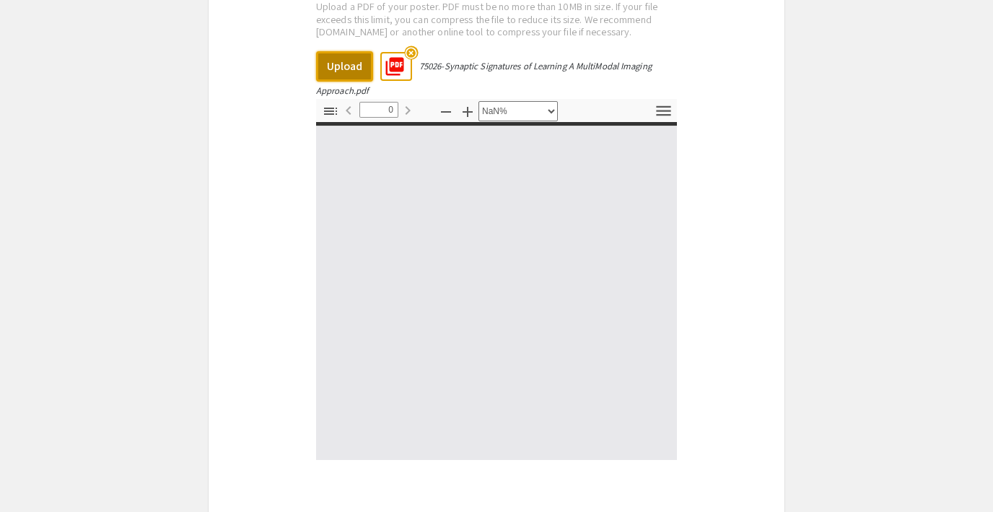
select select "auto"
type input "1"
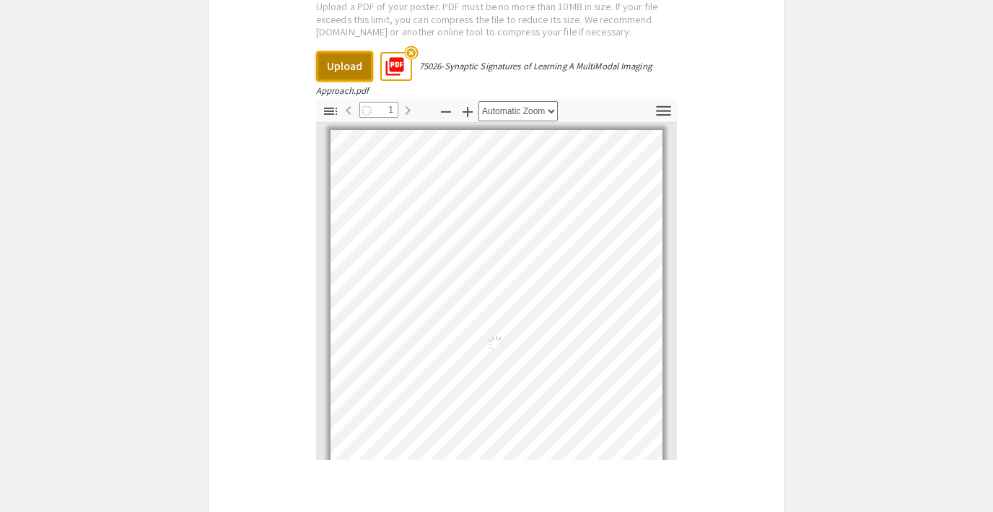
select select "auto"
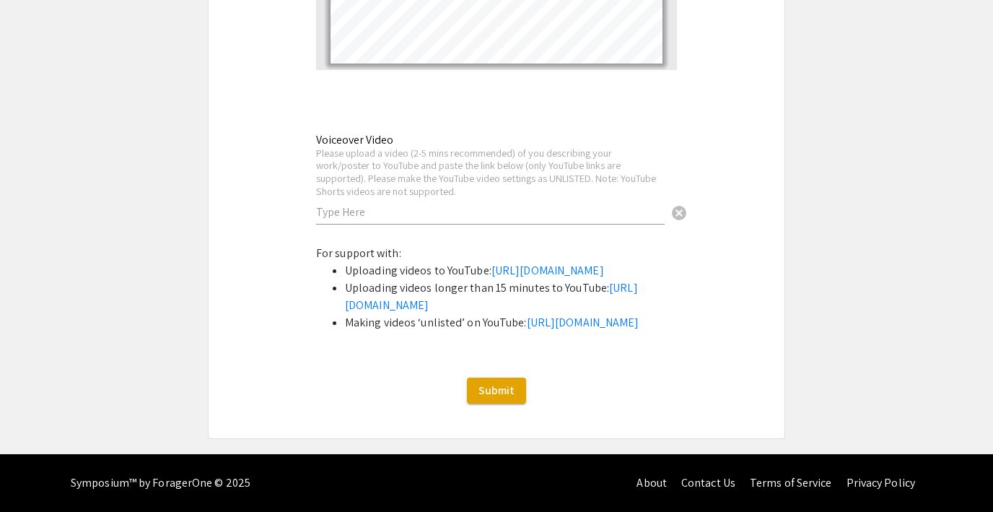
scroll to position [2956, 0]
click at [496, 395] on span "Submit" at bounding box center [496, 389] width 36 height 15
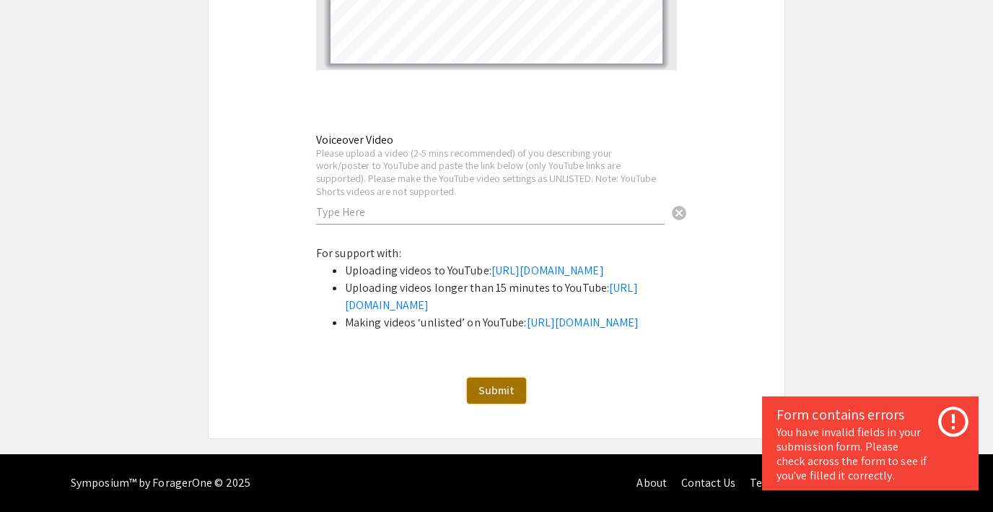
scroll to position [320, 0]
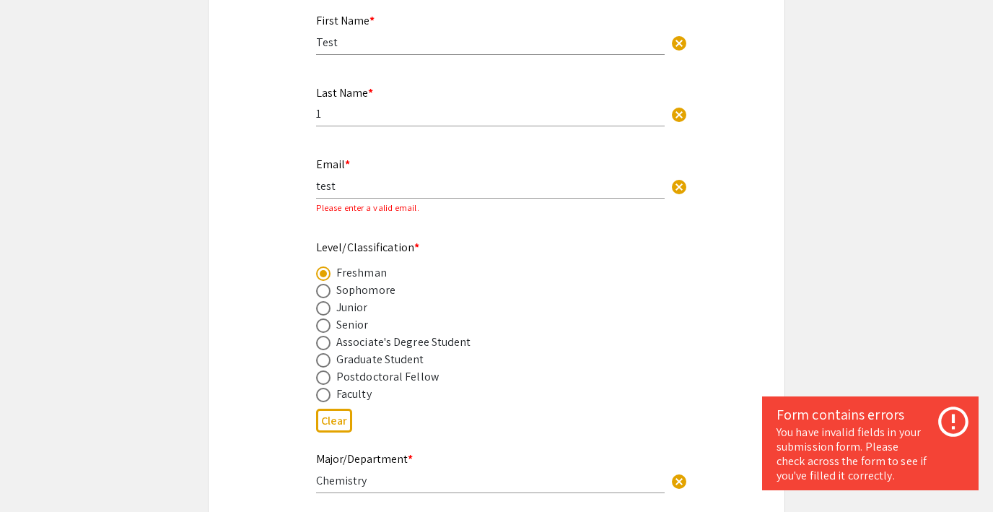
click at [342, 180] on input "test" at bounding box center [490, 185] width 349 height 15
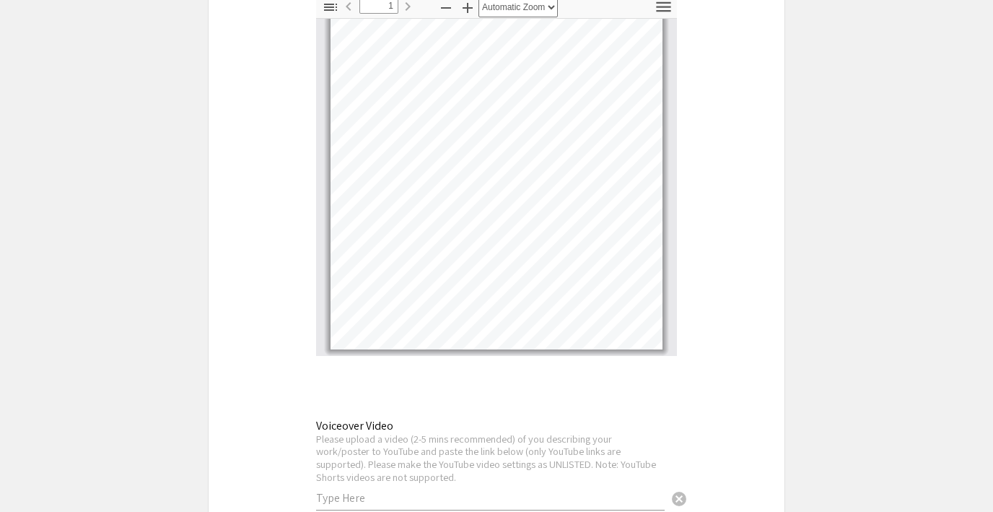
scroll to position [2956, 0]
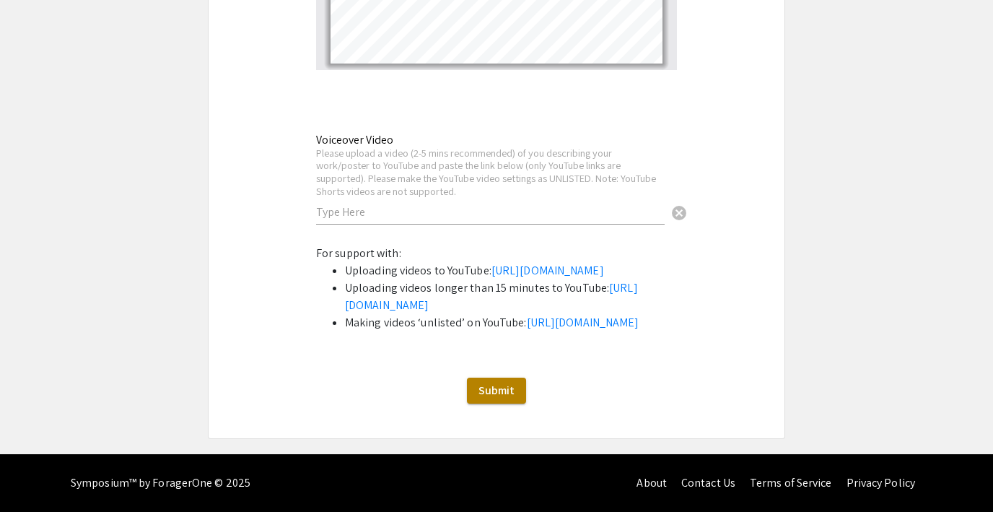
type input "test@gmail.co"
click at [488, 393] on span "Submit" at bounding box center [496, 389] width 36 height 15
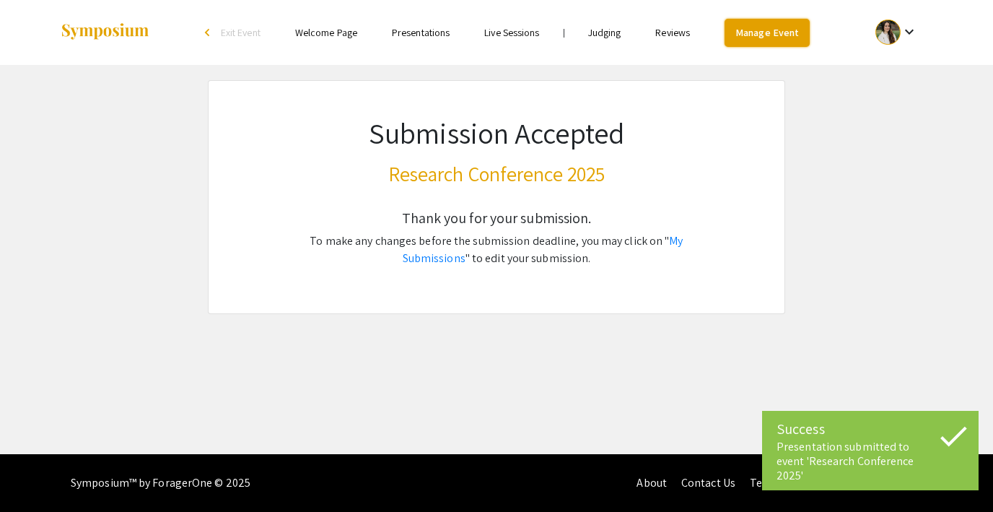
click at [761, 32] on link "Manage Event" at bounding box center [766, 33] width 85 height 28
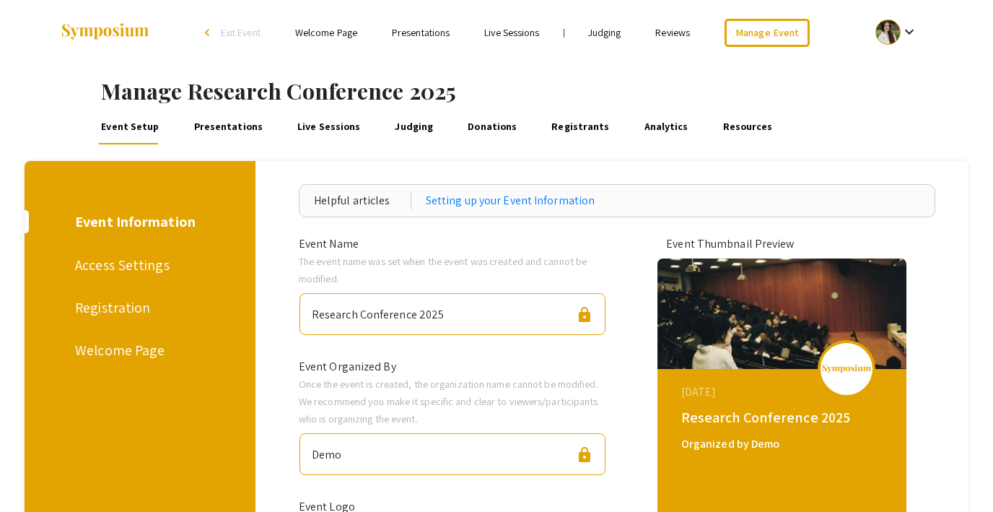
click at [237, 126] on link "Presentations" at bounding box center [228, 127] width 74 height 35
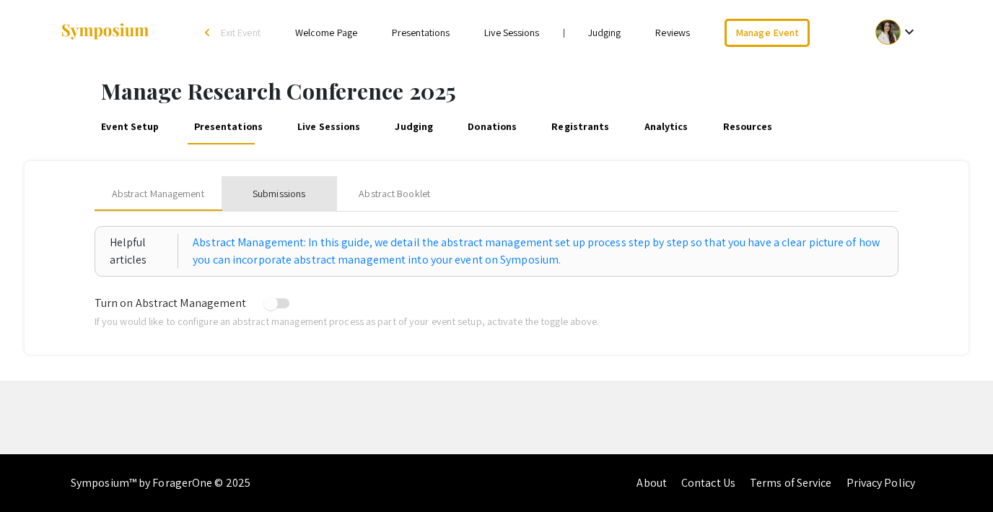
click at [289, 196] on div "Submissions" at bounding box center [279, 193] width 53 height 15
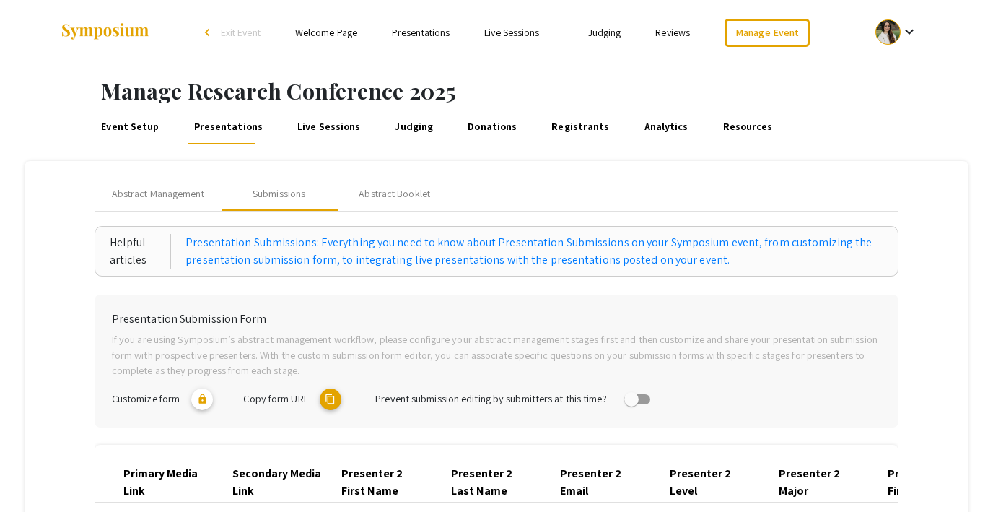
click at [426, 28] on link "Presentations" at bounding box center [421, 32] width 58 height 13
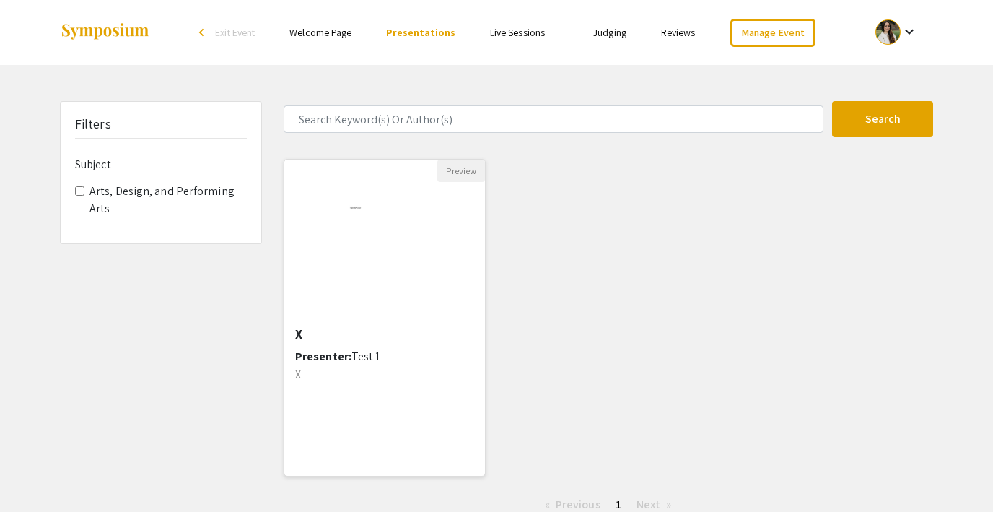
click at [343, 278] on img "Open Presentation <p>X</p>" at bounding box center [384, 254] width 118 height 144
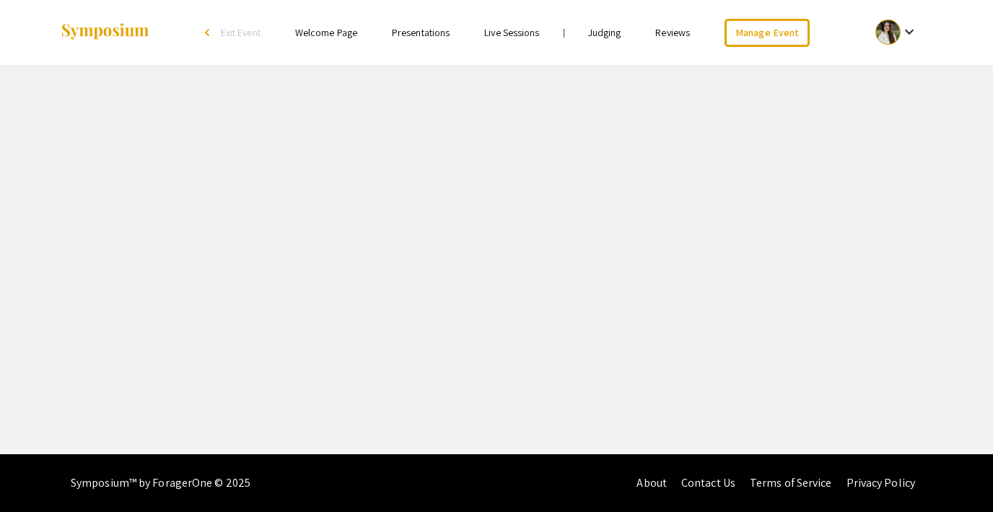
select select "custom"
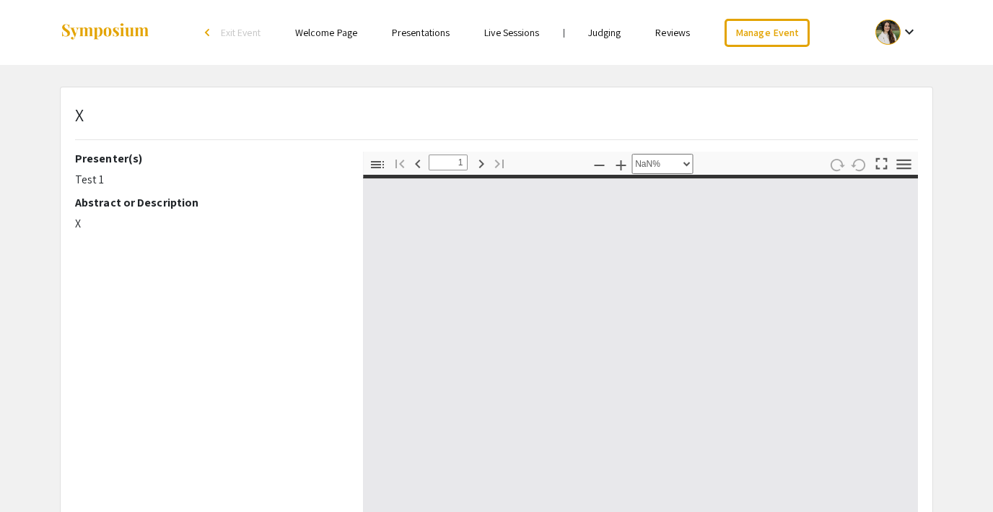
type input "0"
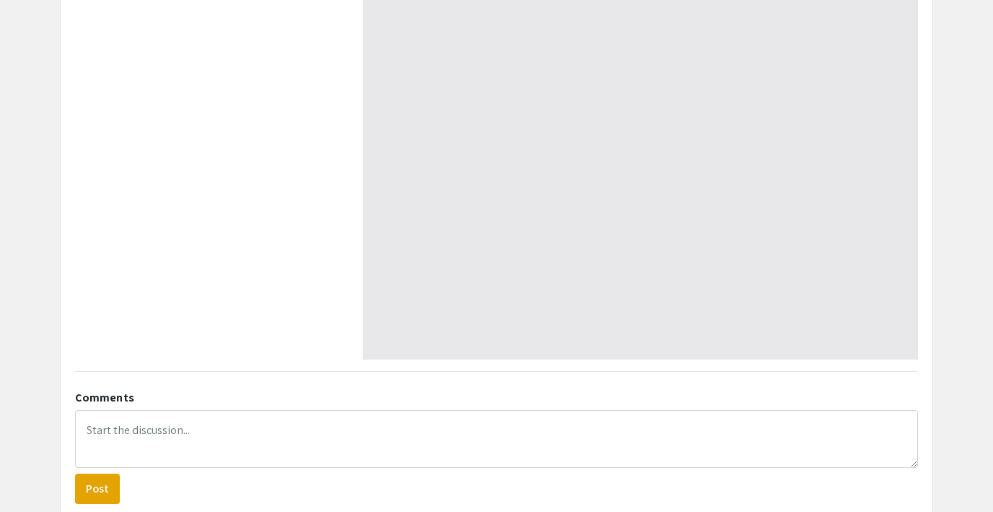
select select "auto"
type input "1"
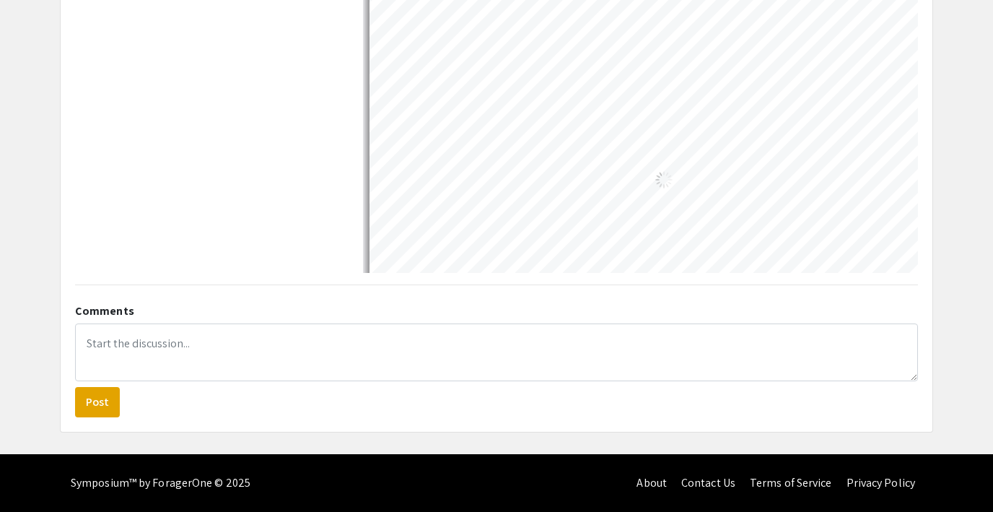
select select "auto"
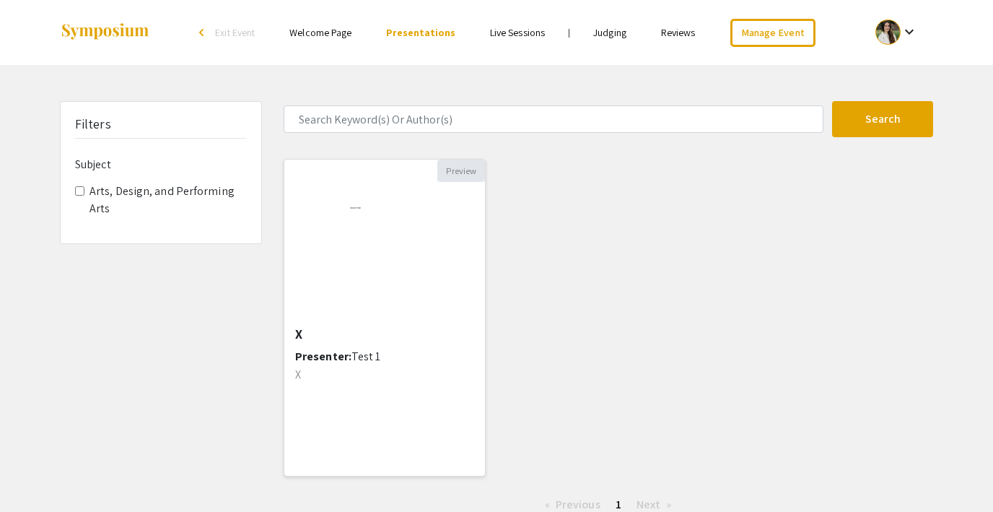
click at [452, 170] on button "Preview" at bounding box center [461, 170] width 48 height 22
select select "custom"
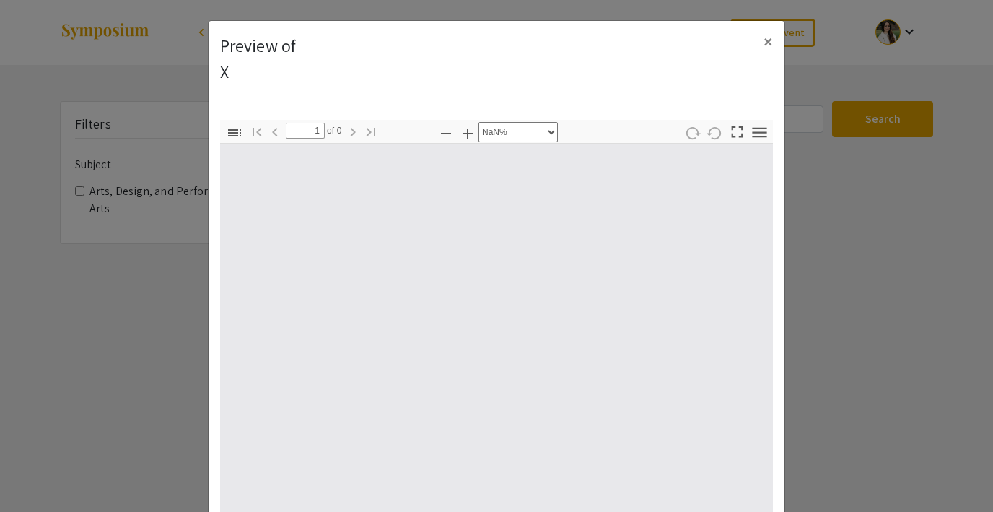
type input "0"
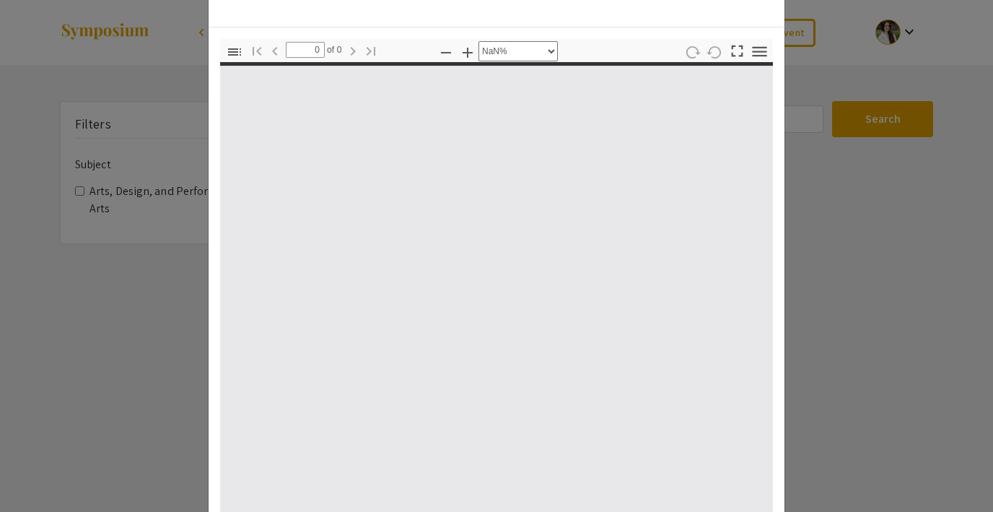
scroll to position [188, 0]
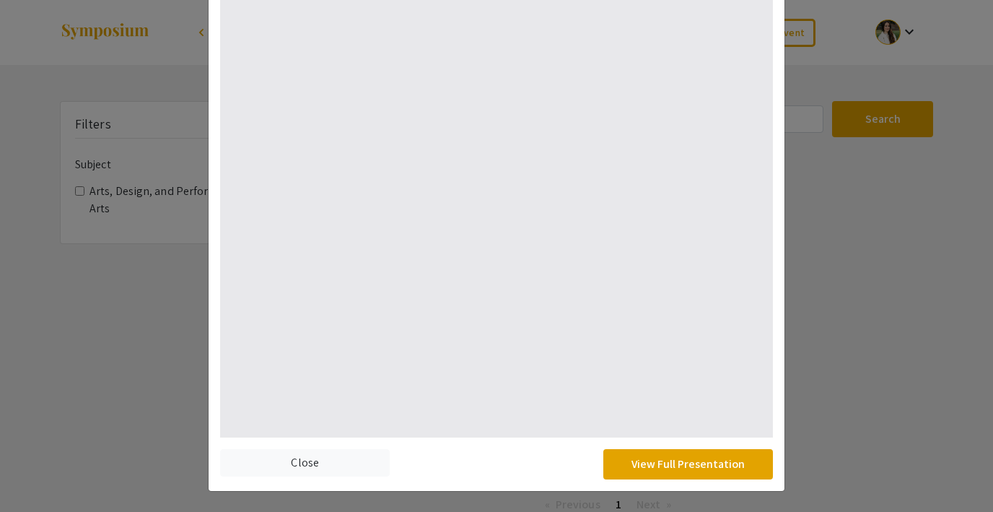
select select "auto"
type input "1"
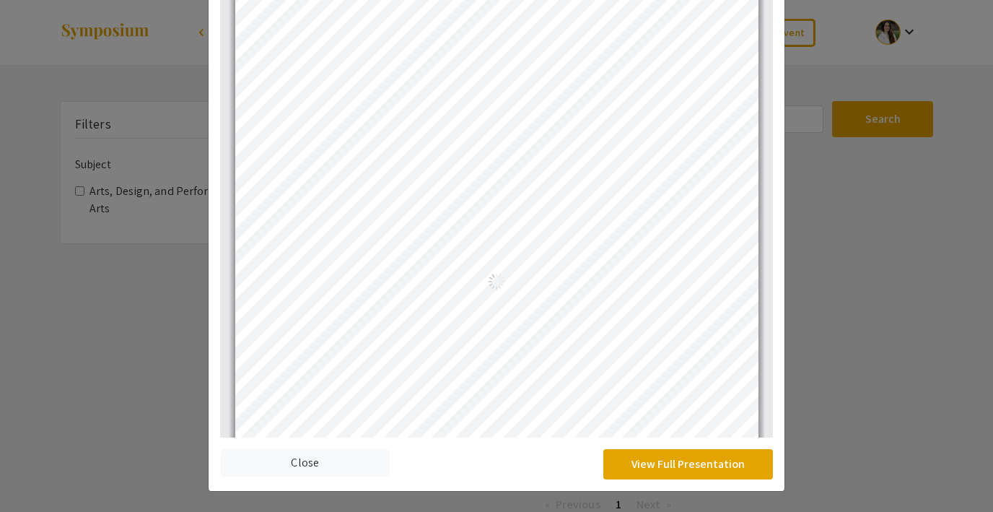
select select "auto"
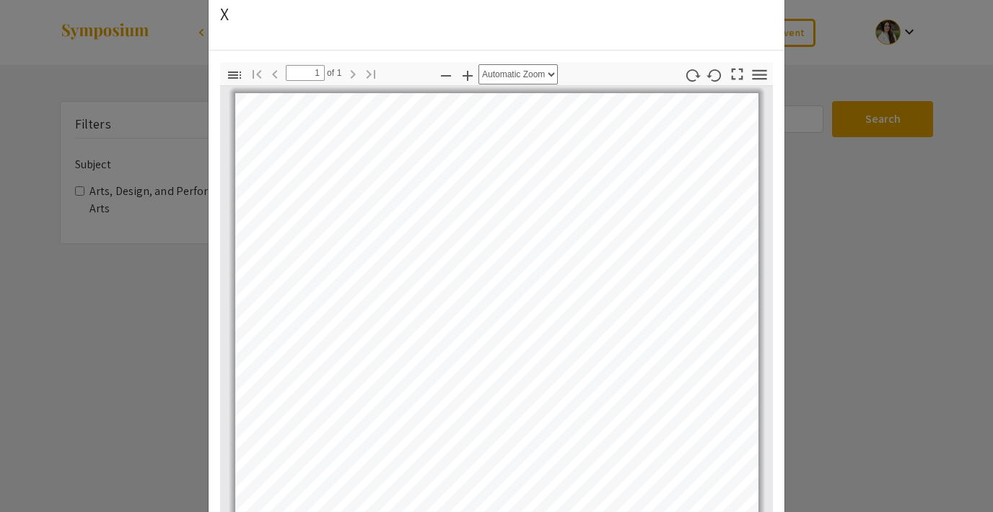
scroll to position [0, 0]
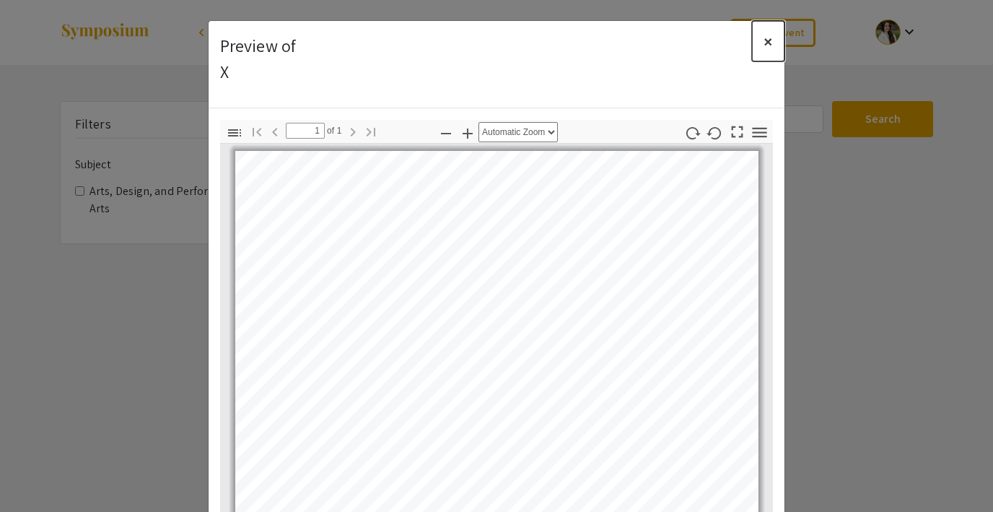
click at [771, 40] on span "×" at bounding box center [767, 41] width 9 height 23
